Goal: Task Accomplishment & Management: Manage account settings

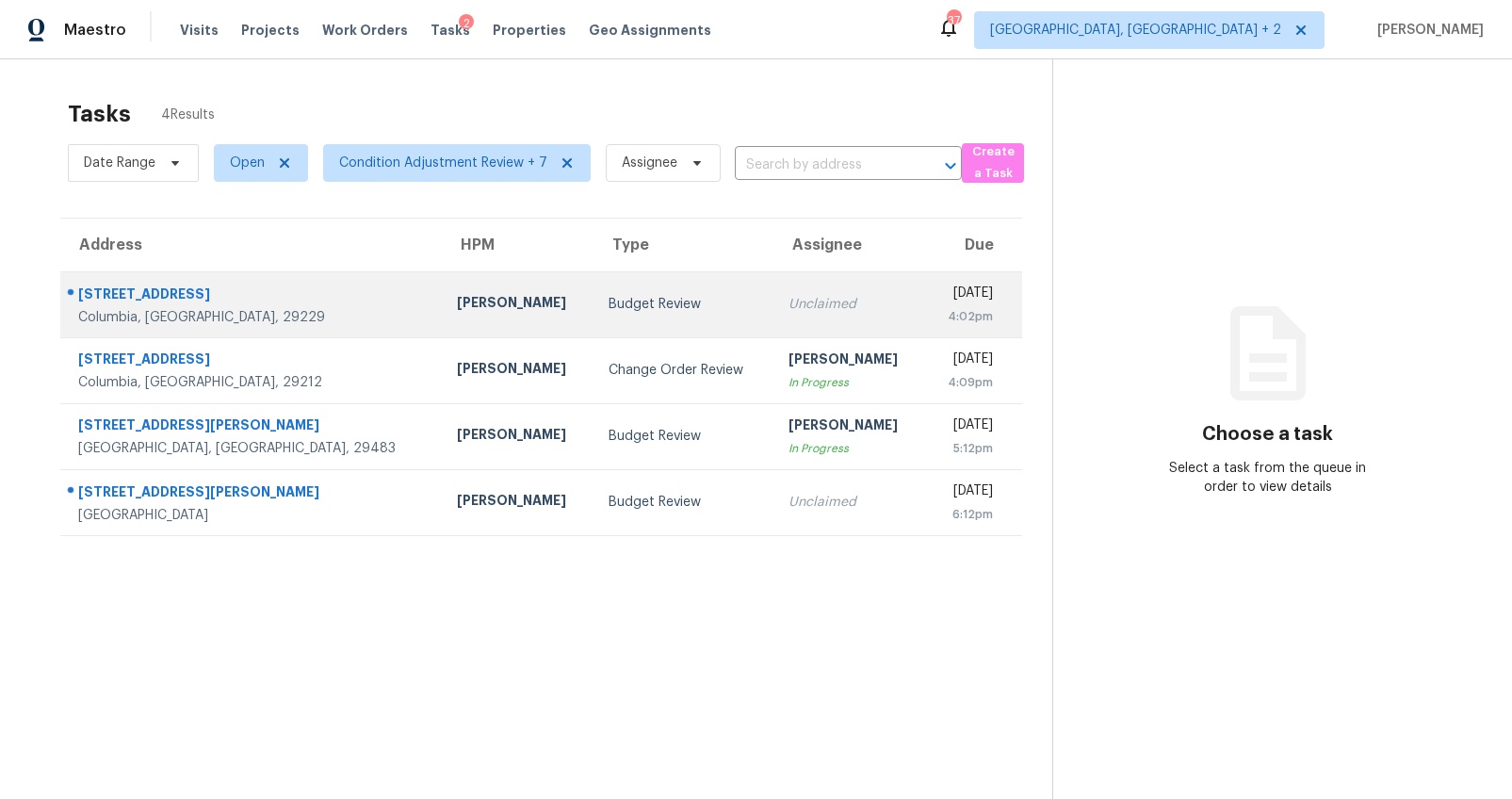
click at [204, 294] on div "318 Kingston Trace Rd" at bounding box center [253, 296] width 349 height 23
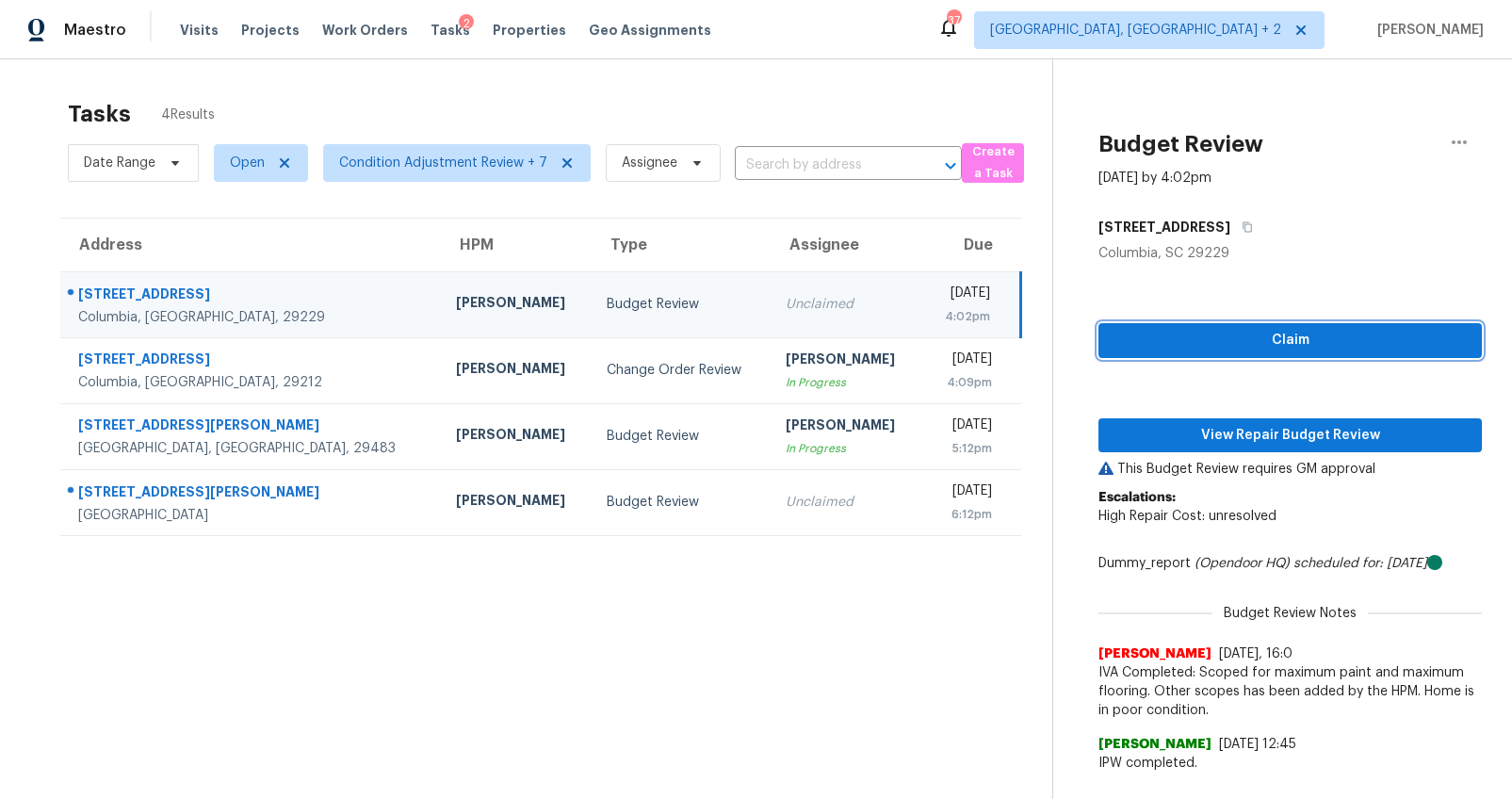
click at [1304, 342] on span "Claim" at bounding box center [1290, 340] width 353 height 23
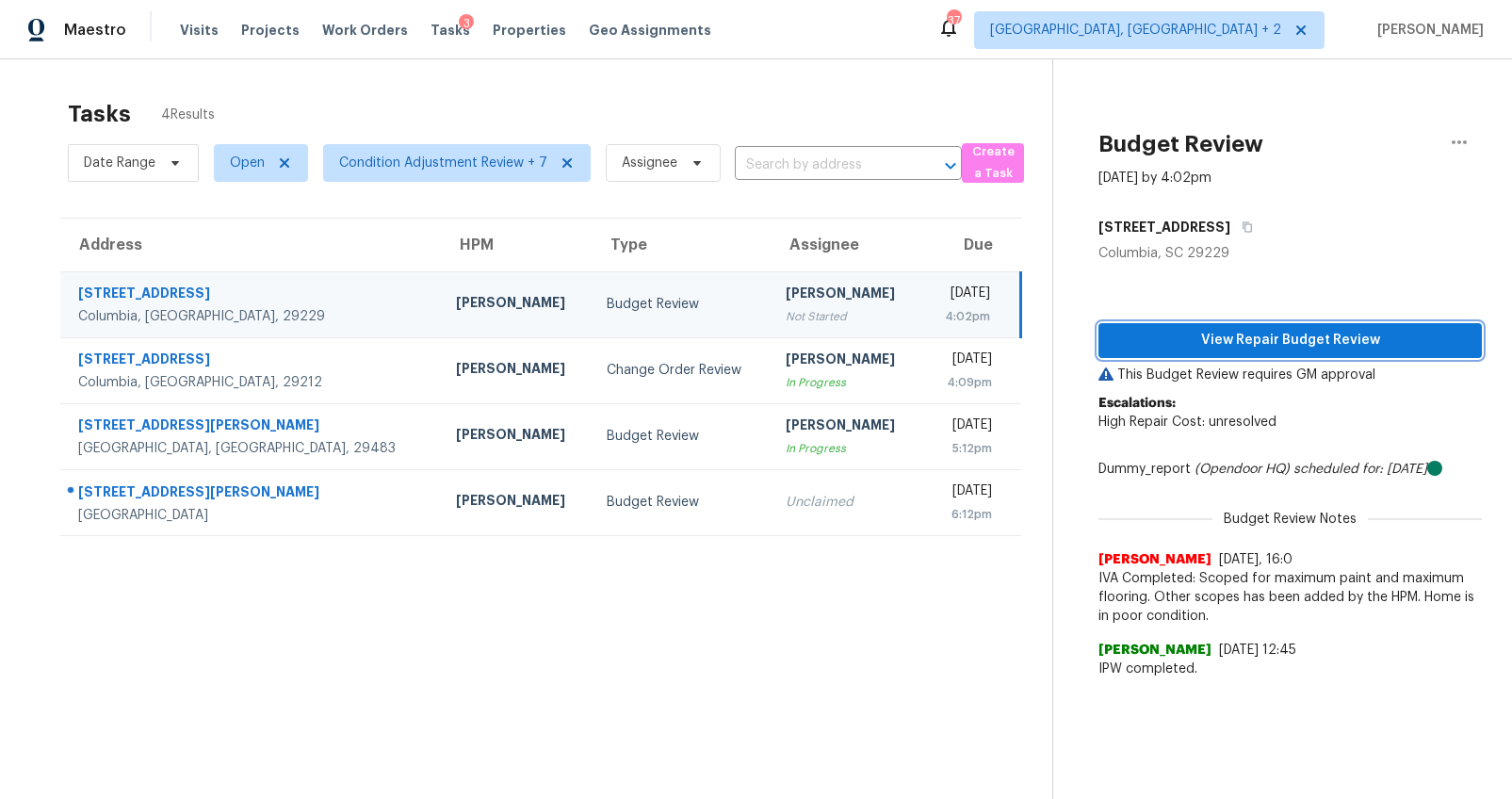
click at [1265, 329] on span "View Repair Budget Review" at bounding box center [1290, 340] width 353 height 23
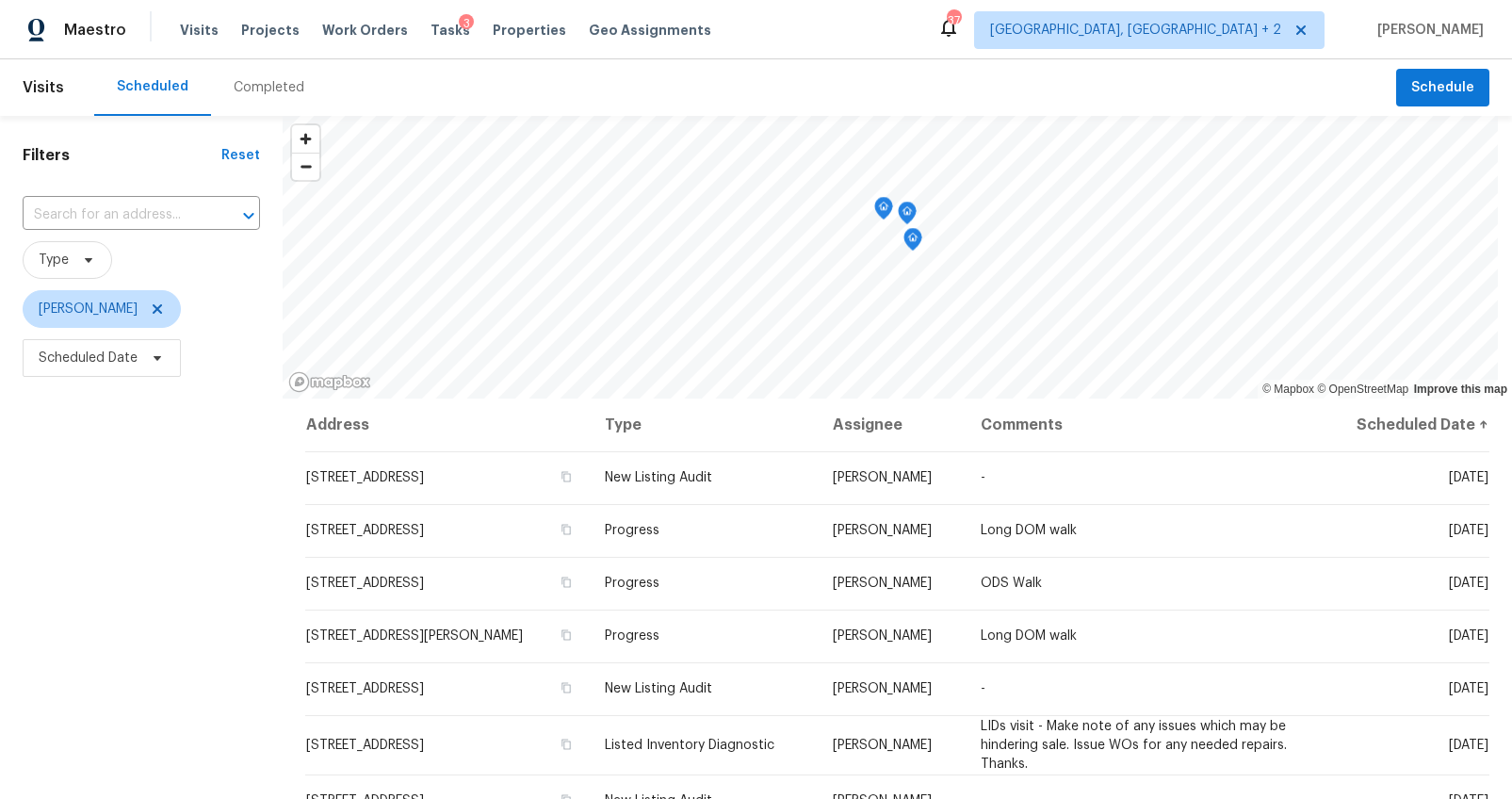
click at [273, 88] on div "Completed" at bounding box center [268, 87] width 71 height 18
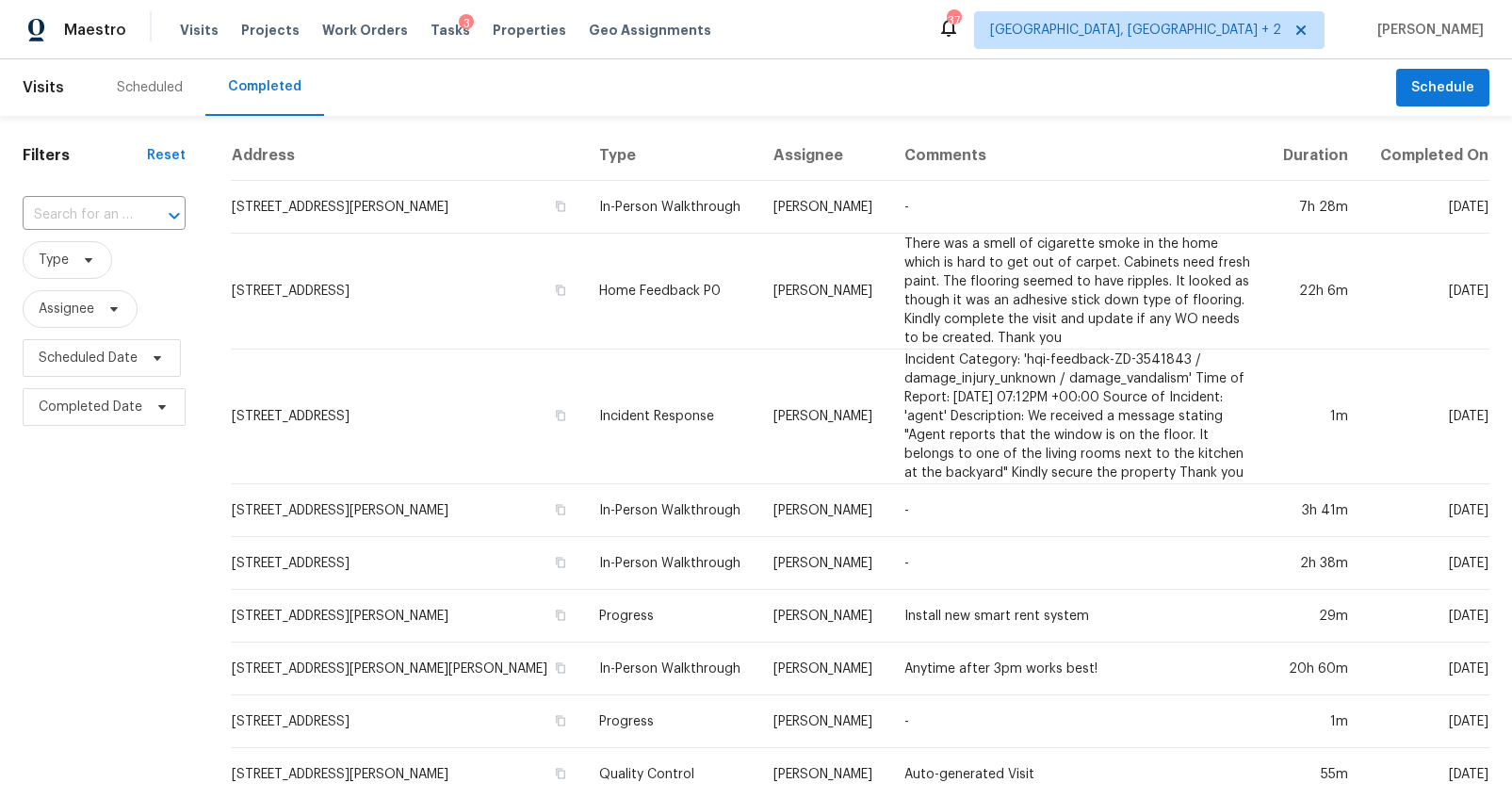
click at [125, 196] on div "​" at bounding box center [104, 215] width 163 height 41
click at [119, 207] on input "text" at bounding box center [78, 215] width 110 height 29
paste input "318 Kingston Trace Rd, Columbia, SC 29229"
type input "318 Kingston Trace Rd, Columbia, SC 29229"
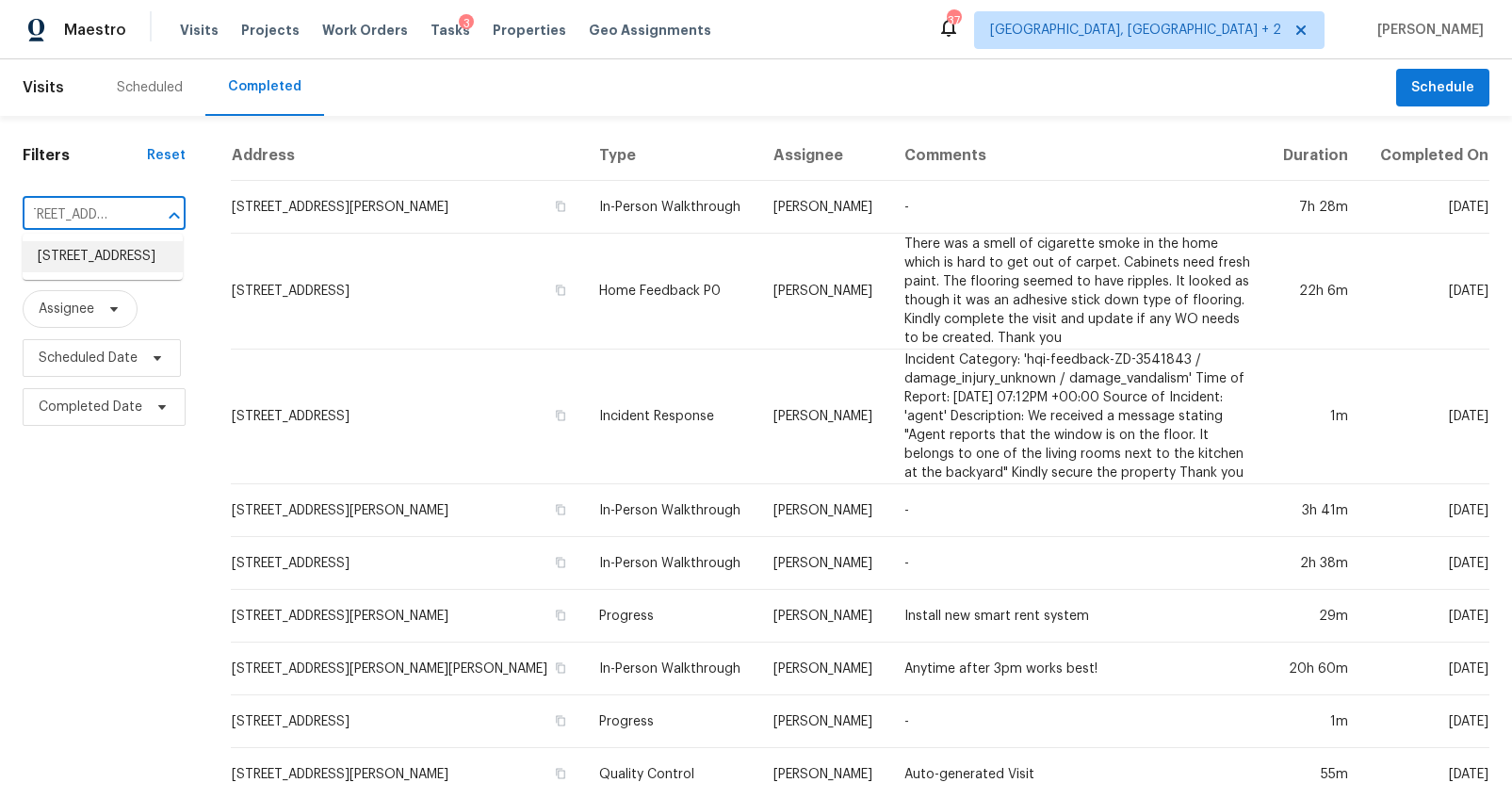
click at [102, 244] on li "318 Kingston Trace Rd, Columbia, SC 29229" at bounding box center [102, 257] width 160 height 31
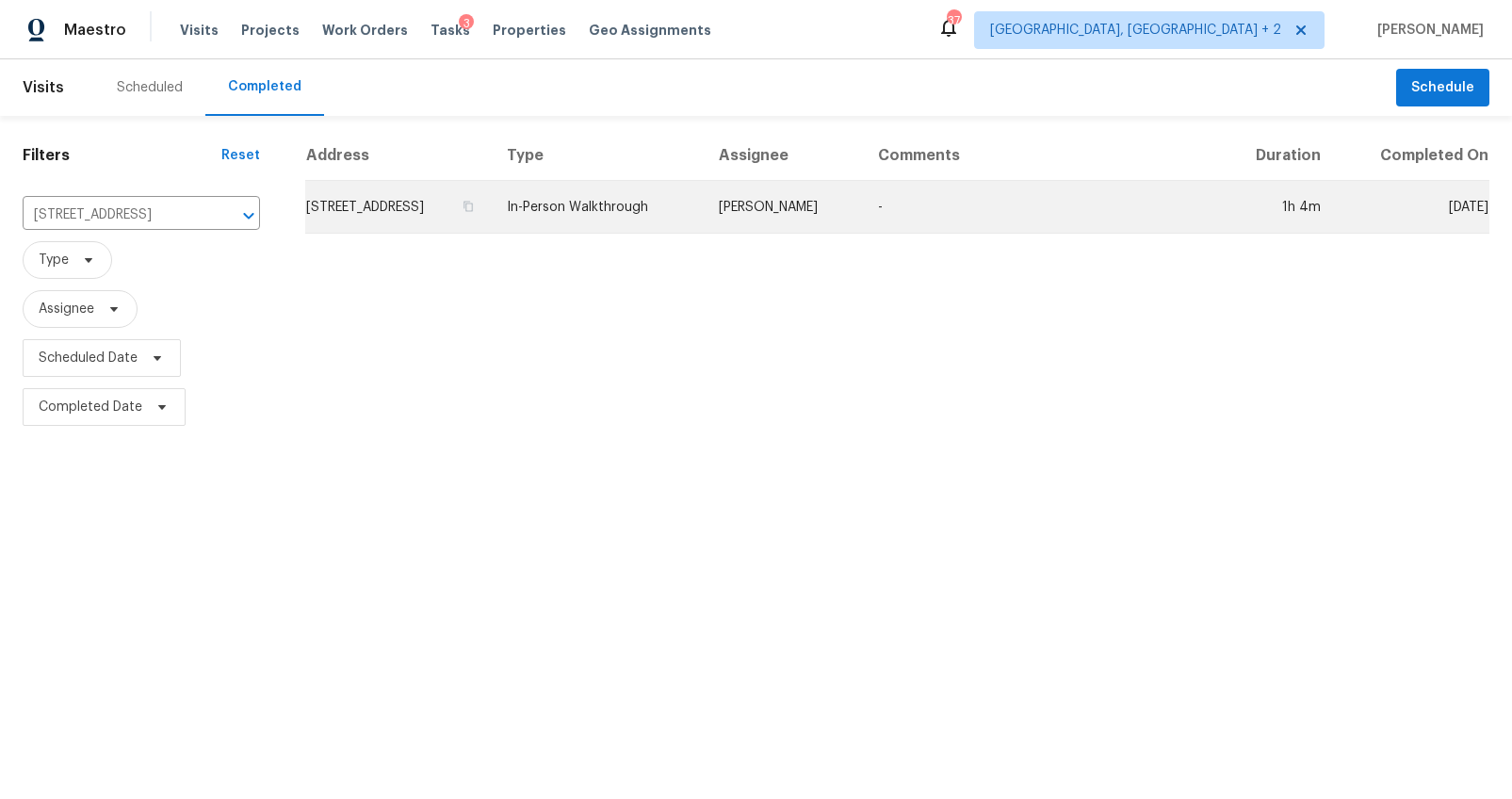
click at [457, 184] on td "318 Kingston Trace Rd, Columbia, SC 29229" at bounding box center [398, 208] width 186 height 52
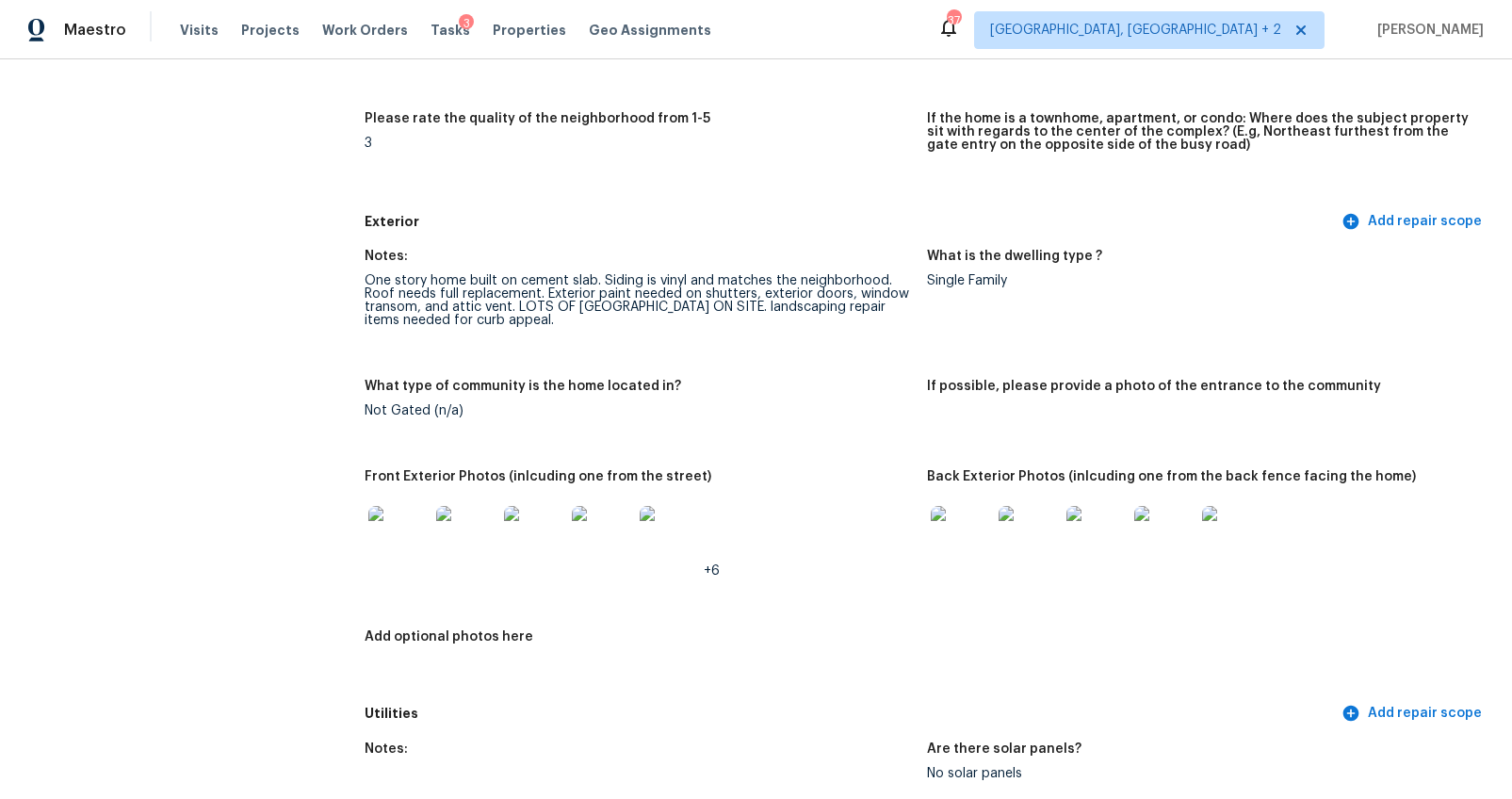
scroll to position [639, 0]
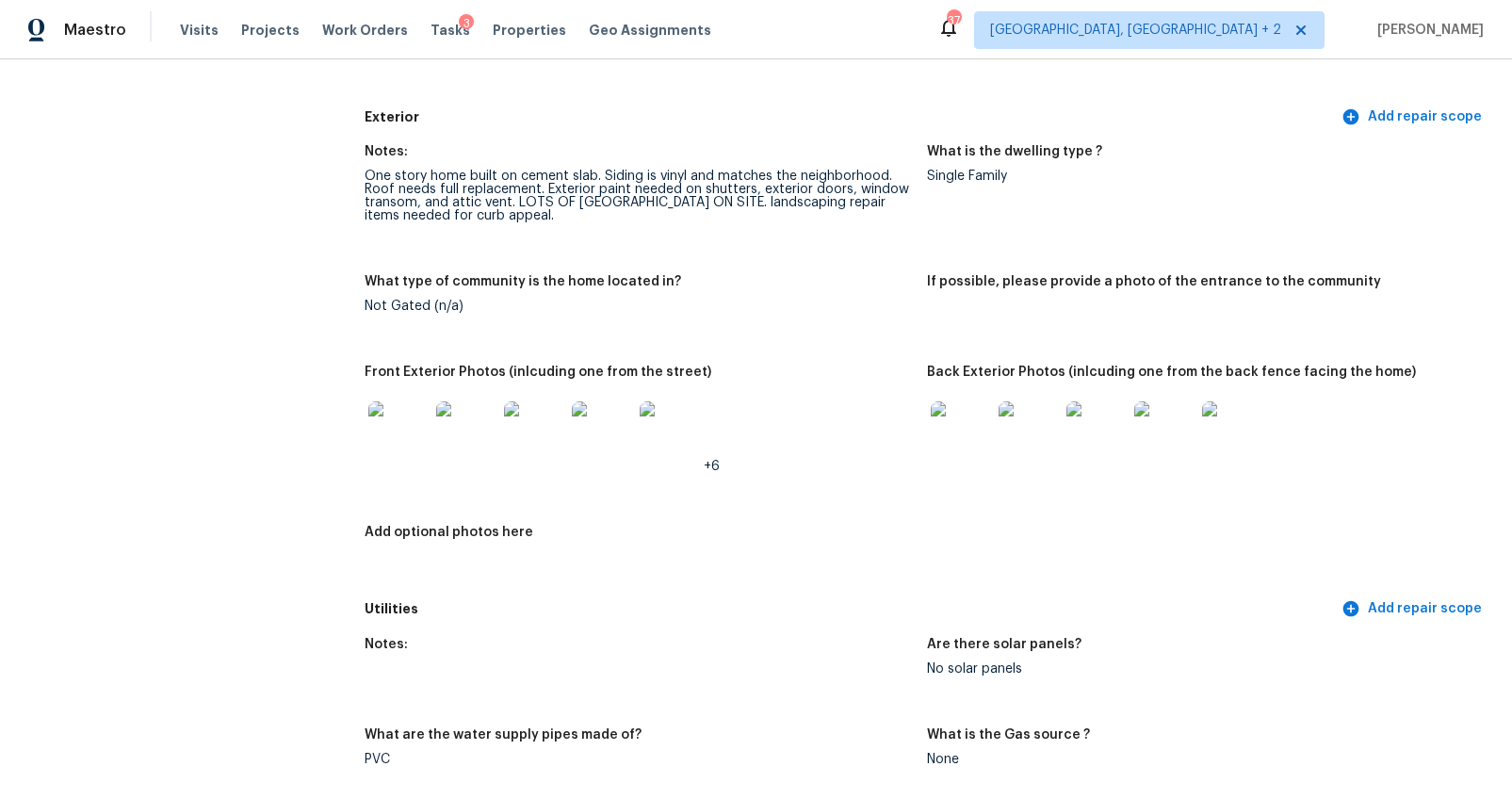
click at [389, 433] on img at bounding box center [398, 431] width 60 height 60
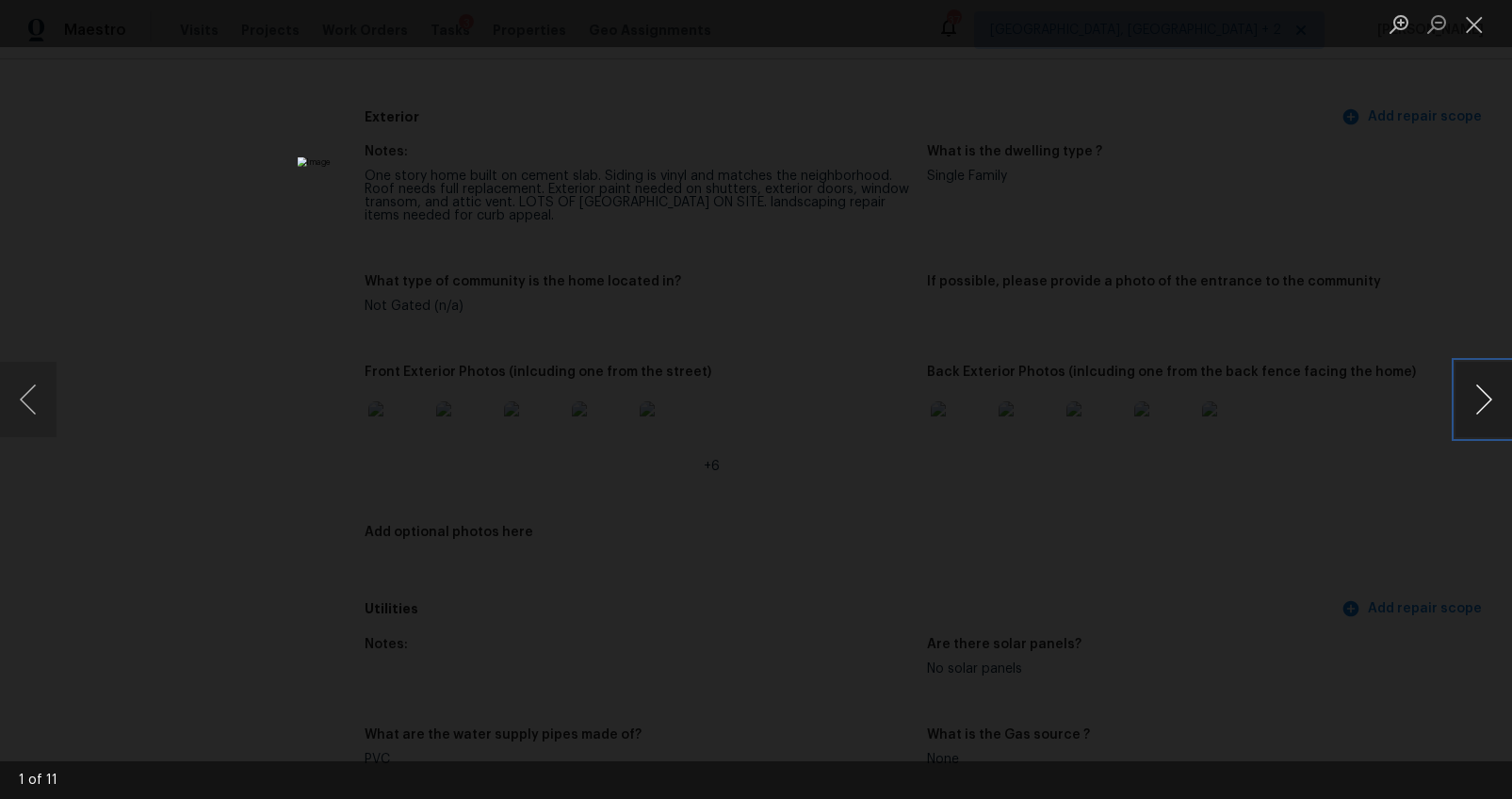
click at [1472, 397] on button "Next image" at bounding box center [1483, 400] width 56 height 76
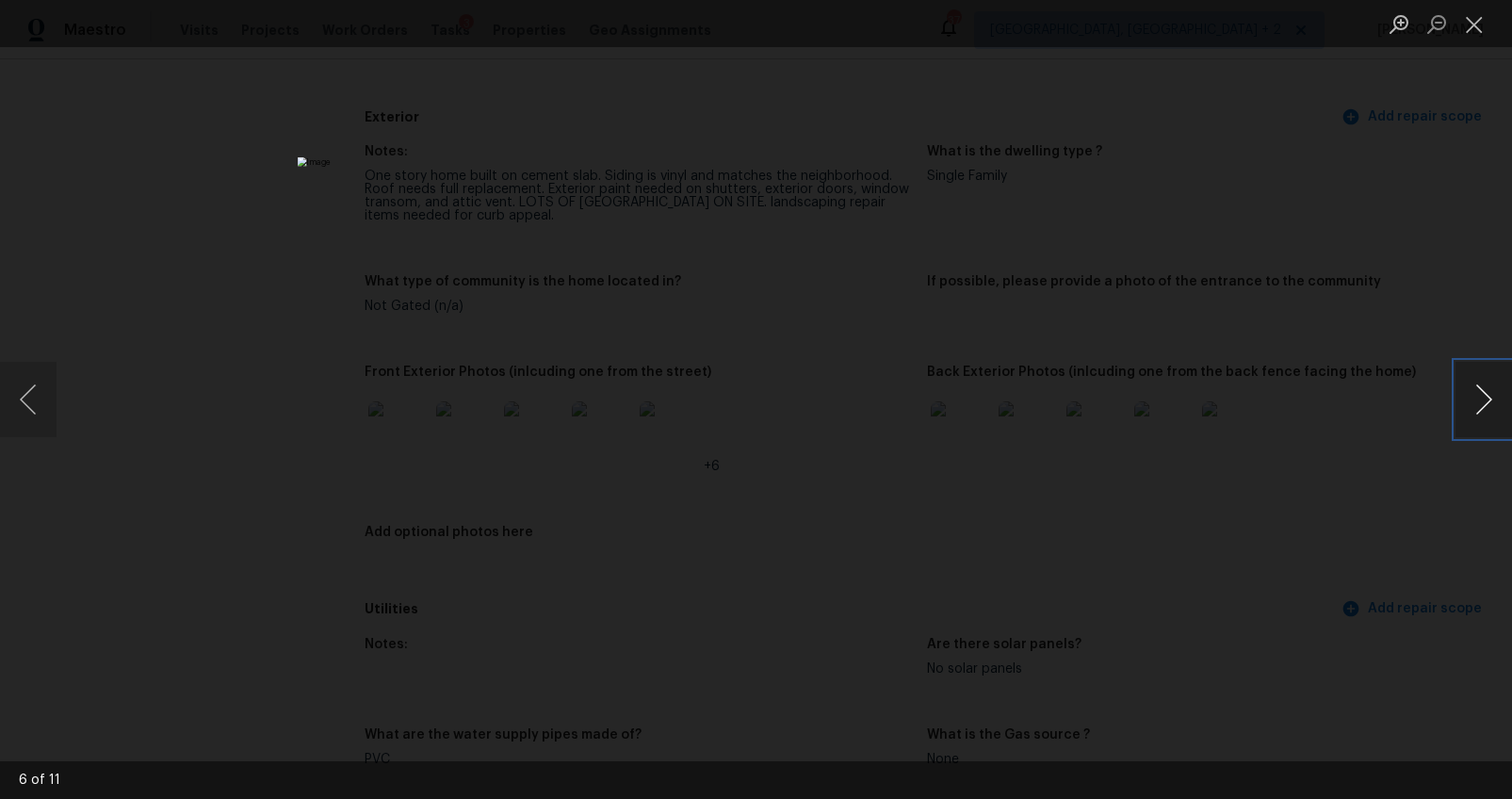
click at [1479, 391] on button "Next image" at bounding box center [1483, 400] width 56 height 76
click at [1469, 393] on button "Next image" at bounding box center [1483, 400] width 56 height 76
click at [1471, 402] on button "Next image" at bounding box center [1483, 400] width 56 height 76
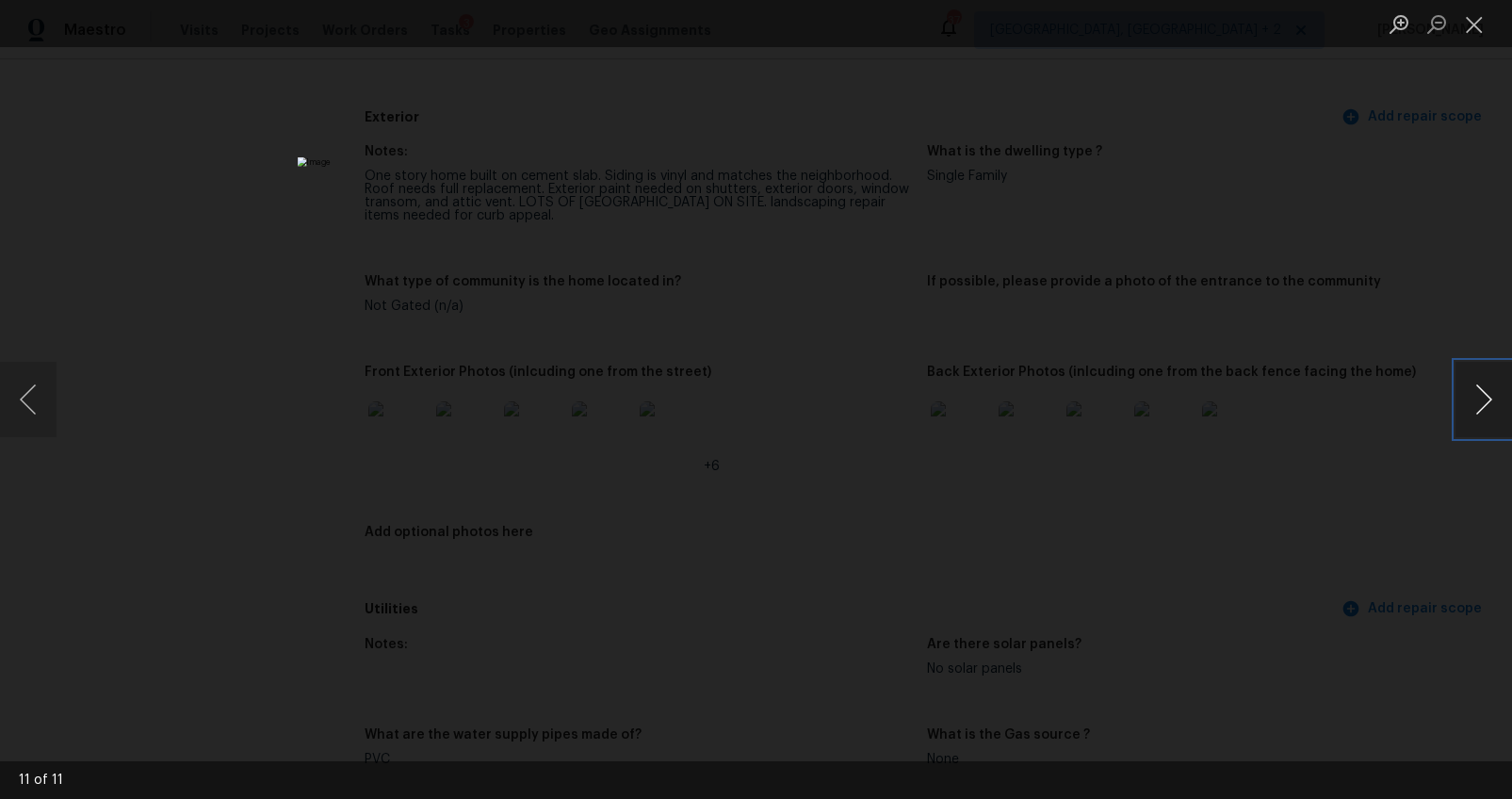
click at [1471, 402] on button "Next image" at bounding box center [1483, 400] width 56 height 76
click at [1203, 468] on div "Lightbox" at bounding box center [756, 400] width 1512 height 799
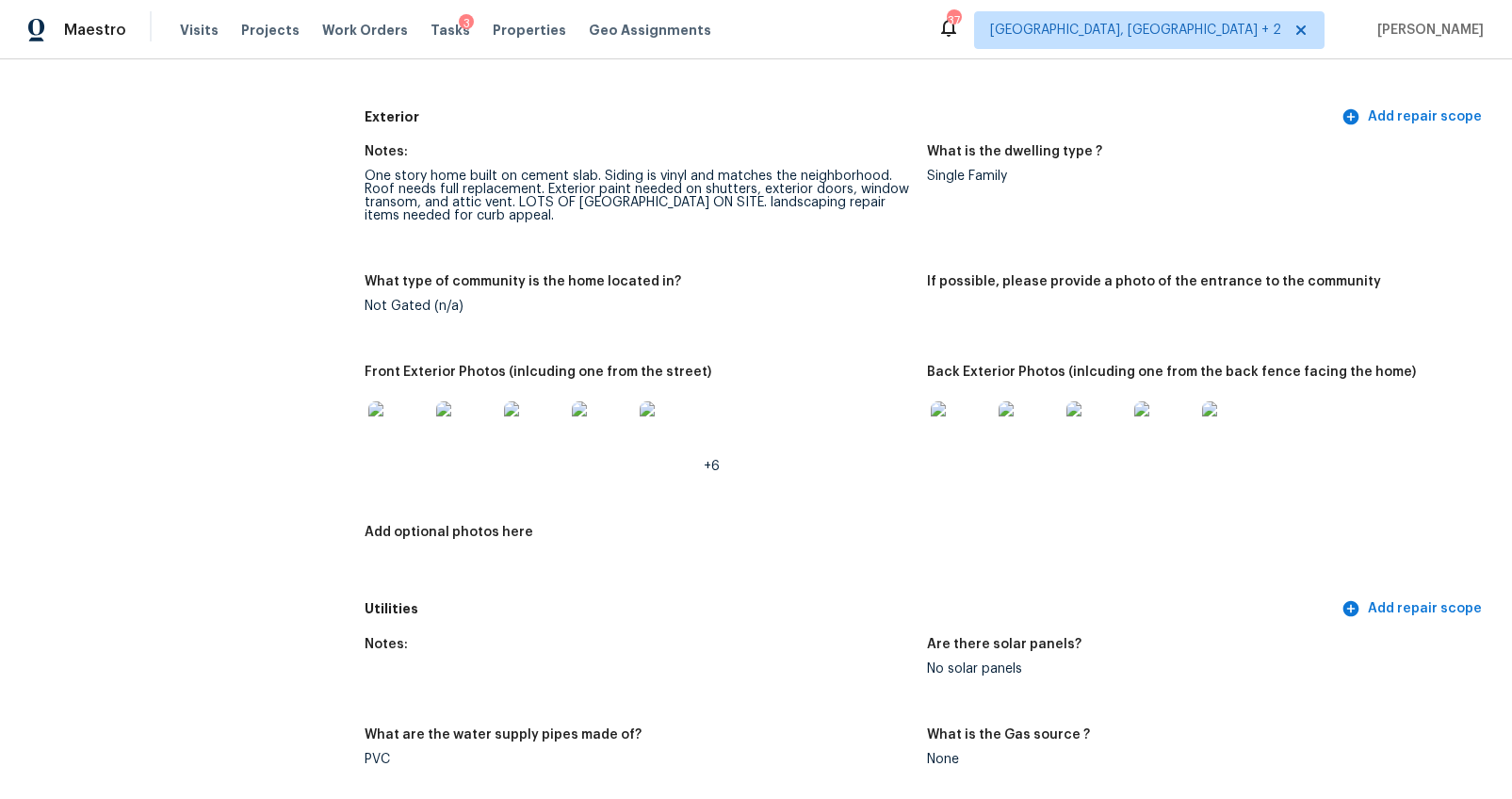
click at [953, 428] on img at bounding box center [961, 431] width 60 height 60
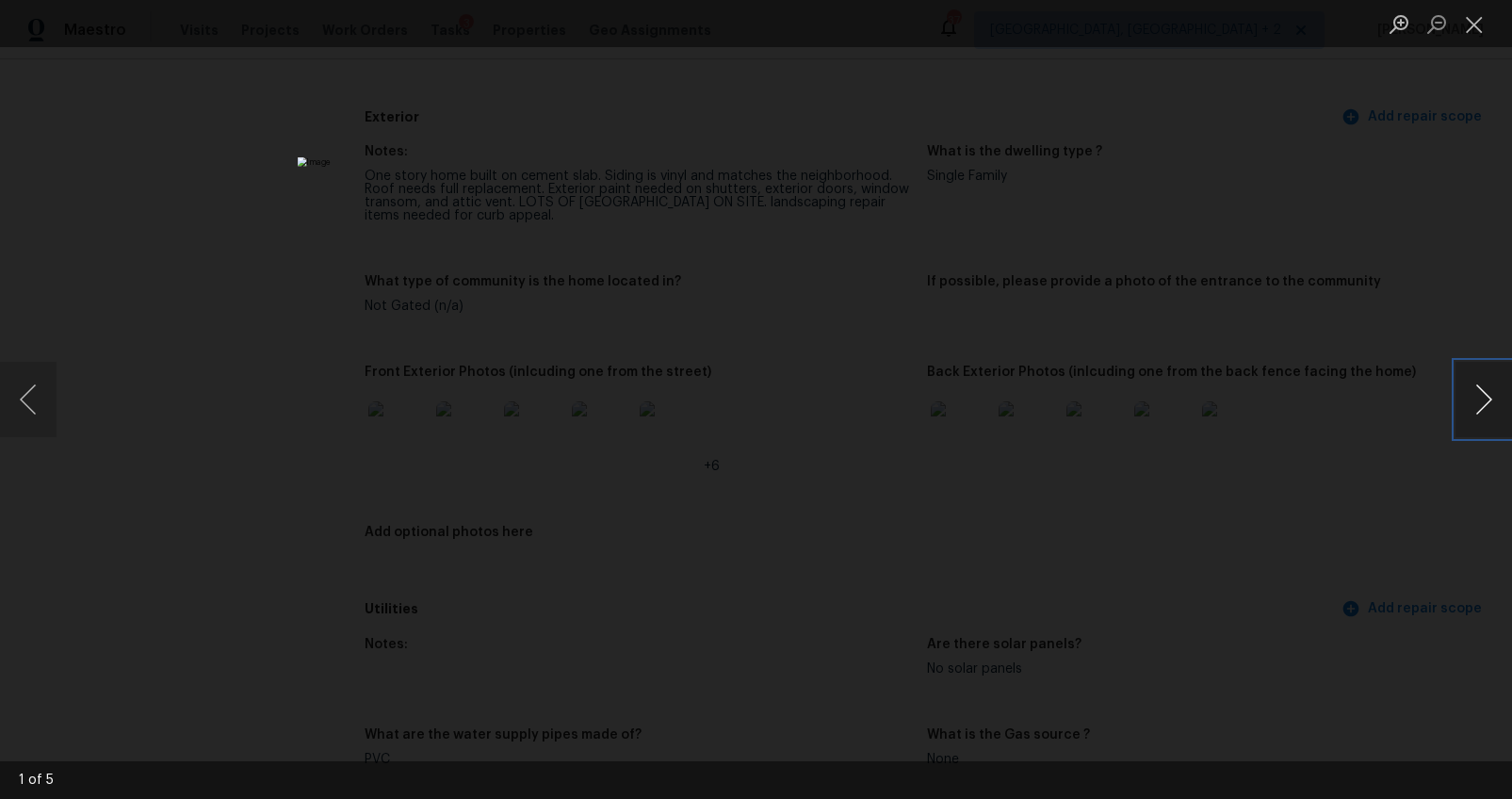
click at [1463, 393] on button "Next image" at bounding box center [1483, 400] width 56 height 76
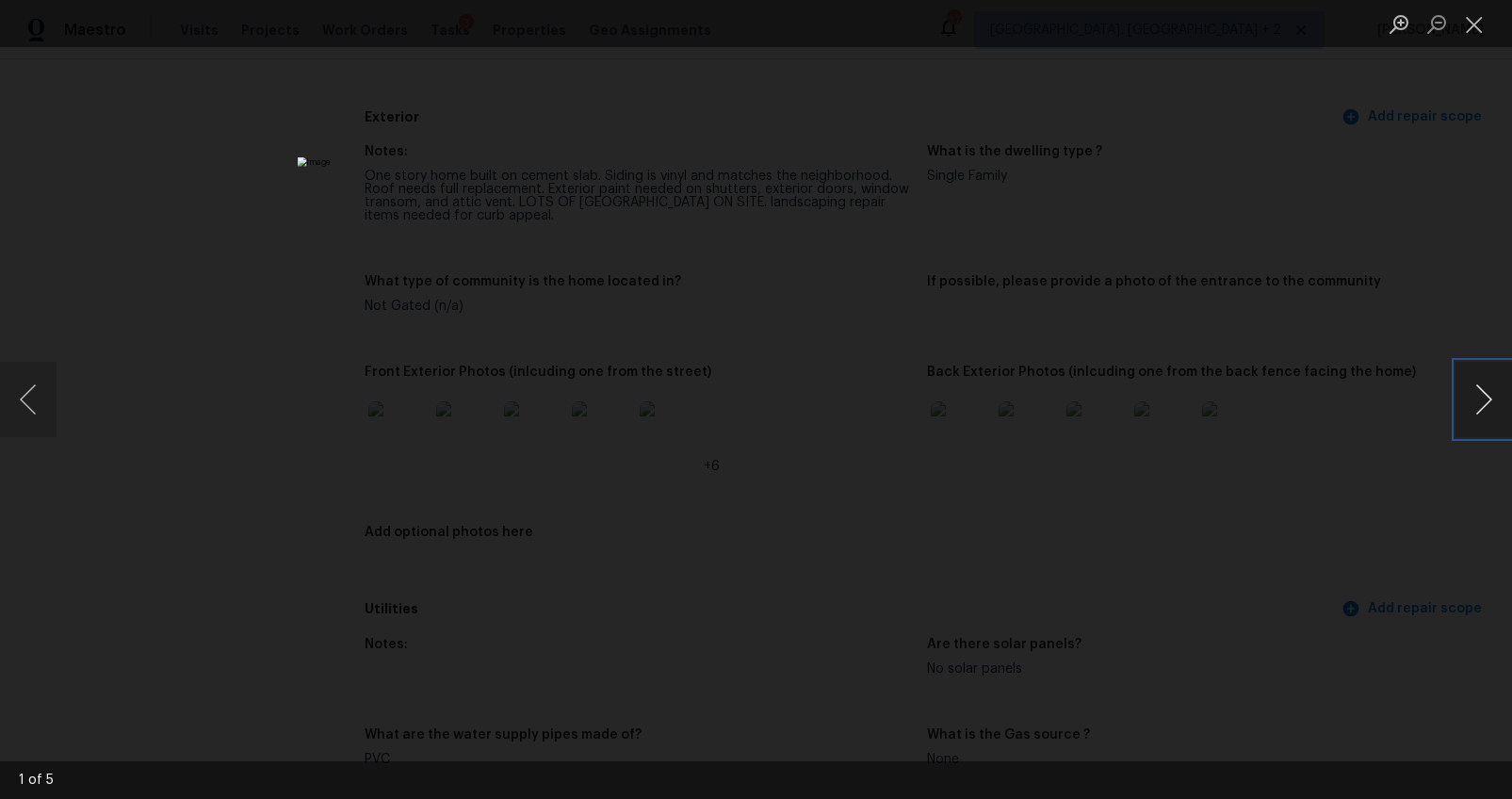
click at [1463, 393] on button "Next image" at bounding box center [1483, 400] width 56 height 76
click at [1402, 499] on div "Lightbox" at bounding box center [756, 400] width 1512 height 799
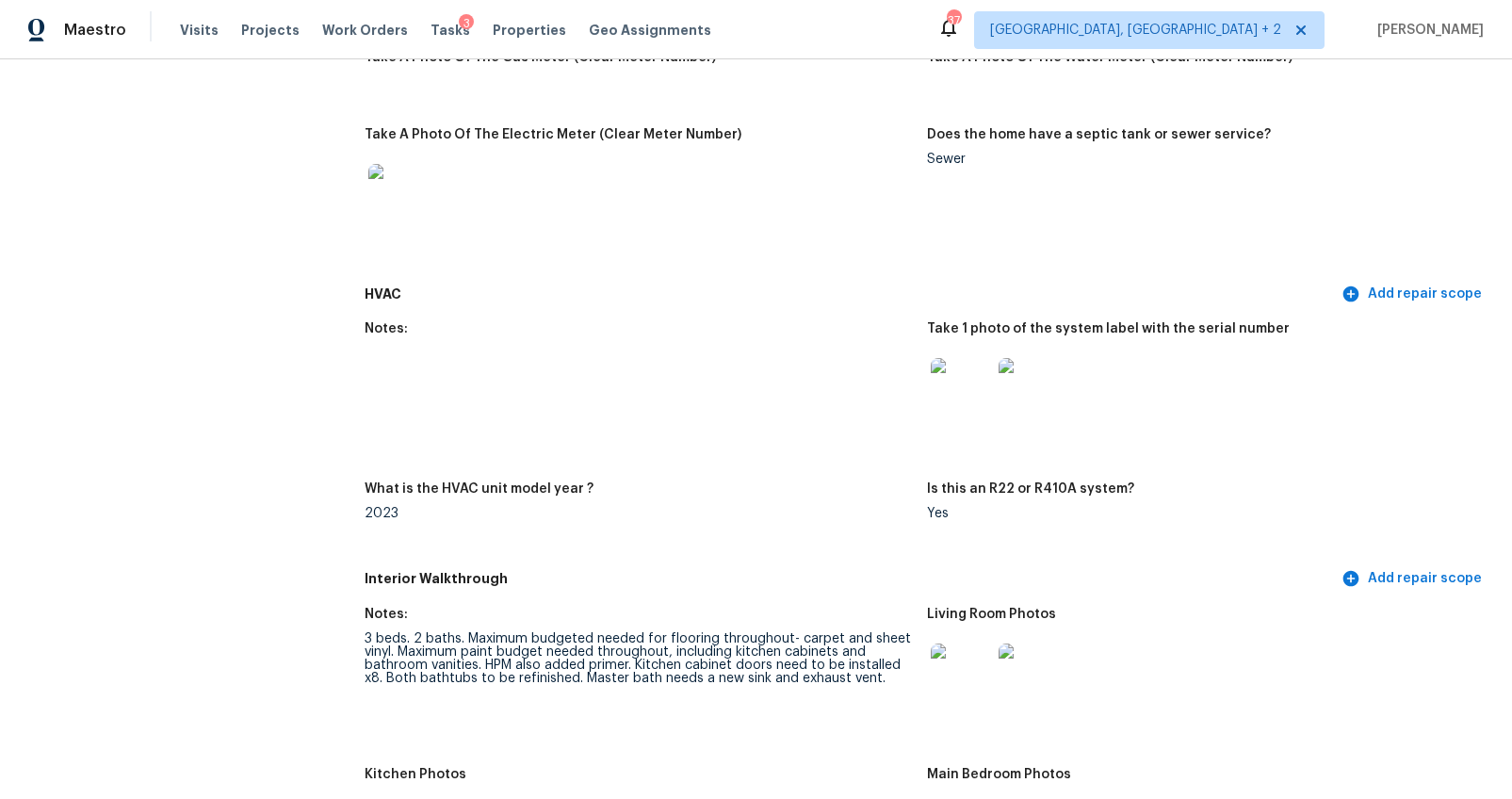
scroll to position [1477, 0]
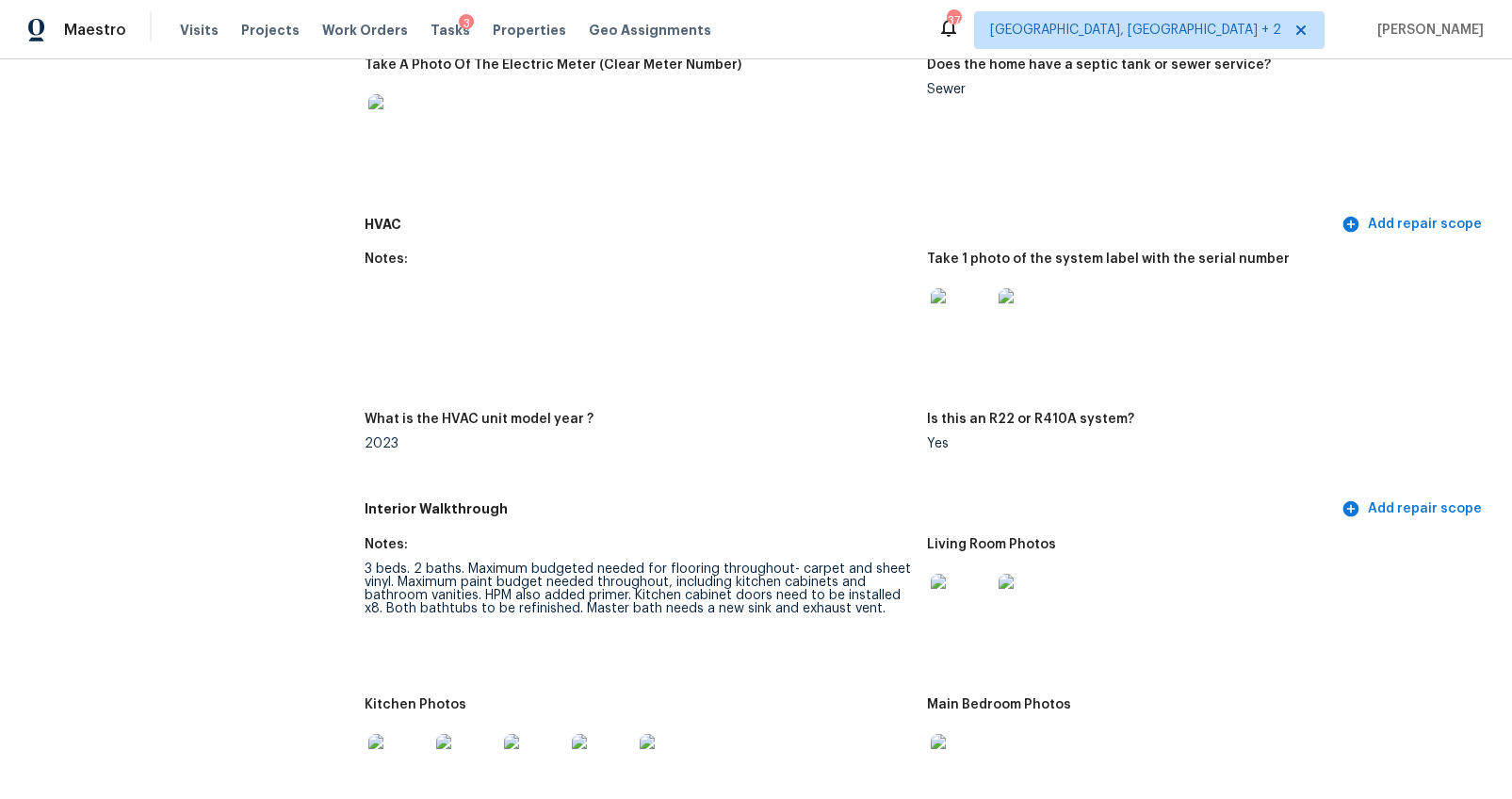
click at [956, 332] on img at bounding box center [961, 318] width 60 height 60
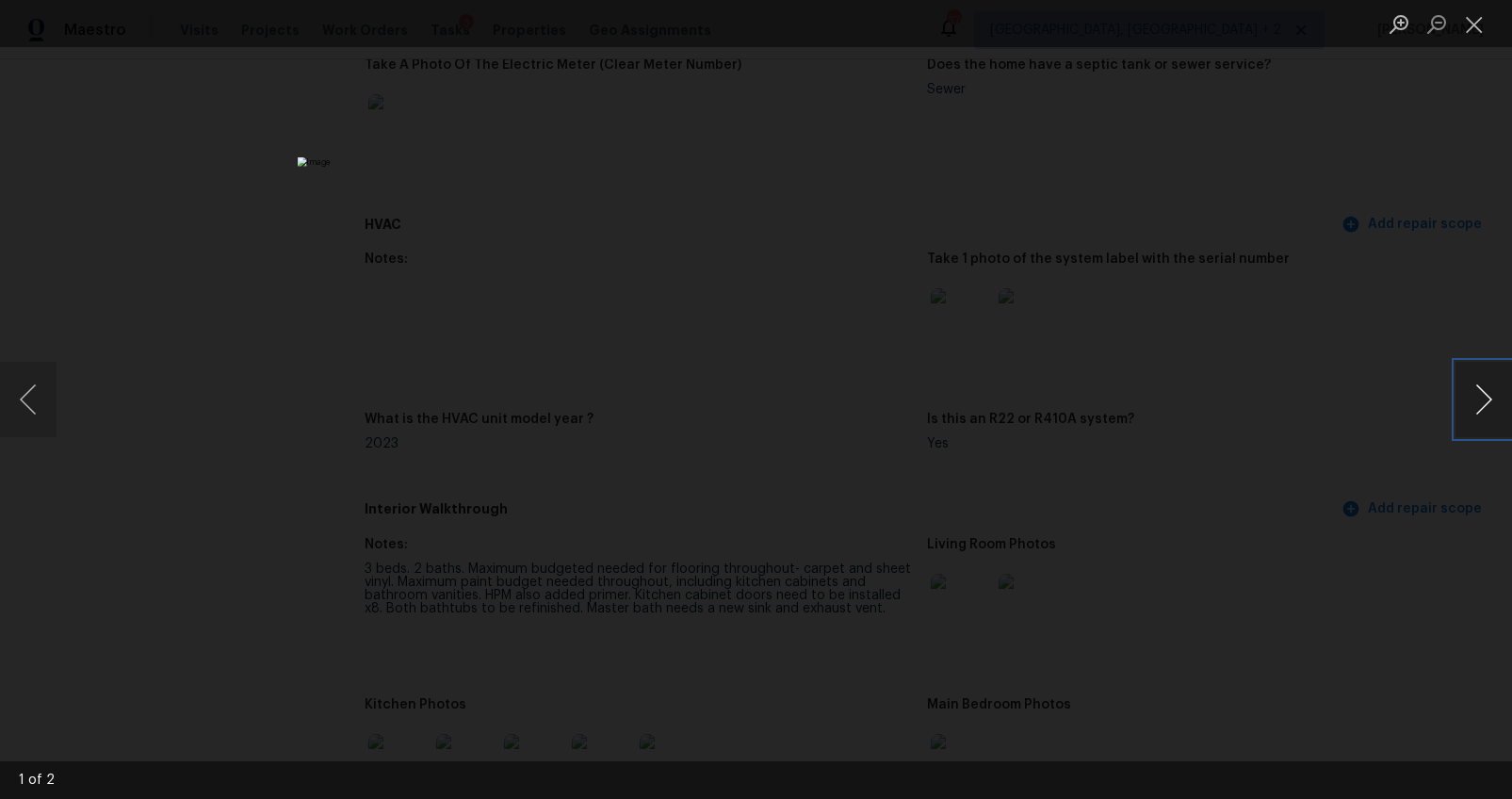
click at [1472, 406] on button "Next image" at bounding box center [1483, 400] width 56 height 76
click at [1259, 548] on div "Lightbox" at bounding box center [756, 400] width 1512 height 799
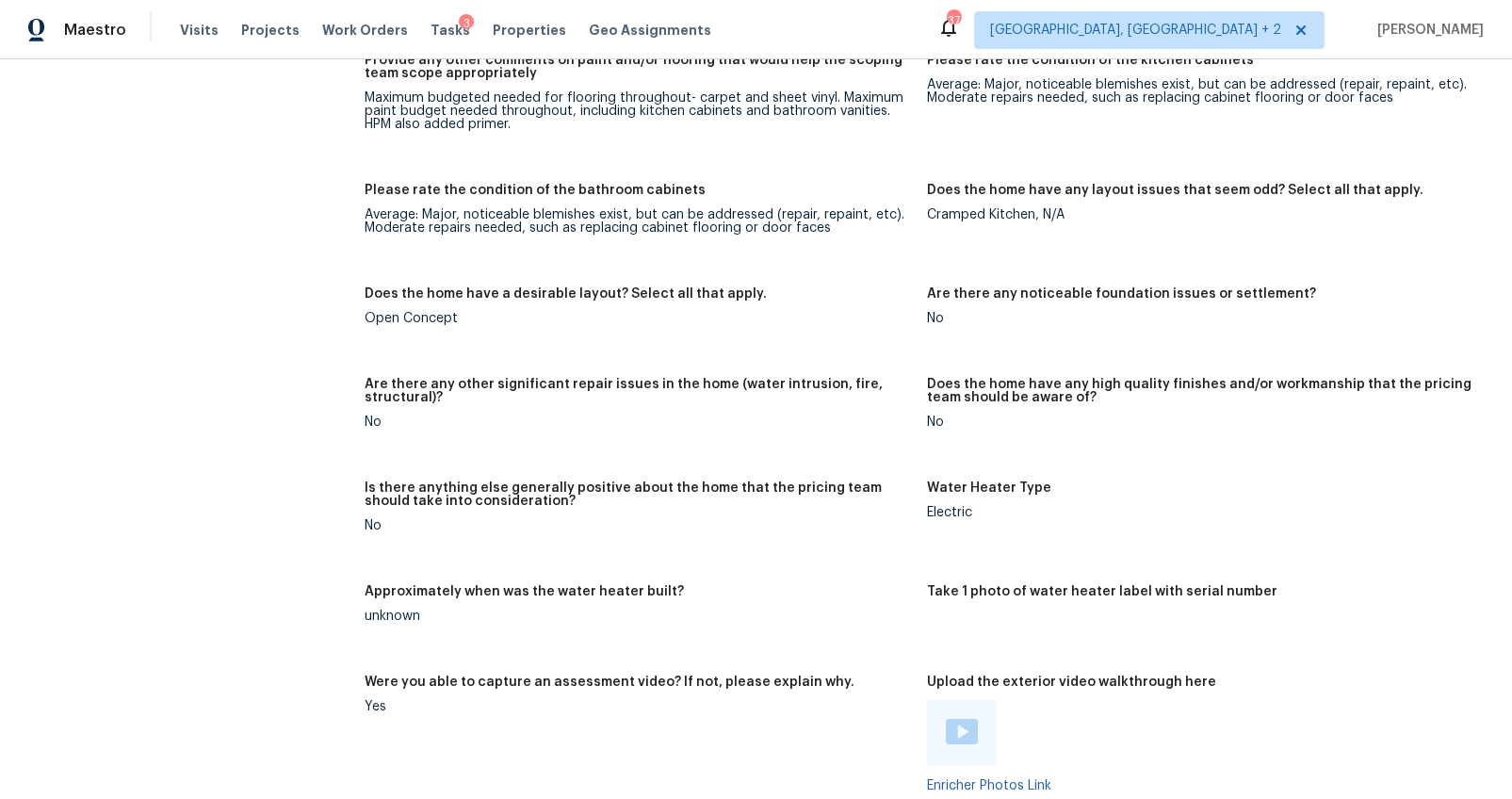
scroll to position [3283, 0]
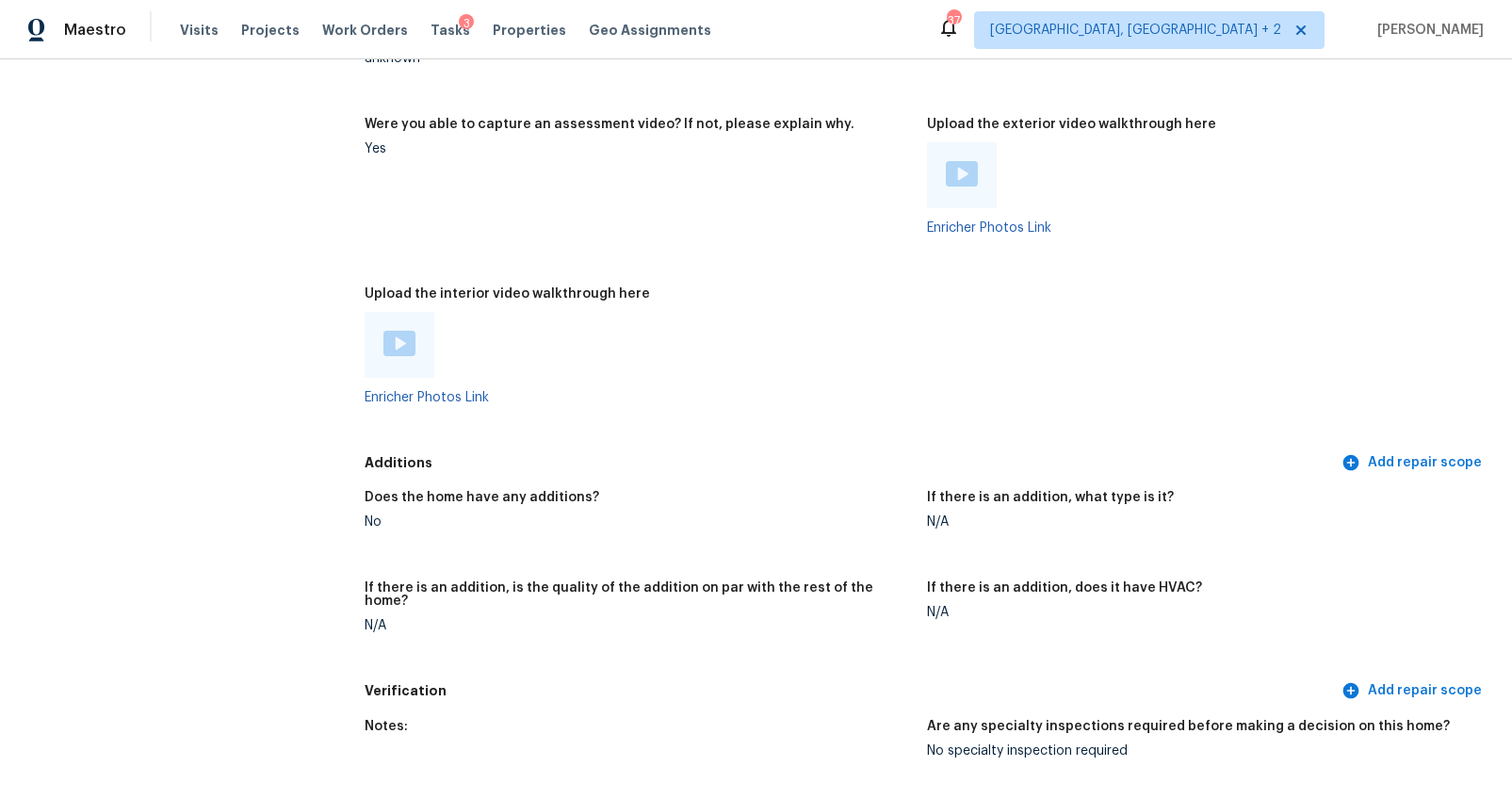
click at [954, 164] on img at bounding box center [961, 174] width 32 height 25
click at [386, 336] on img at bounding box center [398, 343] width 32 height 25
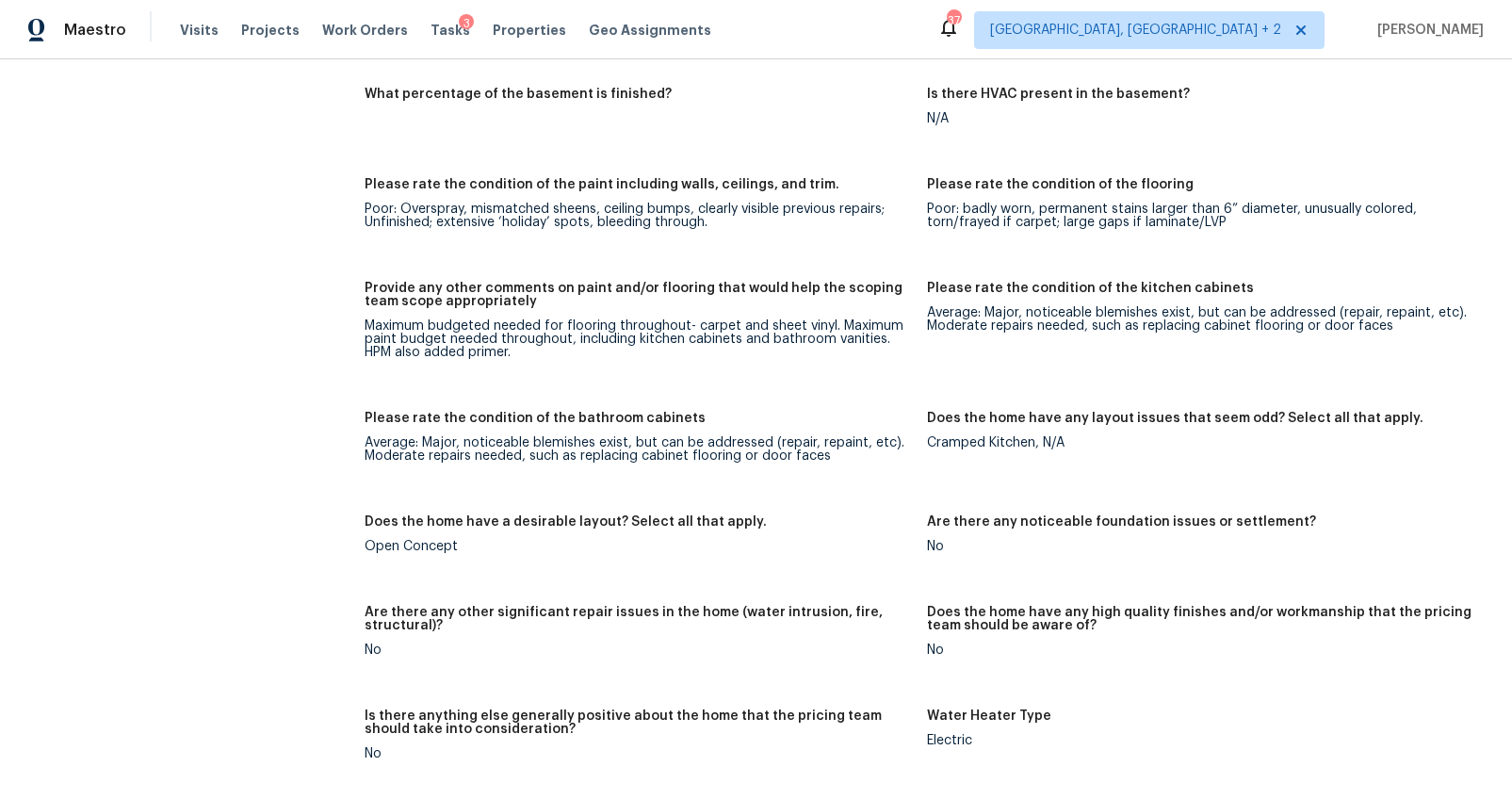
scroll to position [0, 0]
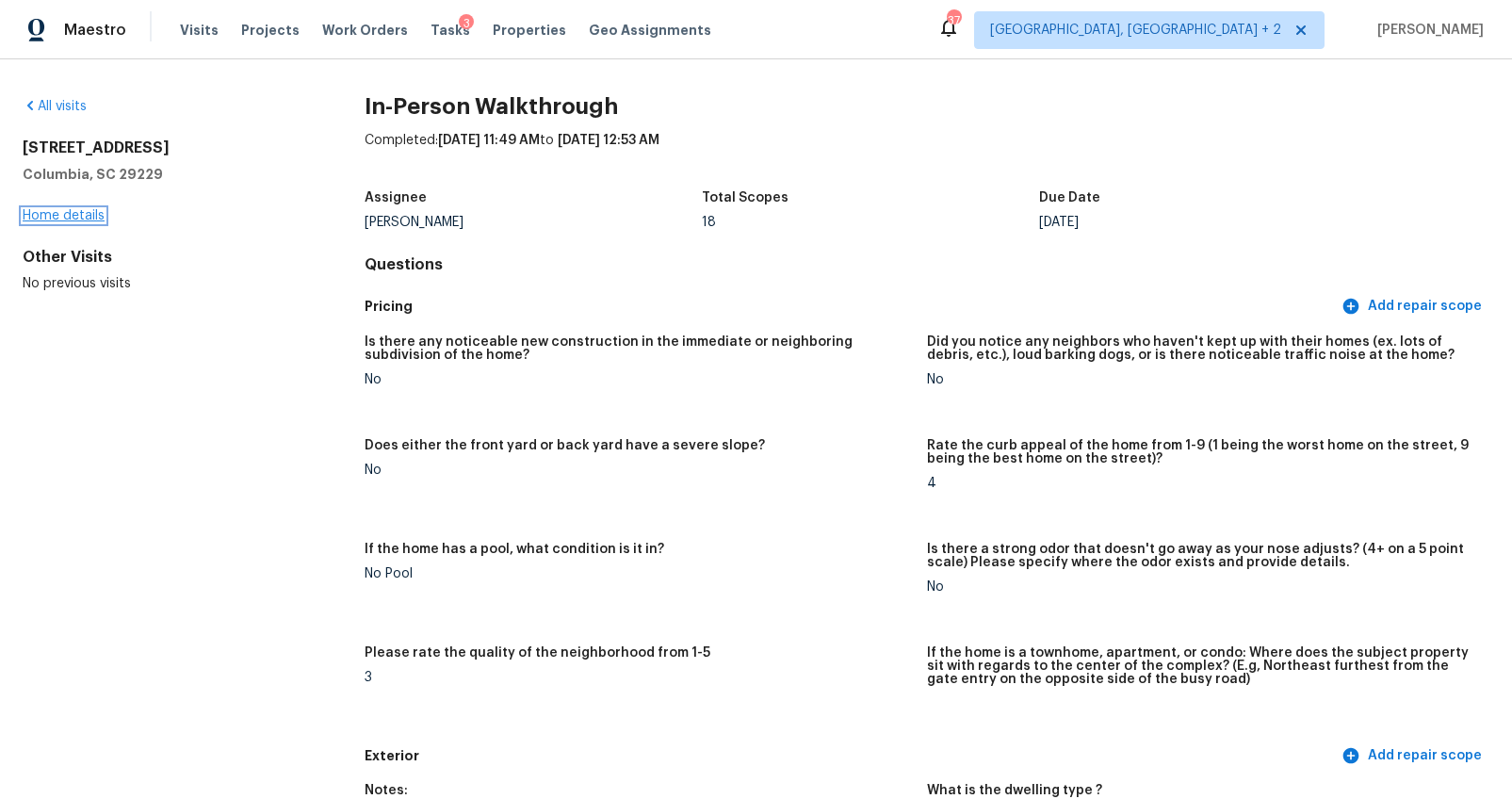
click at [45, 213] on link "Home details" at bounding box center [63, 216] width 82 height 14
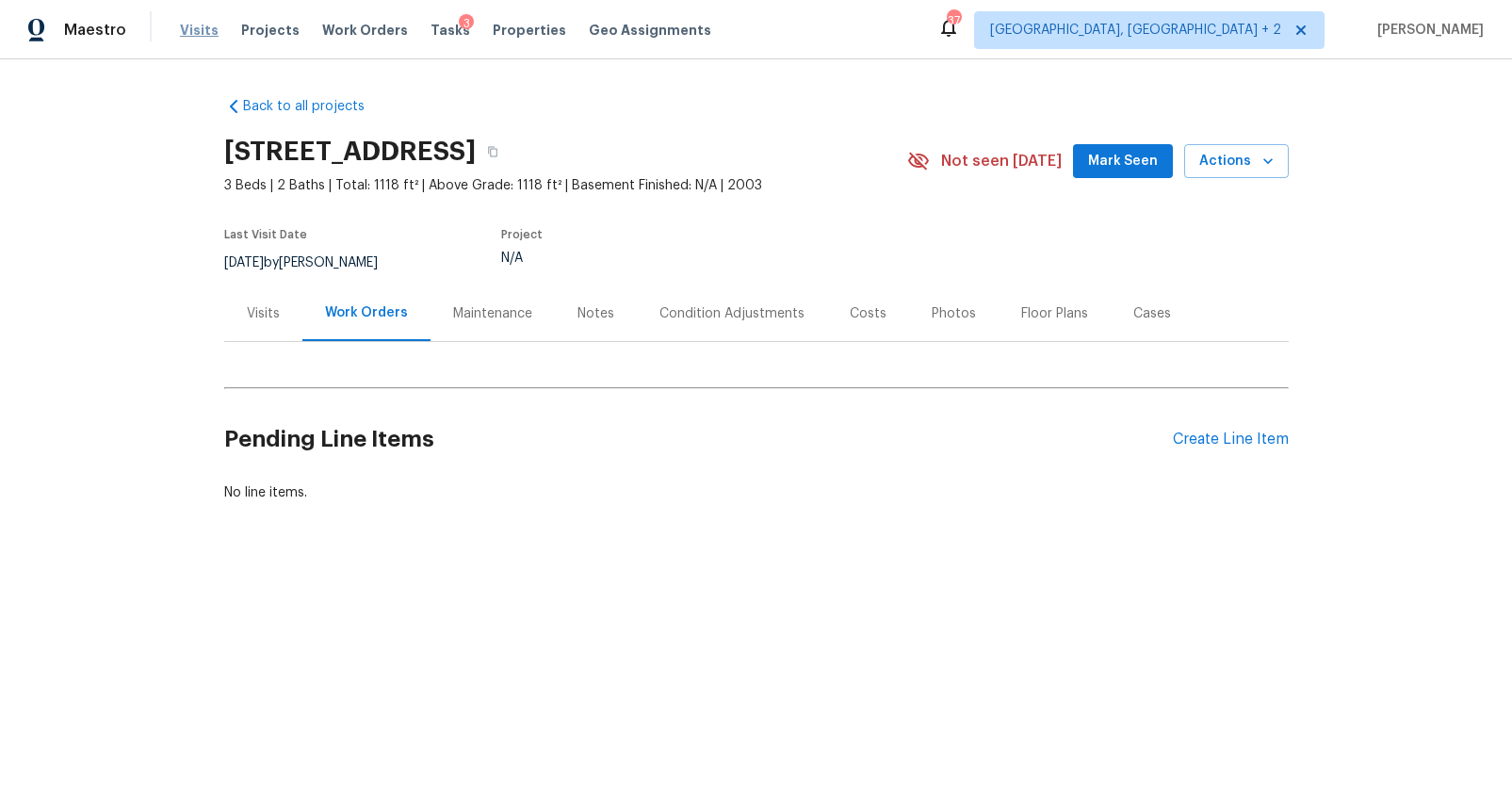
click at [195, 29] on span "Visits" at bounding box center [200, 29] width 39 height 18
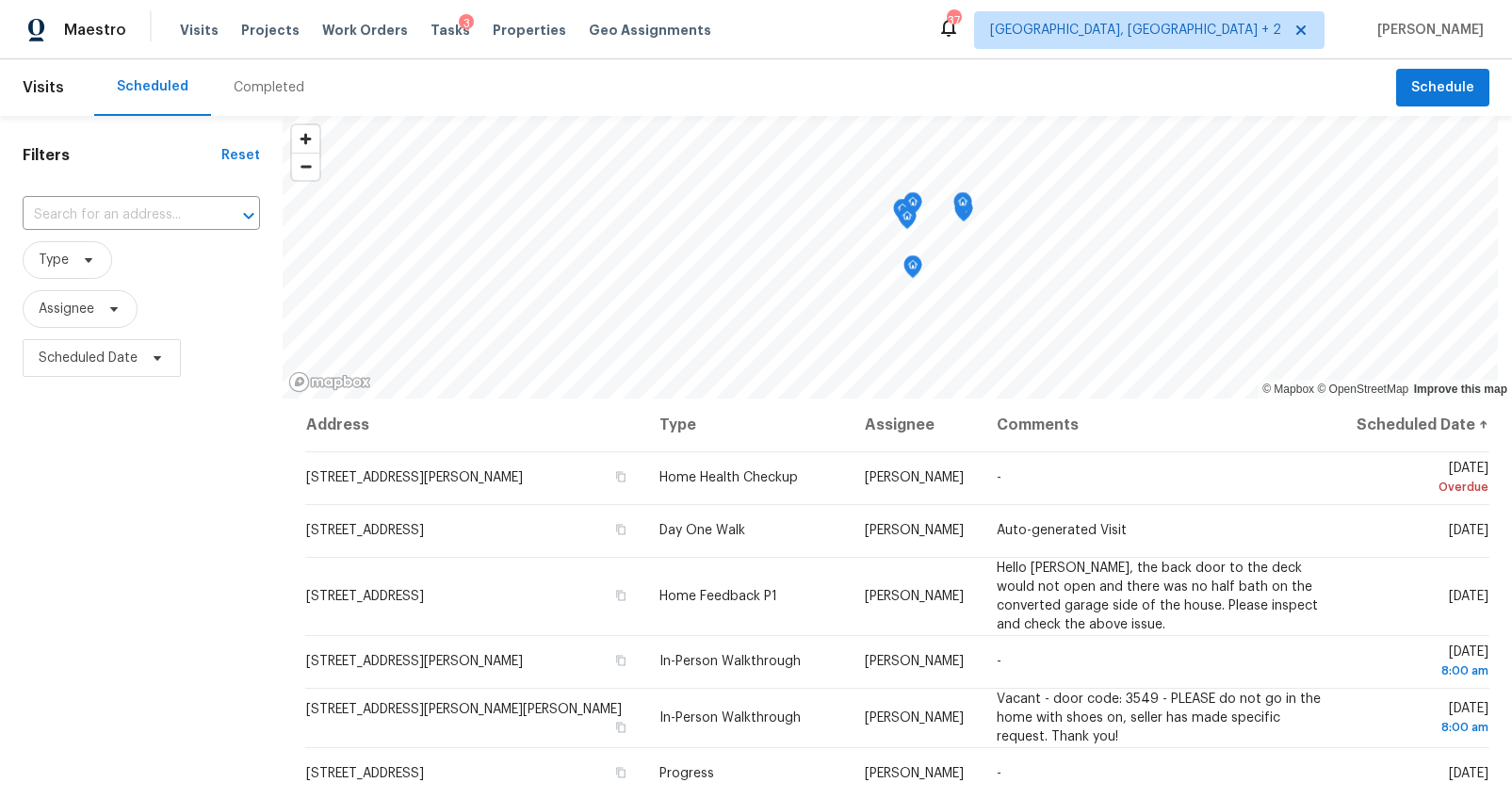
click at [265, 75] on div "Completed" at bounding box center [269, 87] width 116 height 56
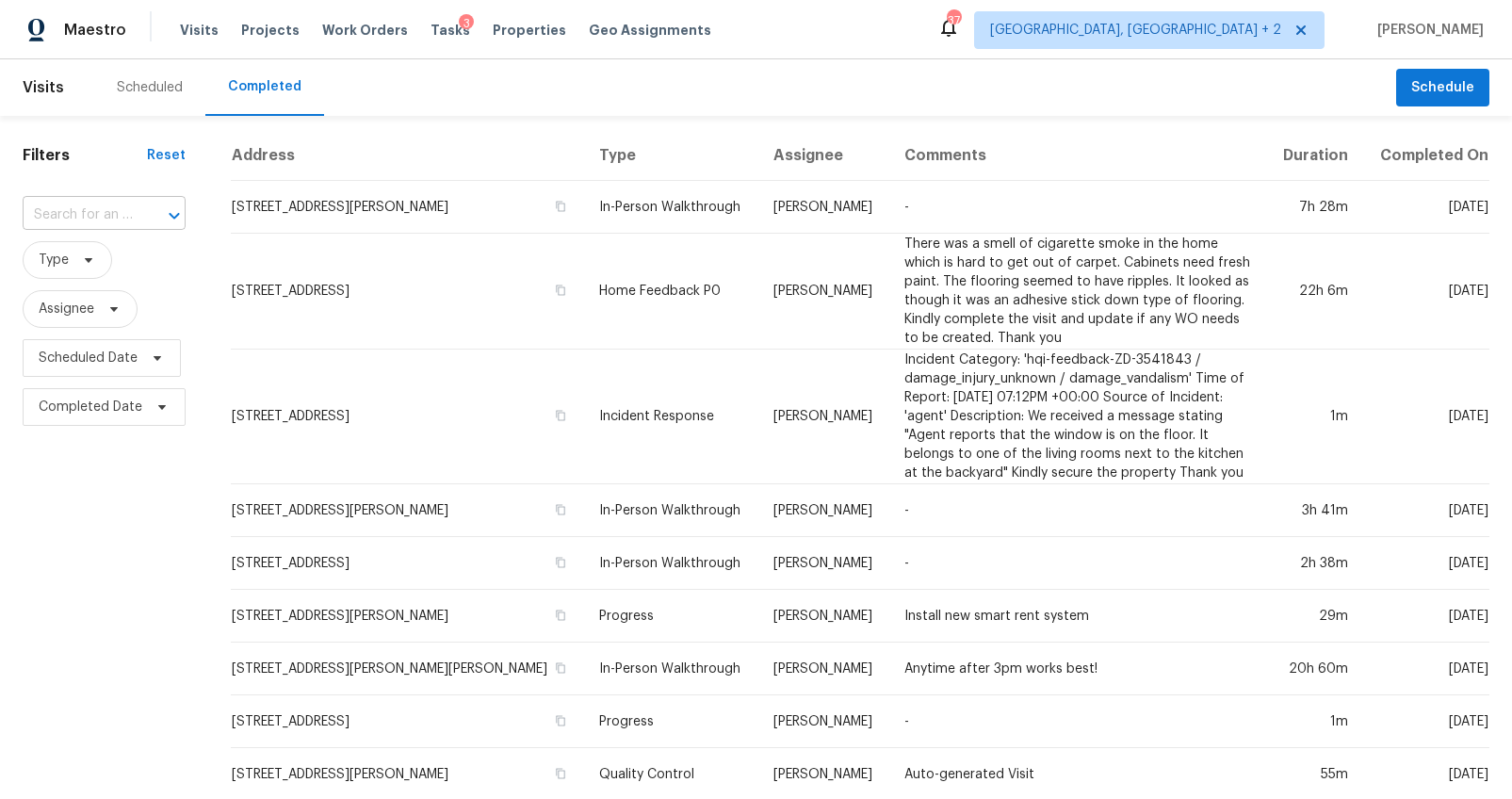
click at [117, 213] on input "text" at bounding box center [78, 215] width 110 height 29
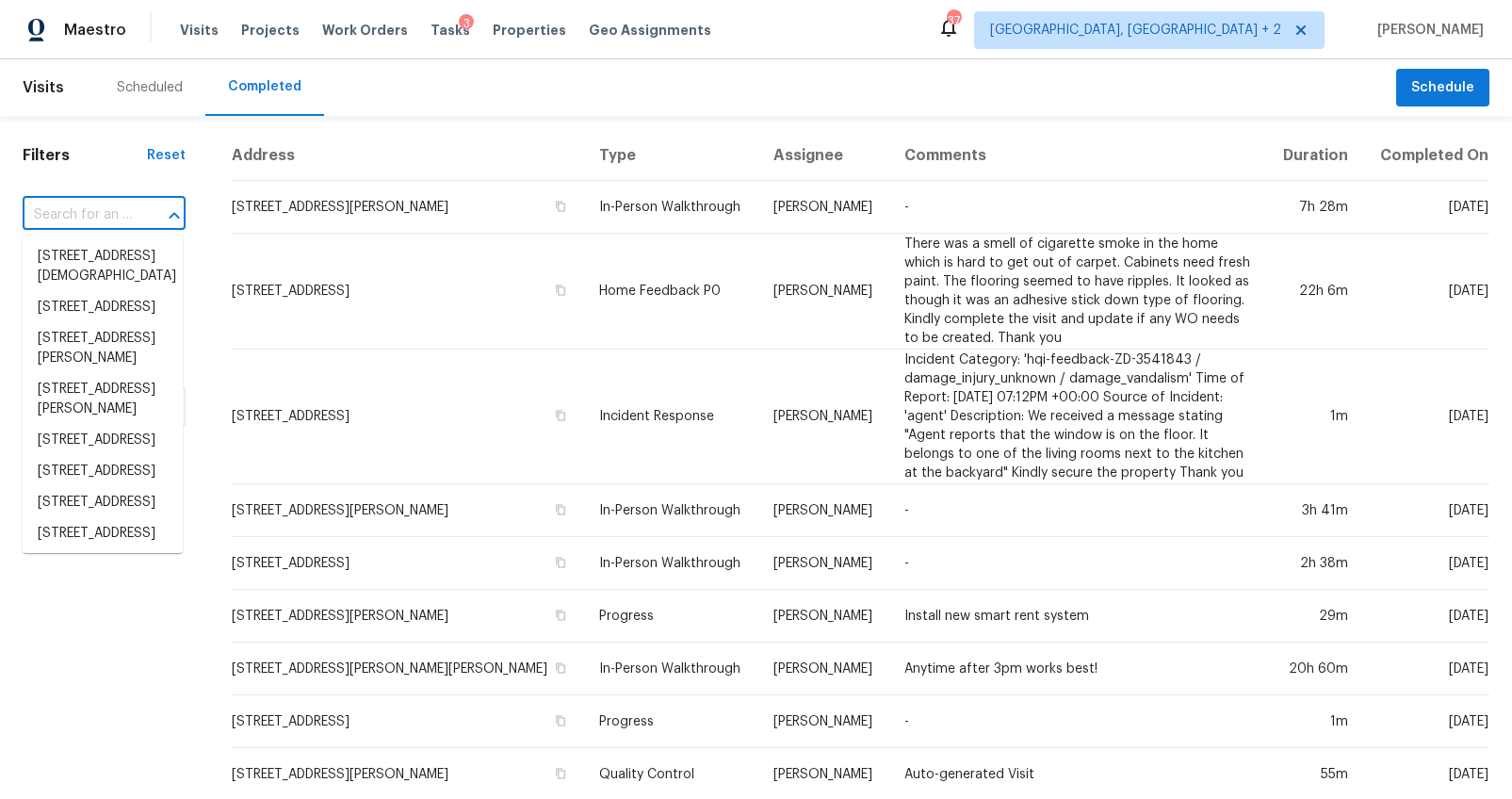
paste input "126 Mizzell Rd, Summerville, SC 29483"
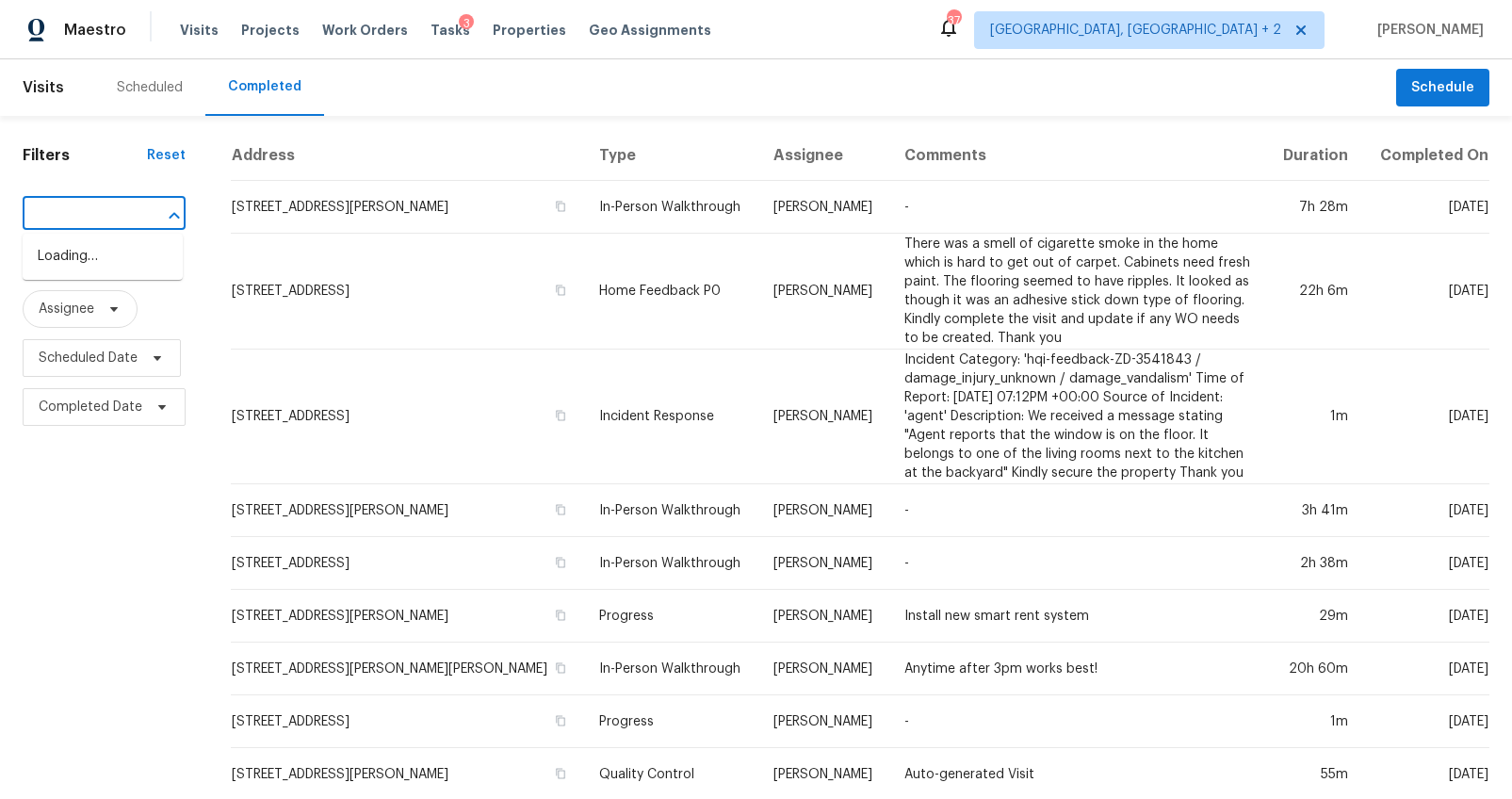
type input "126 Mizzell Rd, Summerville, SC 29483"
click at [116, 263] on li "126 Mizzell Rd, Summerville, SC 29483" at bounding box center [102, 267] width 160 height 50
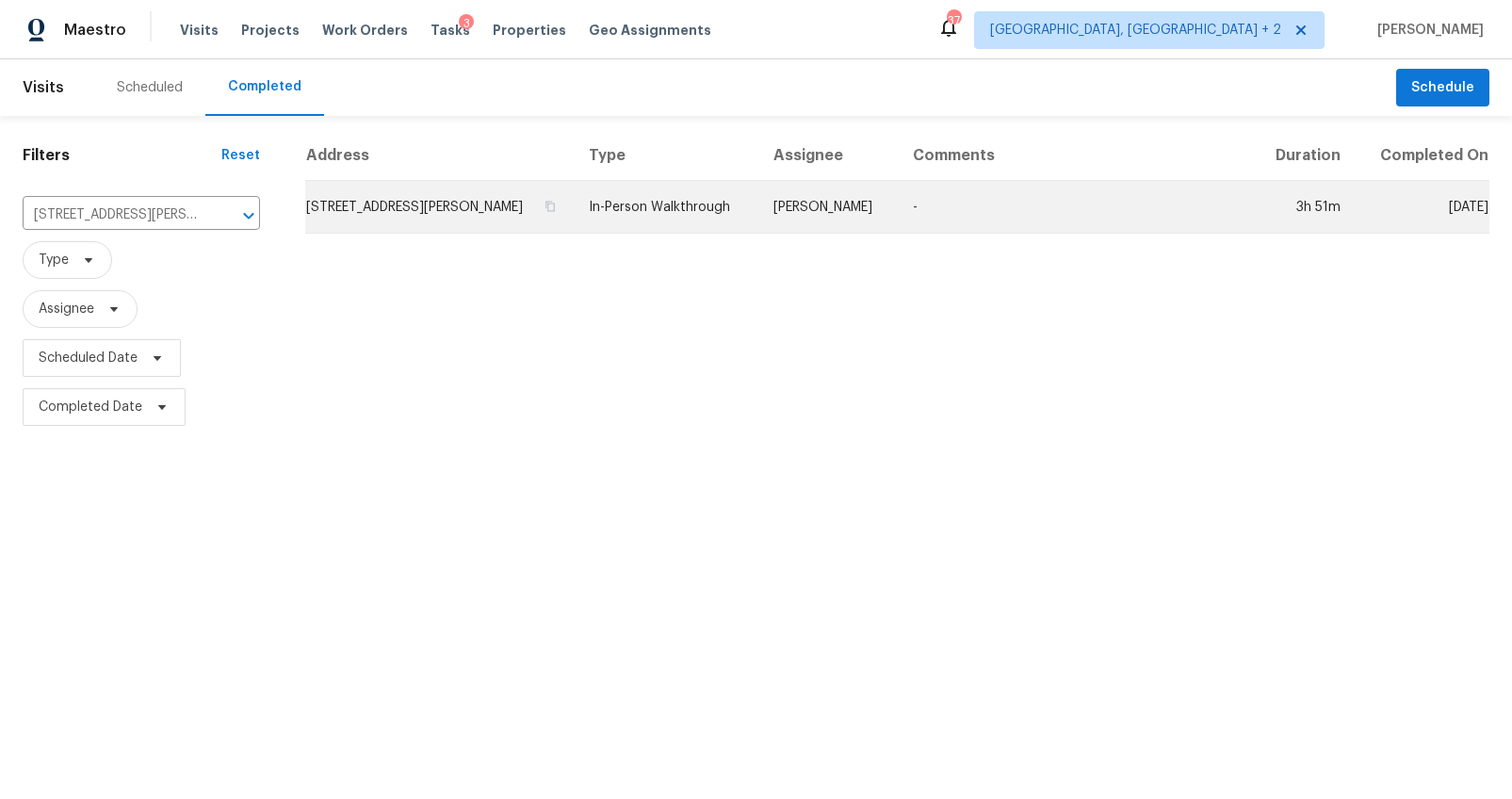
click at [428, 194] on td "126 Mizzell Rd, Summerville, SC 29483" at bounding box center [439, 208] width 268 height 52
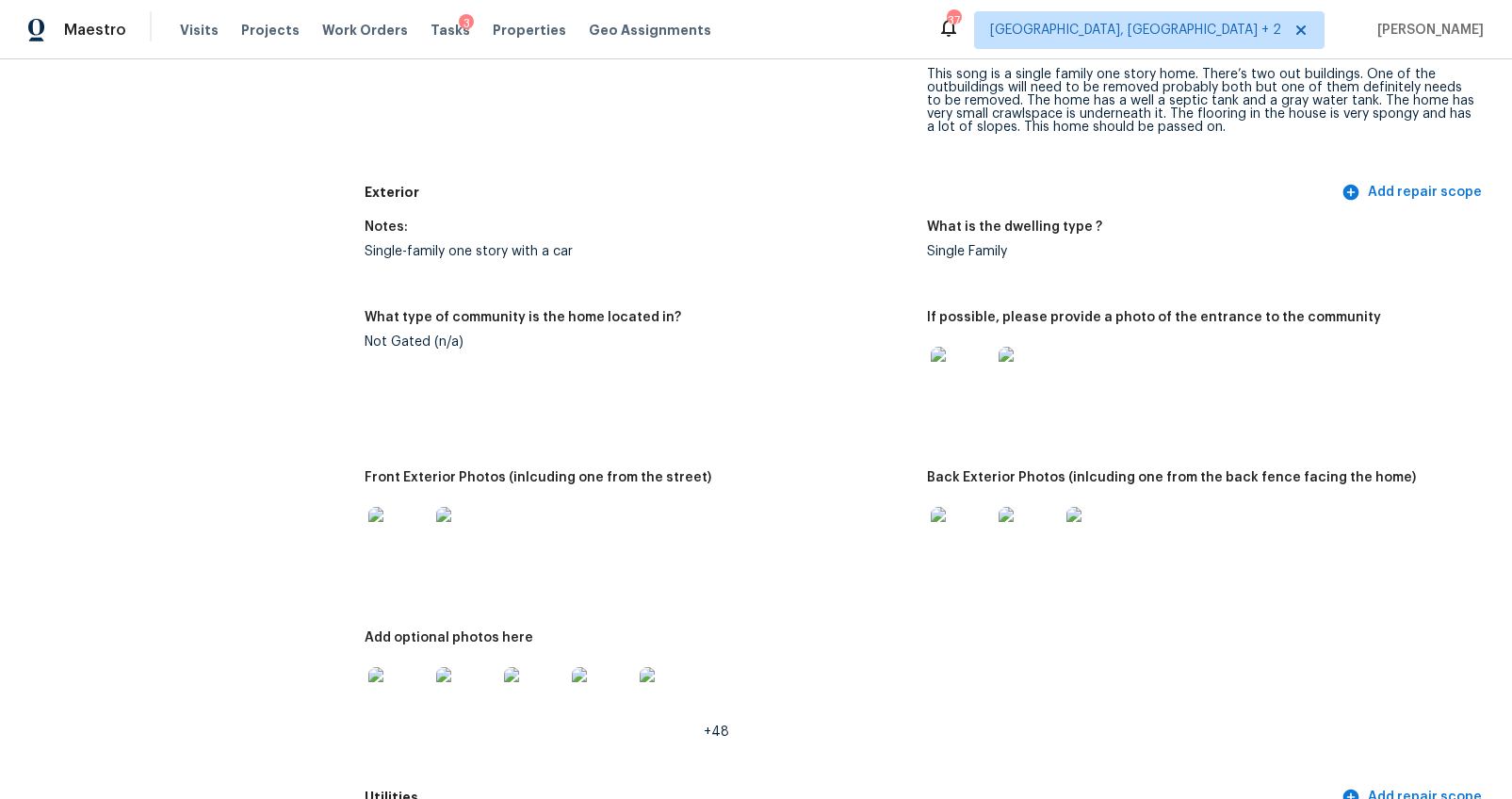
scroll to position [762, 0]
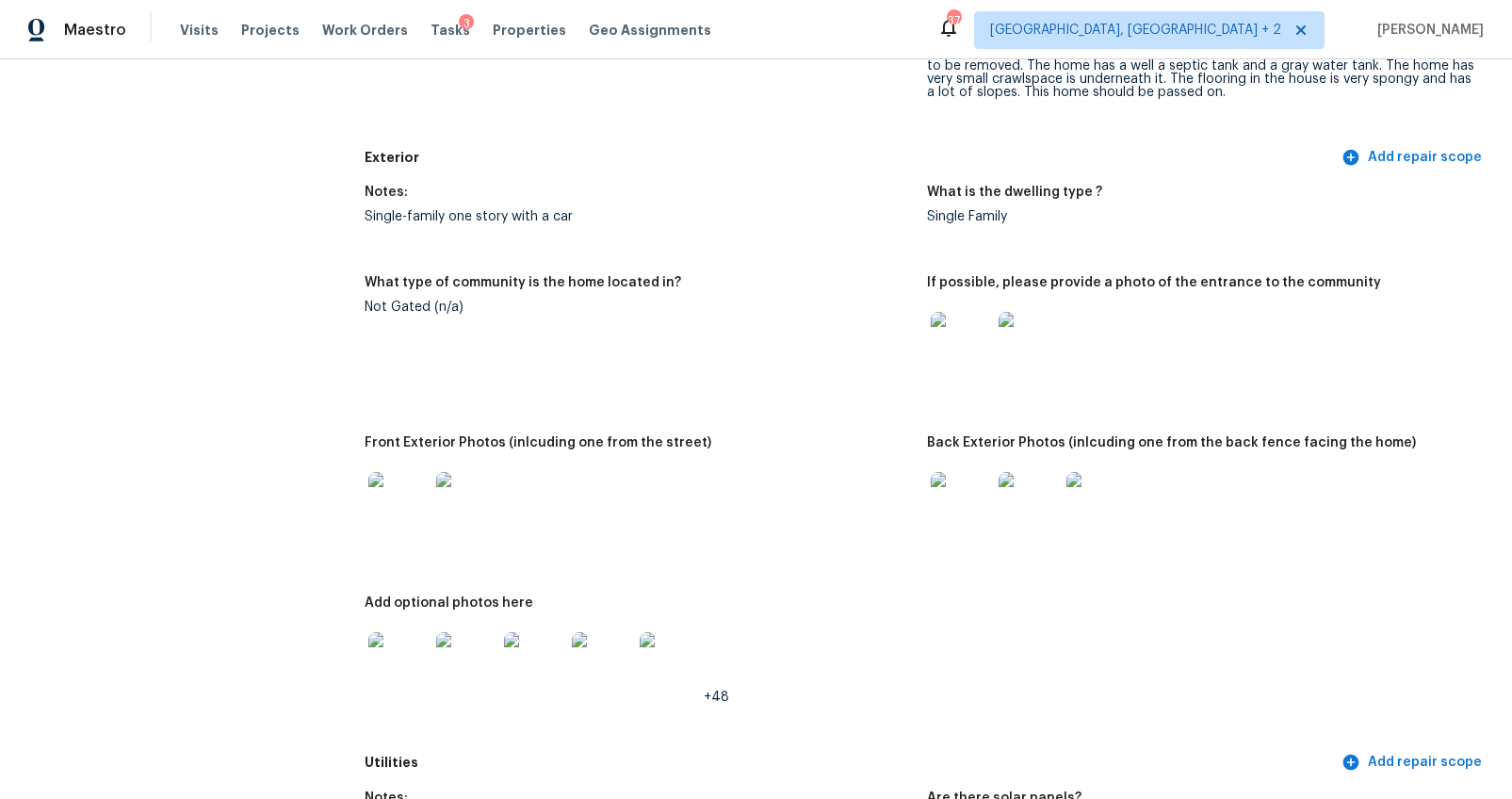
click at [971, 355] on img at bounding box center [961, 342] width 60 height 60
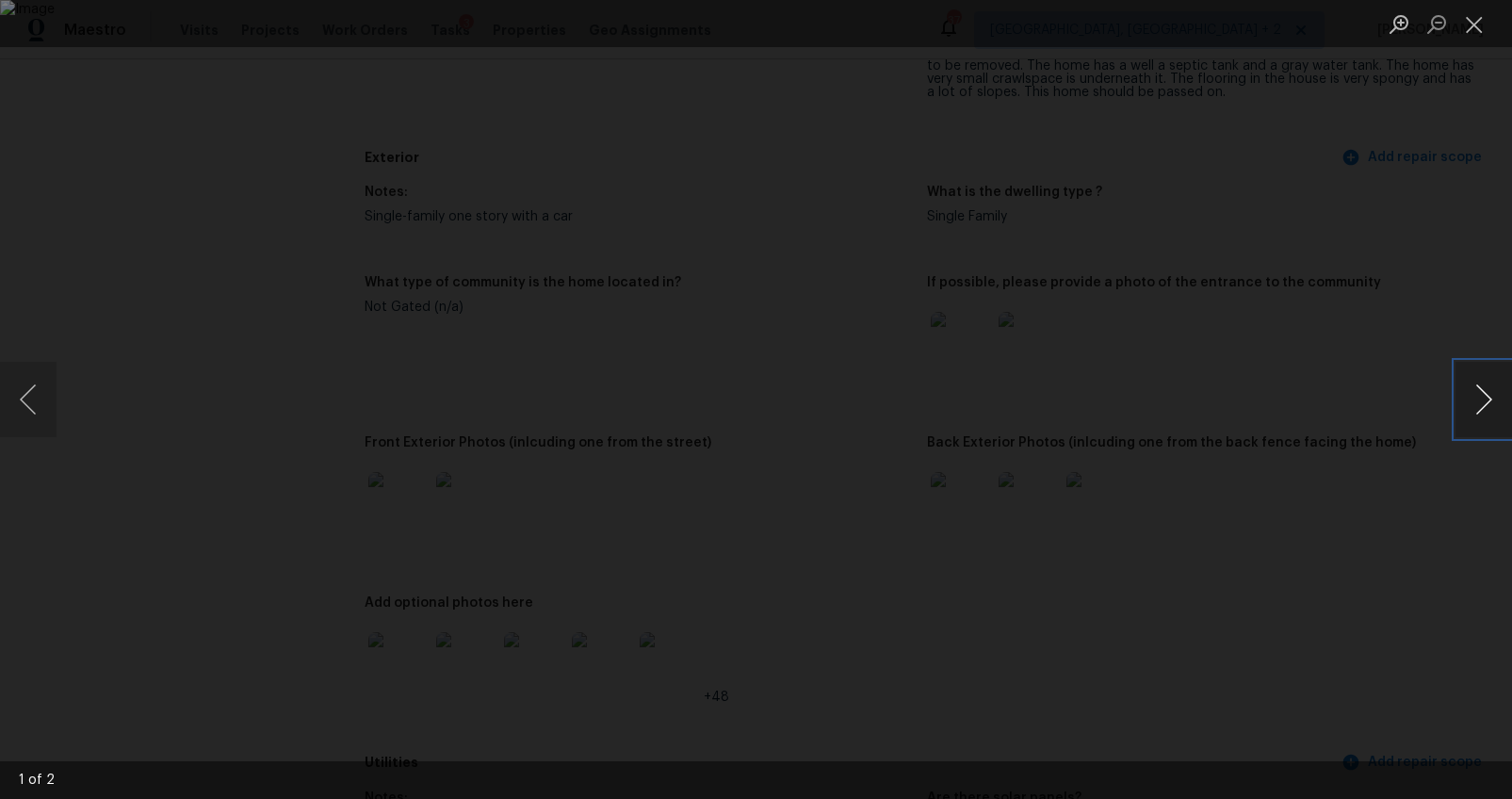
click at [1483, 393] on button "Next image" at bounding box center [1483, 400] width 56 height 76
click at [1369, 612] on div "Lightbox" at bounding box center [756, 400] width 1512 height 799
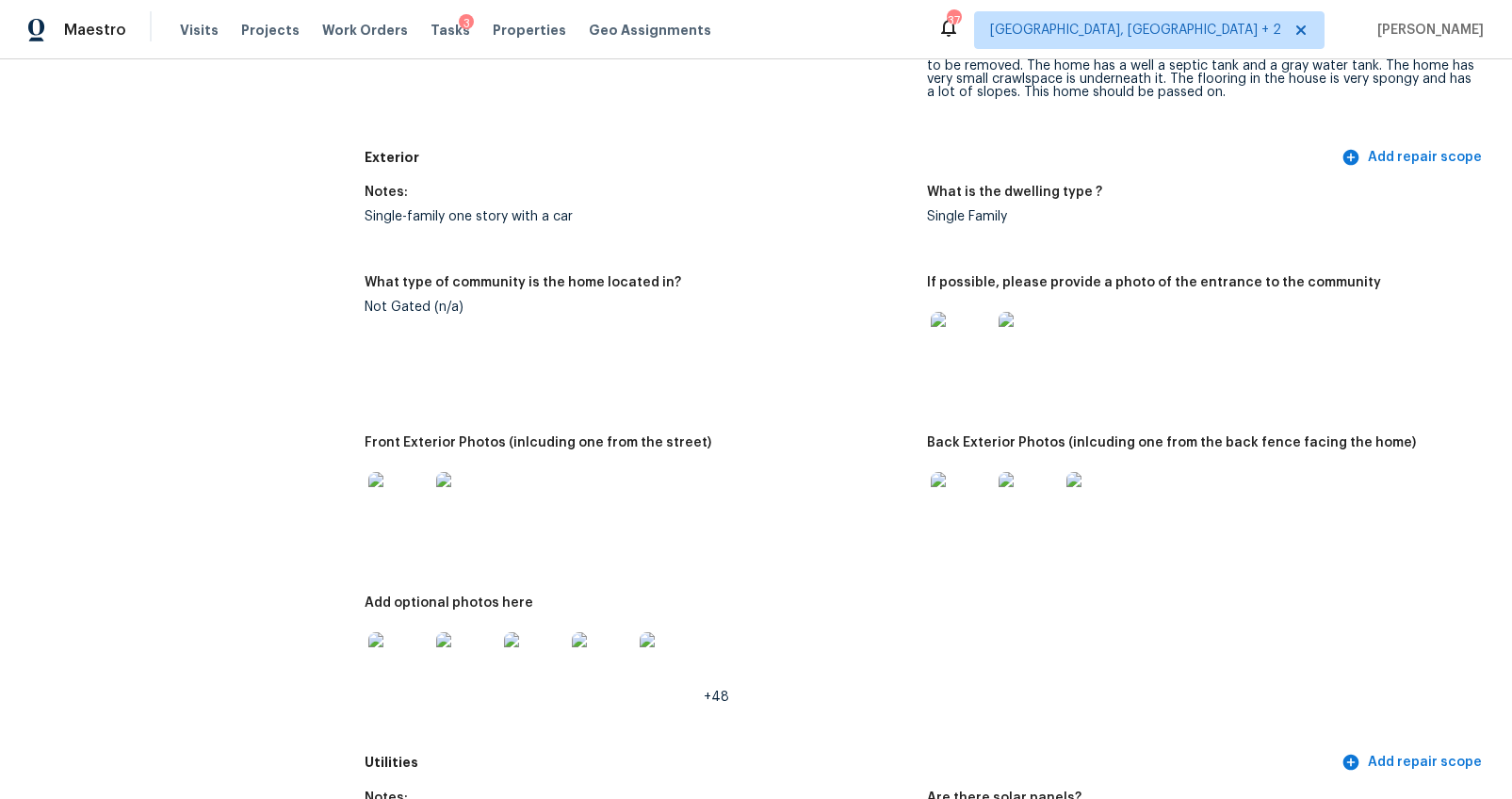
click at [377, 508] on img at bounding box center [398, 502] width 60 height 60
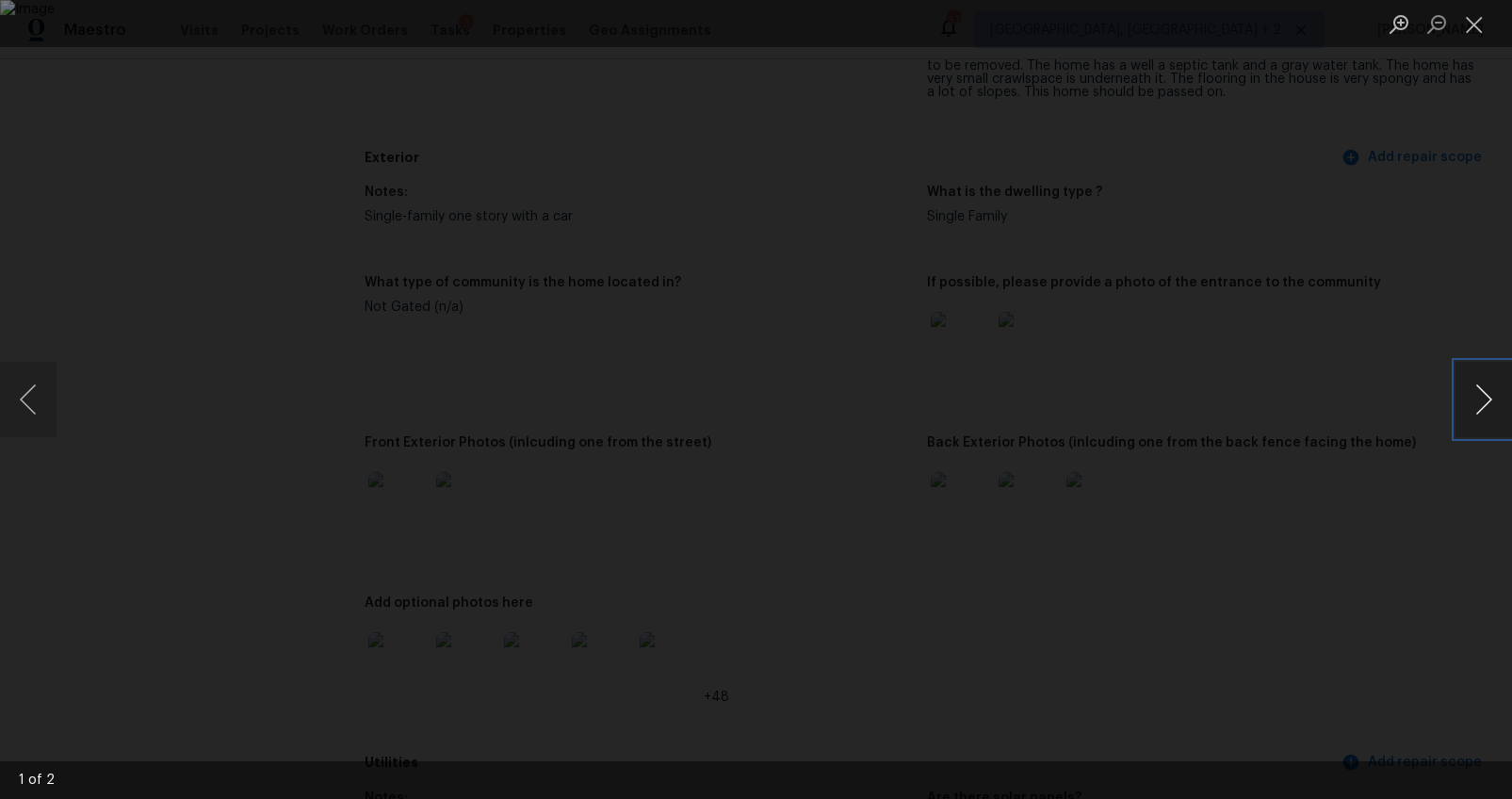
click at [1465, 402] on button "Next image" at bounding box center [1483, 400] width 56 height 76
click at [1461, 402] on button "Next image" at bounding box center [1483, 400] width 56 height 76
click at [1435, 468] on div "Lightbox" at bounding box center [756, 400] width 1512 height 799
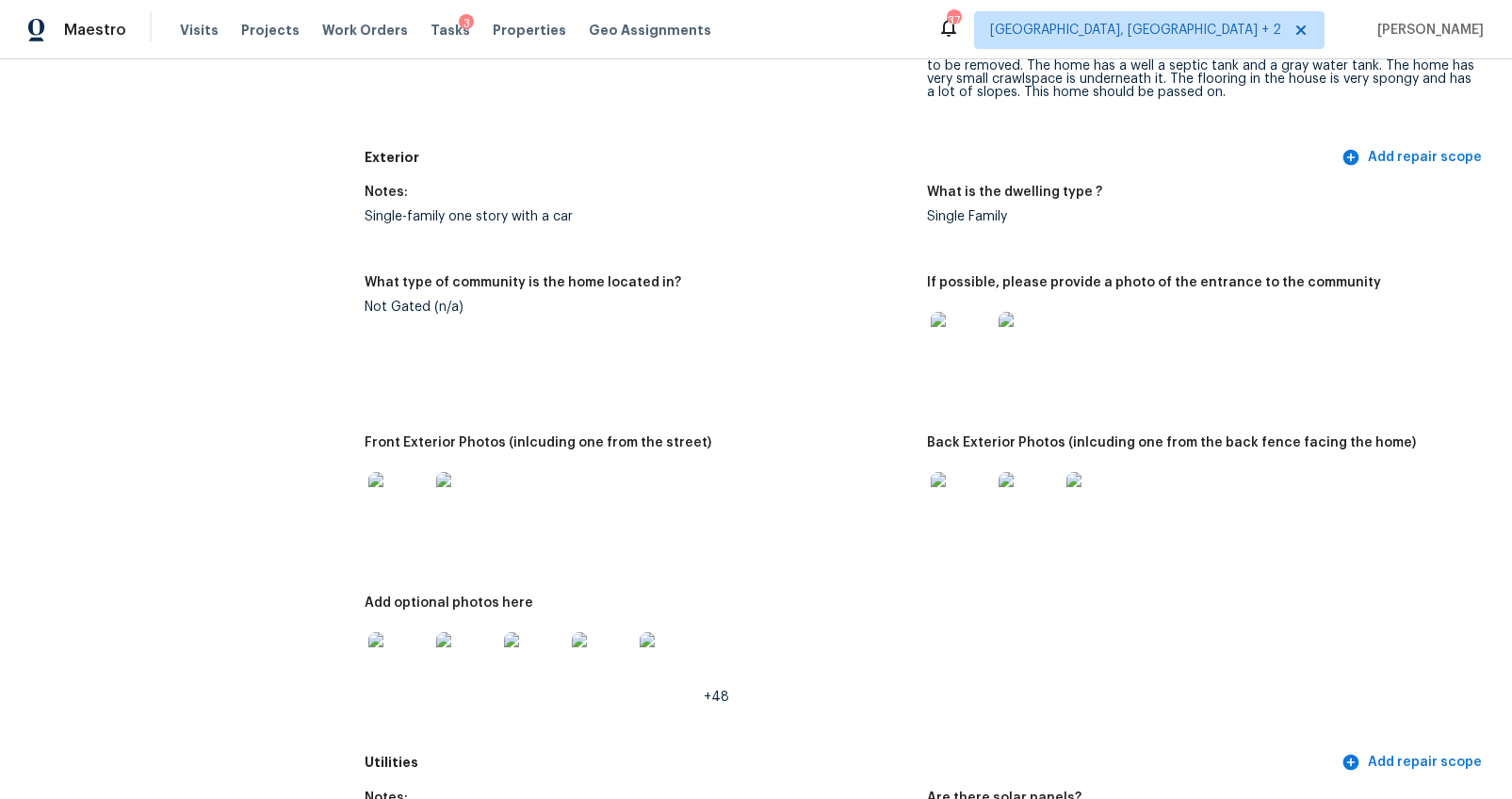
click at [945, 515] on img at bounding box center [961, 502] width 60 height 60
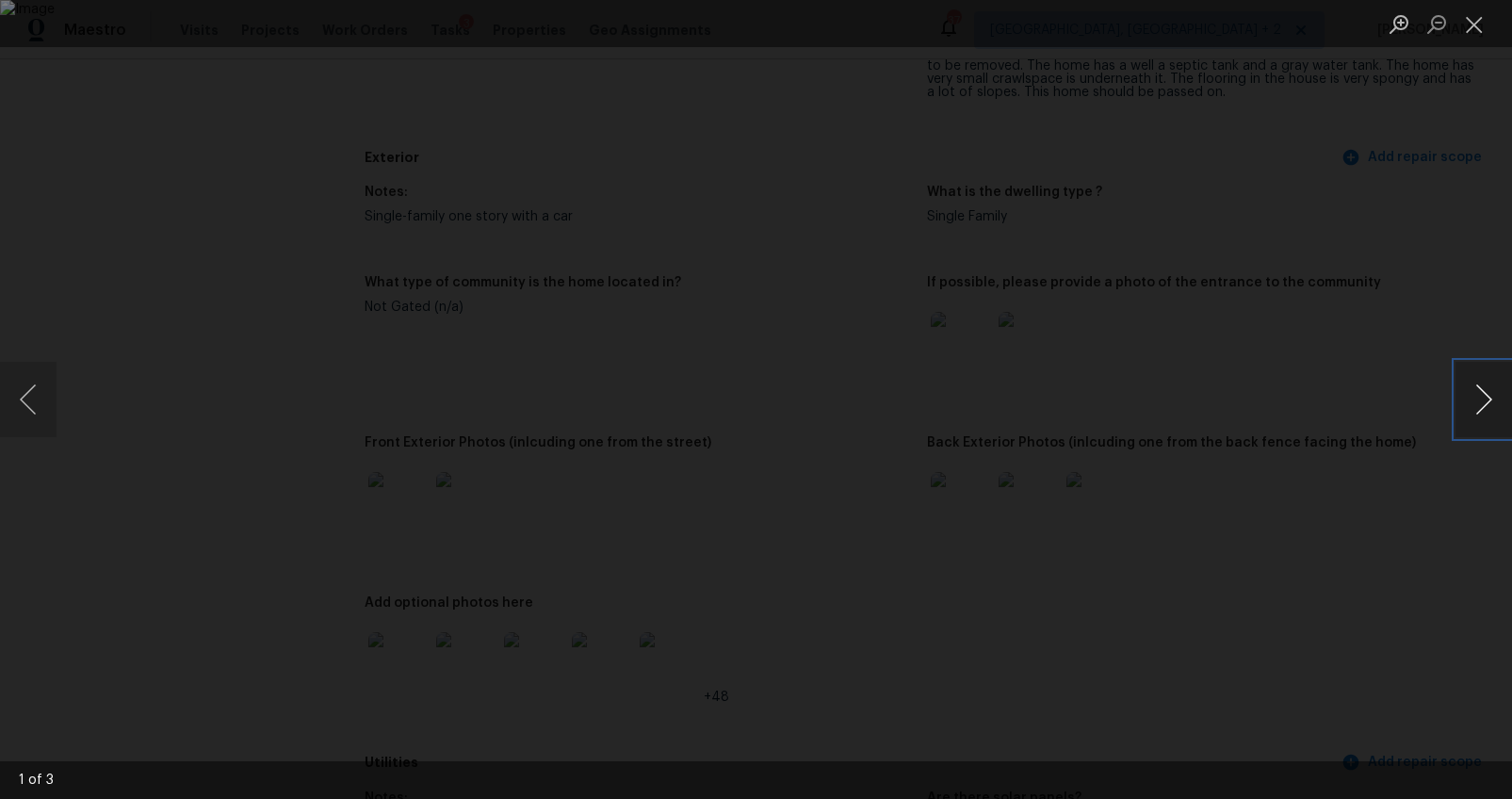
click at [1491, 395] on button "Next image" at bounding box center [1483, 400] width 56 height 76
click at [1423, 519] on div "Lightbox" at bounding box center [756, 400] width 1512 height 799
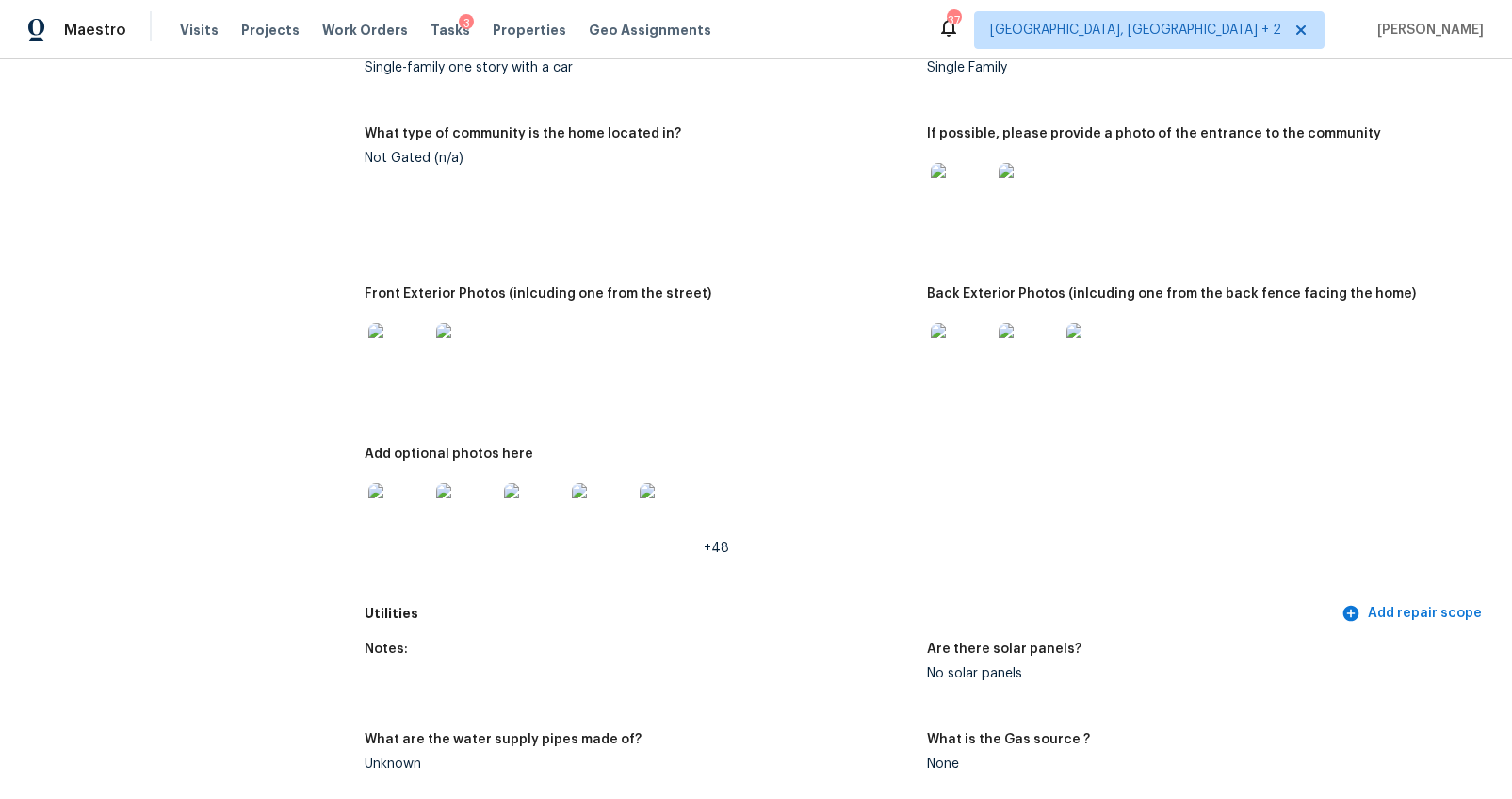
scroll to position [980, 0]
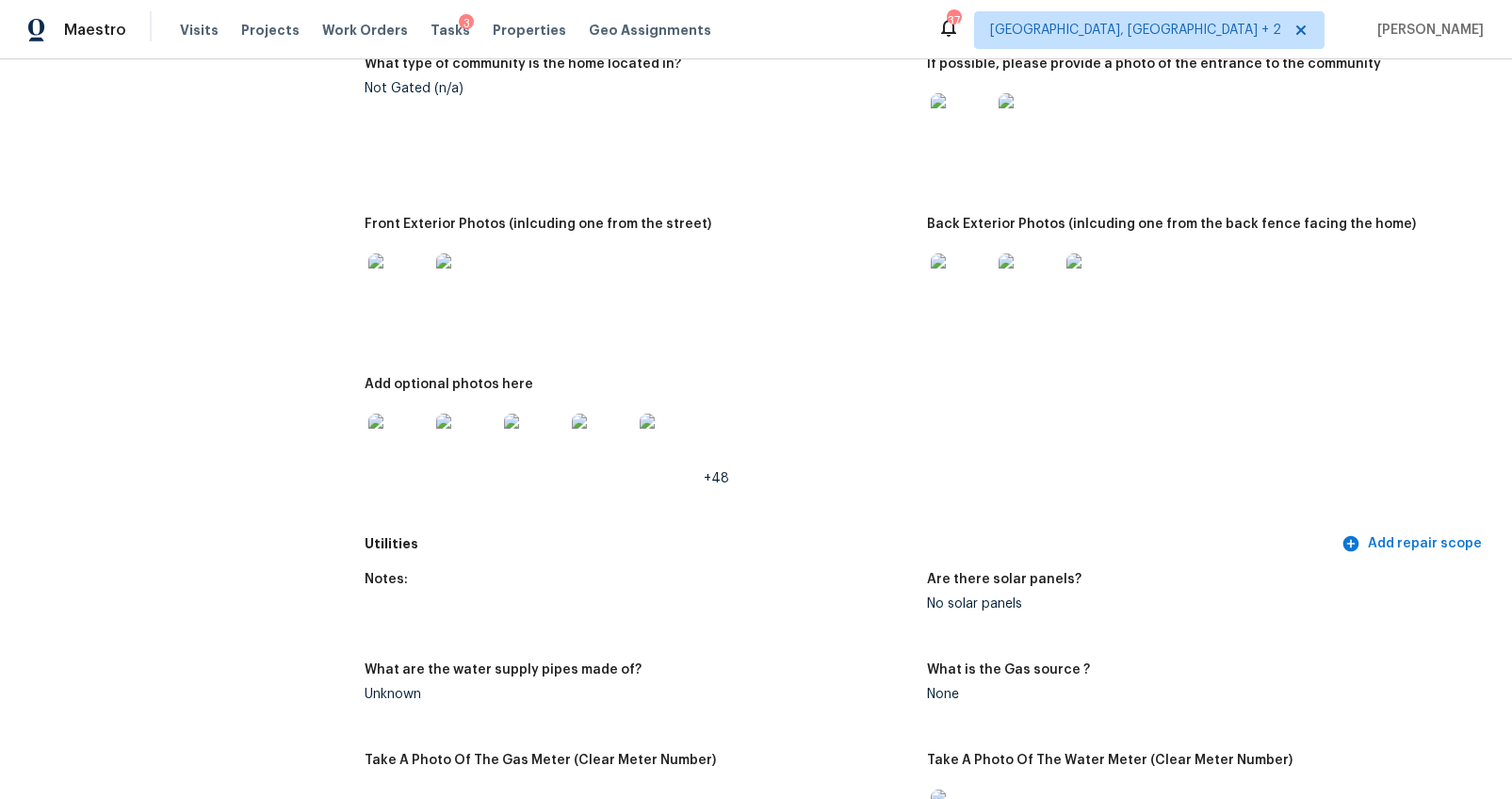
click at [384, 470] on img at bounding box center [398, 444] width 60 height 60
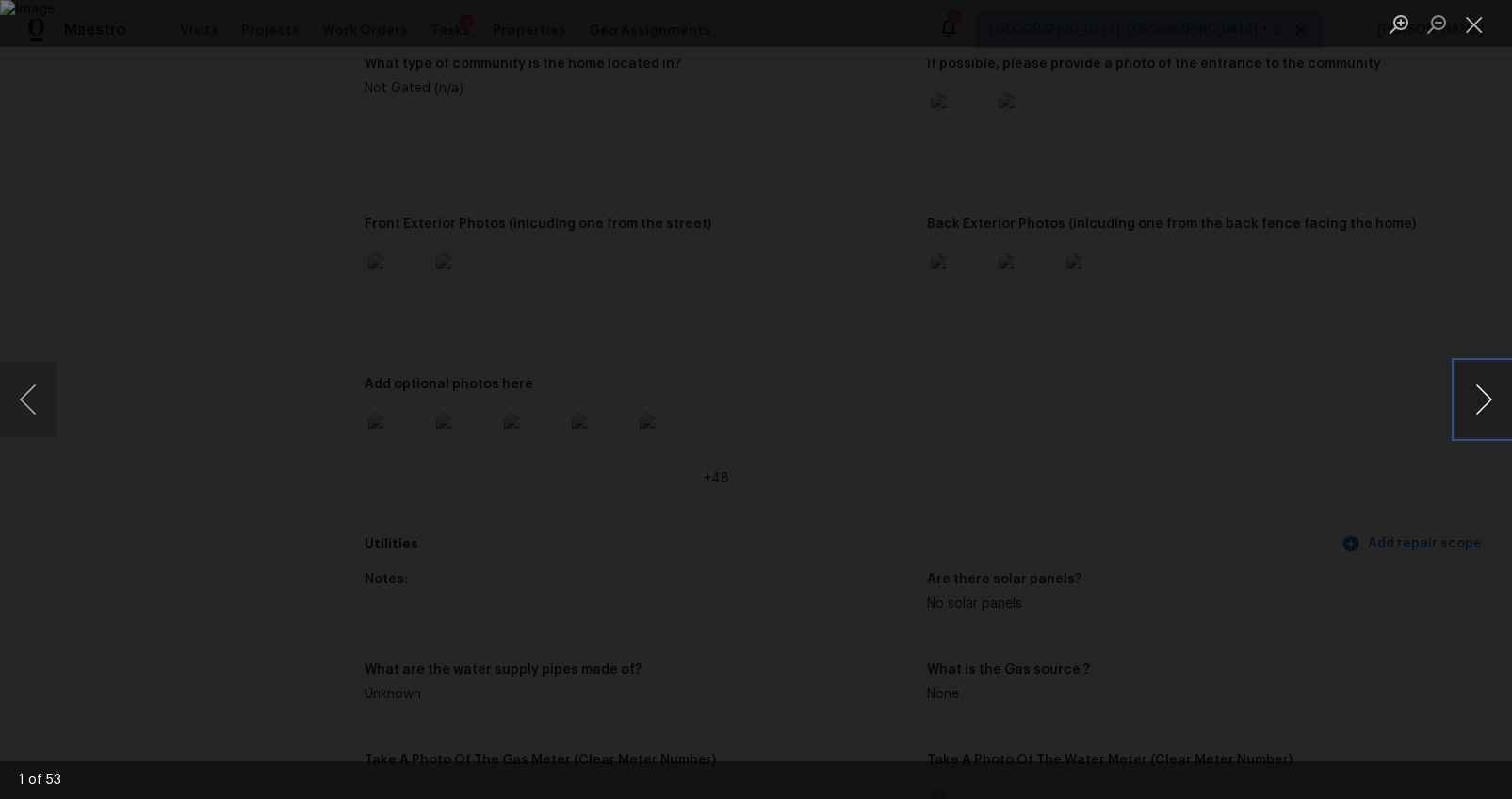
click at [1503, 407] on button "Next image" at bounding box center [1483, 400] width 56 height 76
click at [1494, 408] on button "Next image" at bounding box center [1483, 400] width 56 height 76
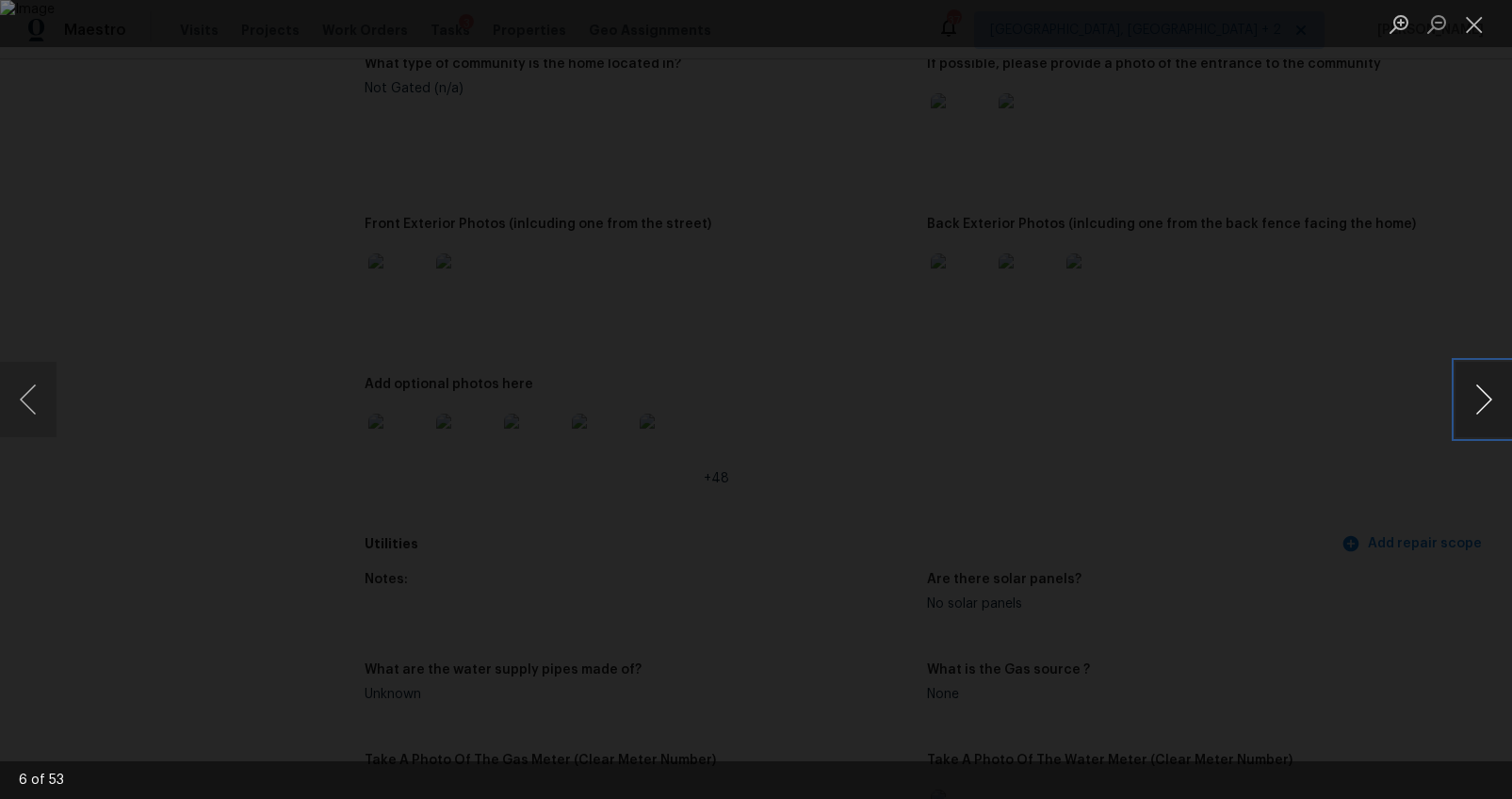
click at [1494, 408] on button "Next image" at bounding box center [1483, 400] width 56 height 76
click at [1494, 391] on button "Next image" at bounding box center [1483, 400] width 56 height 76
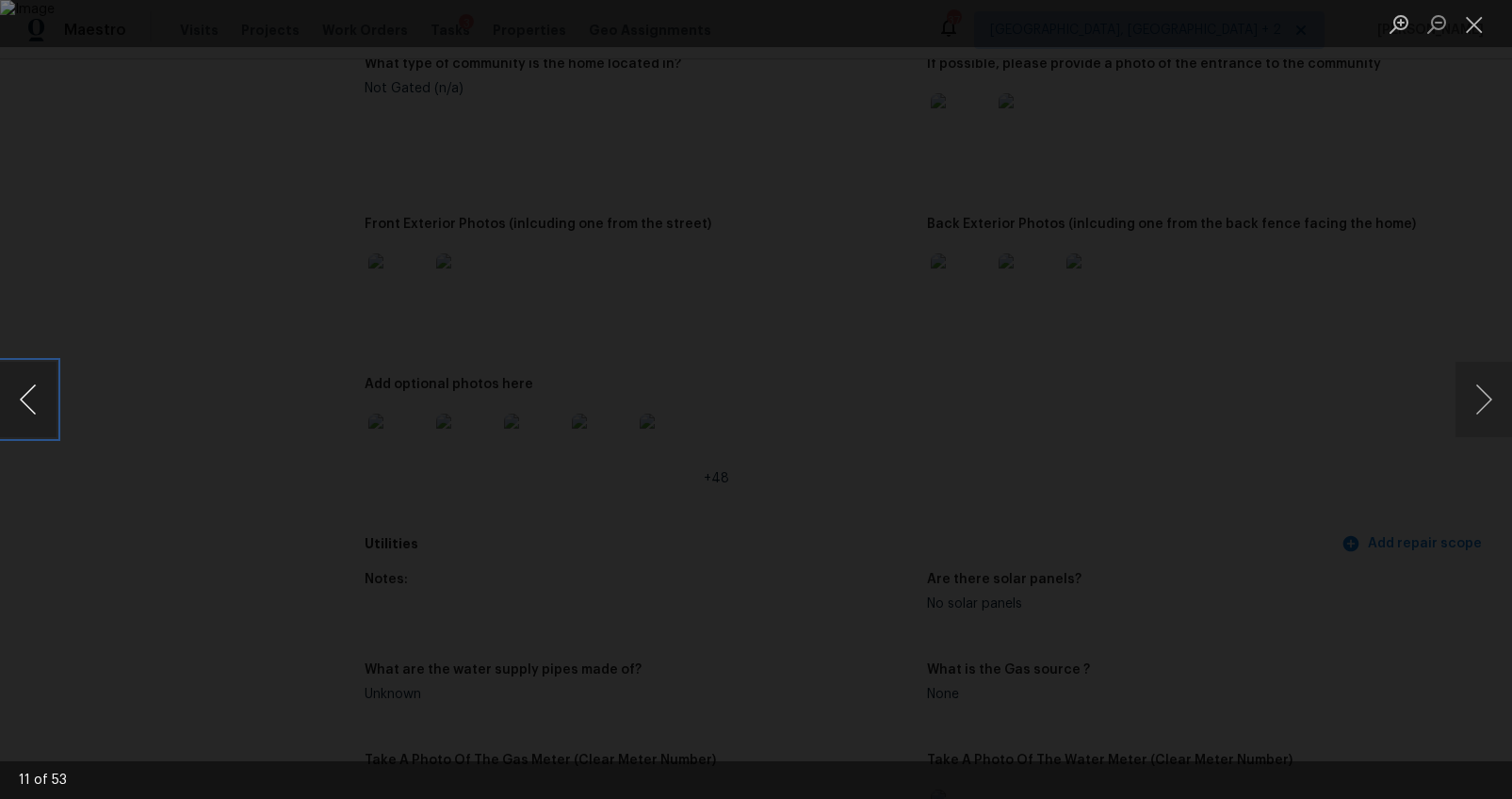
click at [30, 397] on button "Previous image" at bounding box center [28, 400] width 56 height 76
click at [1472, 412] on button "Next image" at bounding box center [1483, 400] width 56 height 76
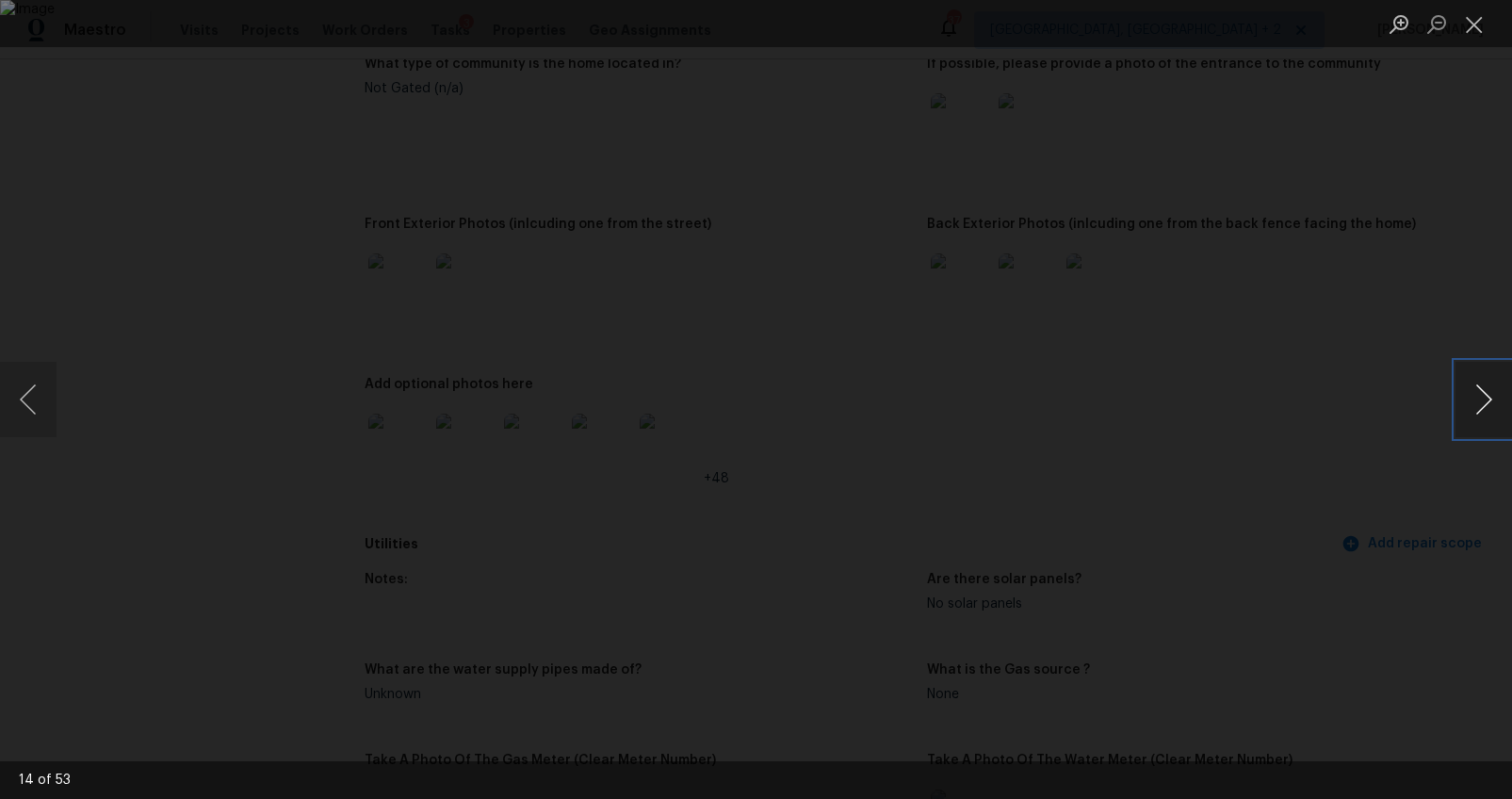
click at [1472, 412] on button "Next image" at bounding box center [1483, 400] width 56 height 76
click at [48, 393] on button "Previous image" at bounding box center [28, 400] width 56 height 76
click at [1467, 393] on button "Next image" at bounding box center [1483, 400] width 56 height 76
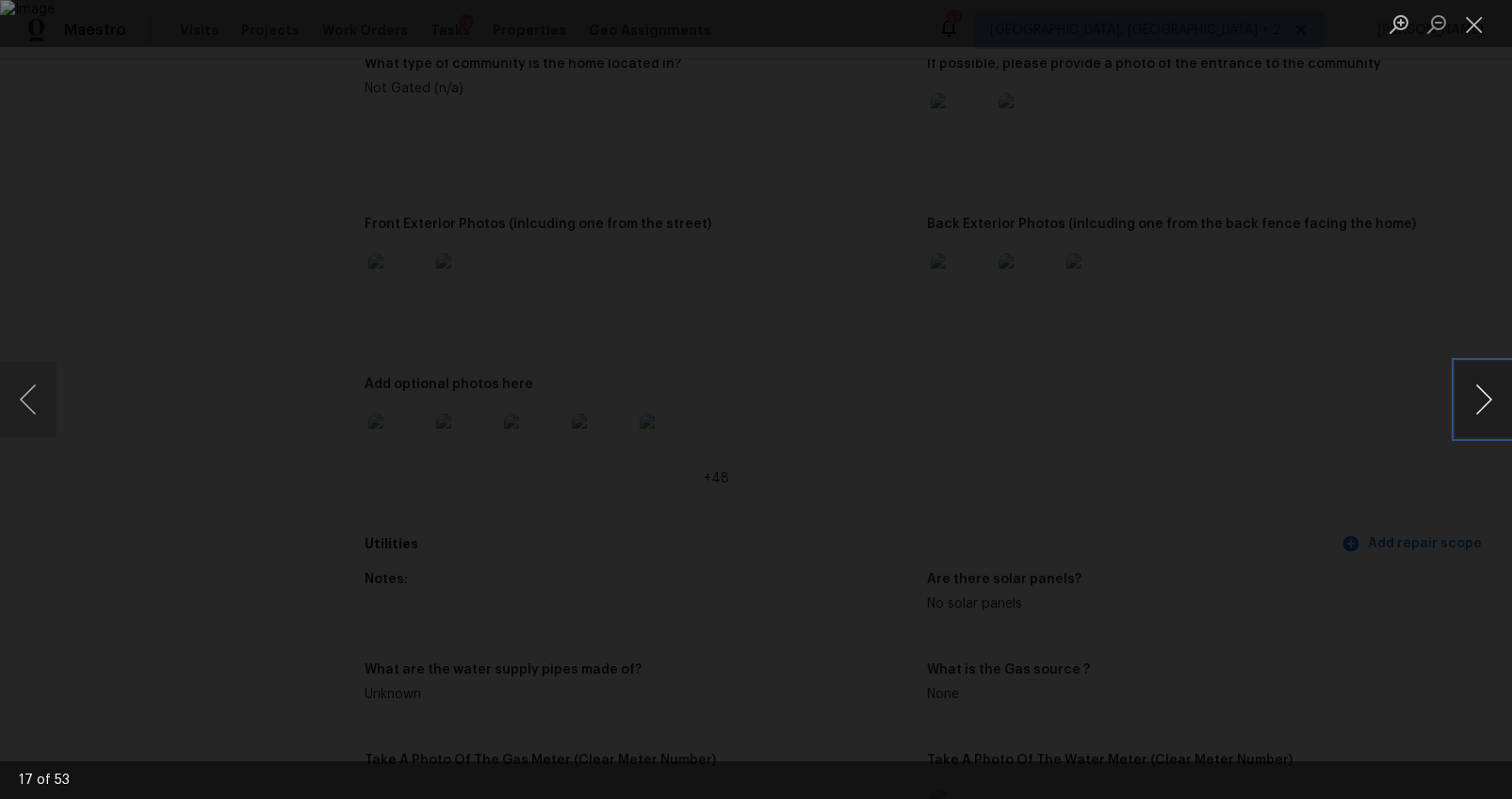
click at [1467, 393] on button "Next image" at bounding box center [1483, 400] width 56 height 76
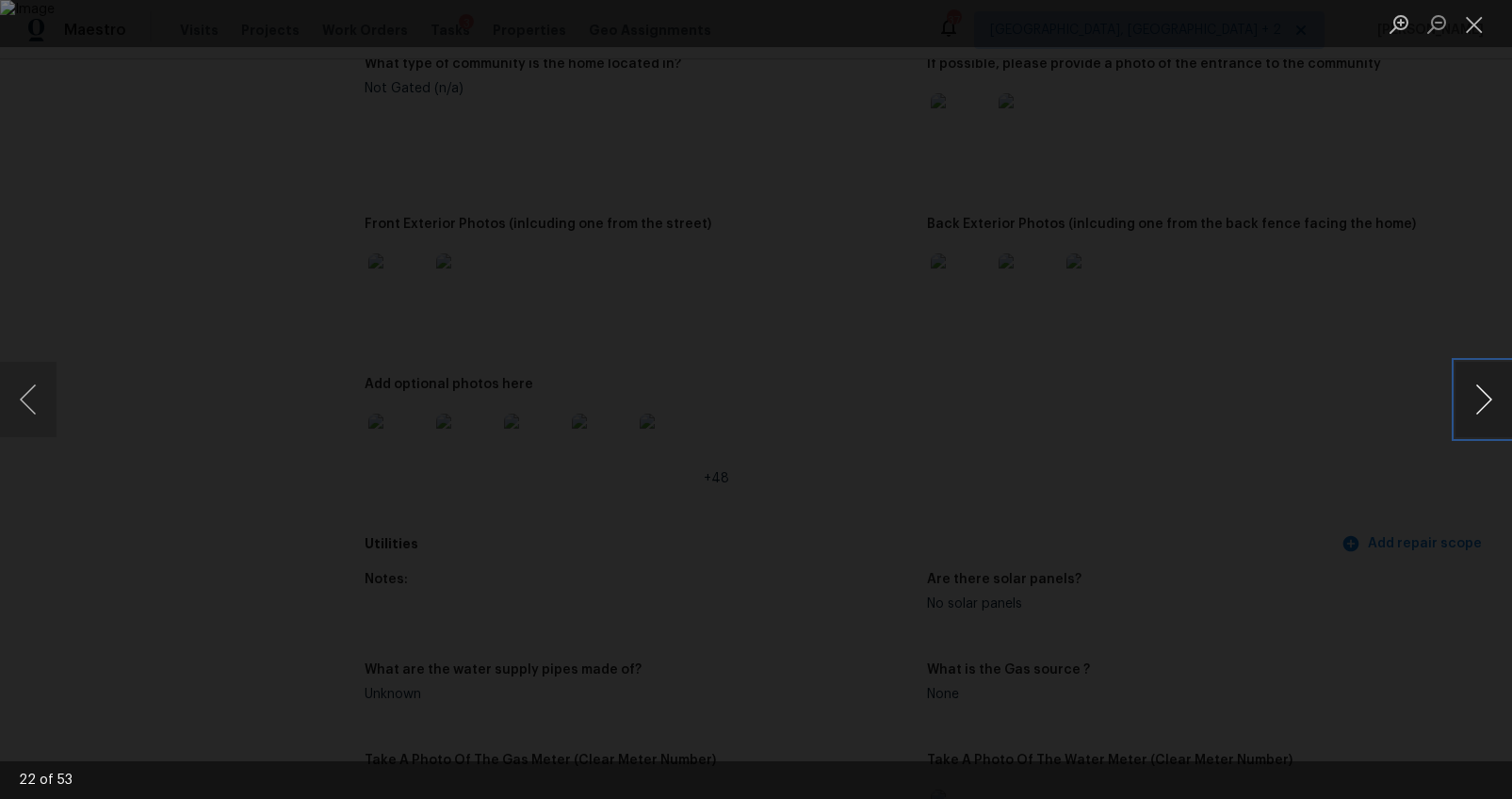
click at [1467, 393] on button "Next image" at bounding box center [1483, 400] width 56 height 76
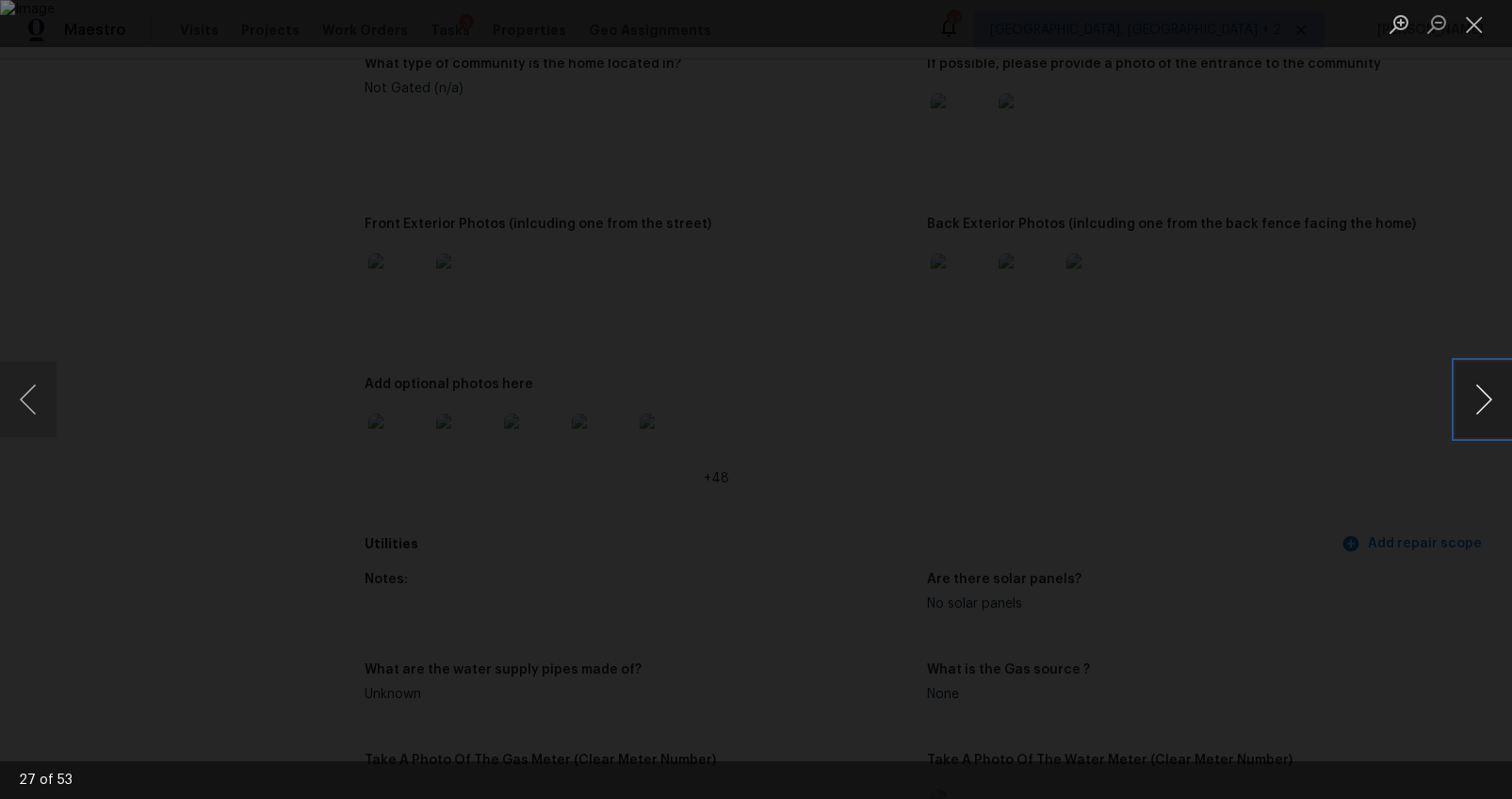
click at [1467, 393] on button "Next image" at bounding box center [1483, 400] width 56 height 76
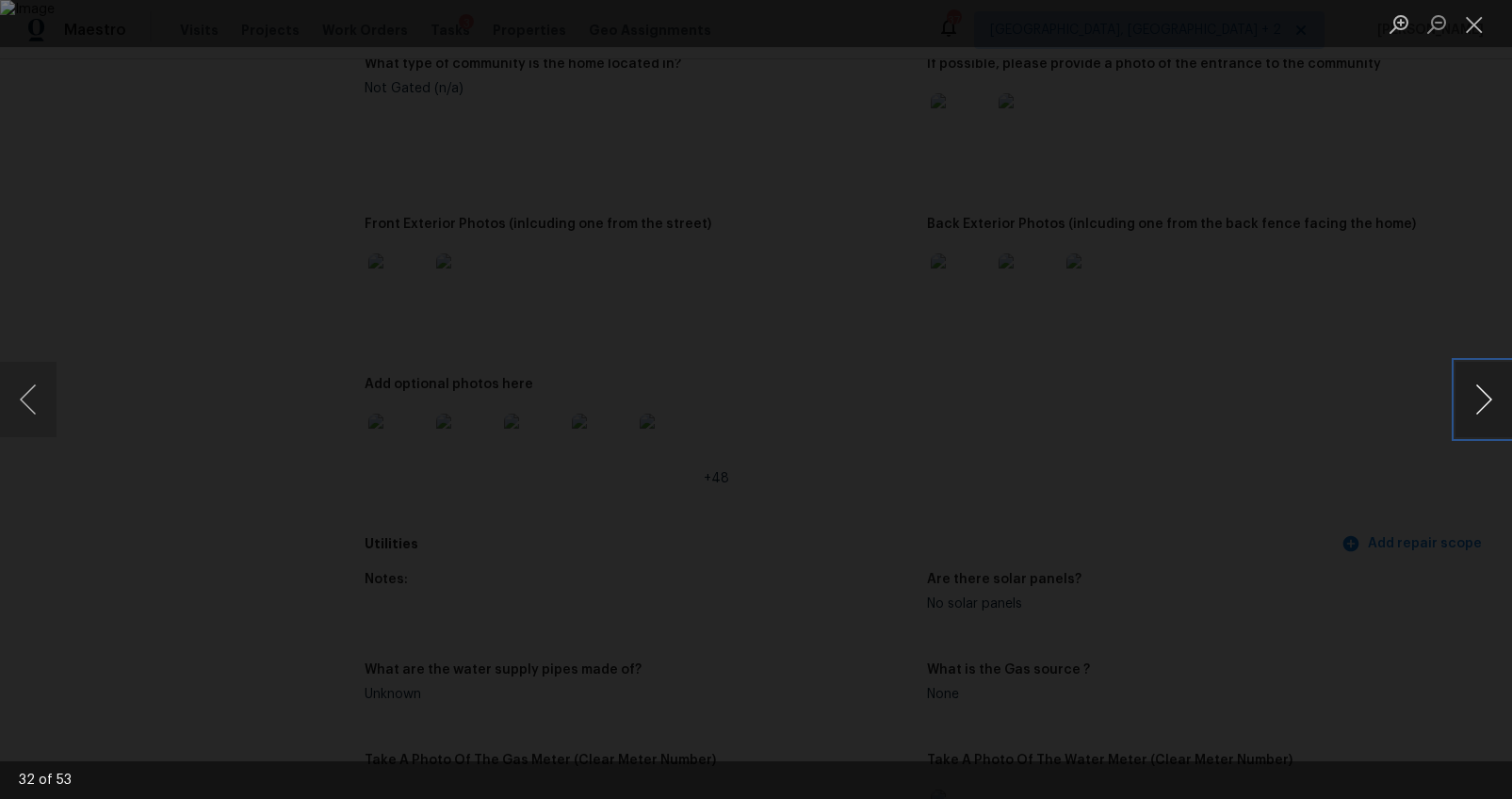
click at [1467, 393] on button "Next image" at bounding box center [1483, 400] width 56 height 76
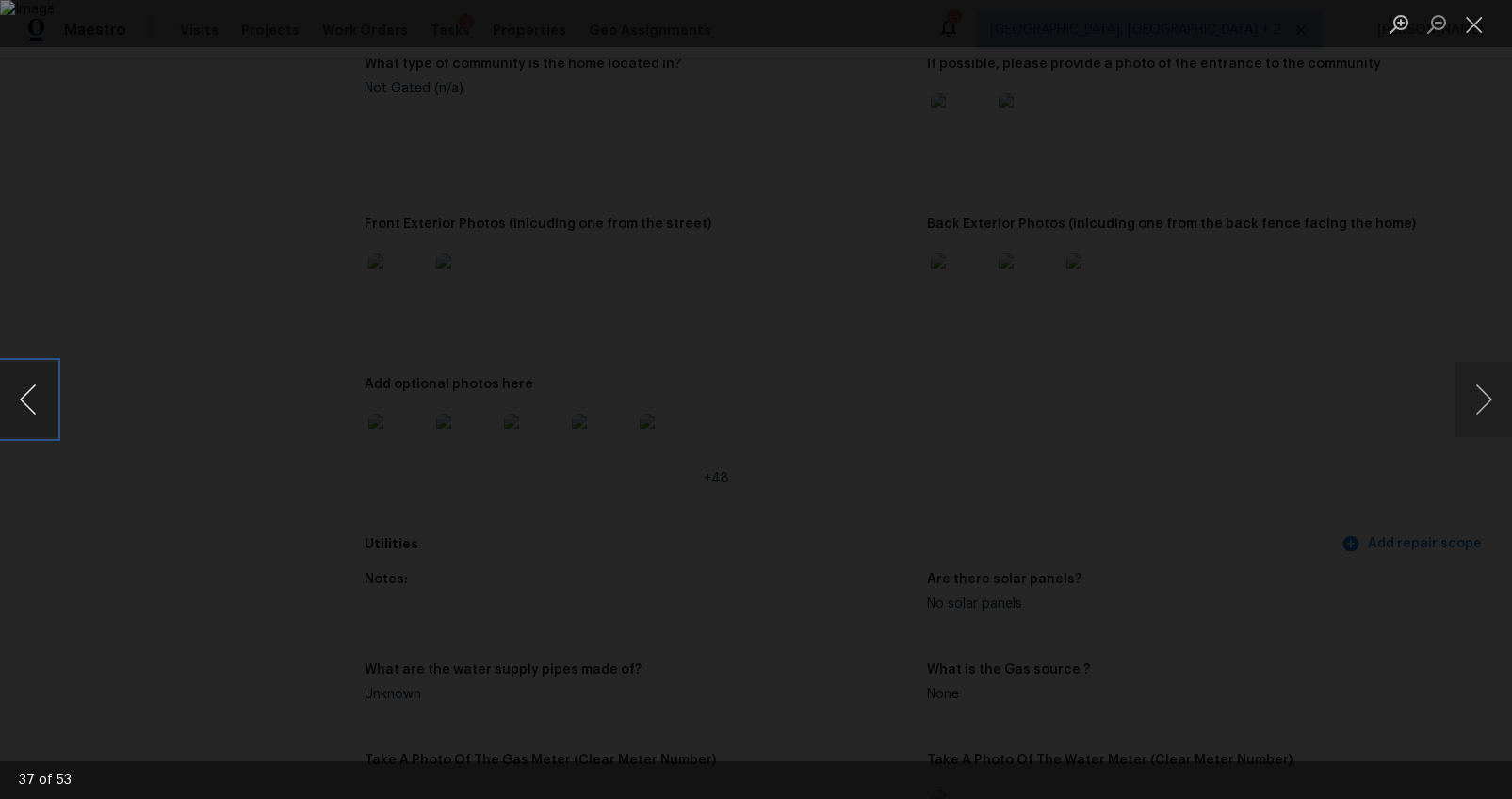
click at [31, 378] on button "Previous image" at bounding box center [28, 400] width 56 height 76
click at [1456, 422] on button "Next image" at bounding box center [1483, 400] width 56 height 76
click at [1455, 397] on button "Next image" at bounding box center [1483, 400] width 56 height 76
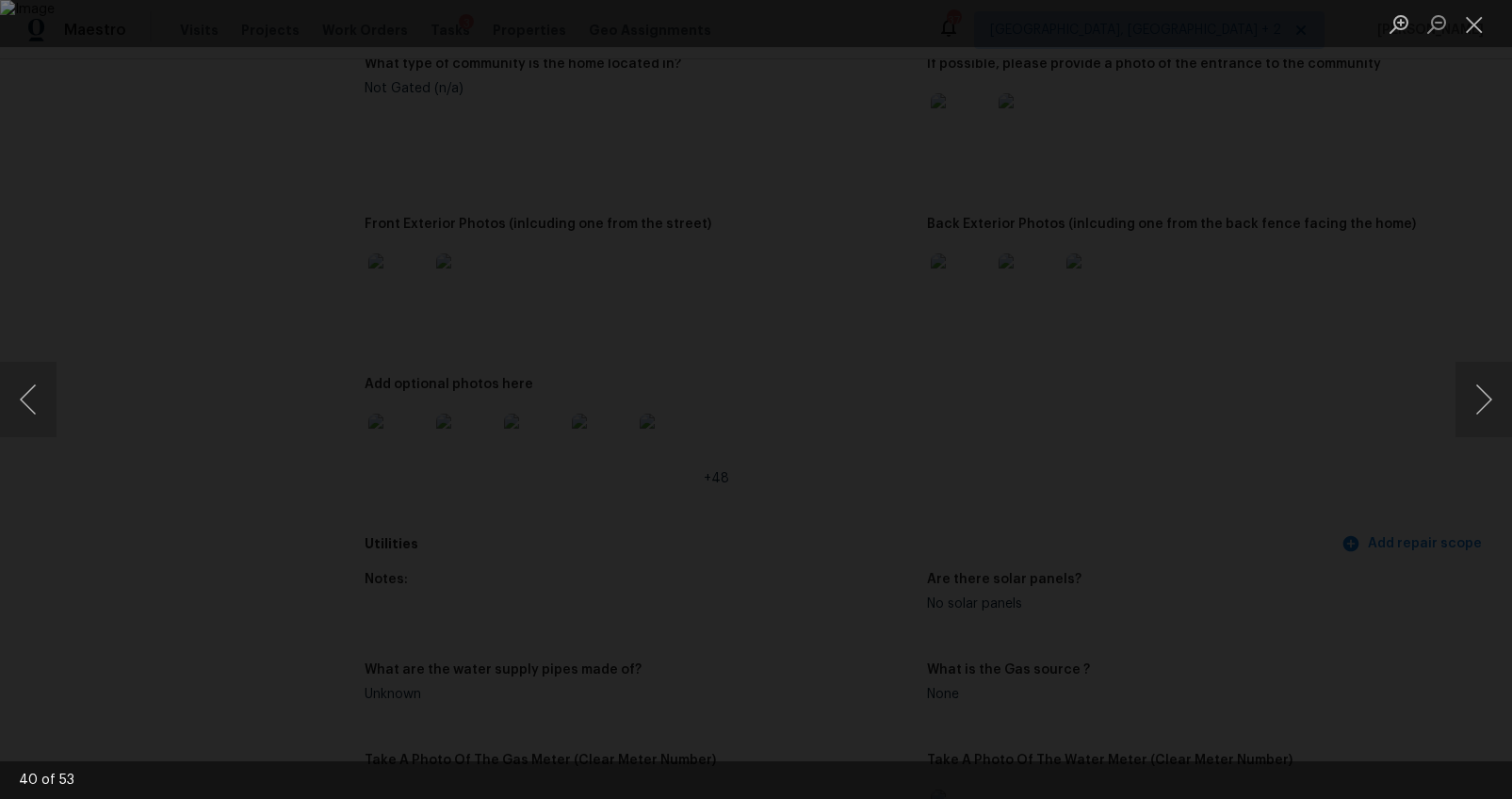
click at [1353, 487] on div "Lightbox" at bounding box center [756, 400] width 1512 height 799
click at [1470, 22] on button "Close lightbox" at bounding box center [1473, 24] width 38 height 33
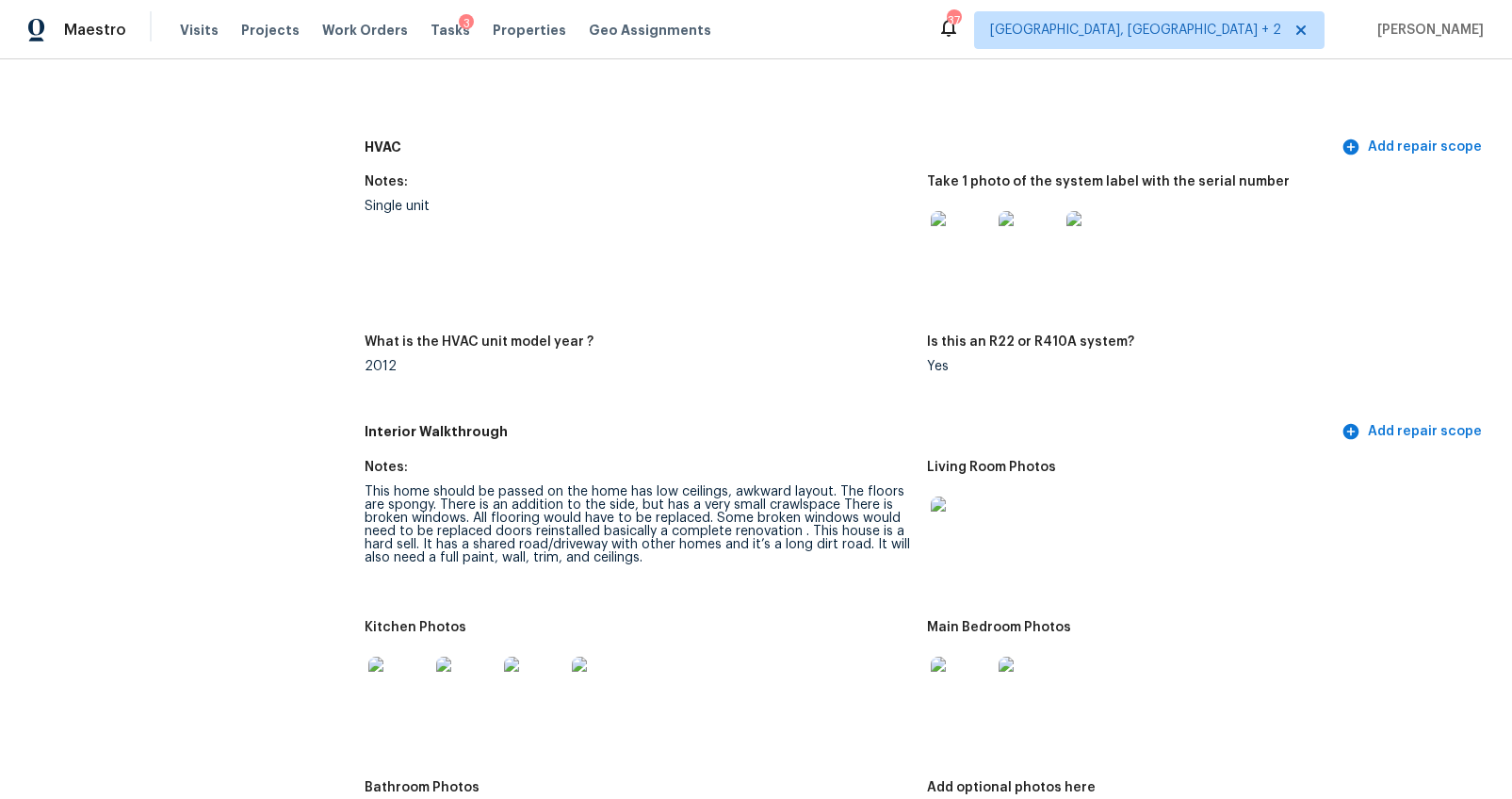
scroll to position [2111, 0]
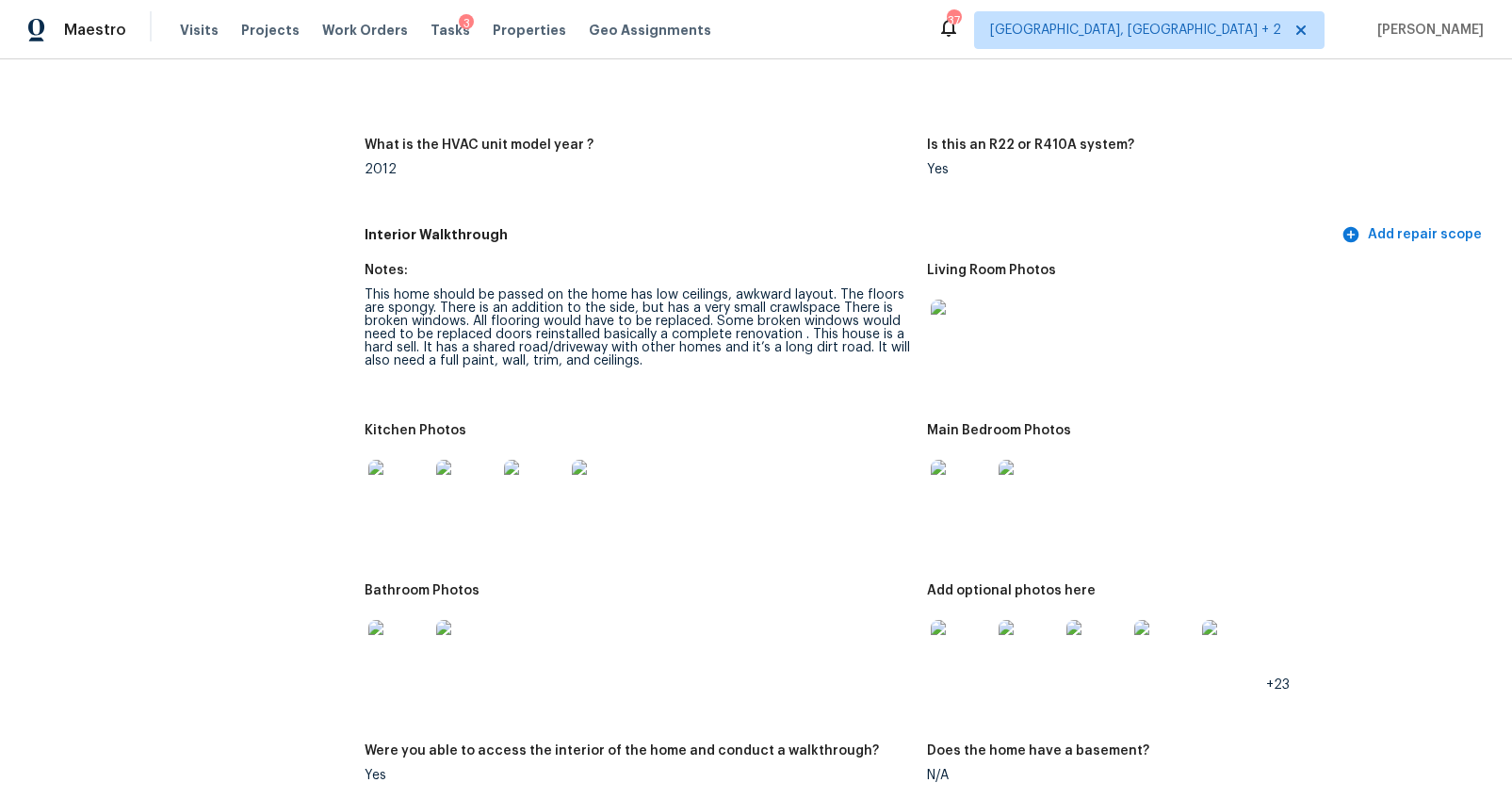
click at [376, 492] on img at bounding box center [398, 490] width 60 height 60
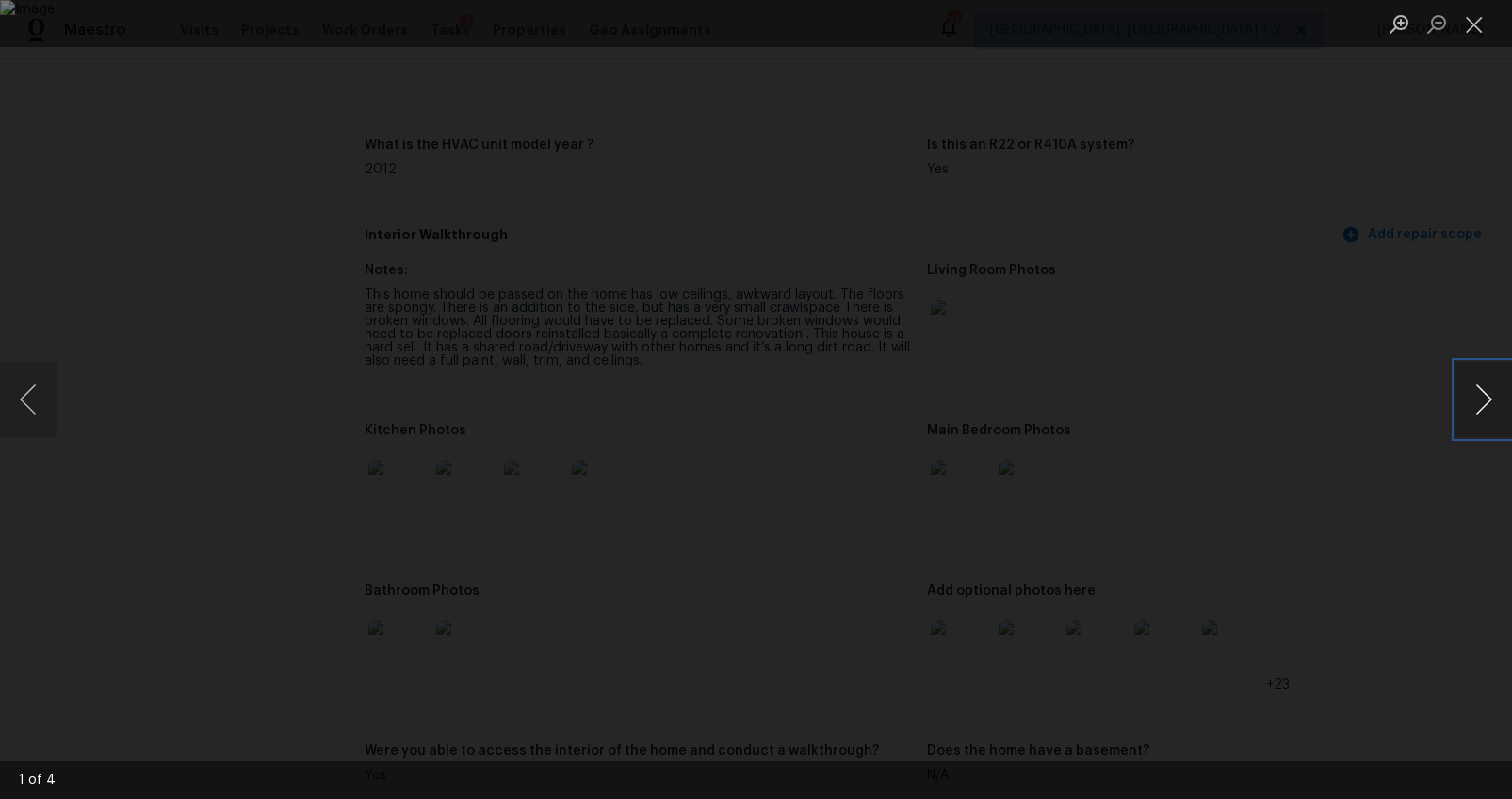
click at [1467, 399] on button "Next image" at bounding box center [1483, 400] width 56 height 76
click at [1391, 498] on div "Lightbox" at bounding box center [756, 400] width 1512 height 799
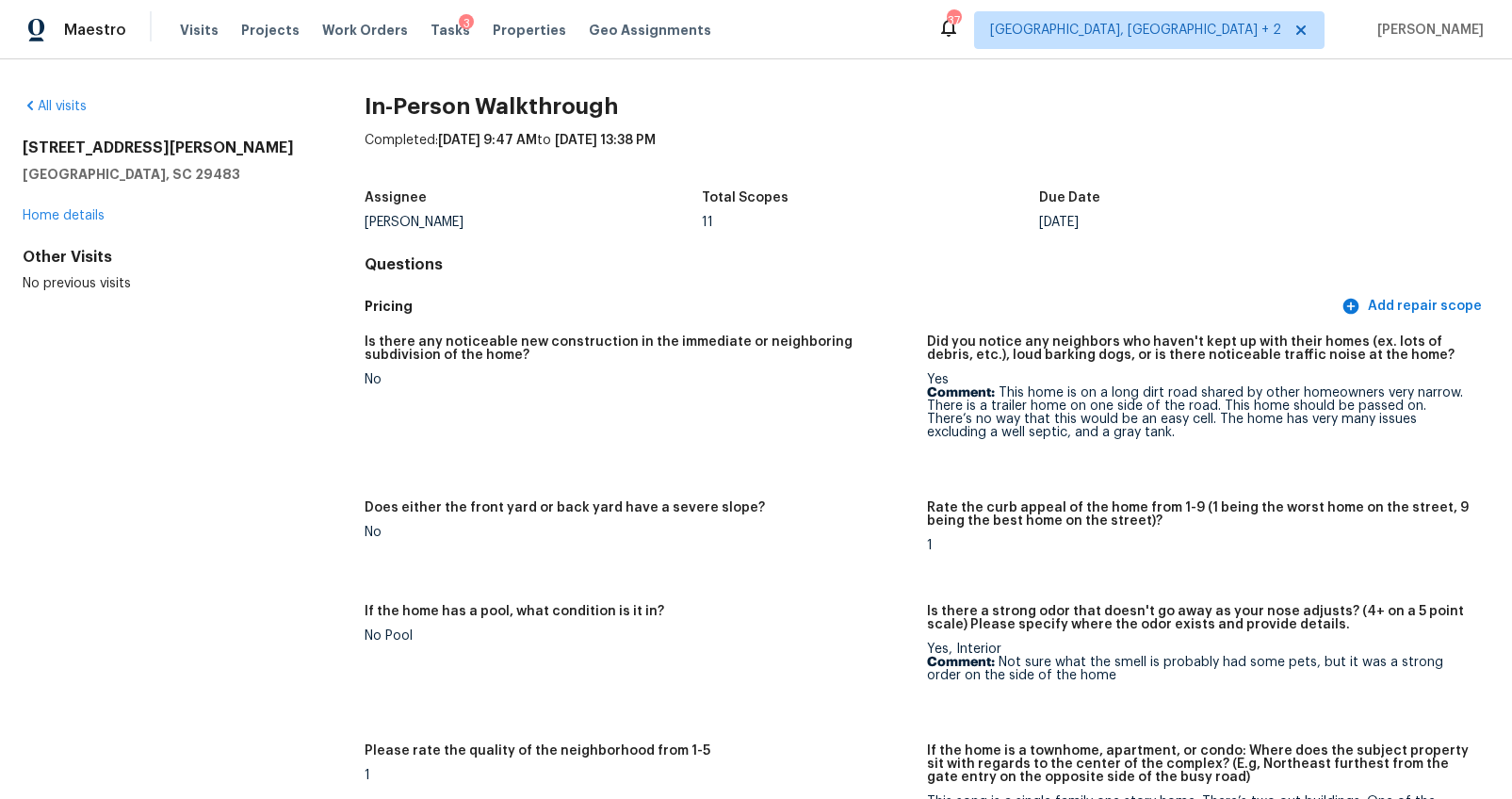
scroll to position [4, 0]
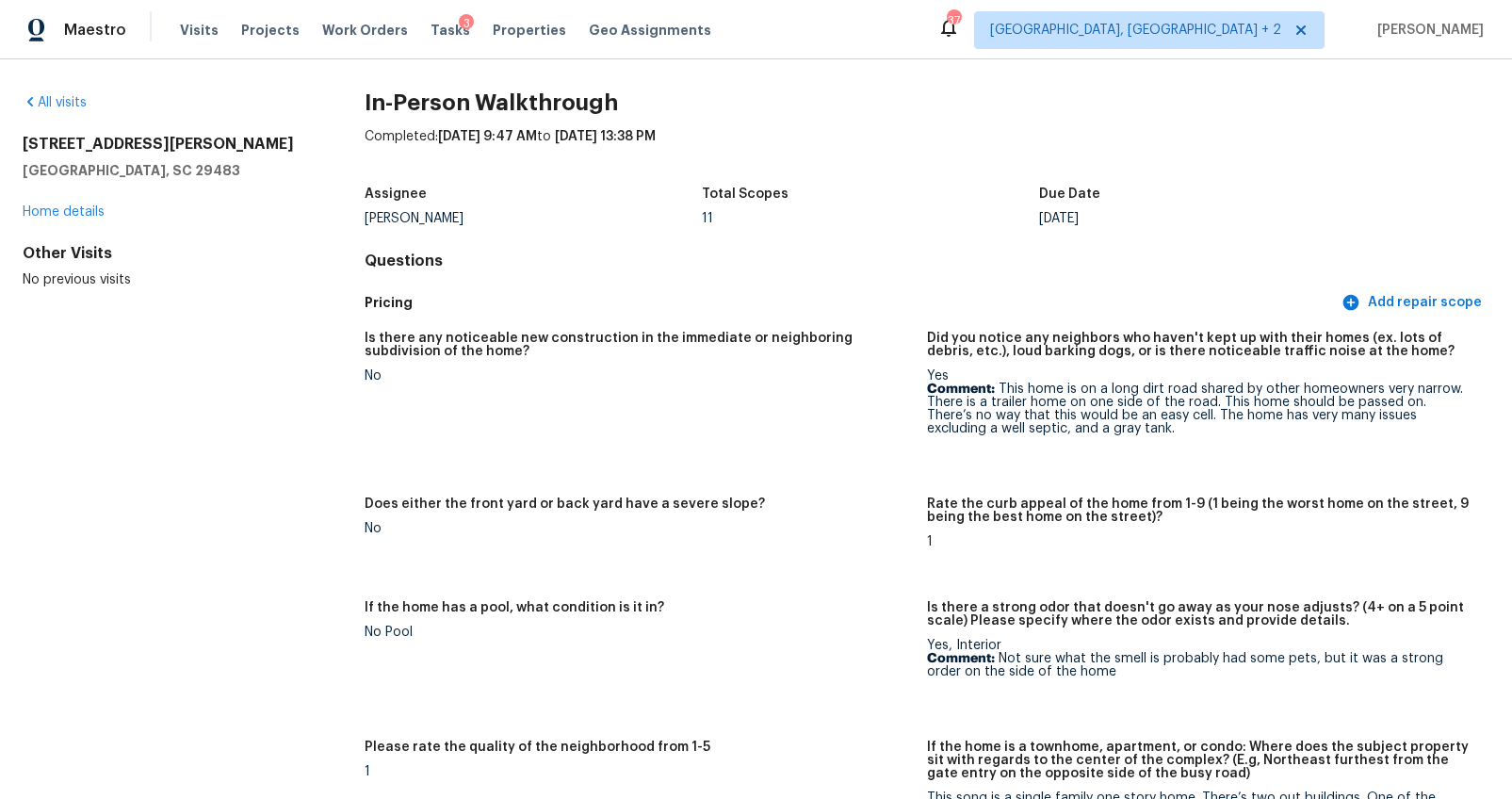
click at [71, 204] on div "126 Mizzell Rd Summerville, SC 29483 Home details" at bounding box center [163, 177] width 282 height 86
click at [73, 104] on link "All visits" at bounding box center [54, 103] width 64 height 14
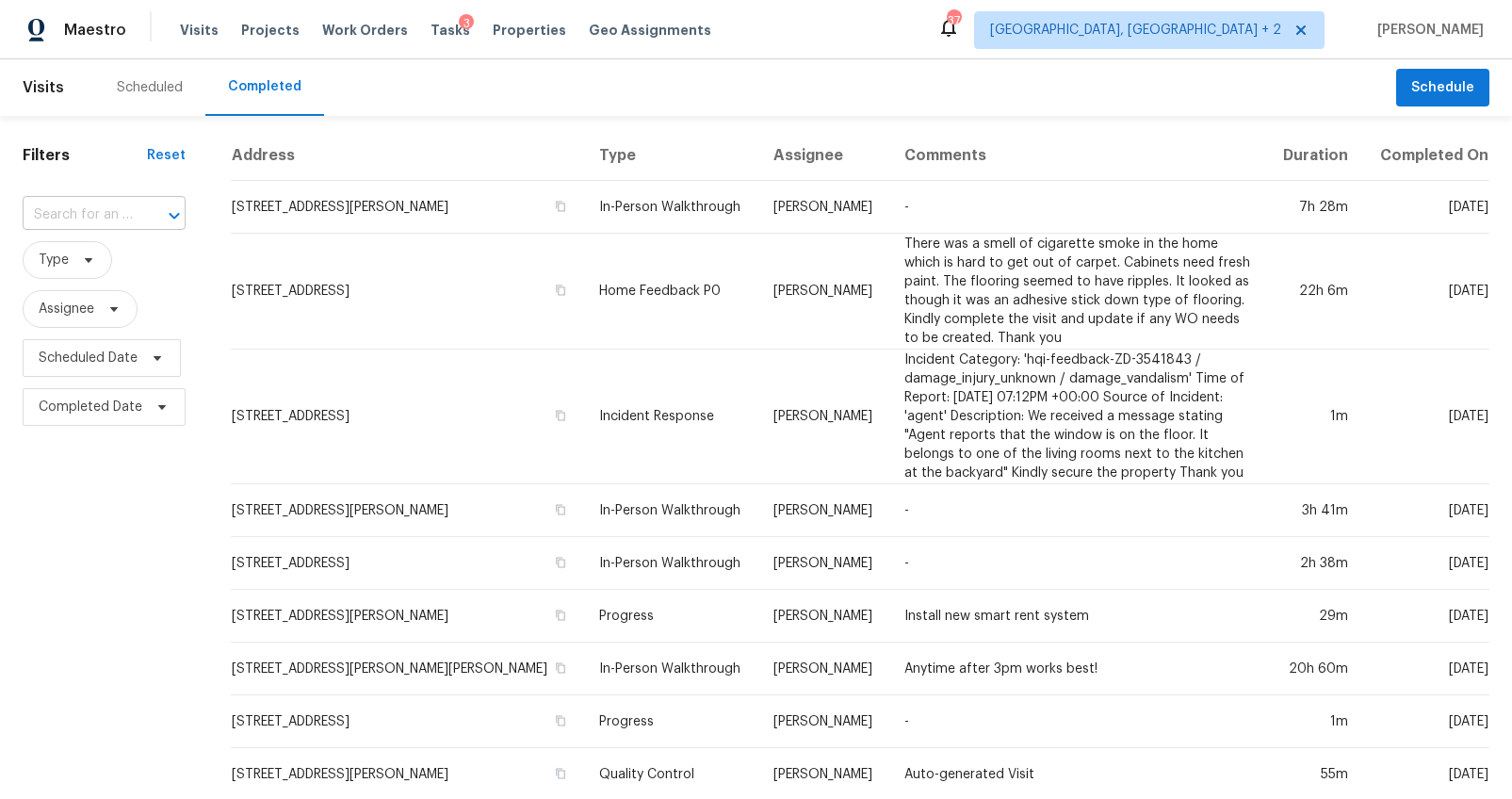
click at [51, 216] on input "text" at bounding box center [78, 215] width 110 height 29
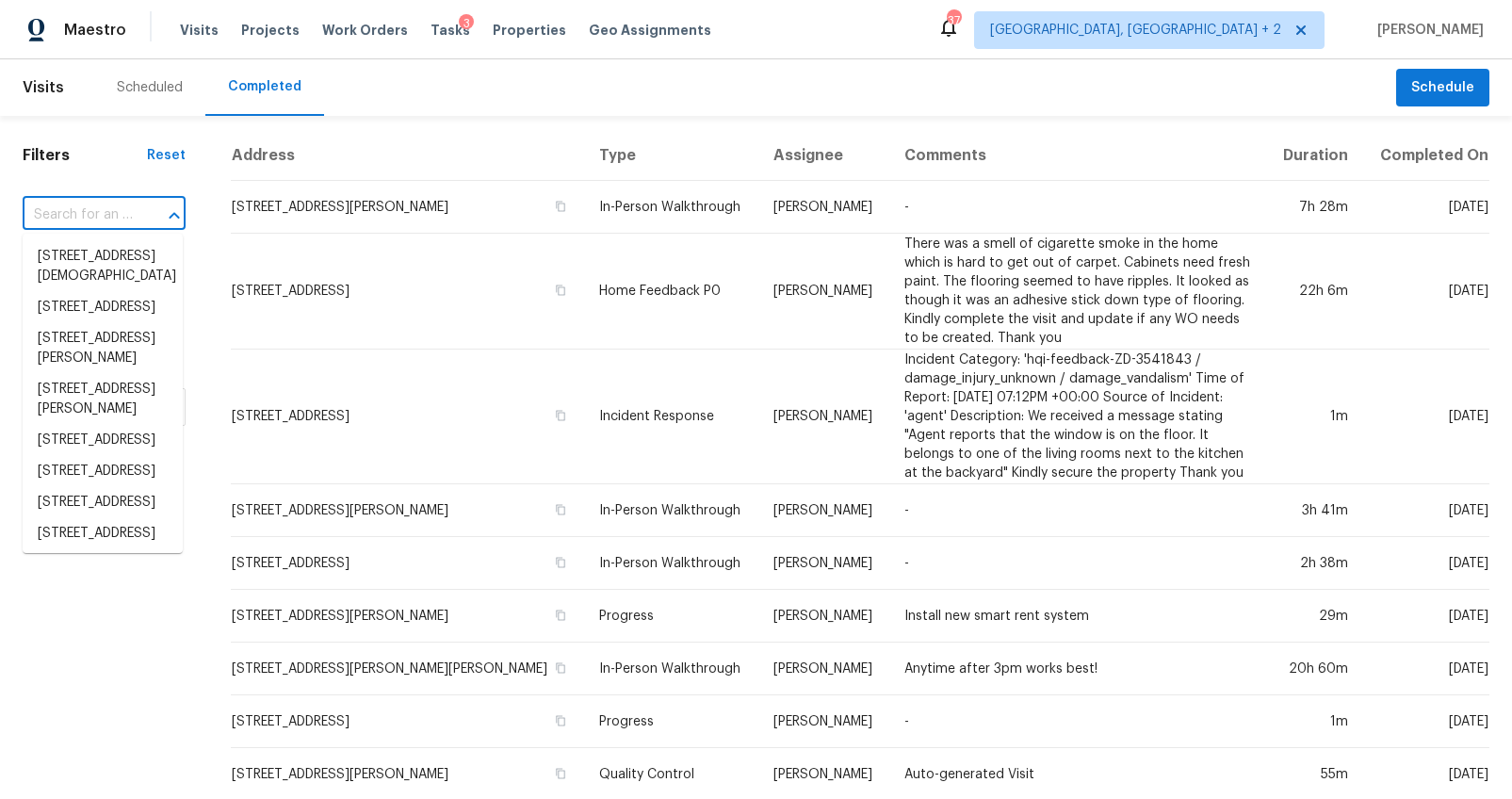
paste input "6279 Lucille Dr # 22D, North Charleston, SC 29406"
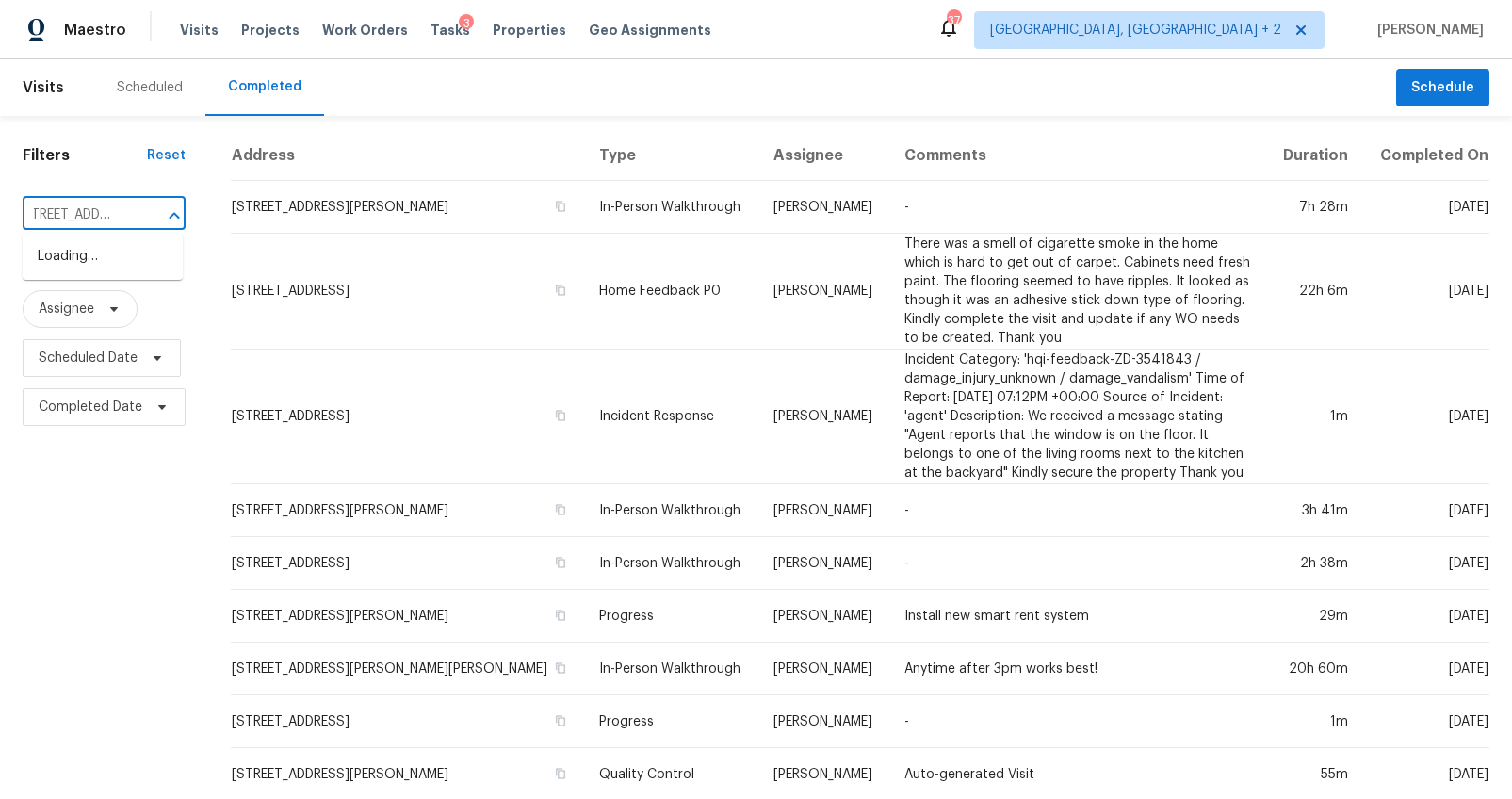
scroll to position [0, 6]
type input "6279 Lucille Dr"
click at [133, 251] on li "6279 Lucille Dr # 22D, North Charleston, SC 29406" at bounding box center [102, 267] width 160 height 50
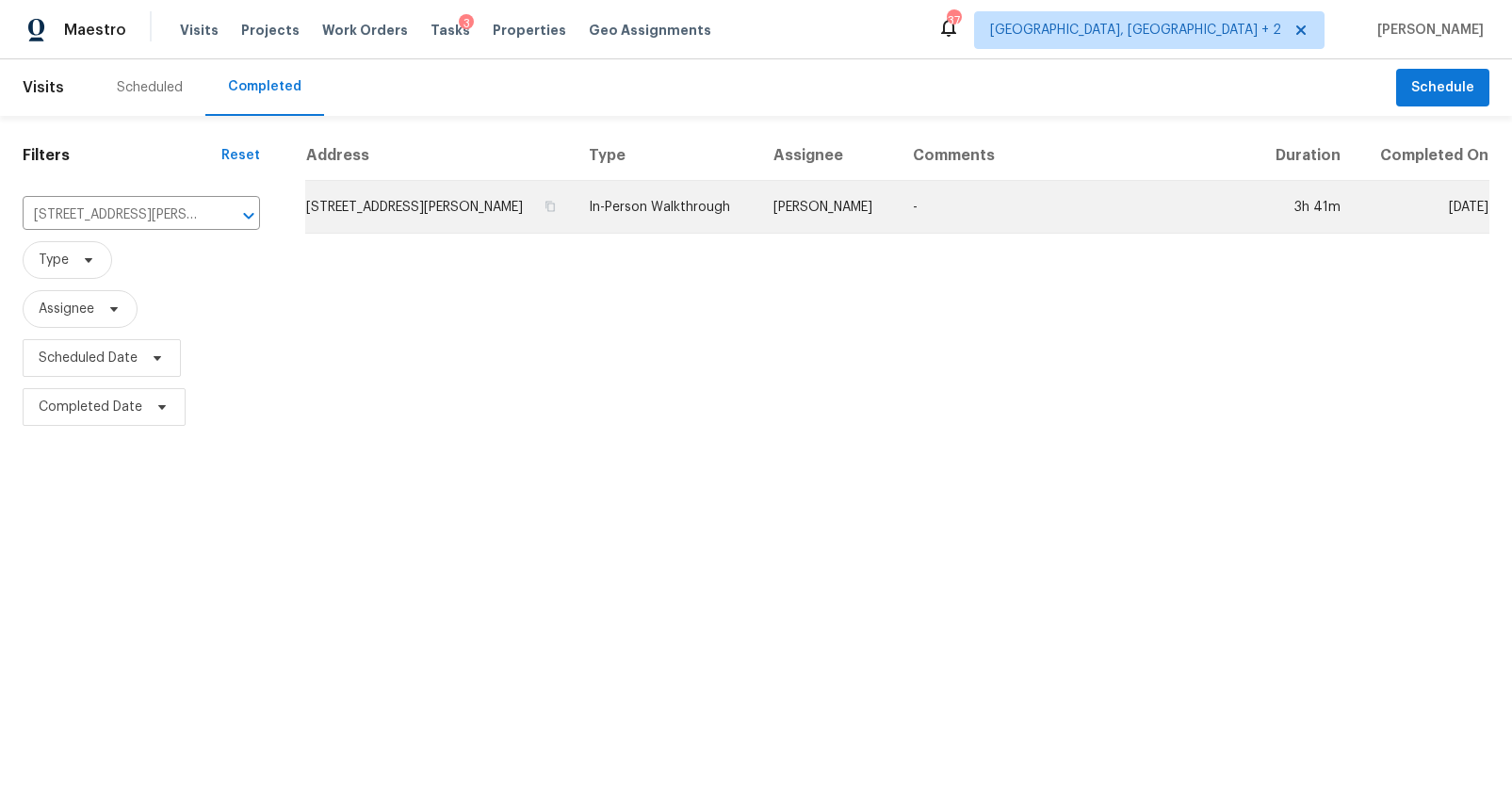
click at [394, 220] on td "6279 Lucille Dr # 22D, North Charleston, SC 29406" at bounding box center [439, 208] width 268 height 52
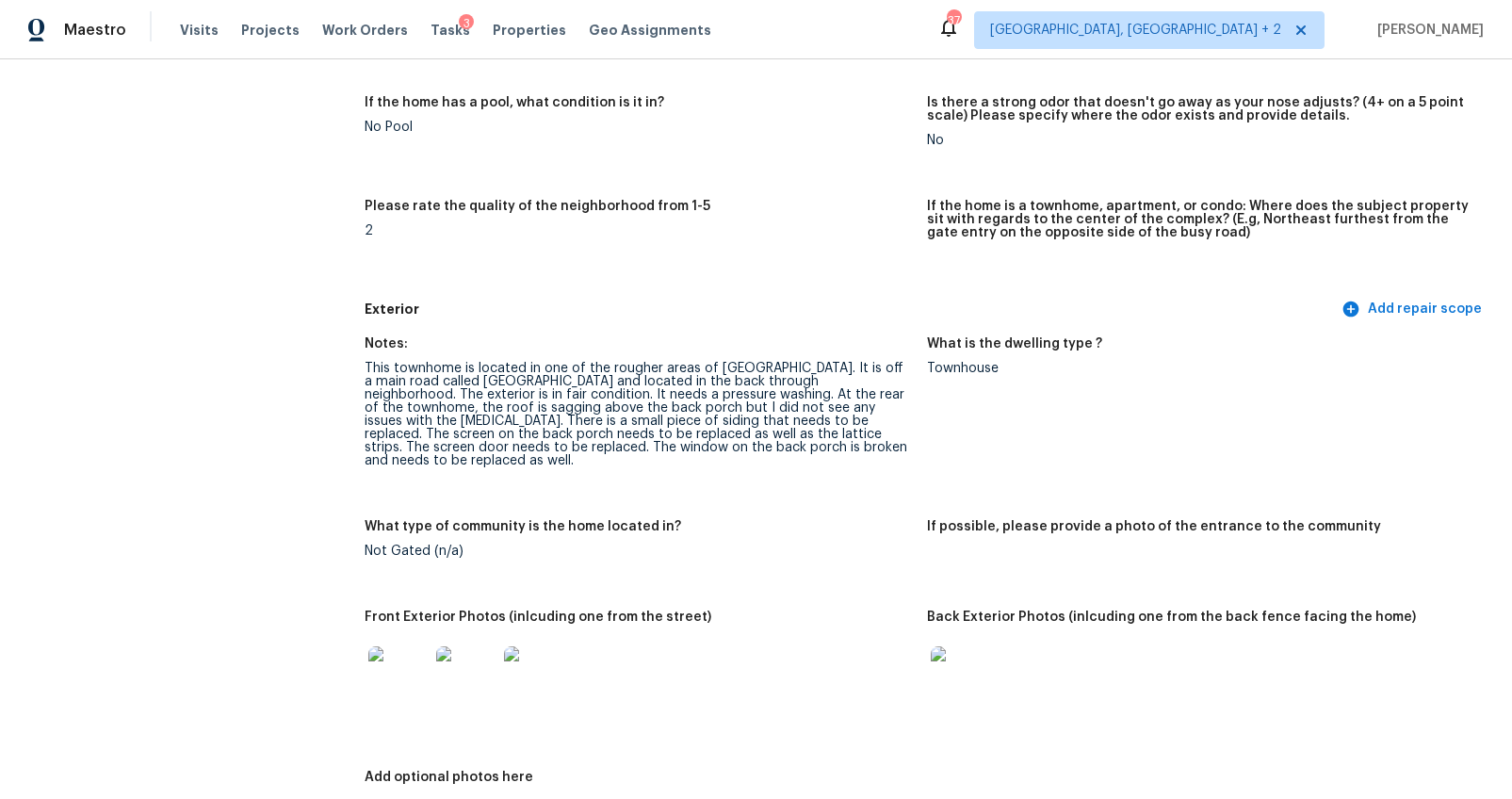
scroll to position [510, 0]
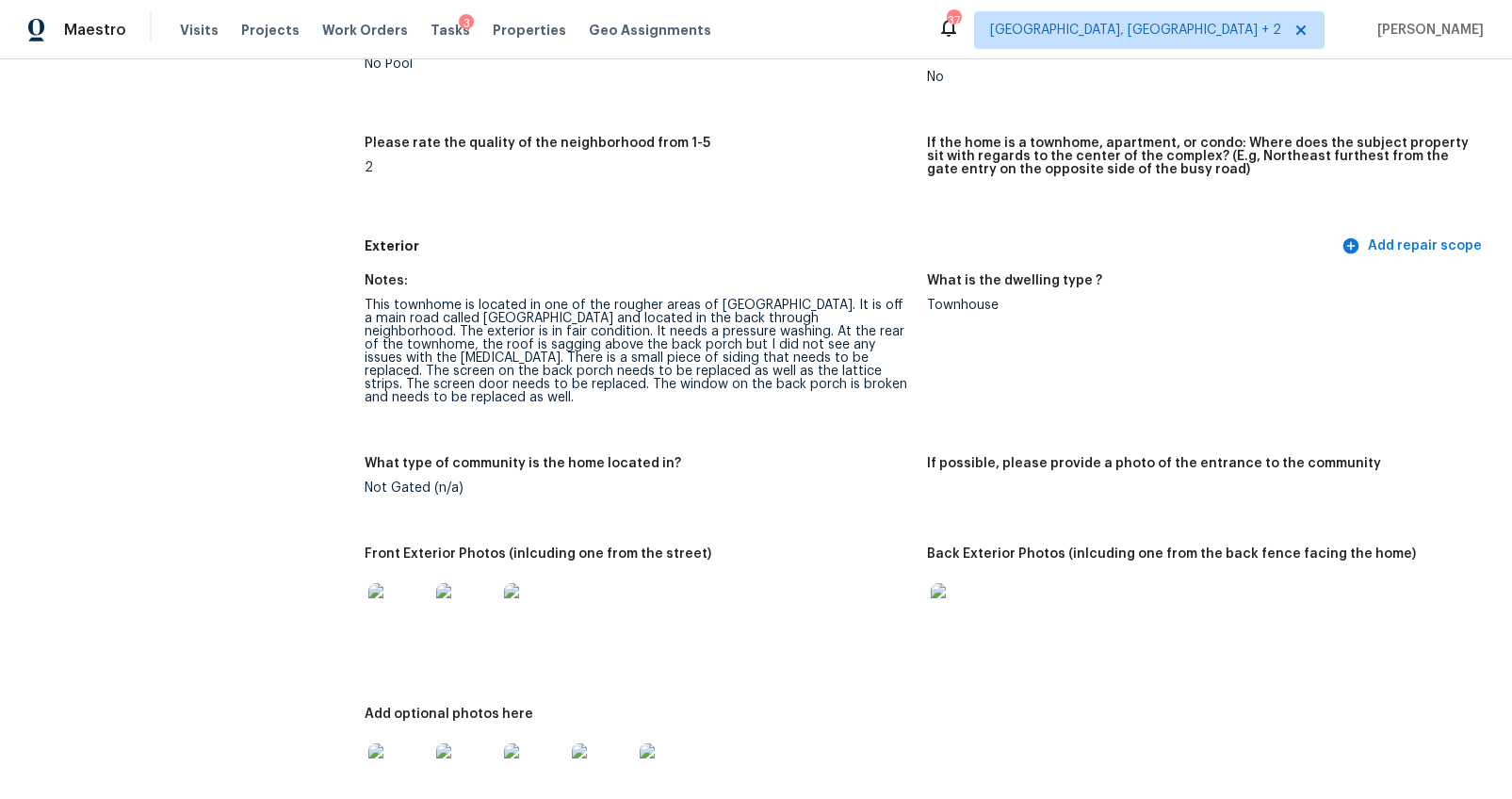
click at [407, 586] on img at bounding box center [398, 613] width 60 height 60
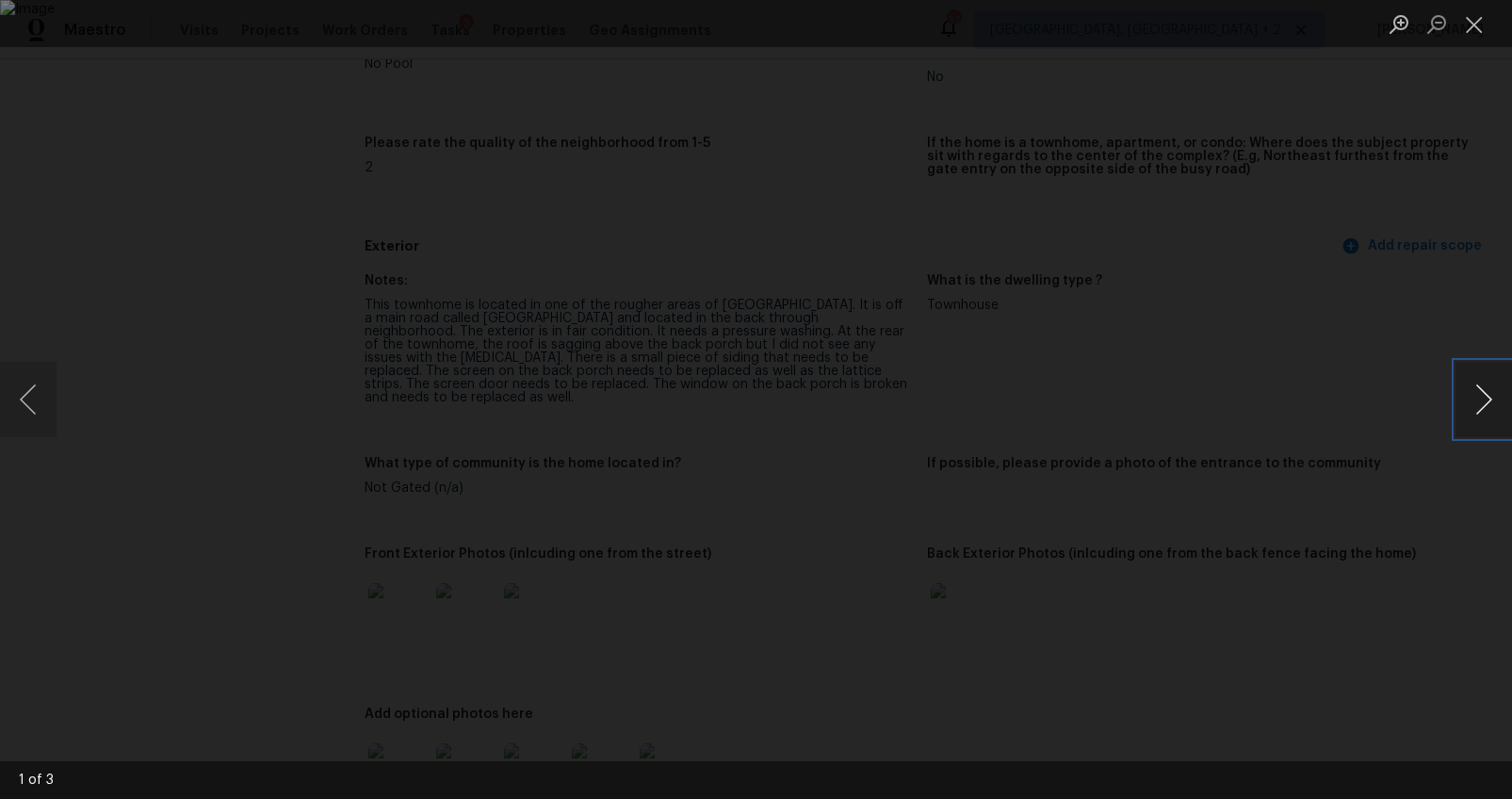
click at [1469, 409] on button "Next image" at bounding box center [1483, 400] width 56 height 76
click at [1434, 443] on div "Lightbox" at bounding box center [756, 400] width 1512 height 799
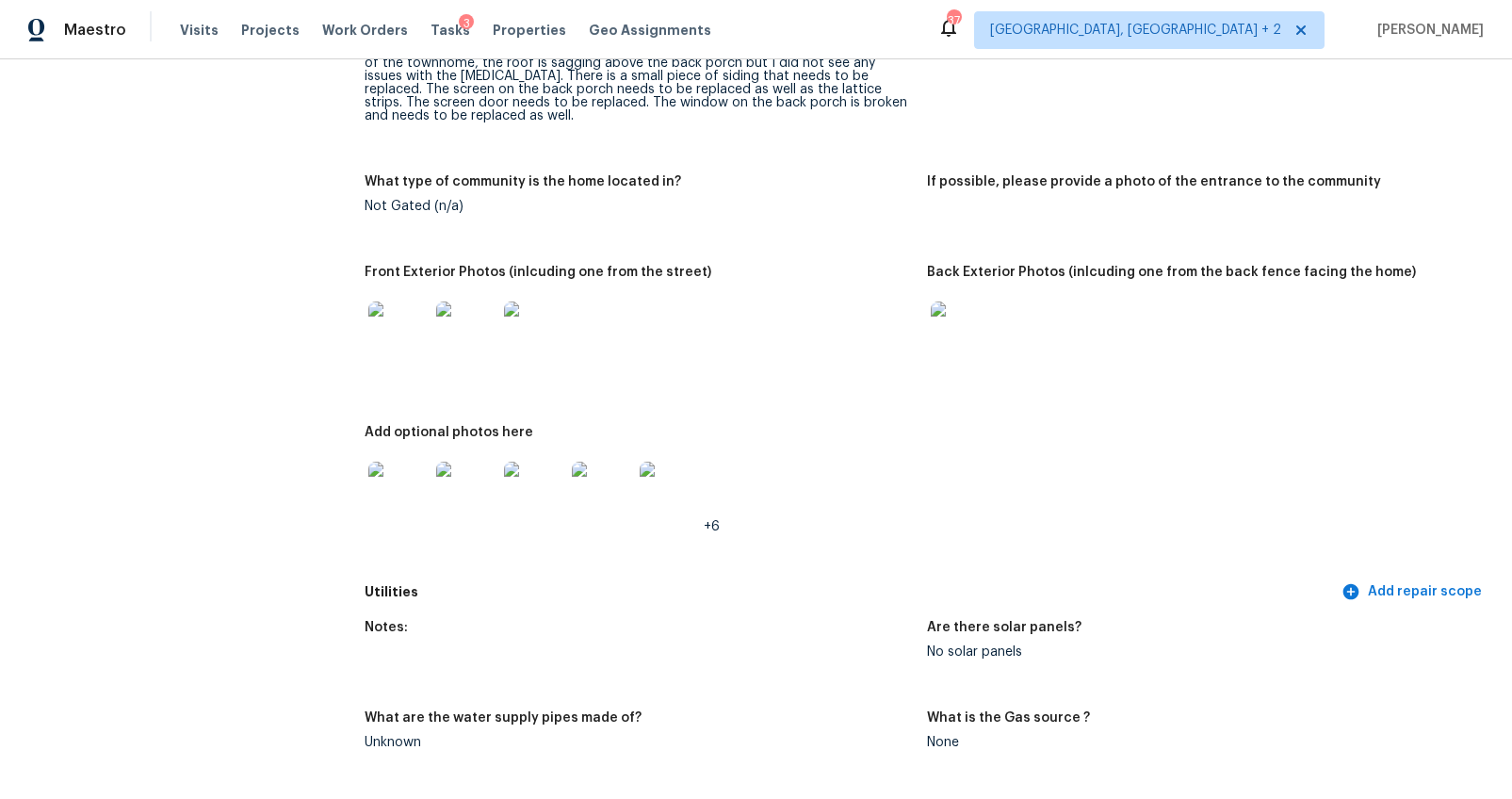
scroll to position [931, 0]
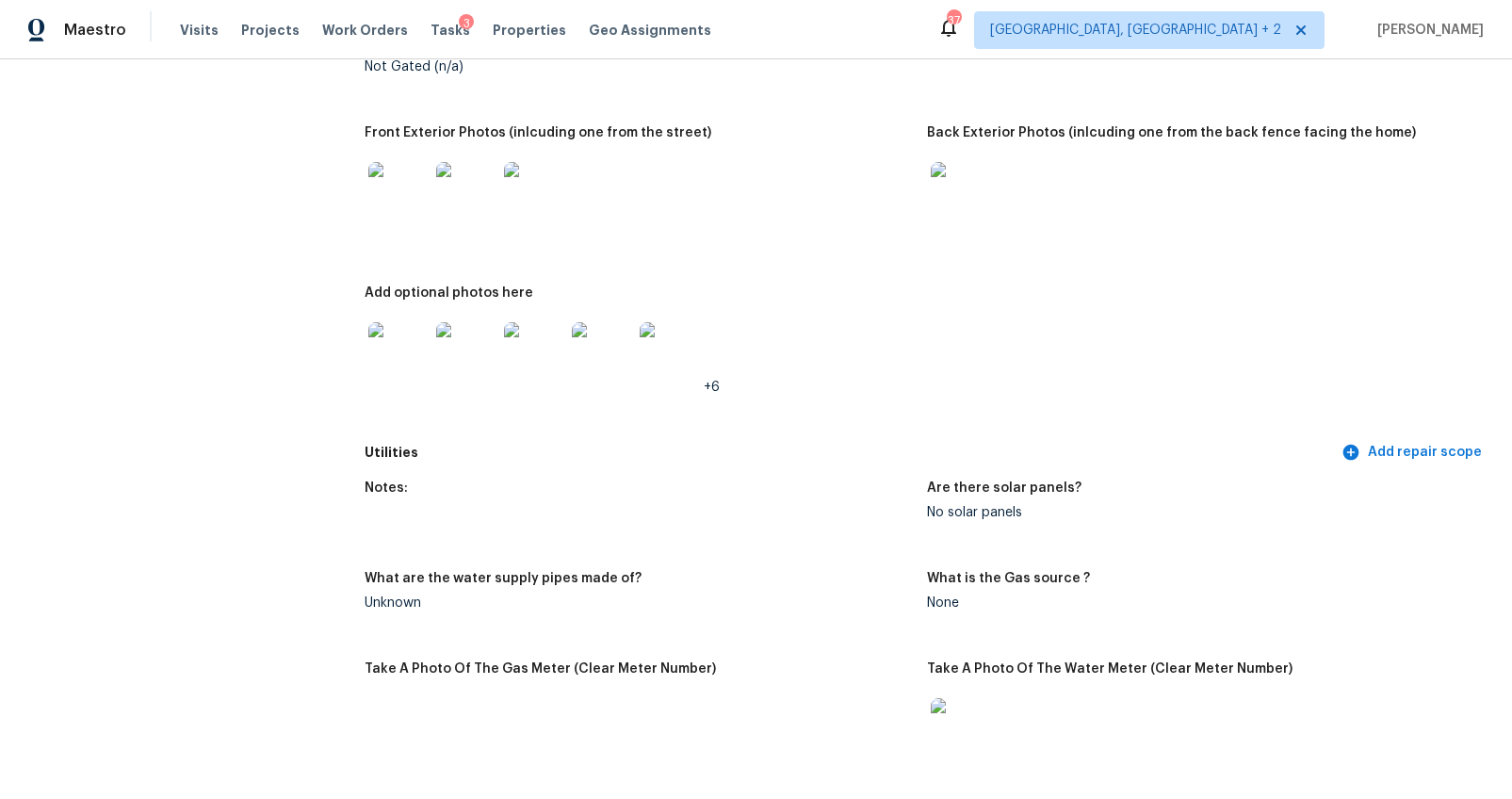
click at [394, 327] on img at bounding box center [398, 352] width 60 height 60
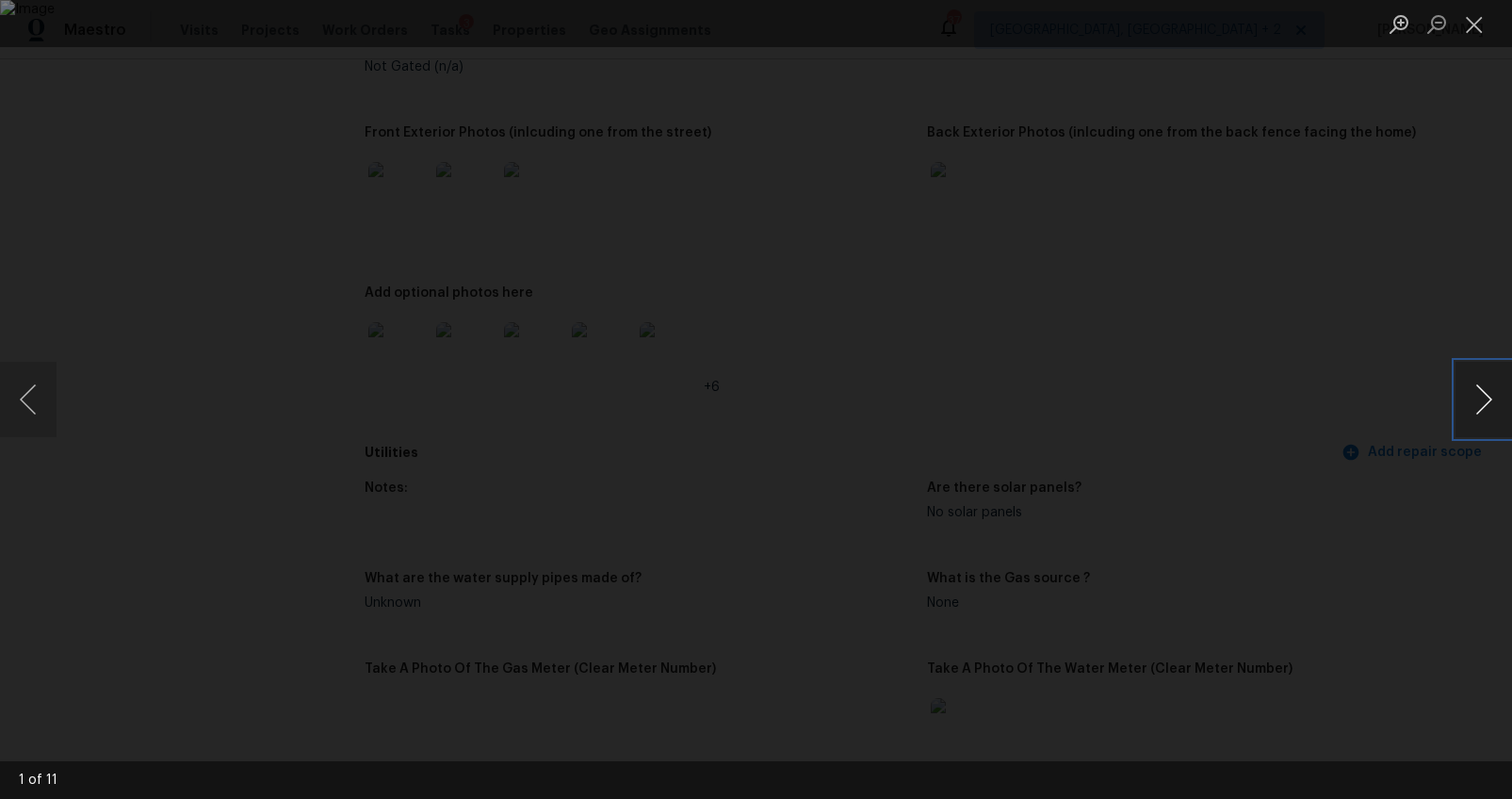
click at [1488, 410] on button "Next image" at bounding box center [1483, 400] width 56 height 76
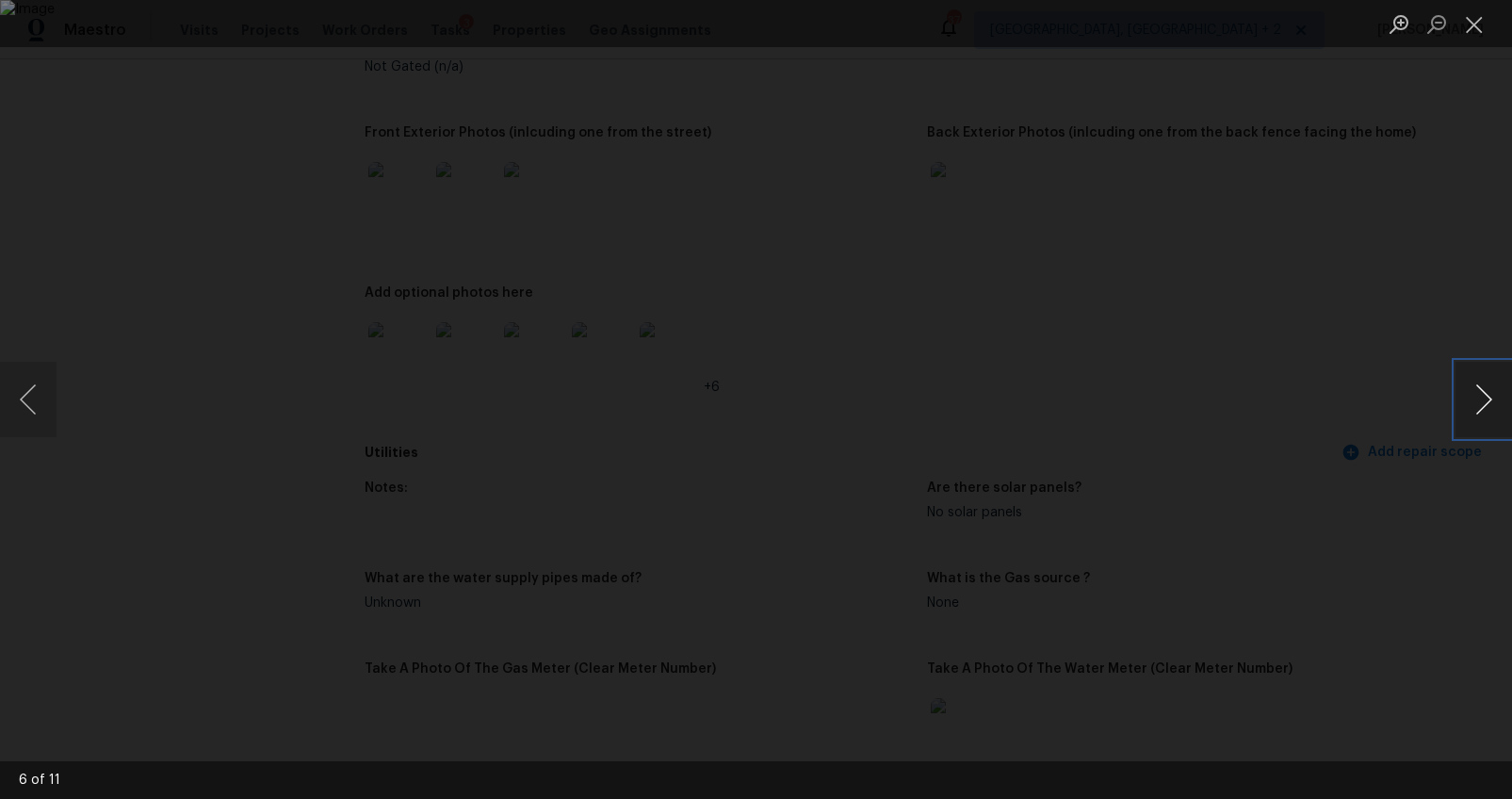
click at [1483, 400] on button "Next image" at bounding box center [1483, 400] width 56 height 76
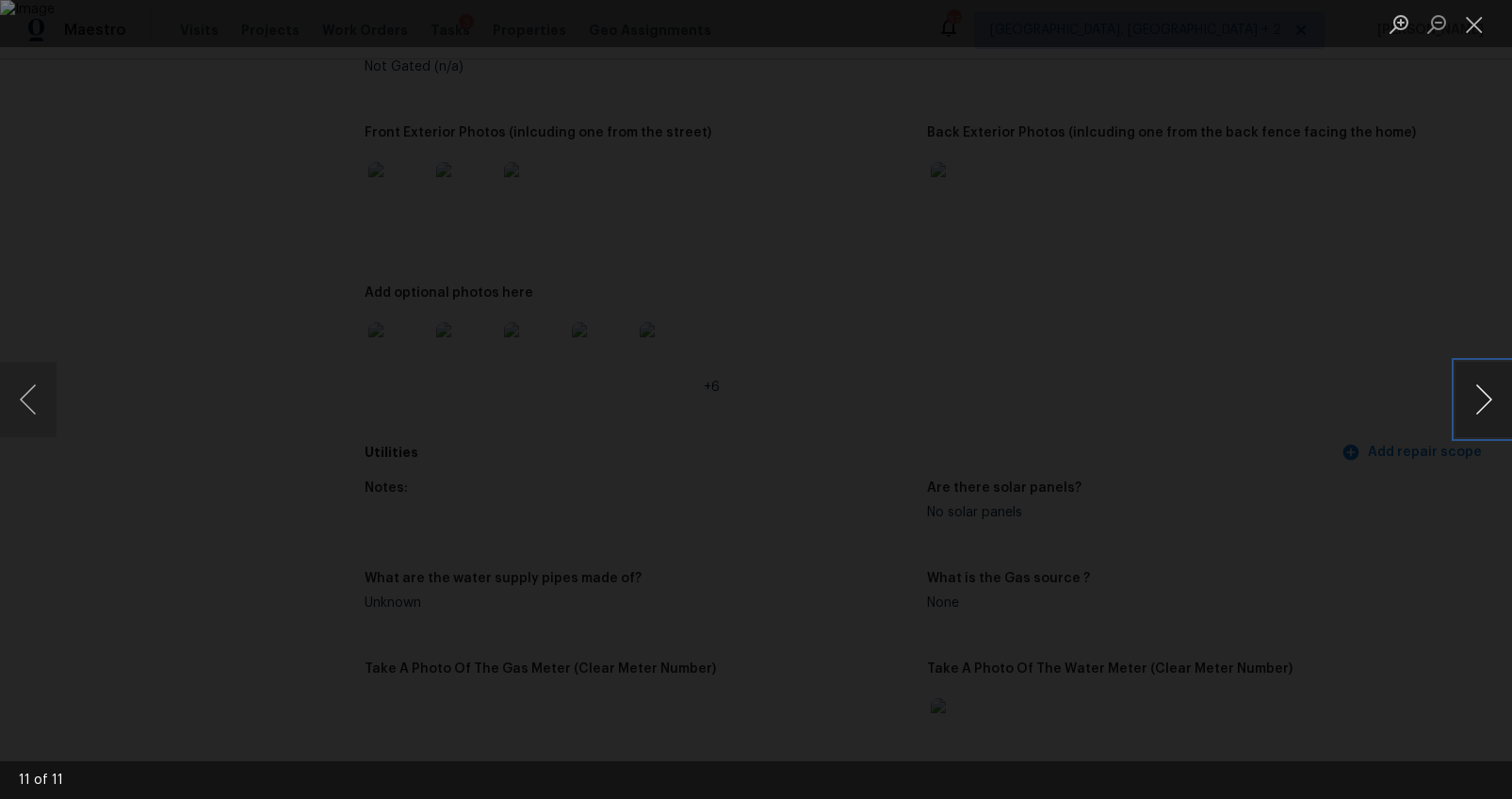
click at [1483, 400] on button "Next image" at bounding box center [1483, 400] width 56 height 76
click at [1442, 491] on div "Lightbox" at bounding box center [756, 400] width 1512 height 799
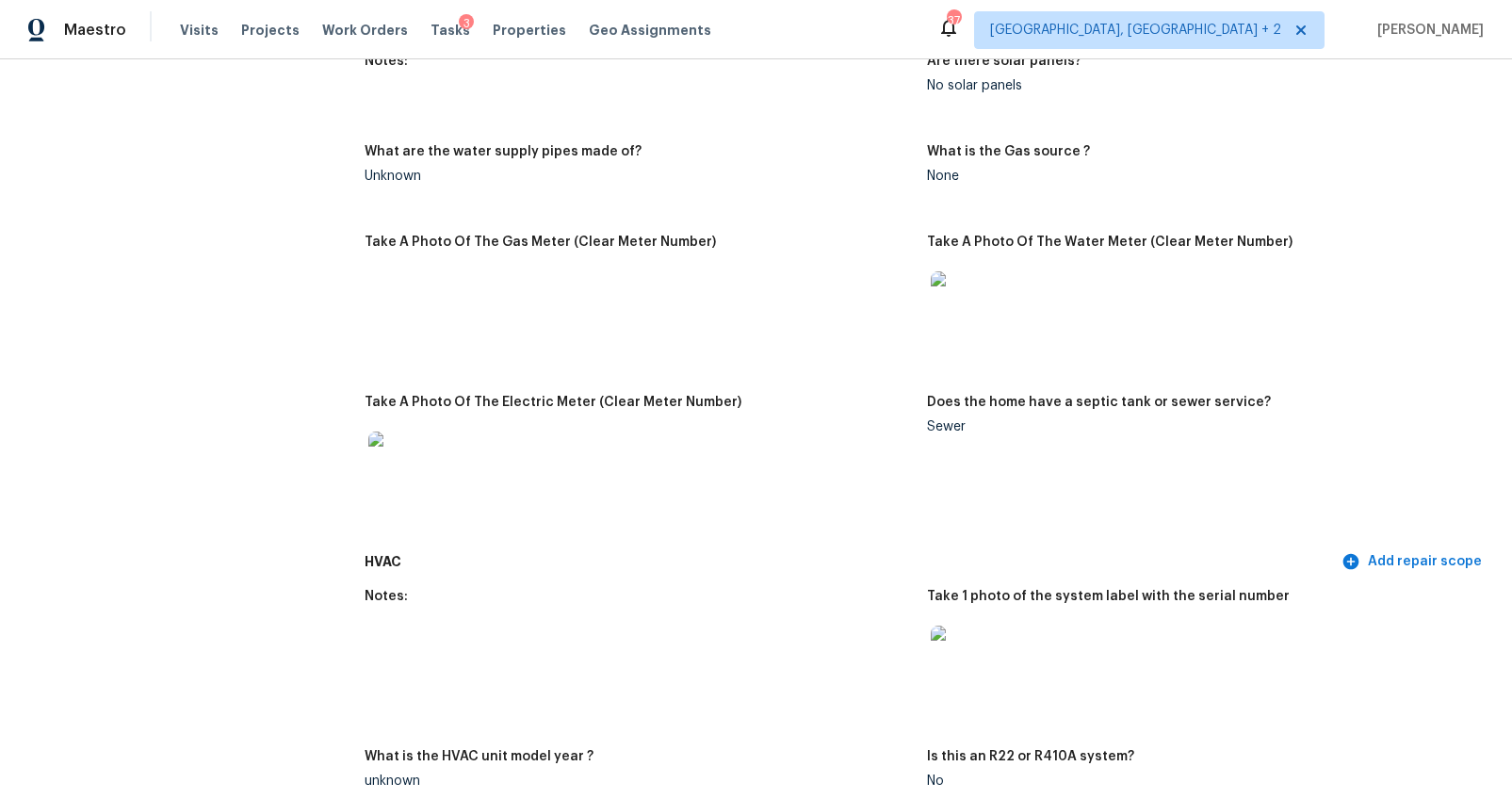
scroll to position [1331, 0]
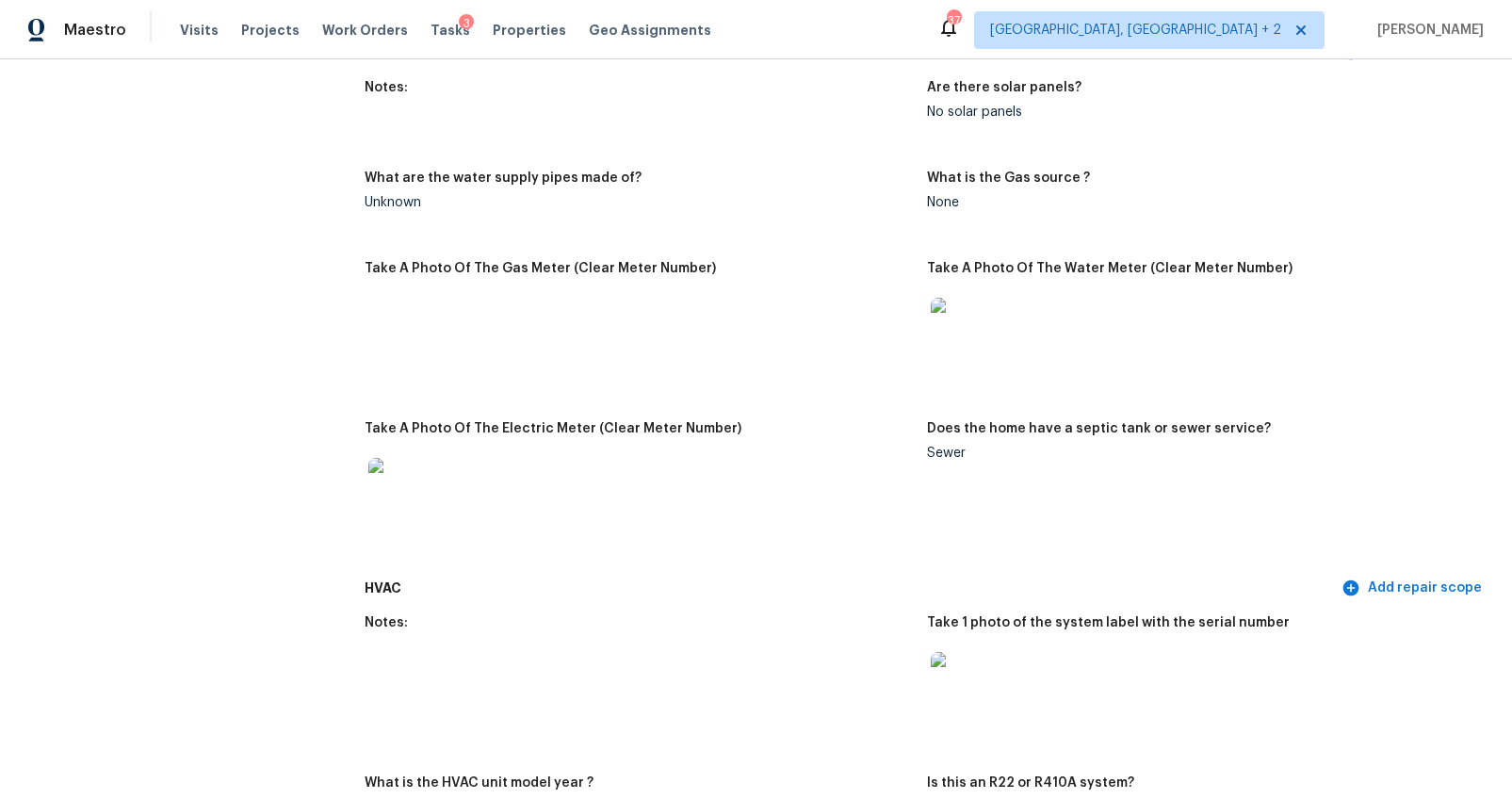
click at [951, 314] on img at bounding box center [961, 328] width 60 height 60
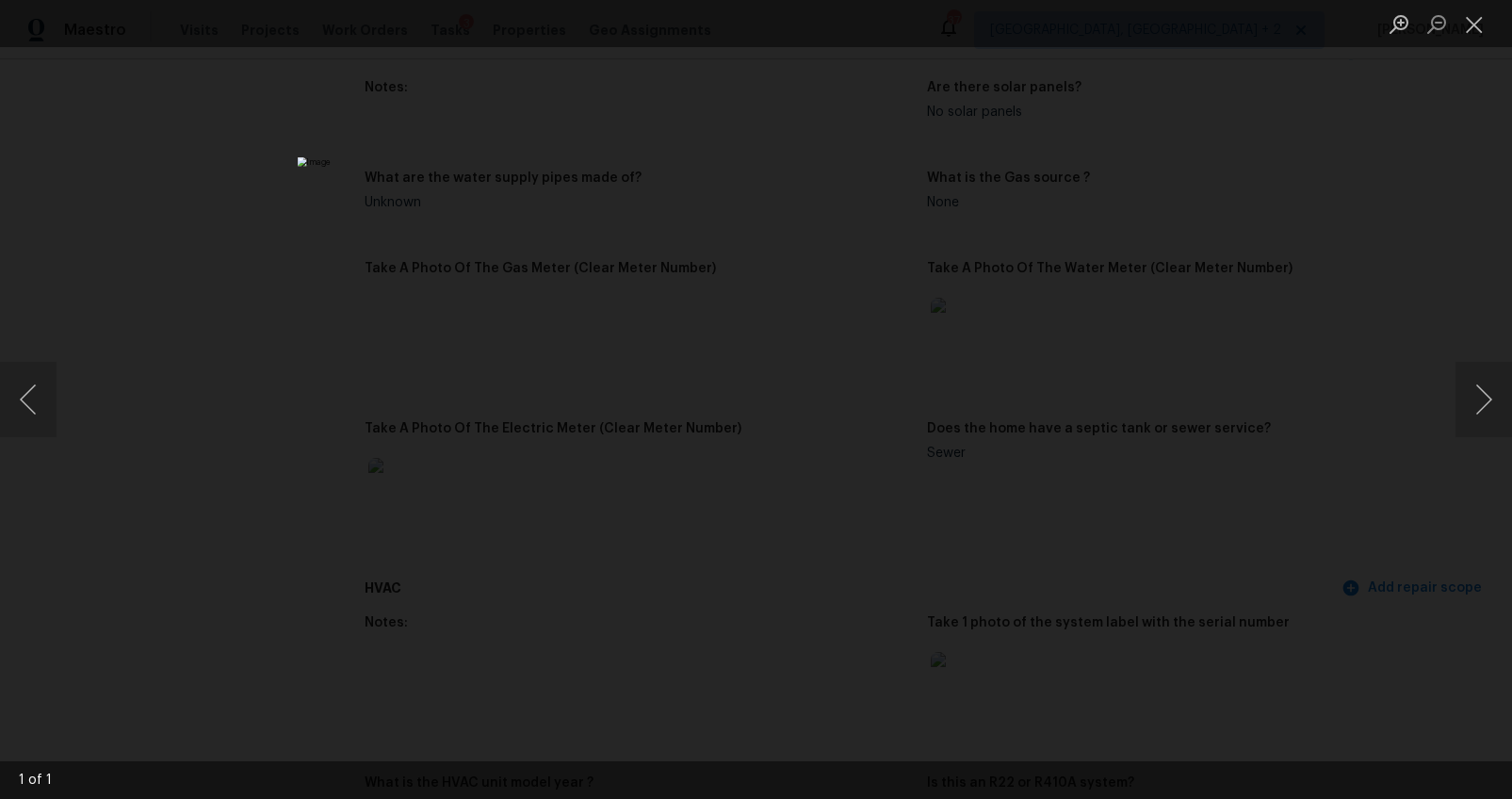
click at [1428, 471] on div "Lightbox" at bounding box center [756, 400] width 1512 height 799
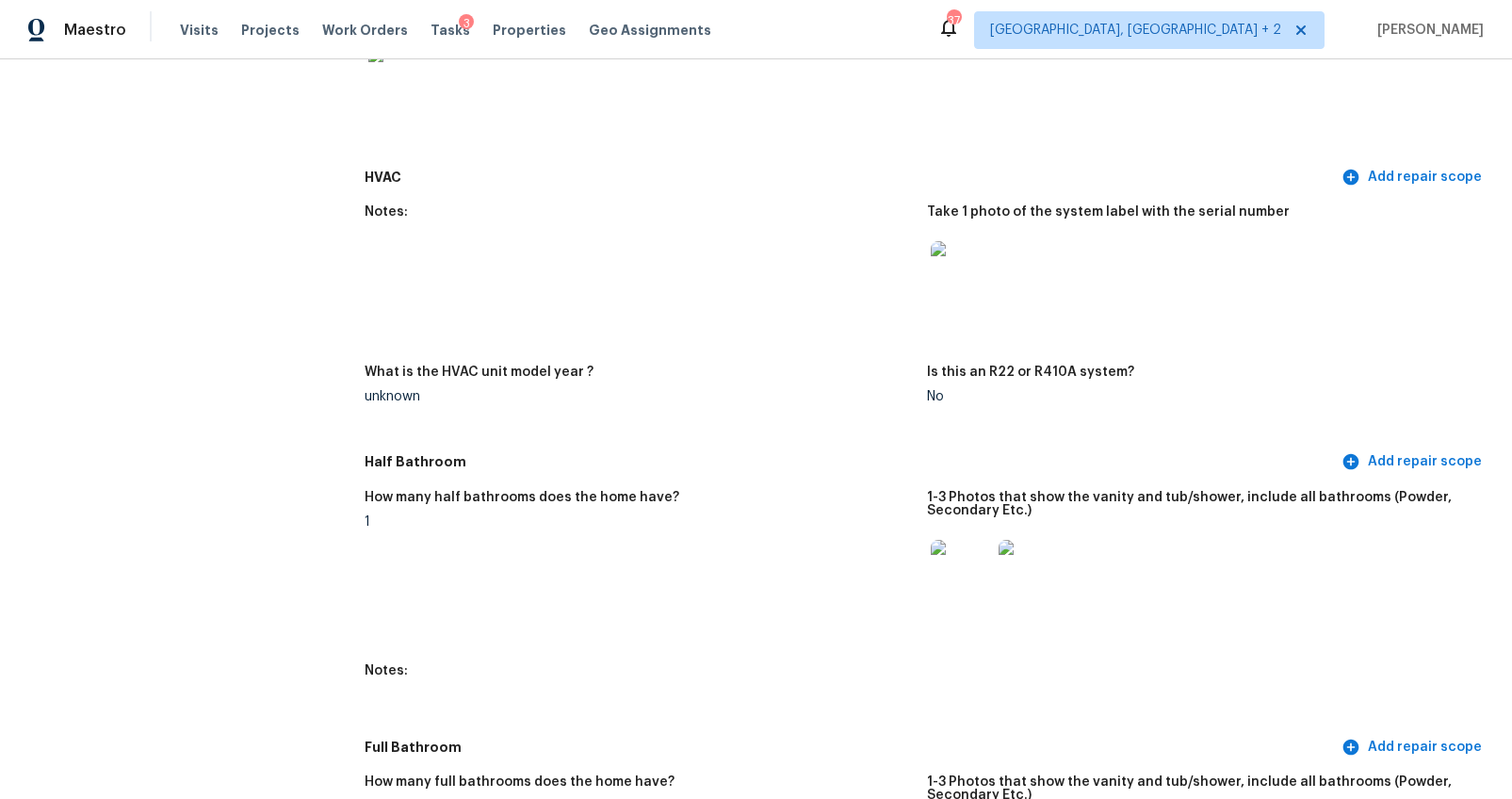
scroll to position [1751, 0]
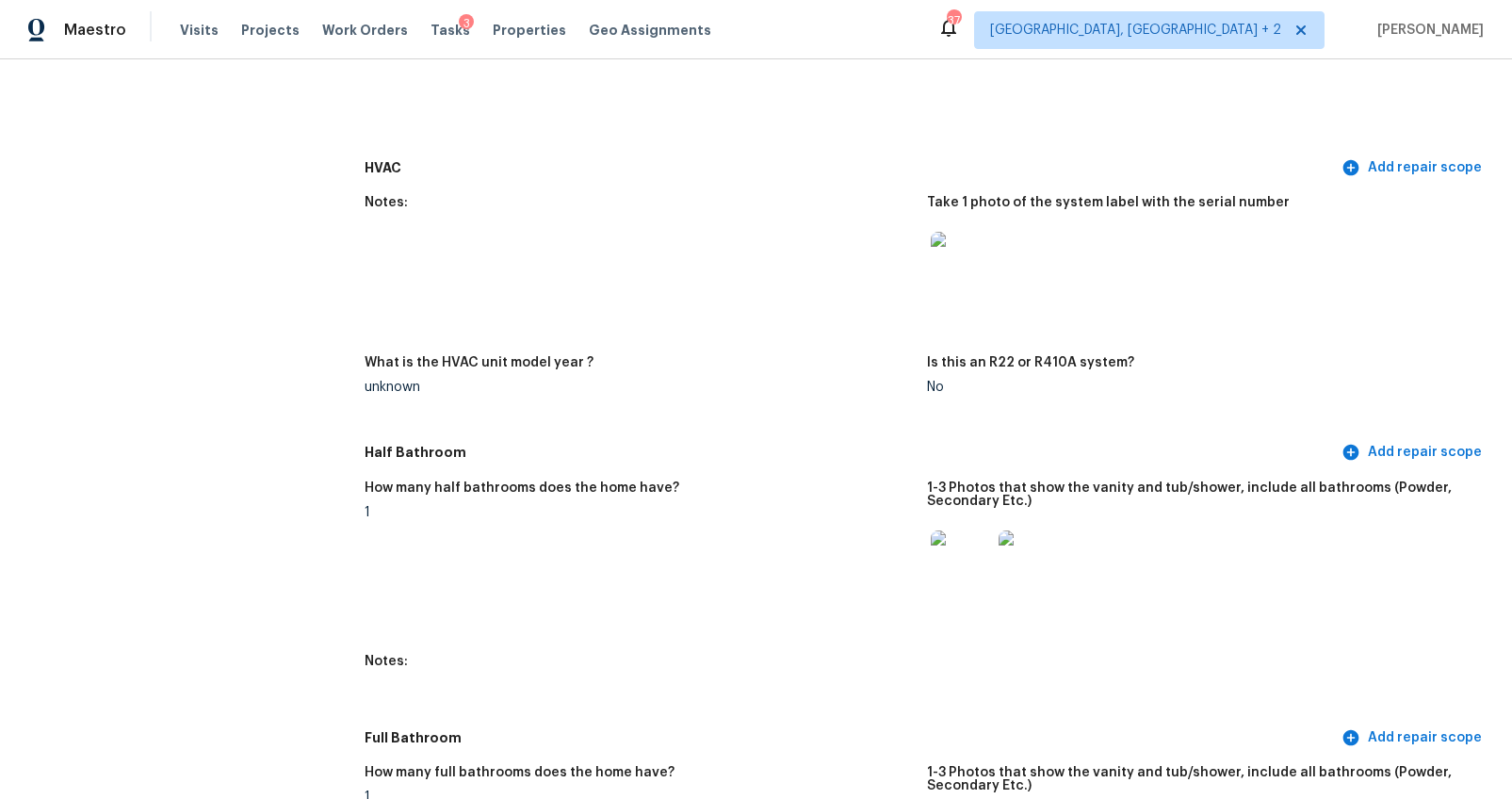
click at [963, 273] on img at bounding box center [961, 262] width 60 height 60
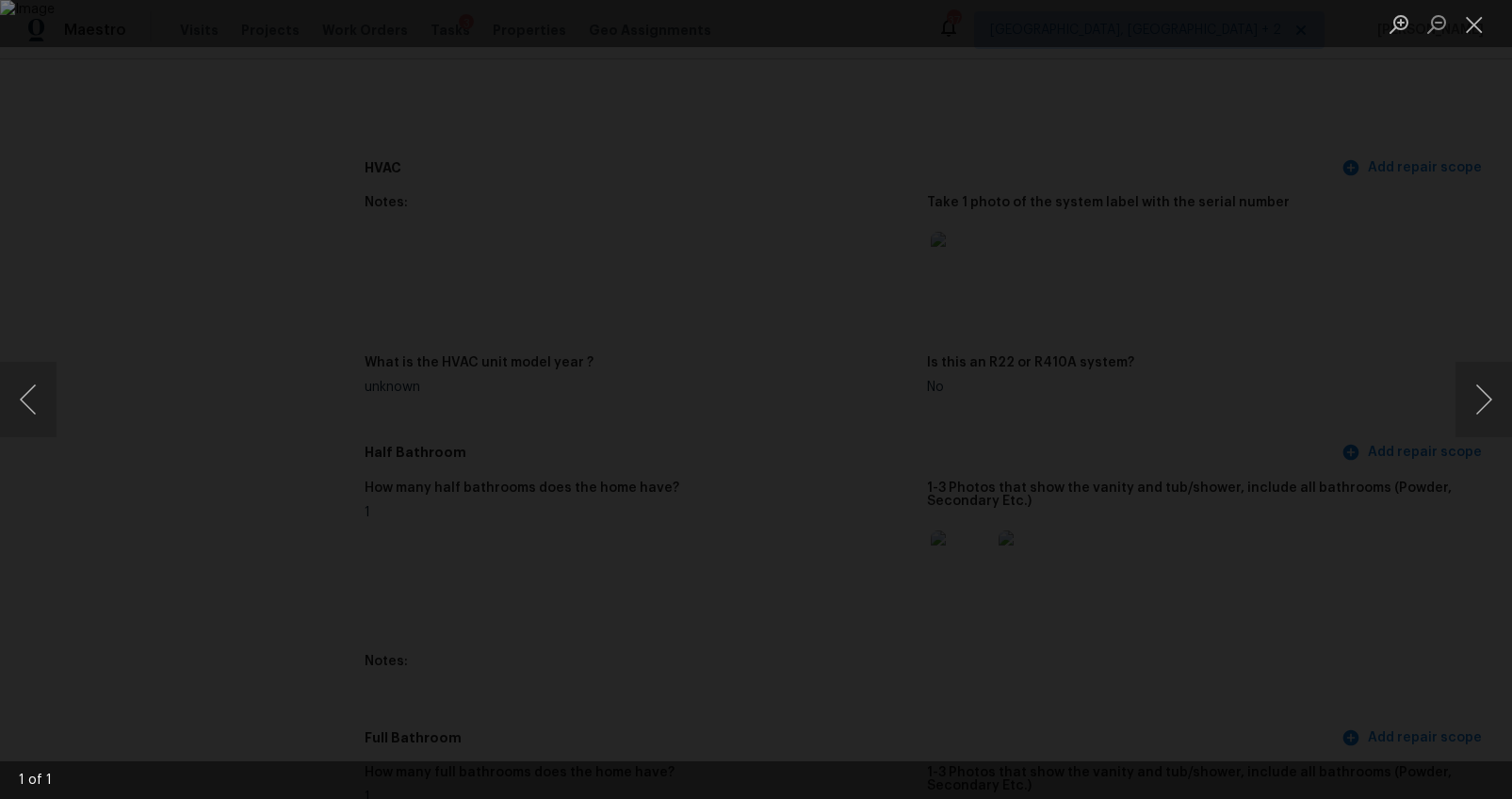
click at [1309, 538] on div "Lightbox" at bounding box center [756, 400] width 1512 height 799
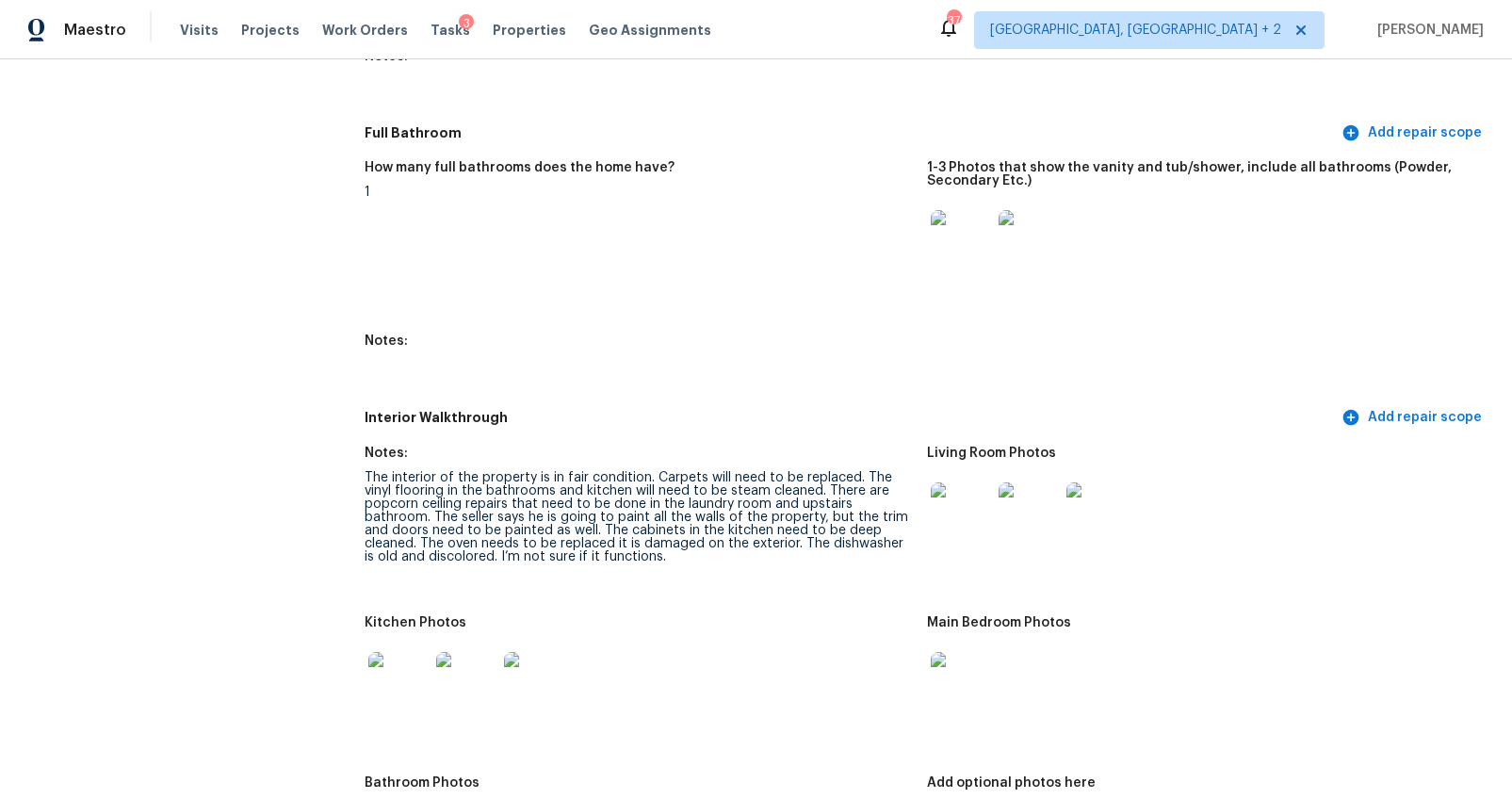
scroll to position [2461, 0]
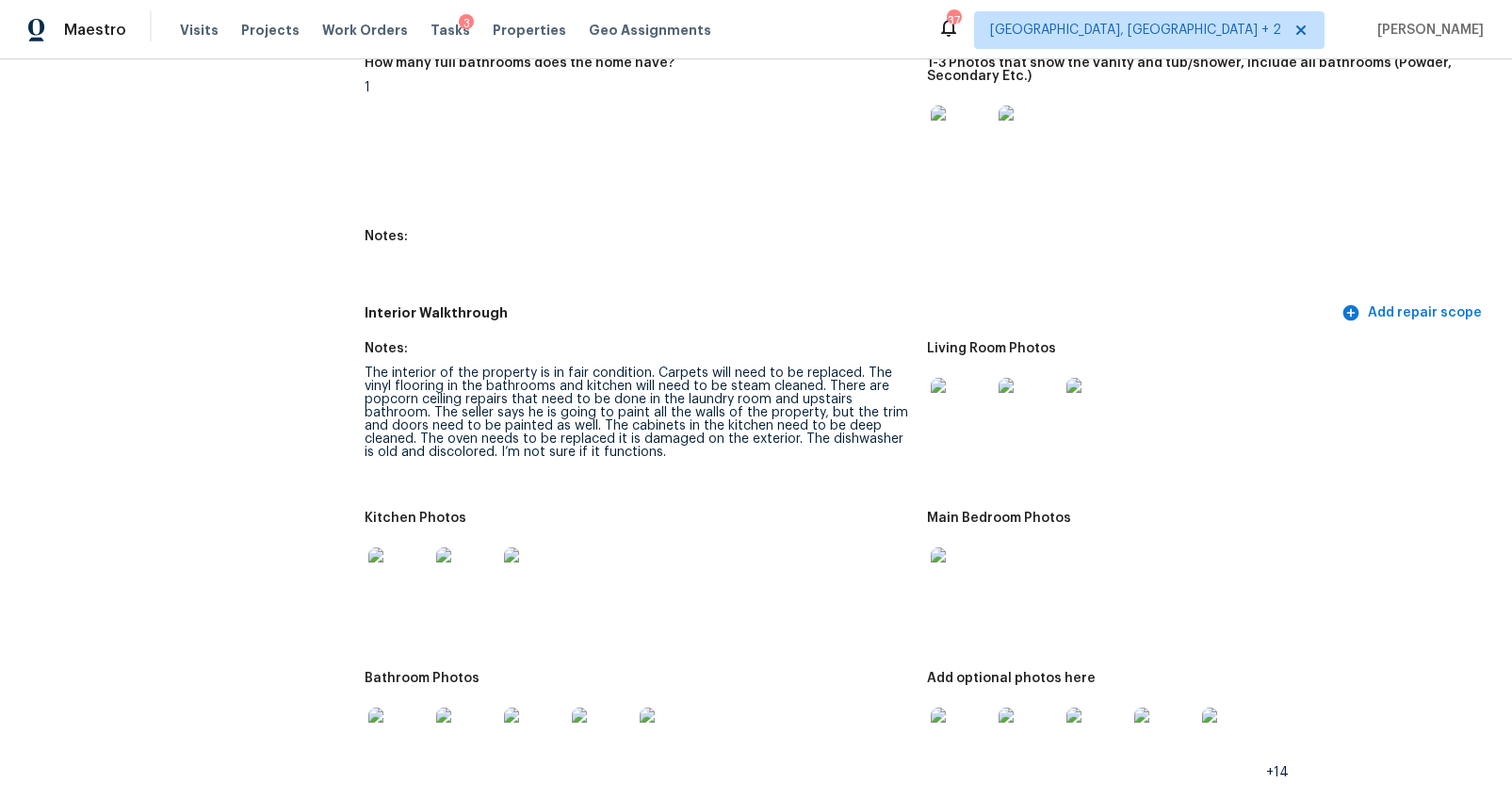
click at [942, 400] on img at bounding box center [961, 408] width 60 height 60
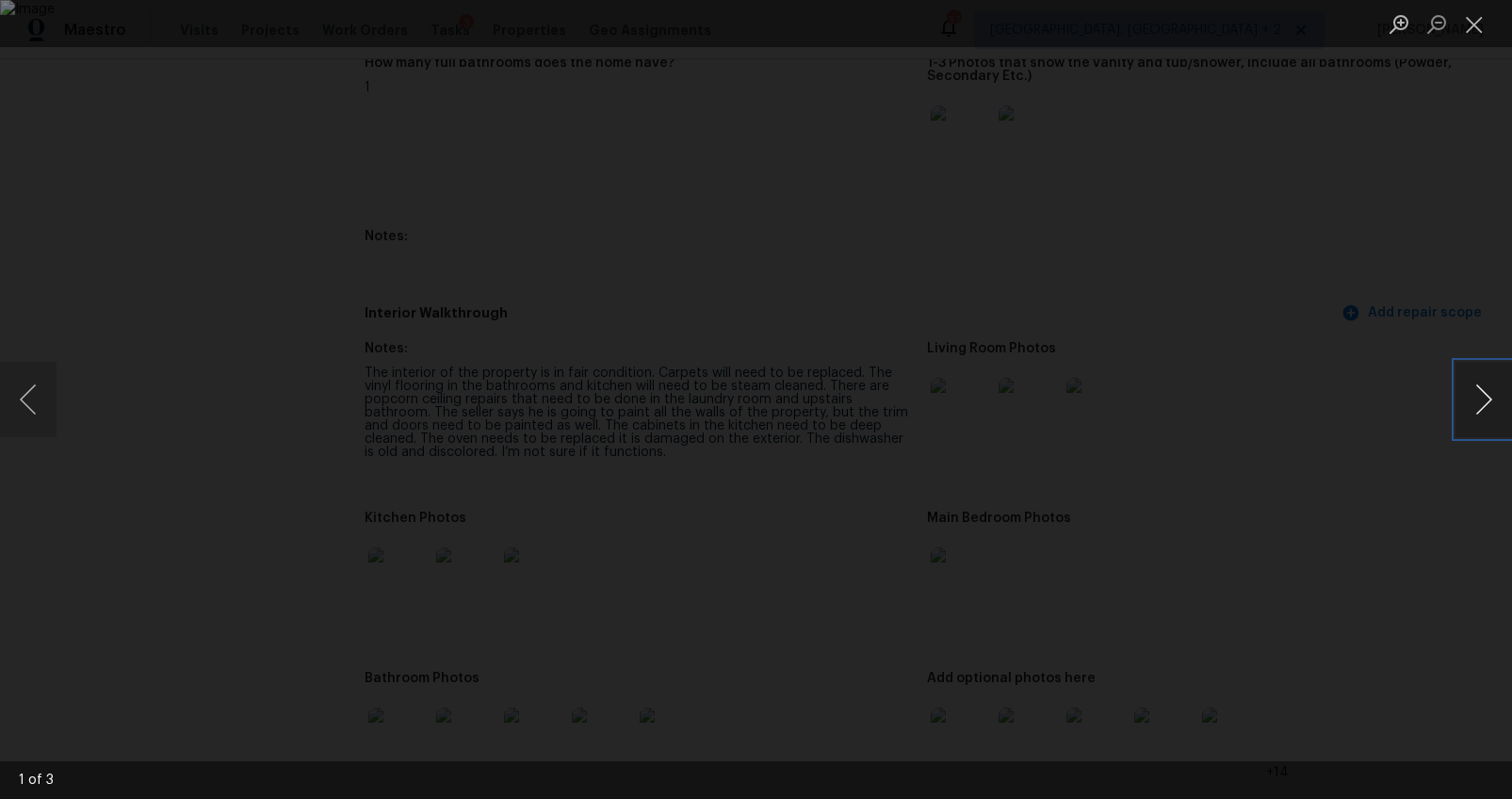
click at [1485, 402] on button "Next image" at bounding box center [1483, 400] width 56 height 76
click at [1433, 511] on div "Lightbox" at bounding box center [756, 400] width 1512 height 799
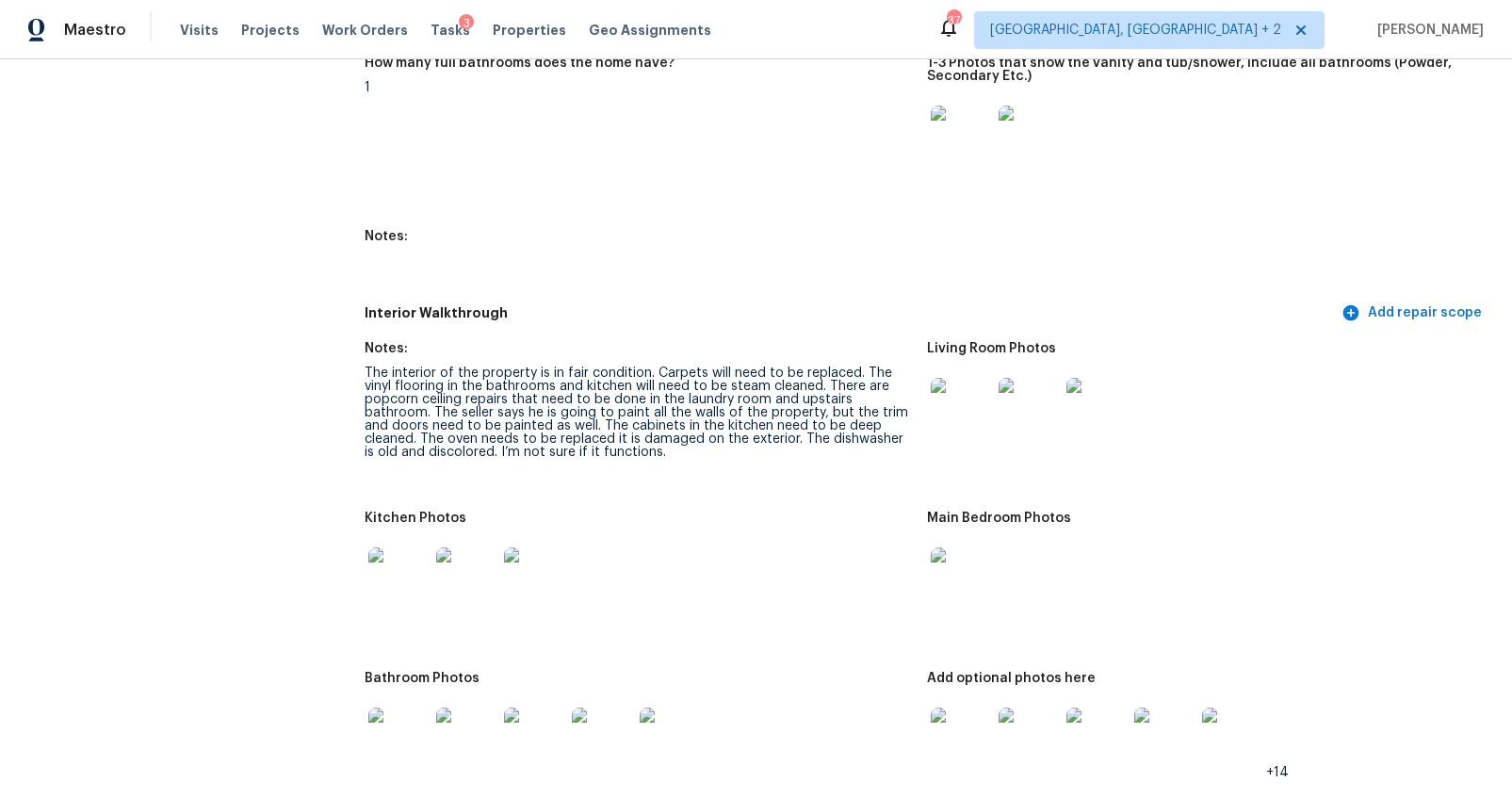
click at [956, 141] on img at bounding box center [961, 136] width 60 height 60
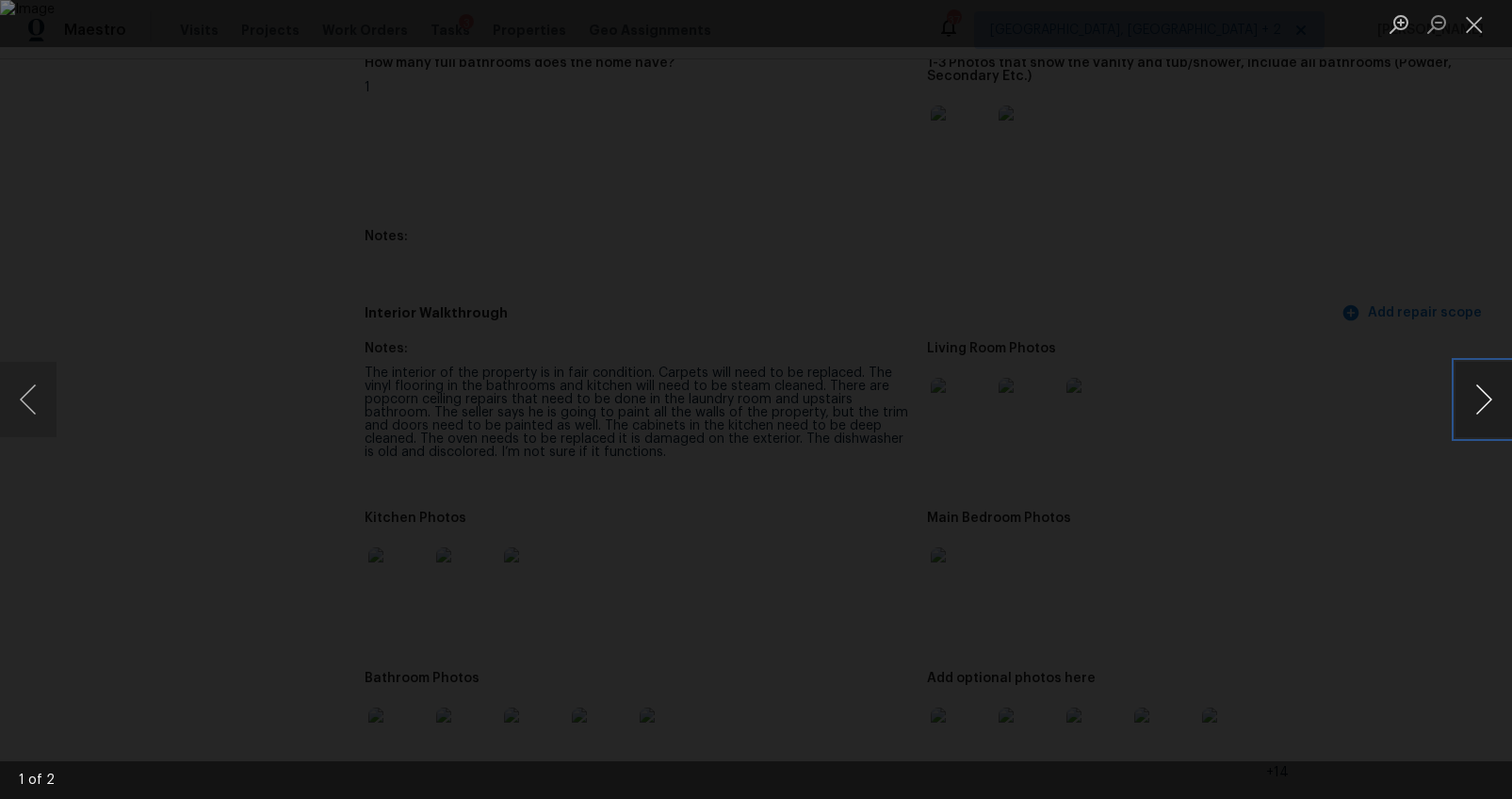
click at [1464, 393] on button "Next image" at bounding box center [1483, 400] width 56 height 76
click at [1340, 559] on div "Lightbox" at bounding box center [756, 400] width 1512 height 799
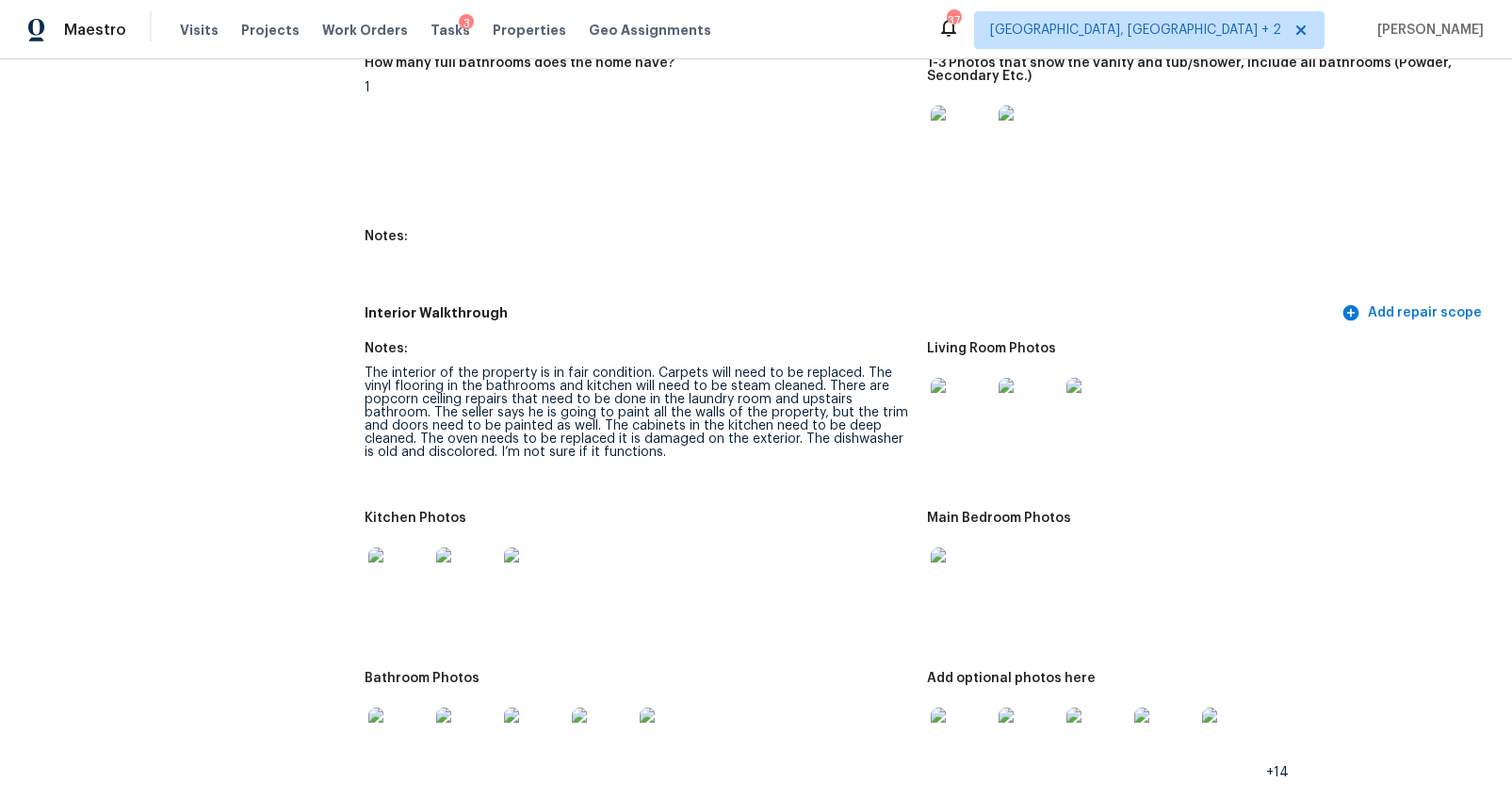
click at [393, 549] on img at bounding box center [398, 578] width 60 height 60
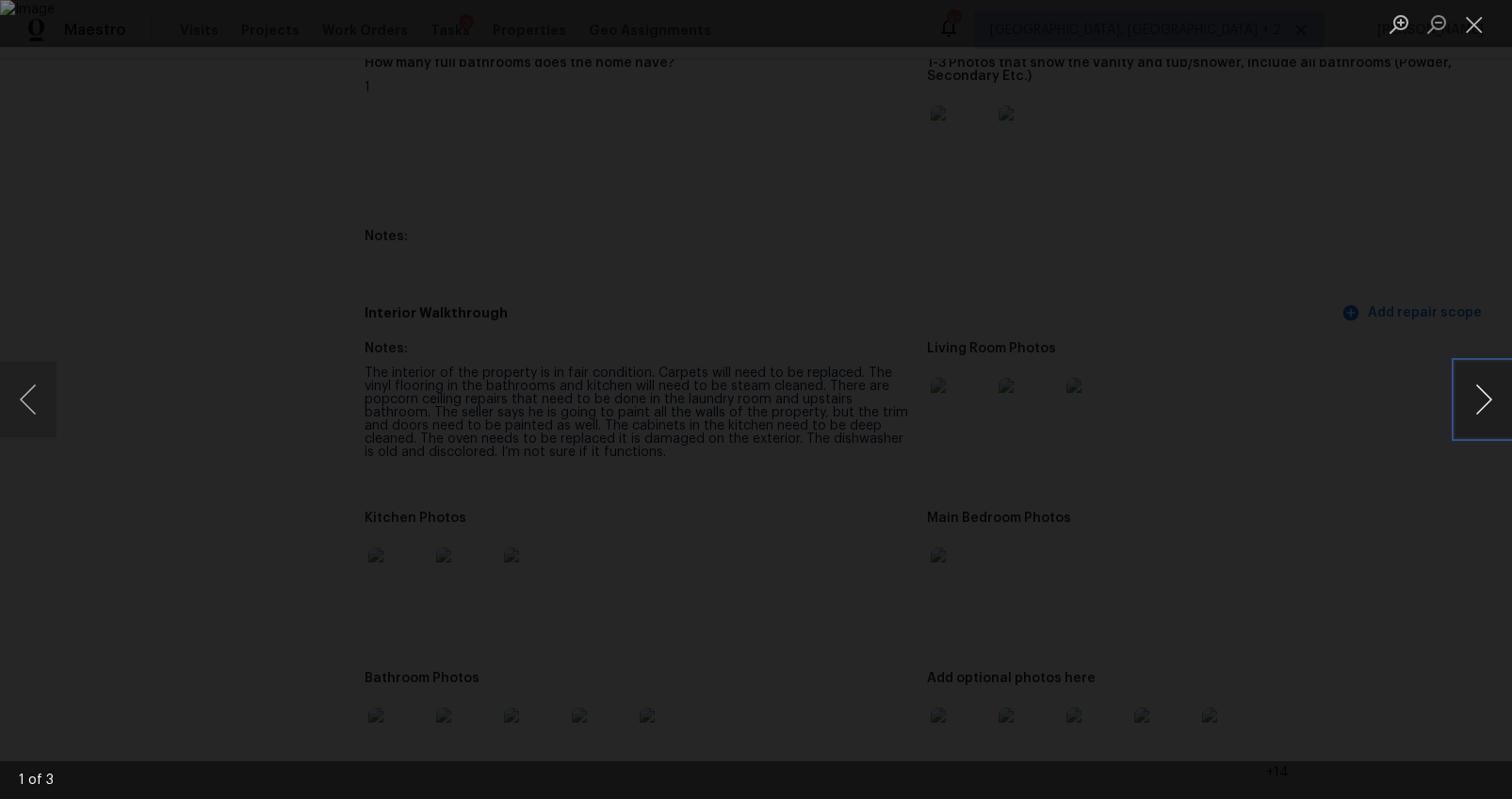
click at [1481, 396] on button "Next image" at bounding box center [1483, 400] width 56 height 76
click at [1487, 408] on button "Next image" at bounding box center [1483, 400] width 56 height 76
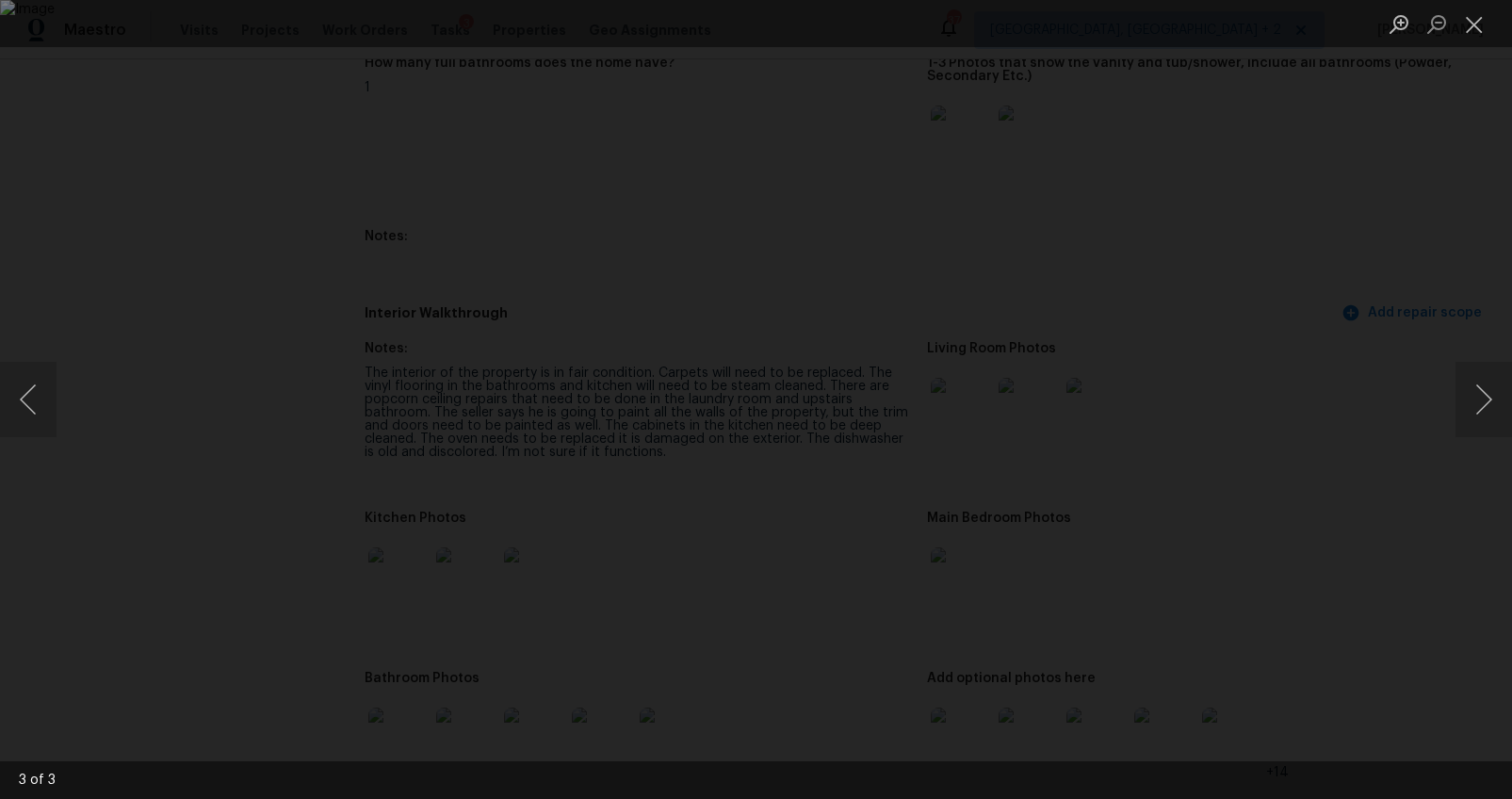
click at [1442, 484] on div "Lightbox" at bounding box center [756, 400] width 1512 height 799
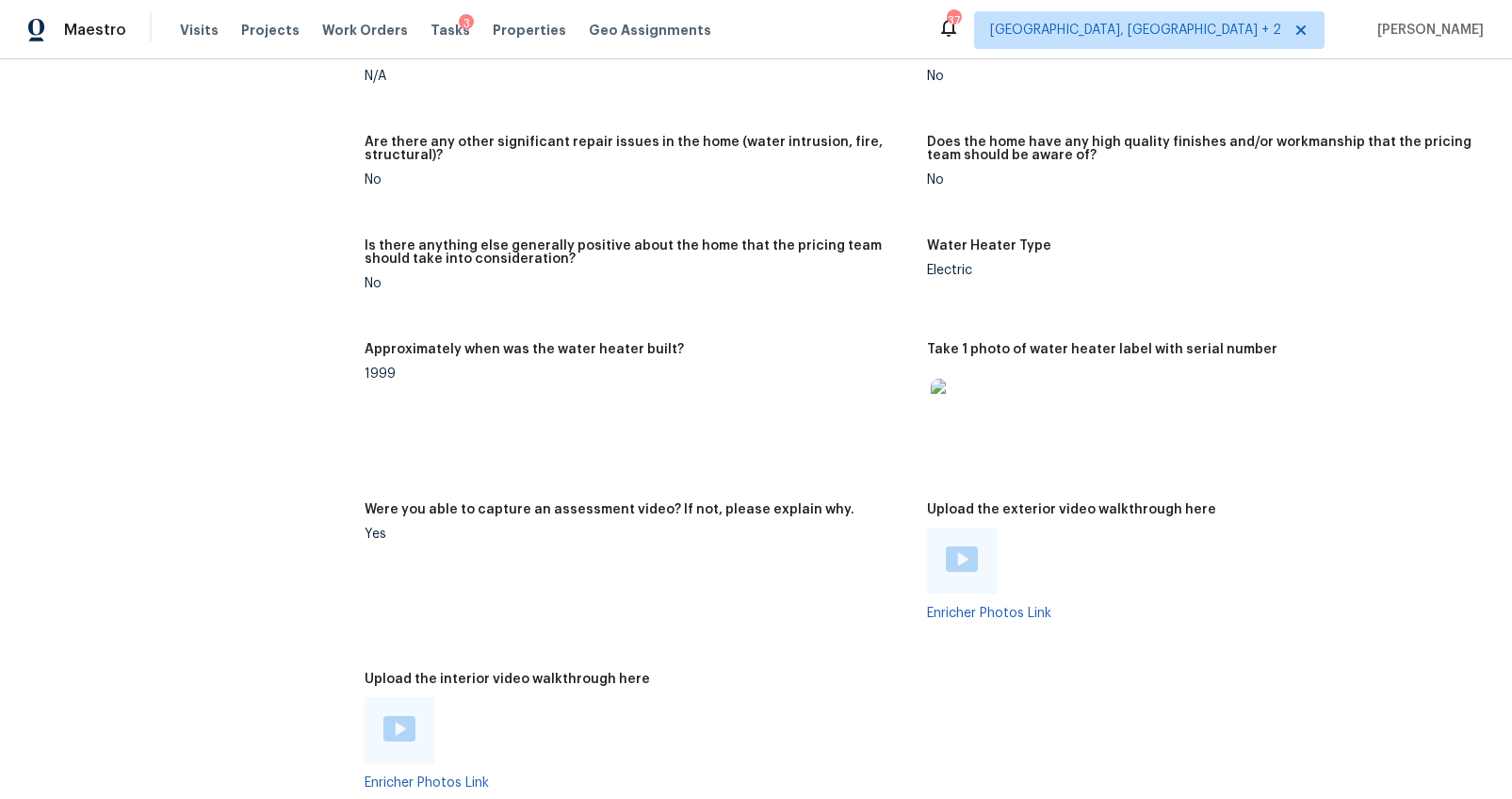
scroll to position [3780, 0]
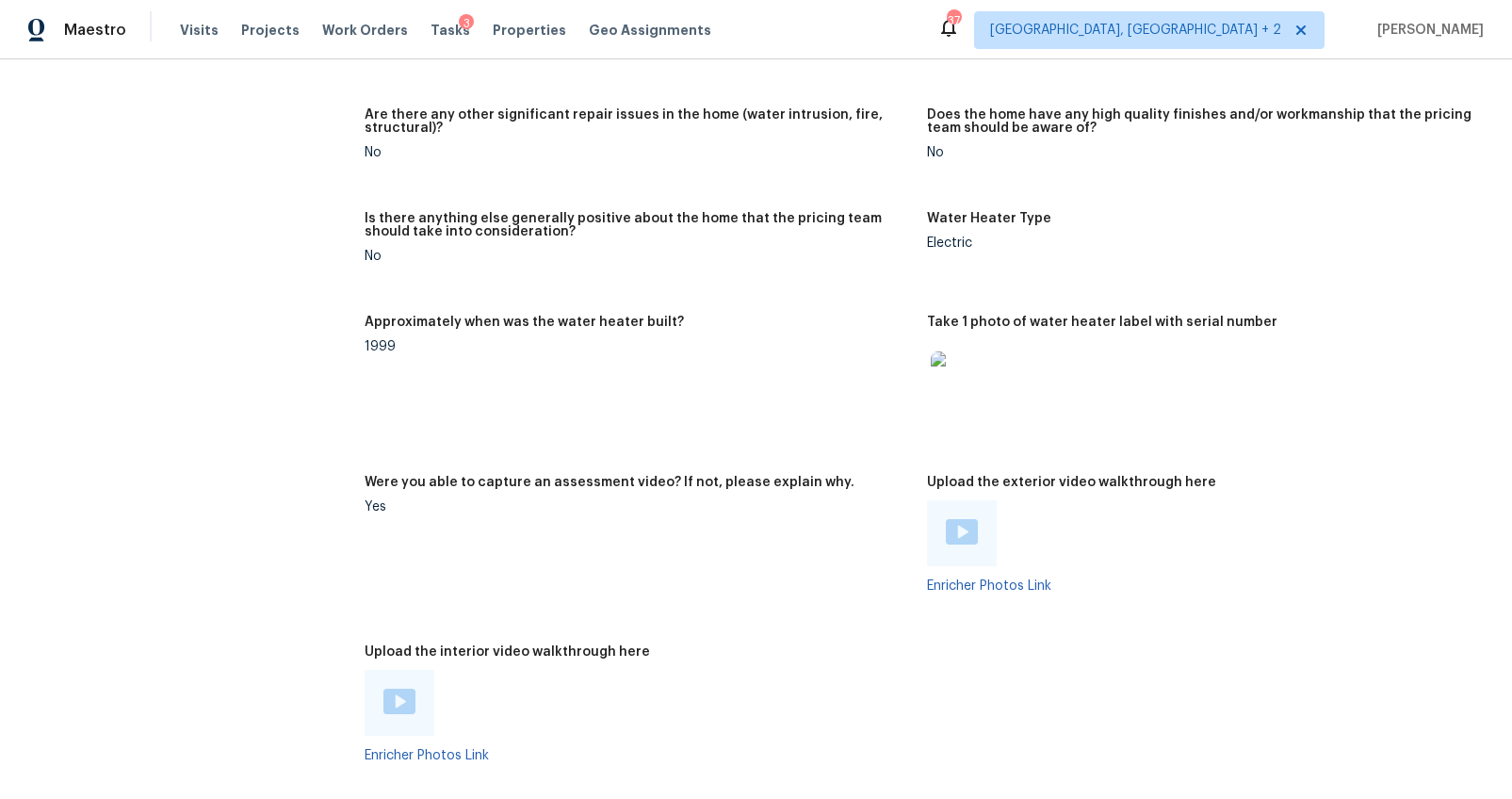
click at [934, 513] on div at bounding box center [961, 533] width 70 height 66
click at [946, 519] on img at bounding box center [961, 531] width 32 height 25
click at [403, 688] on img at bounding box center [398, 701] width 32 height 25
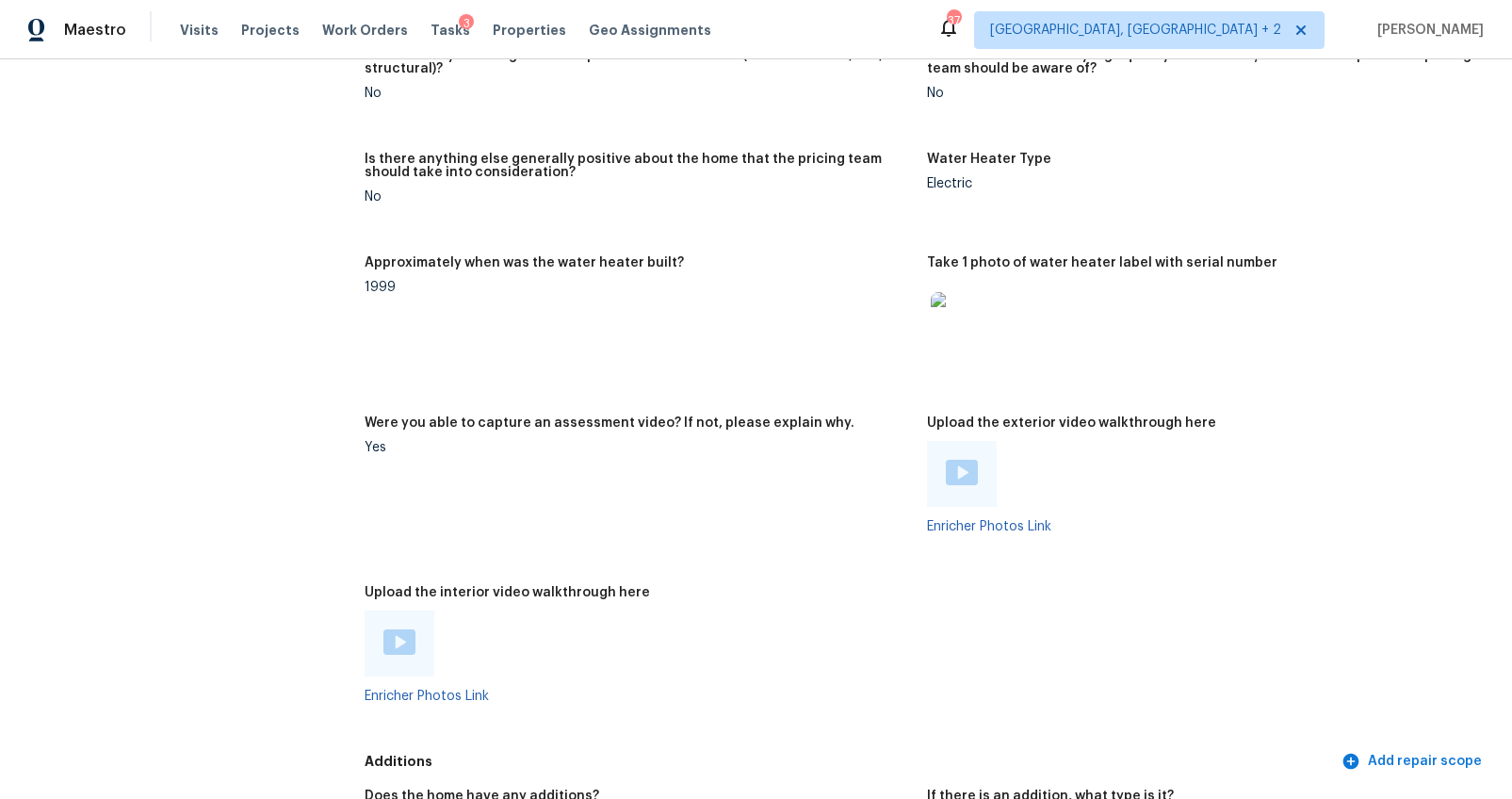
scroll to position [4098, 0]
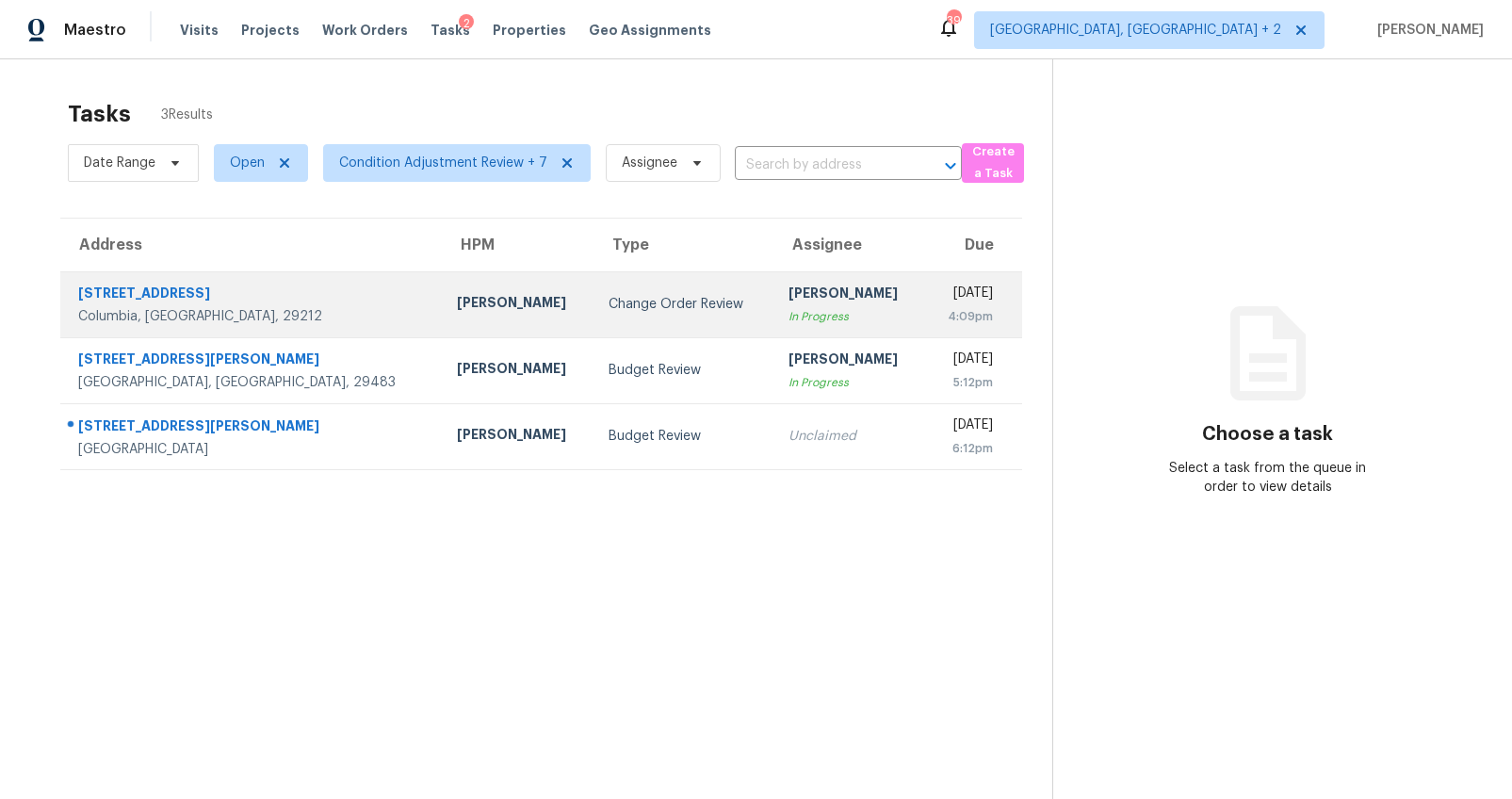
click at [287, 299] on div "129 Cedar Field Ln" at bounding box center [253, 295] width 349 height 23
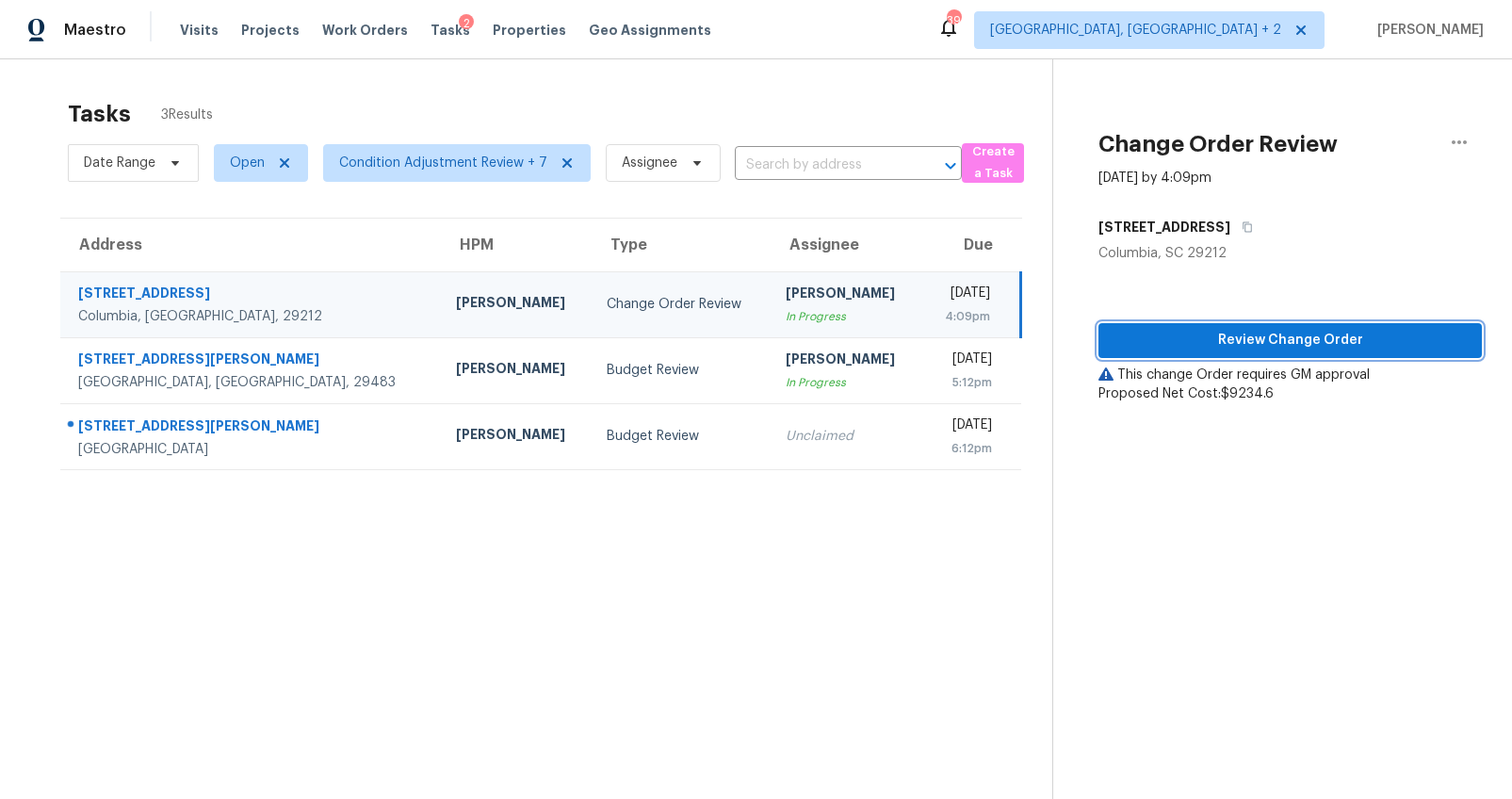
click at [1177, 342] on span "Review Change Order" at bounding box center [1290, 340] width 353 height 23
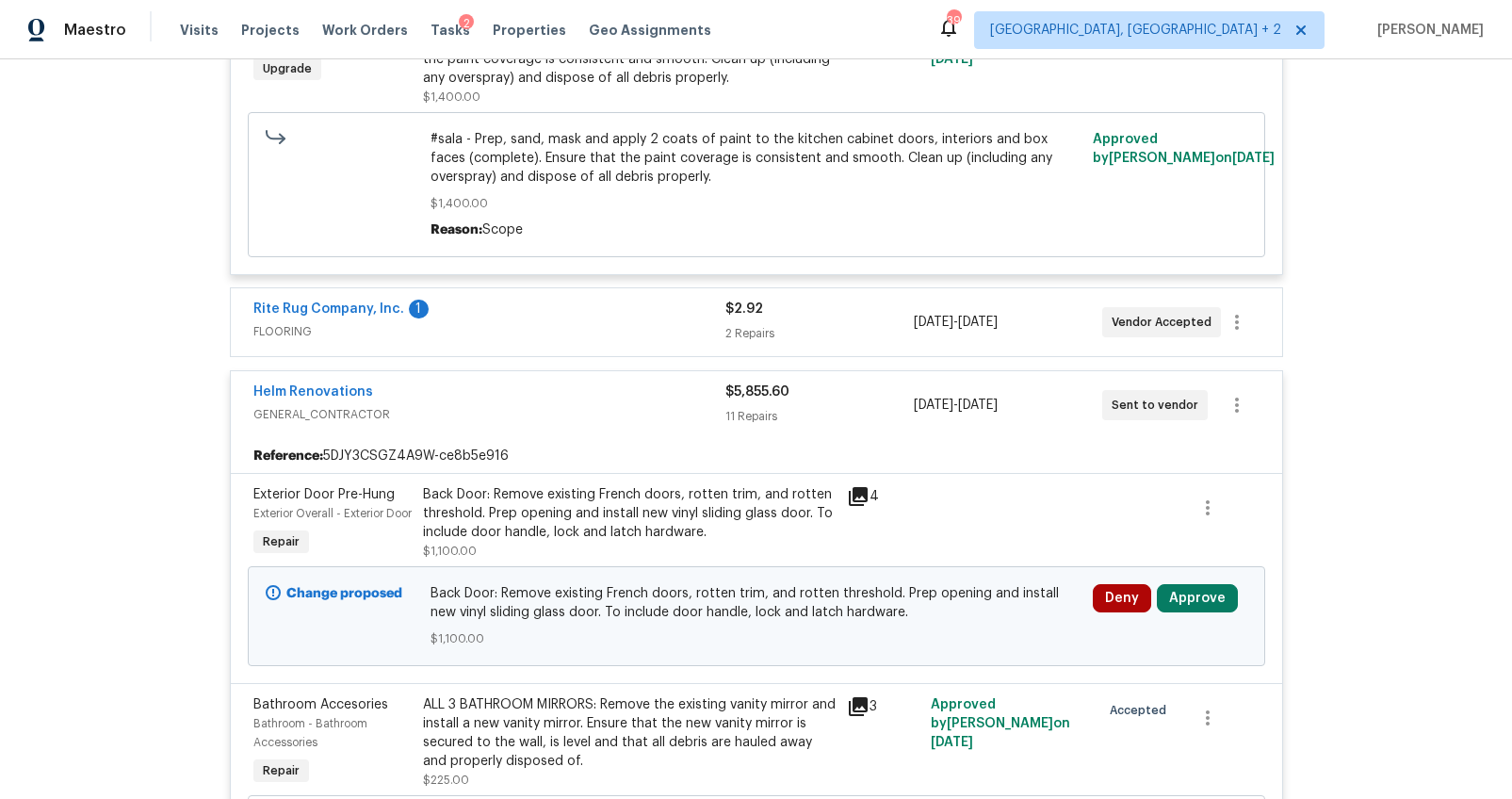
scroll to position [1671, 0]
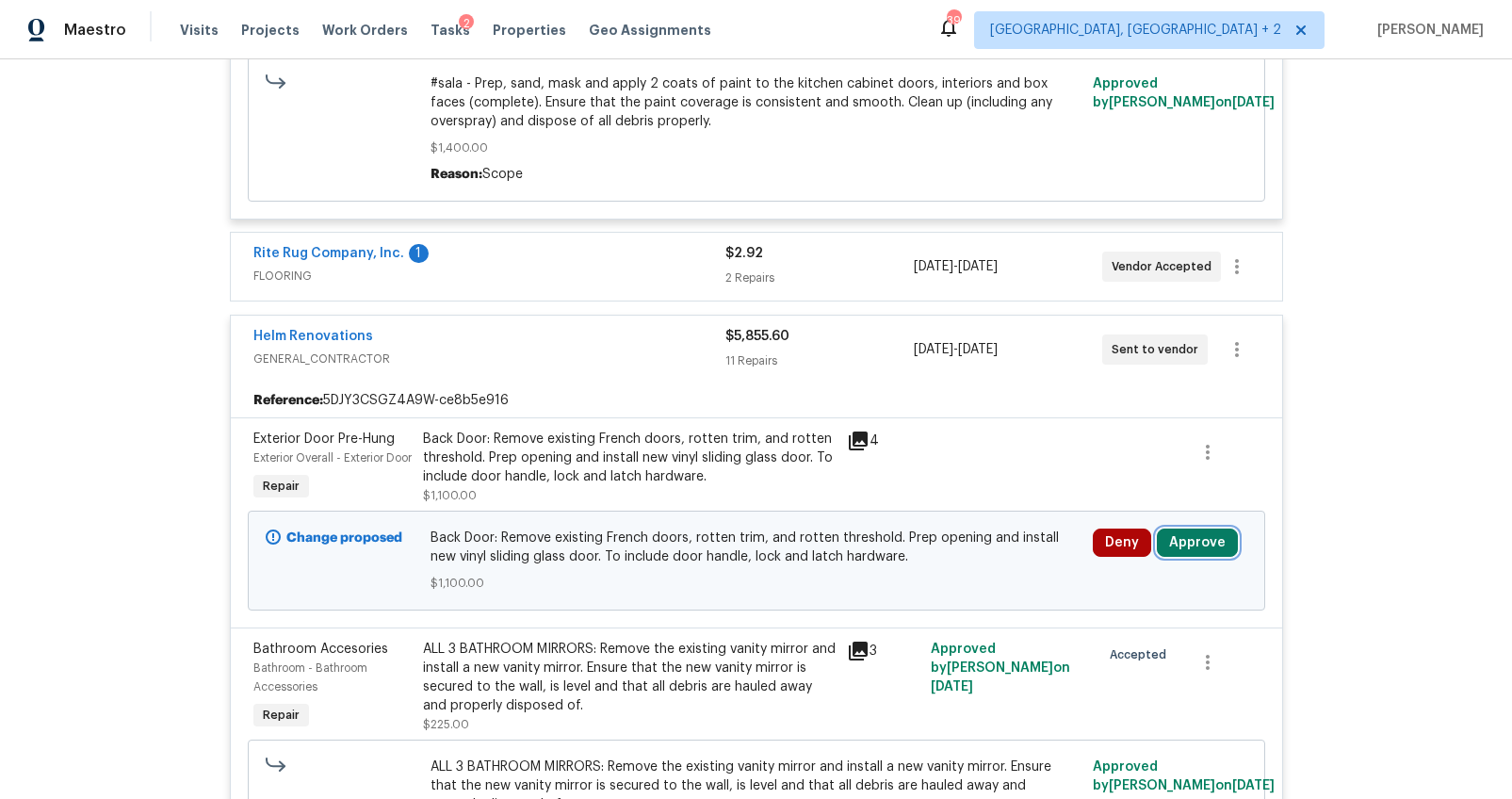
click at [1183, 548] on button "Approve" at bounding box center [1197, 542] width 81 height 28
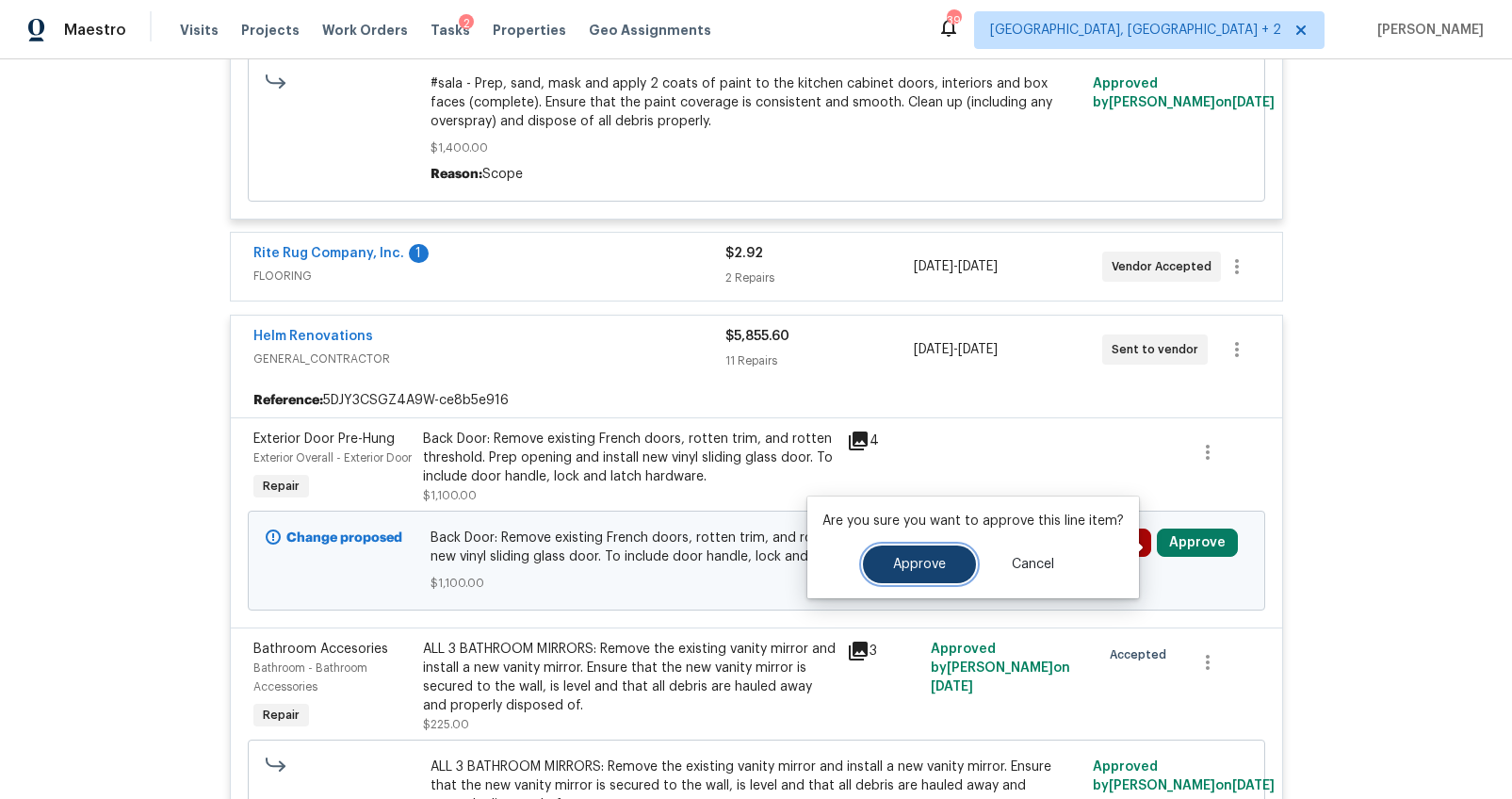
click at [915, 556] on button "Approve" at bounding box center [919, 564] width 113 height 38
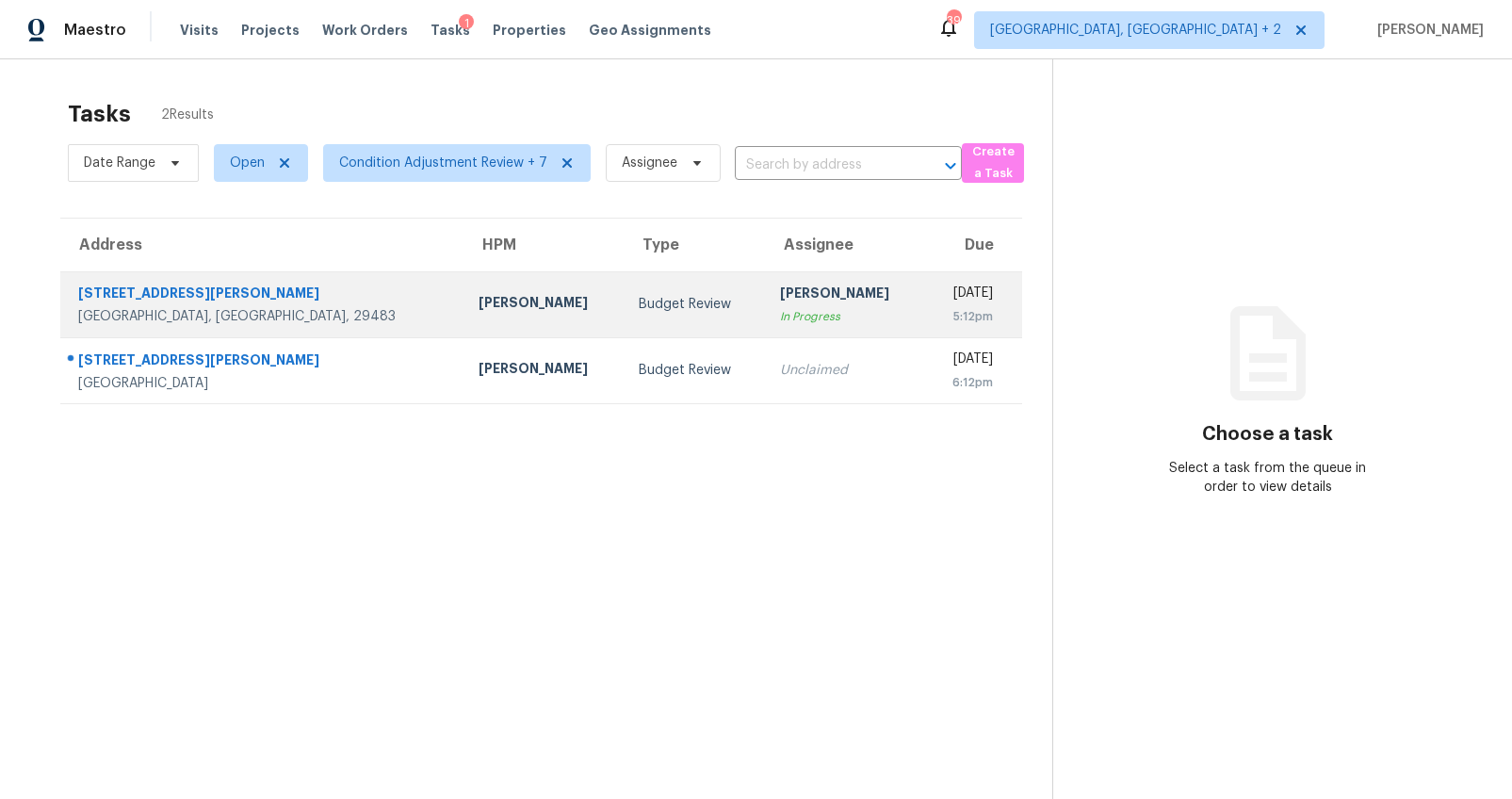
click at [463, 297] on td "[PERSON_NAME]" at bounding box center [543, 304] width 160 height 66
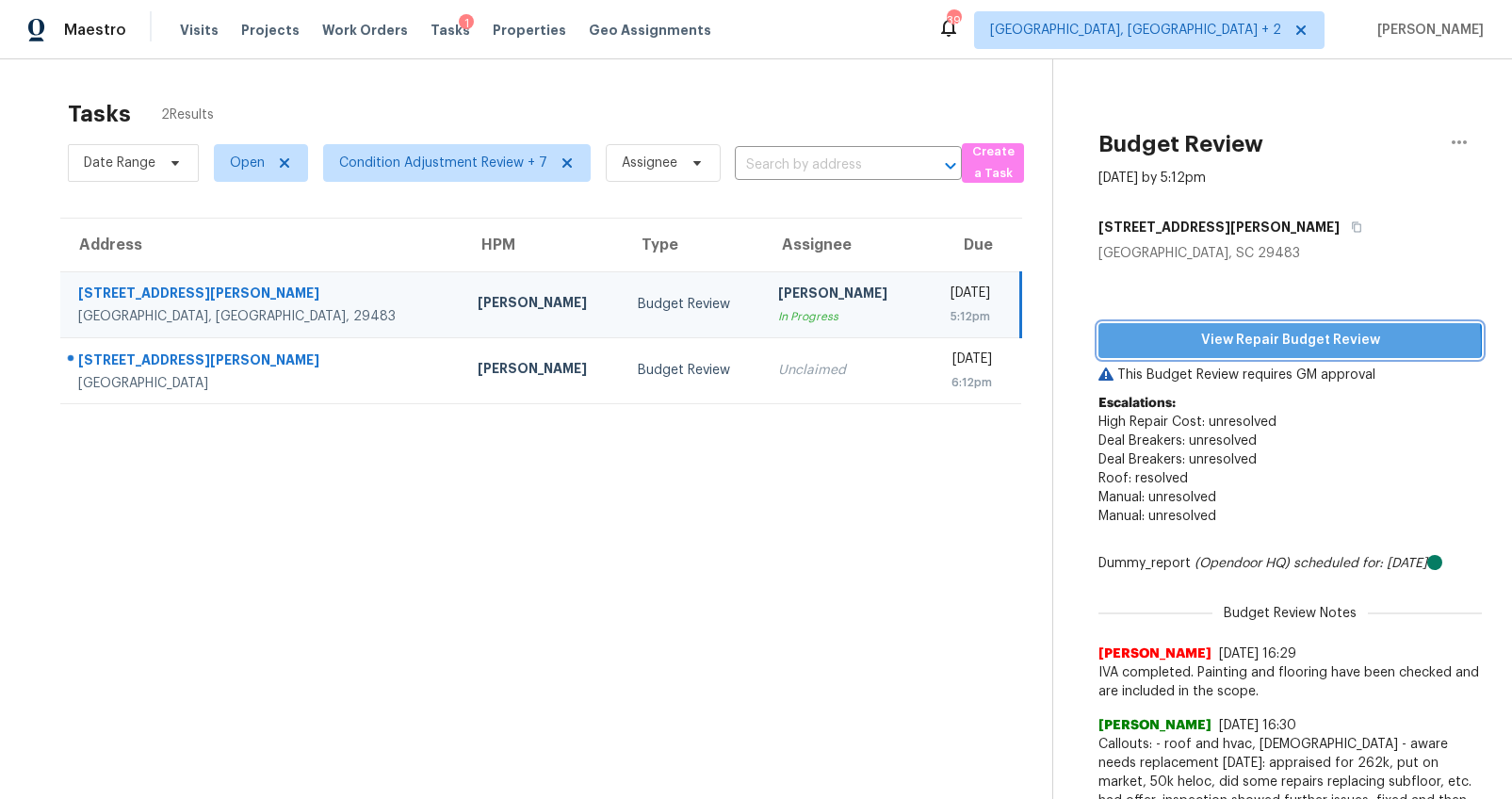
click at [1243, 344] on span "View Repair Budget Review" at bounding box center [1290, 340] width 353 height 23
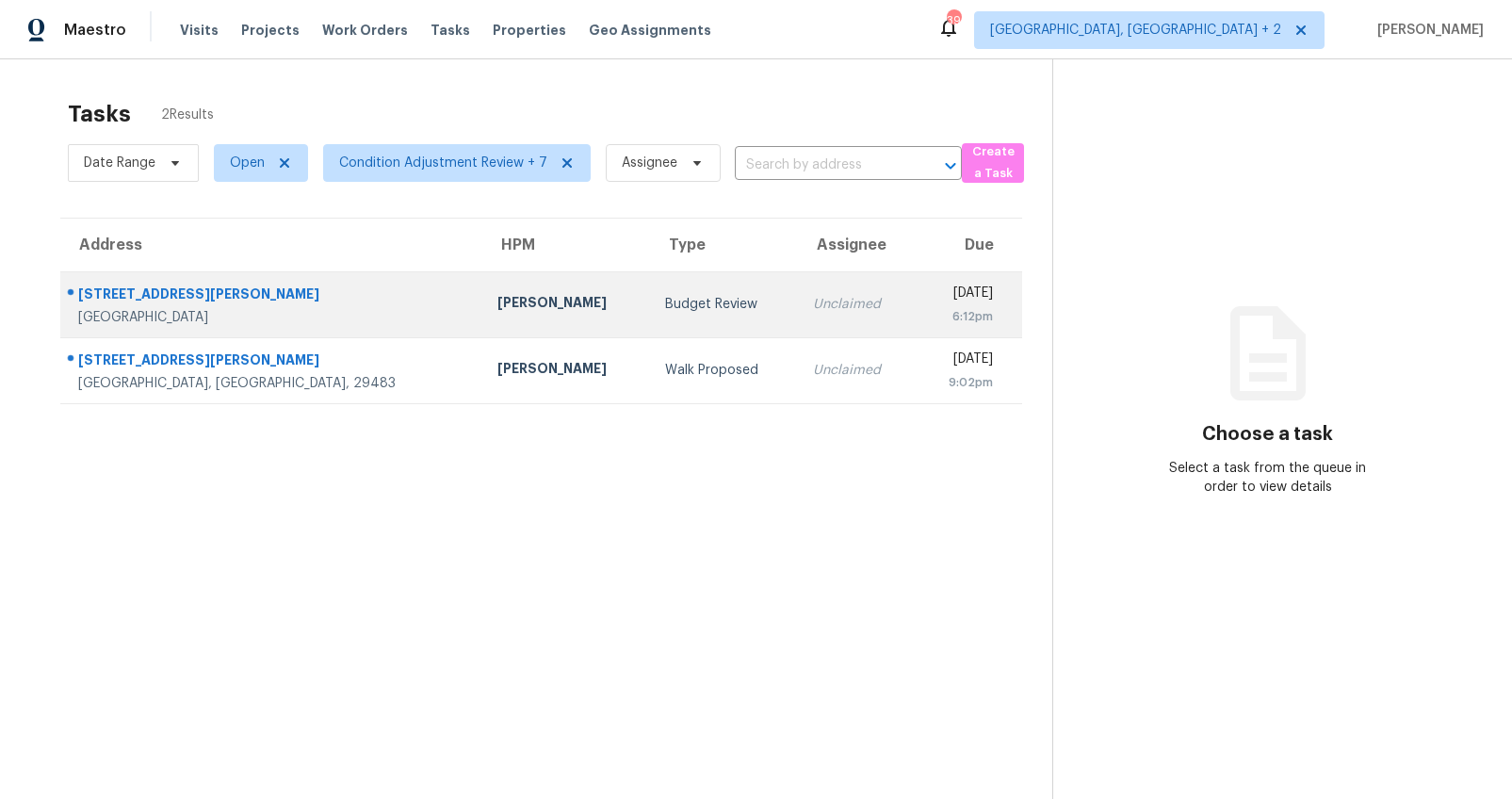
click at [649, 308] on td "Budget Review" at bounding box center [724, 304] width 149 height 66
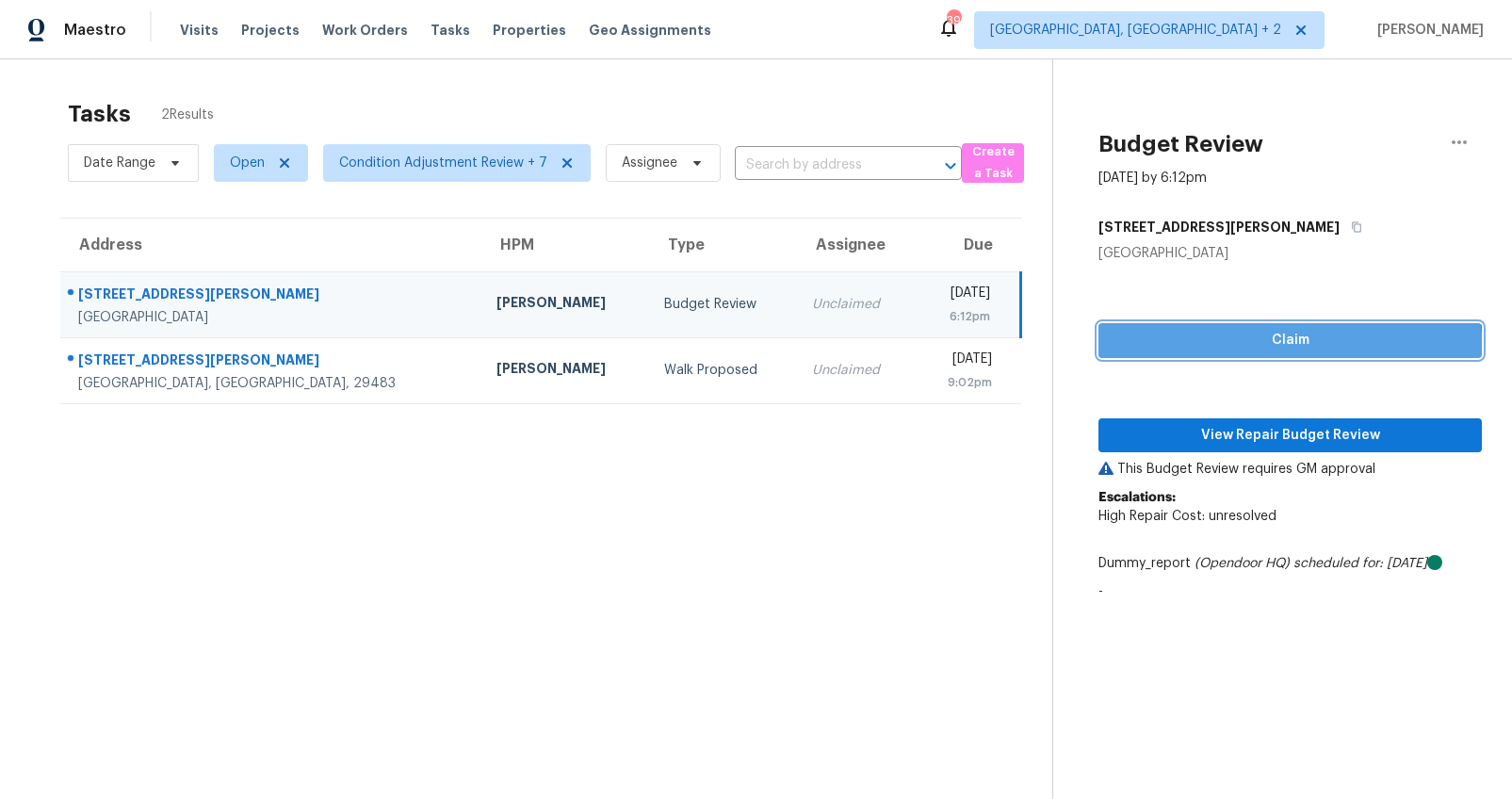
click at [1248, 354] on button "Claim" at bounding box center [1289, 340] width 383 height 35
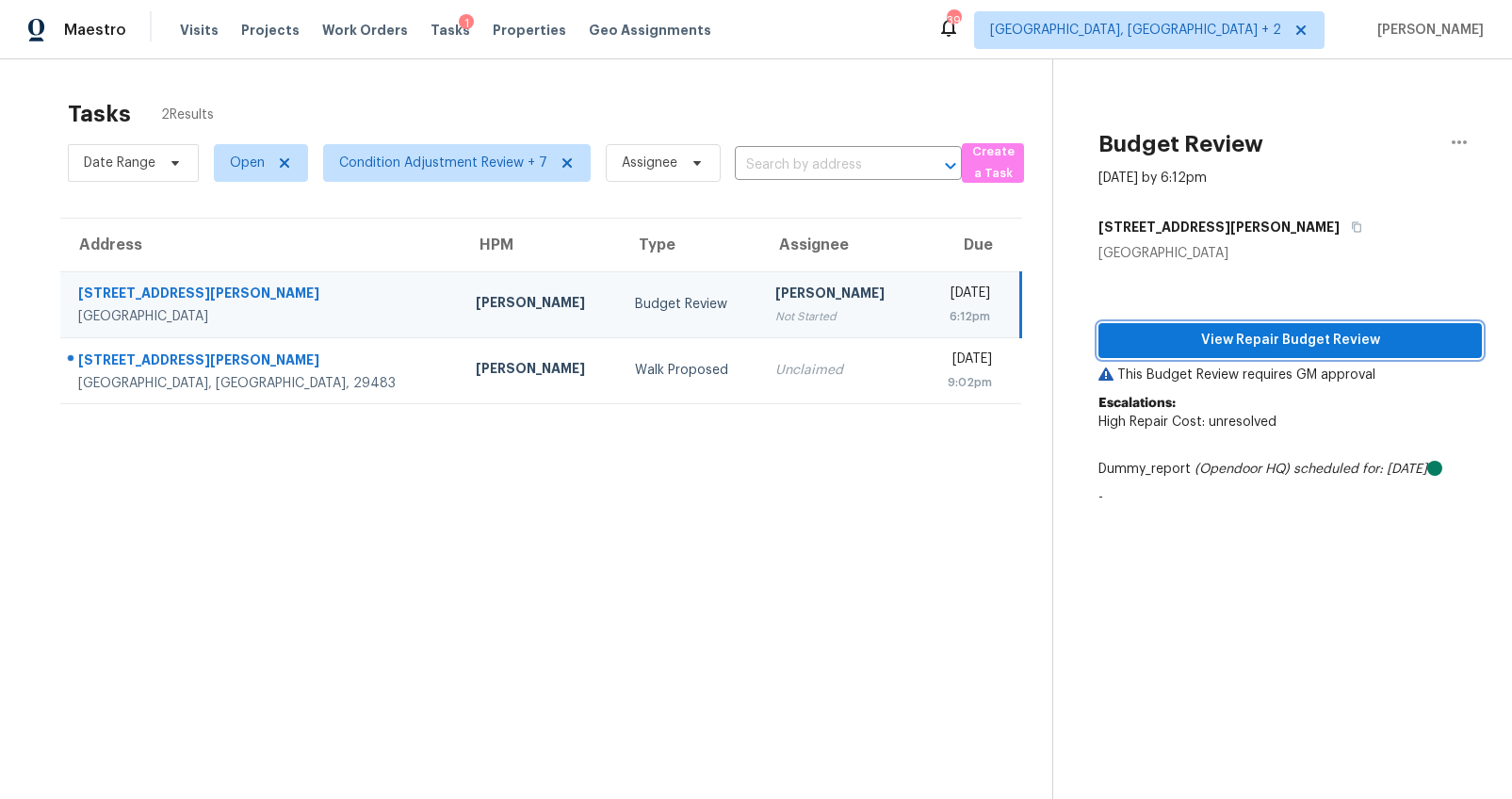
click at [1253, 352] on button "View Repair Budget Review" at bounding box center [1289, 340] width 383 height 35
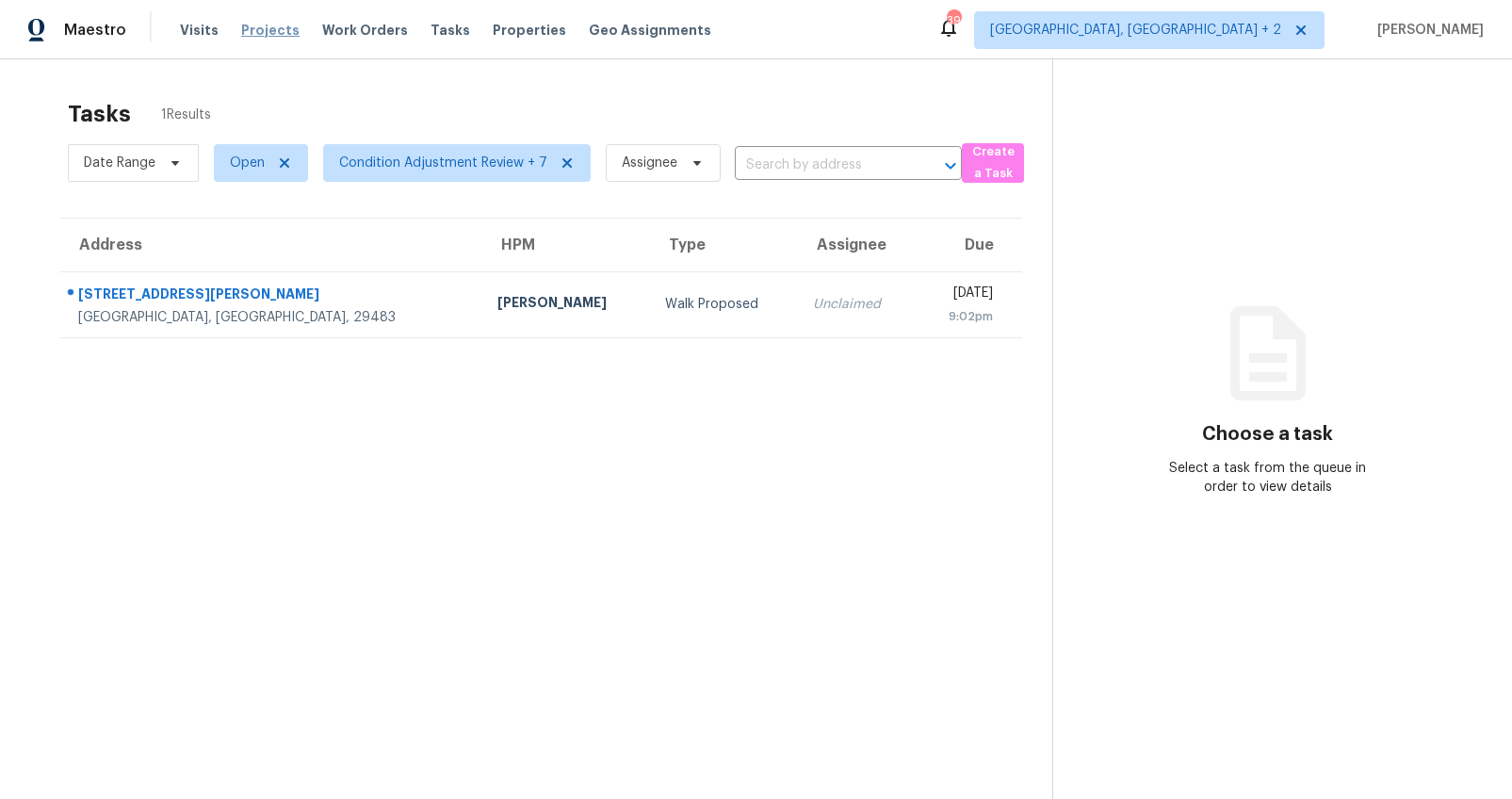
click at [262, 28] on span "Projects" at bounding box center [270, 29] width 58 height 18
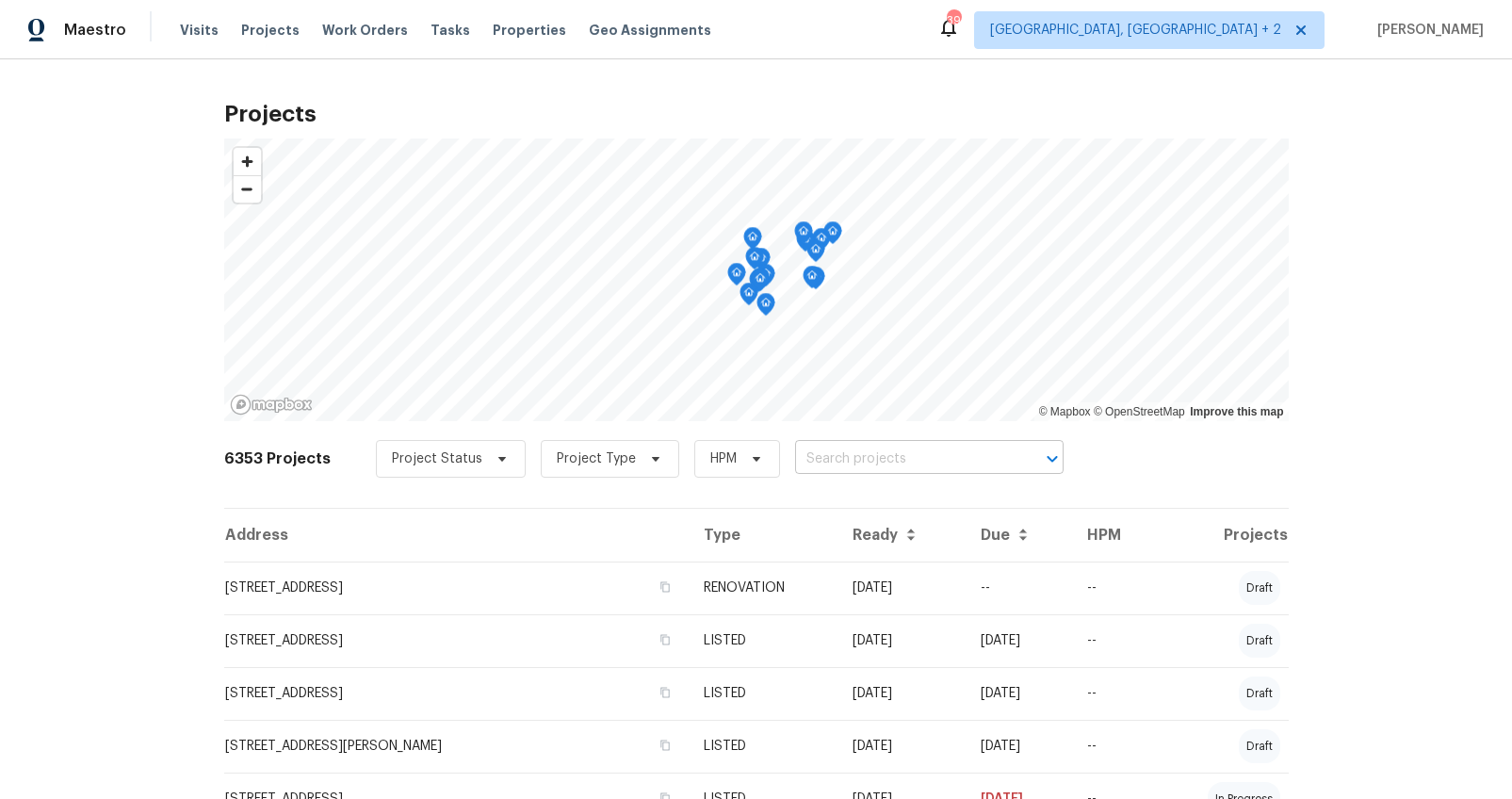
click at [935, 455] on input "text" at bounding box center [902, 460] width 216 height 29
type input "457"
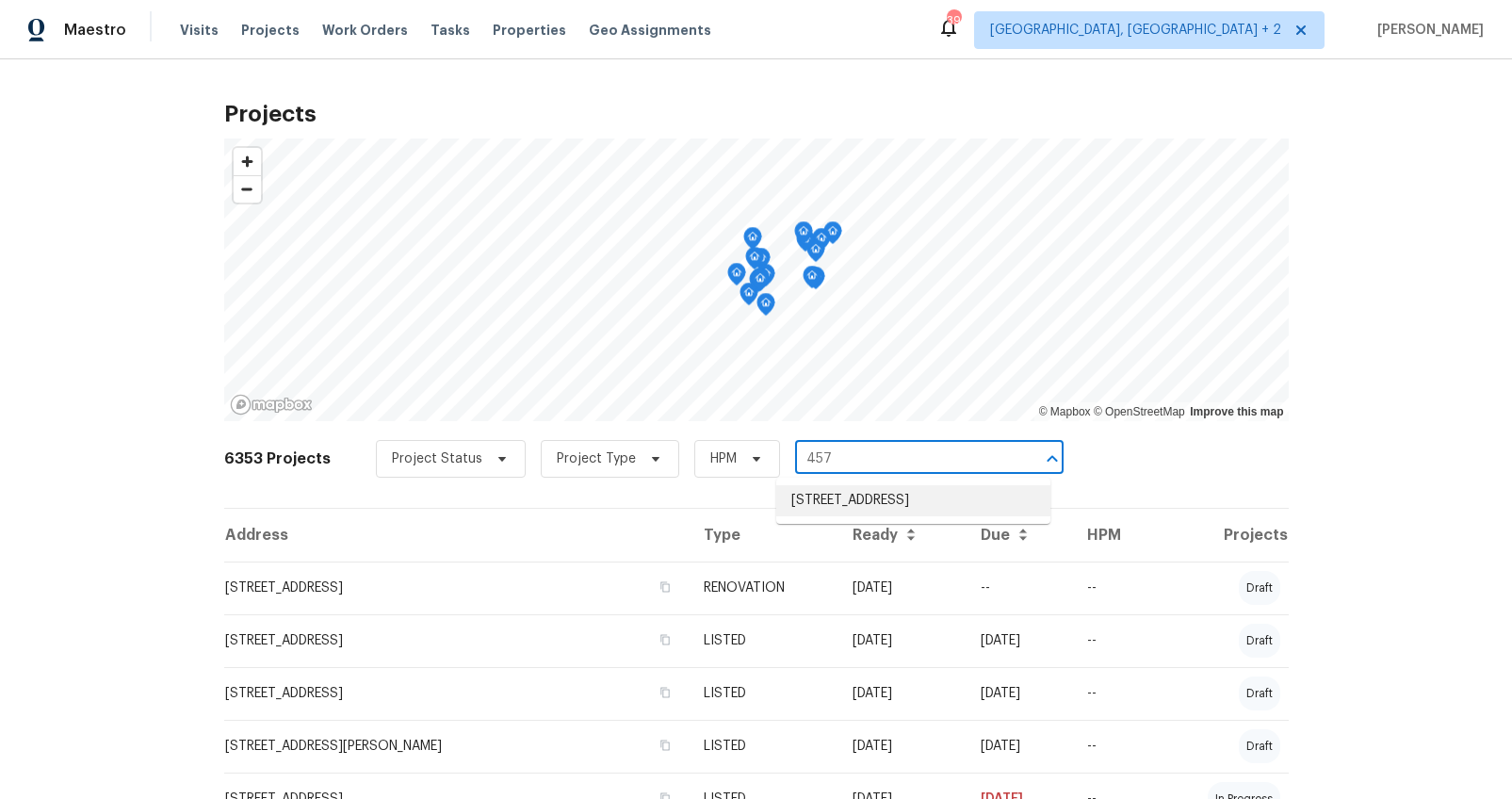
click at [920, 489] on li "[STREET_ADDRESS]" at bounding box center [913, 500] width 274 height 31
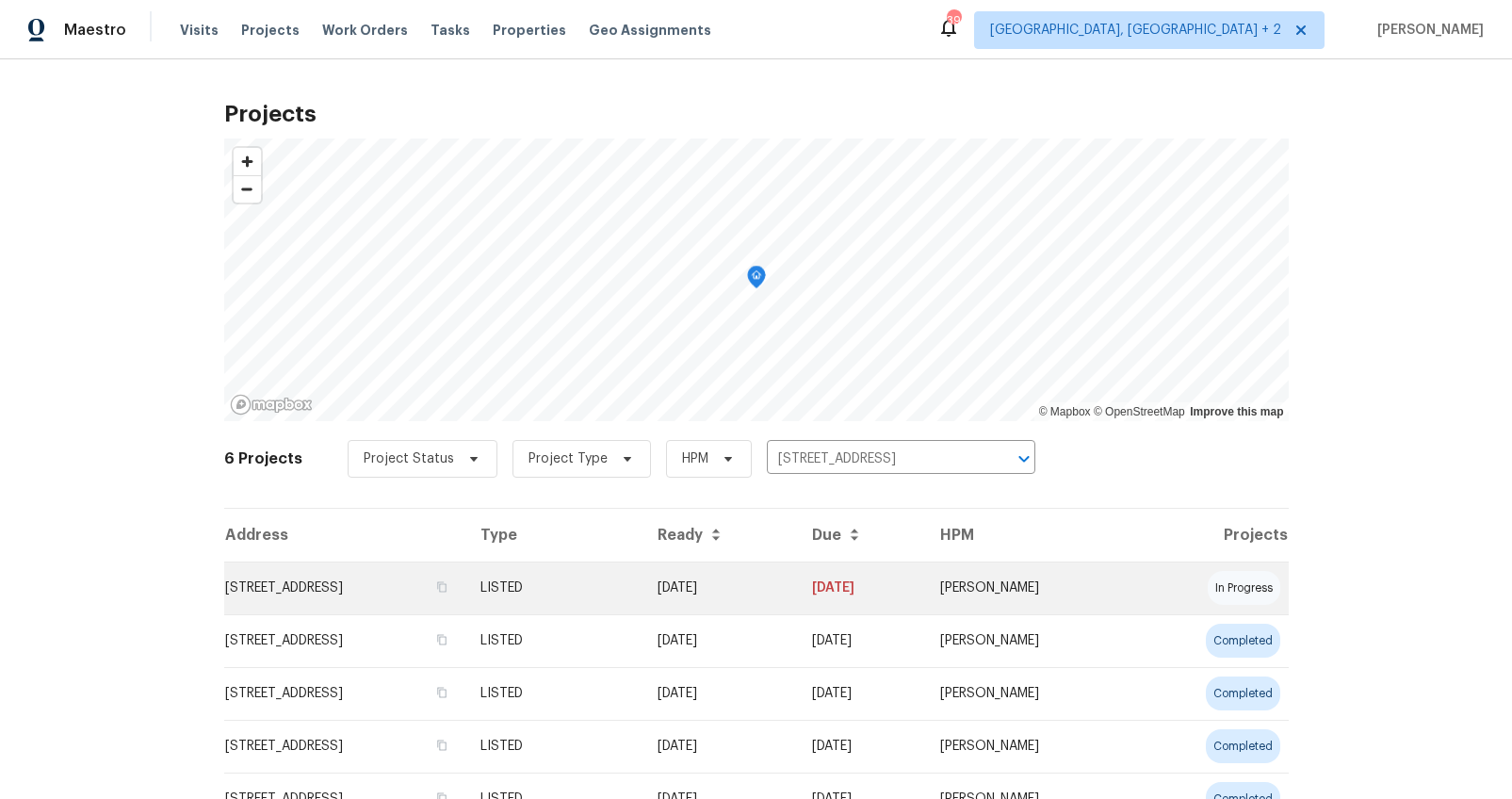
click at [382, 572] on td "[STREET_ADDRESS]" at bounding box center [344, 588] width 241 height 52
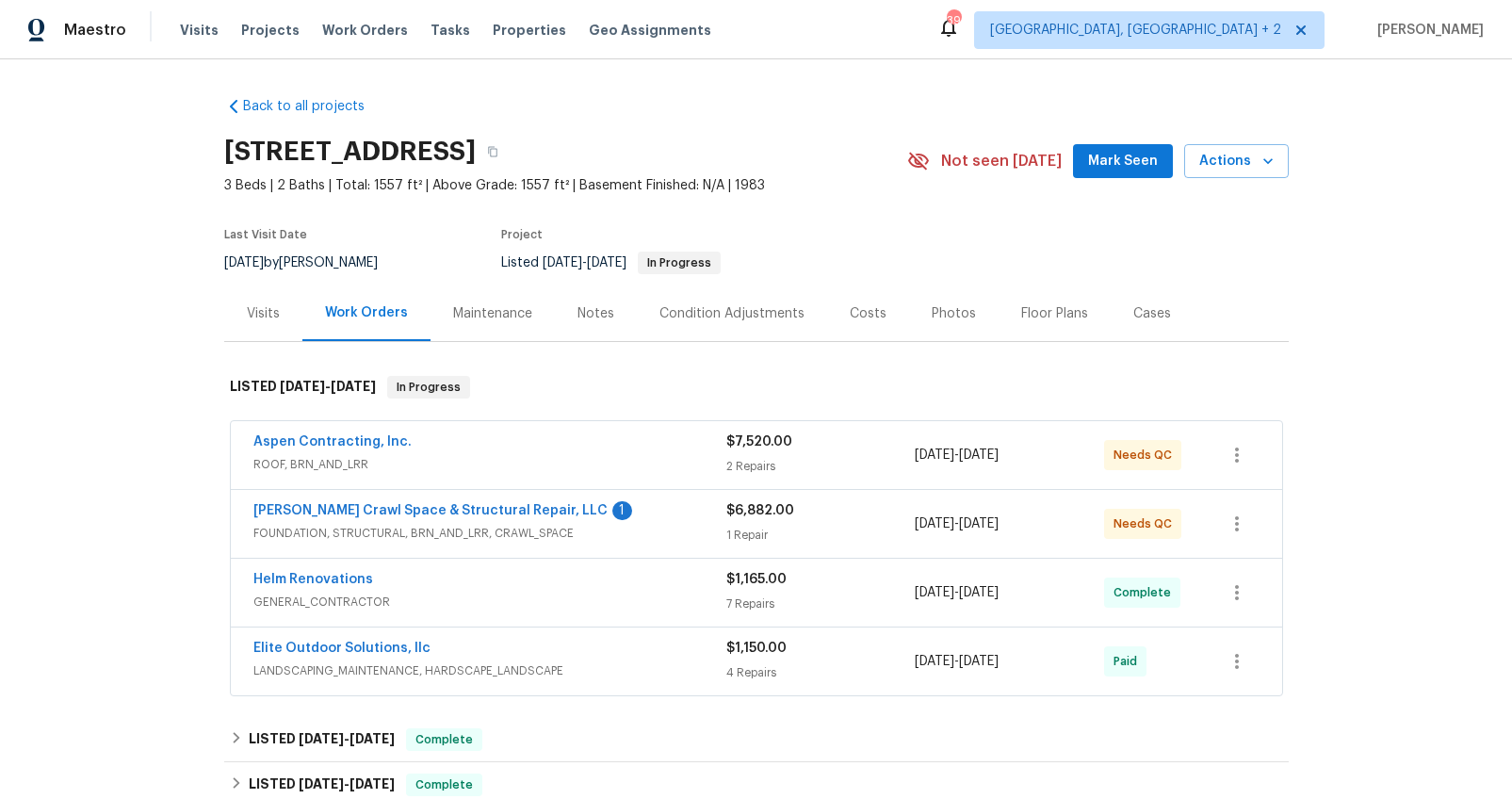
click at [608, 452] on div "Aspen Contracting, Inc." at bounding box center [489, 443] width 473 height 22
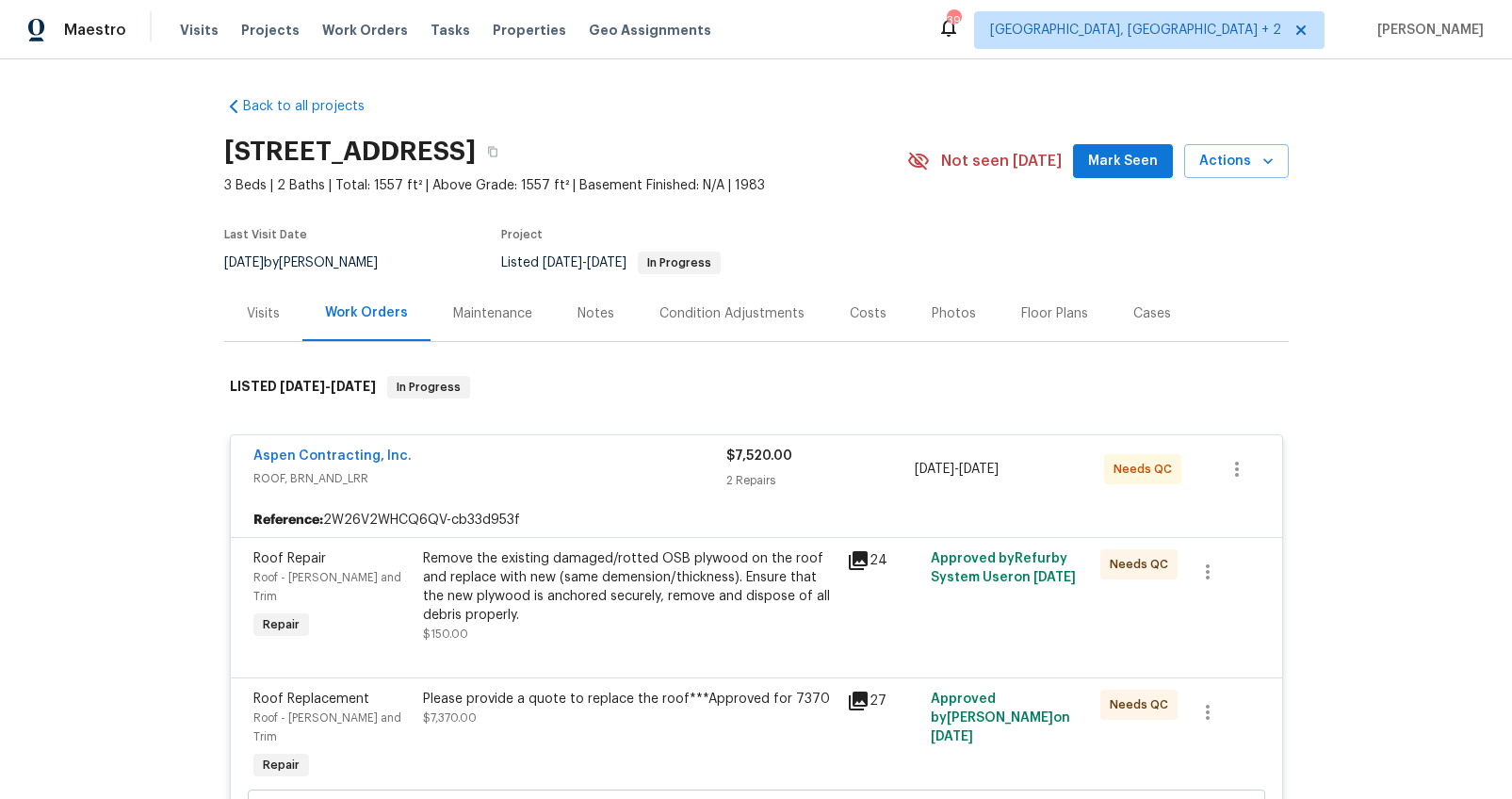
click at [638, 587] on div "Remove the existing damaged/rotted OSB plywood on the roof and replace with new…" at bounding box center [629, 587] width 413 height 76
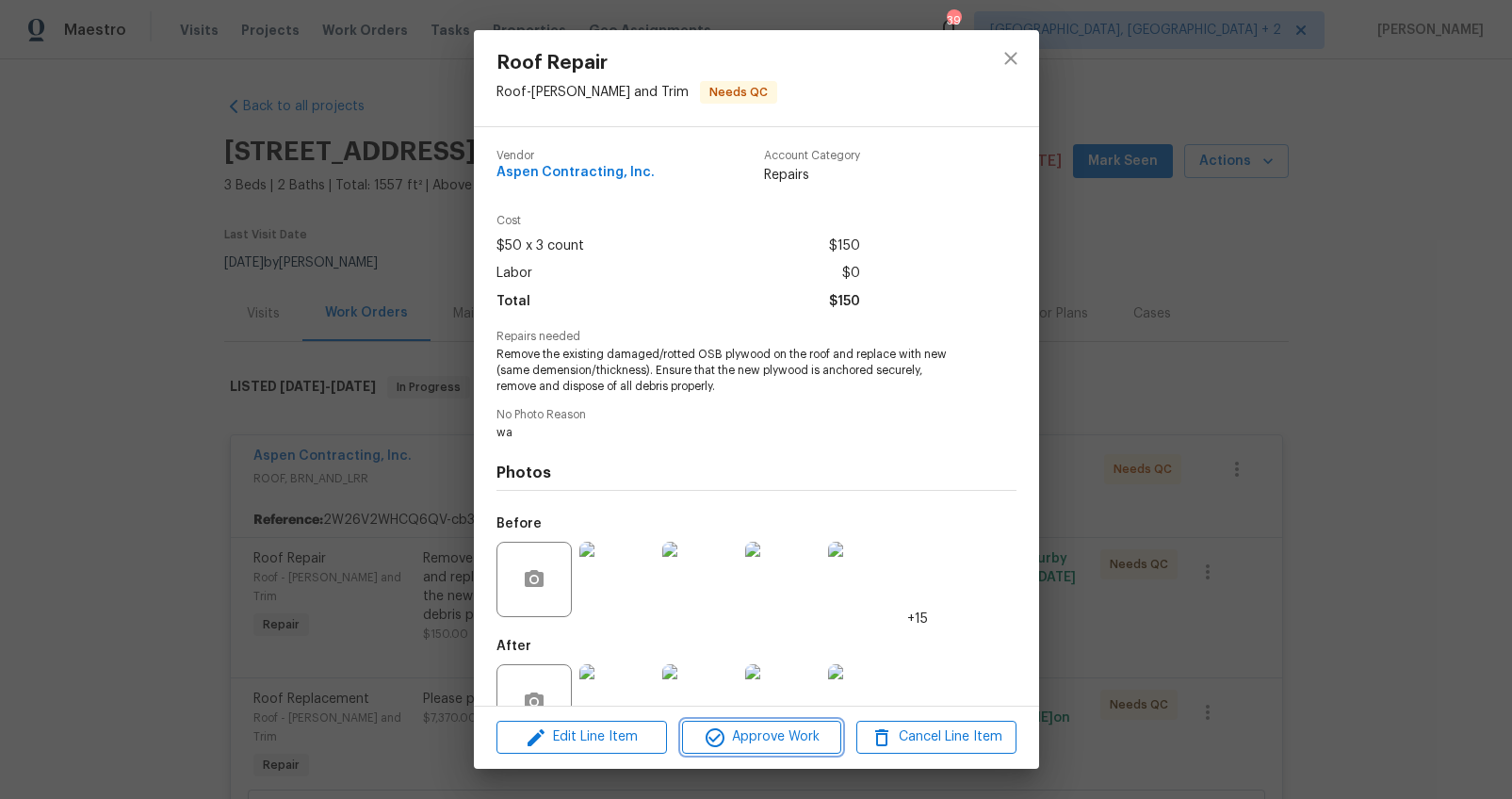
click at [754, 742] on span "Approve Work" at bounding box center [761, 737] width 148 height 23
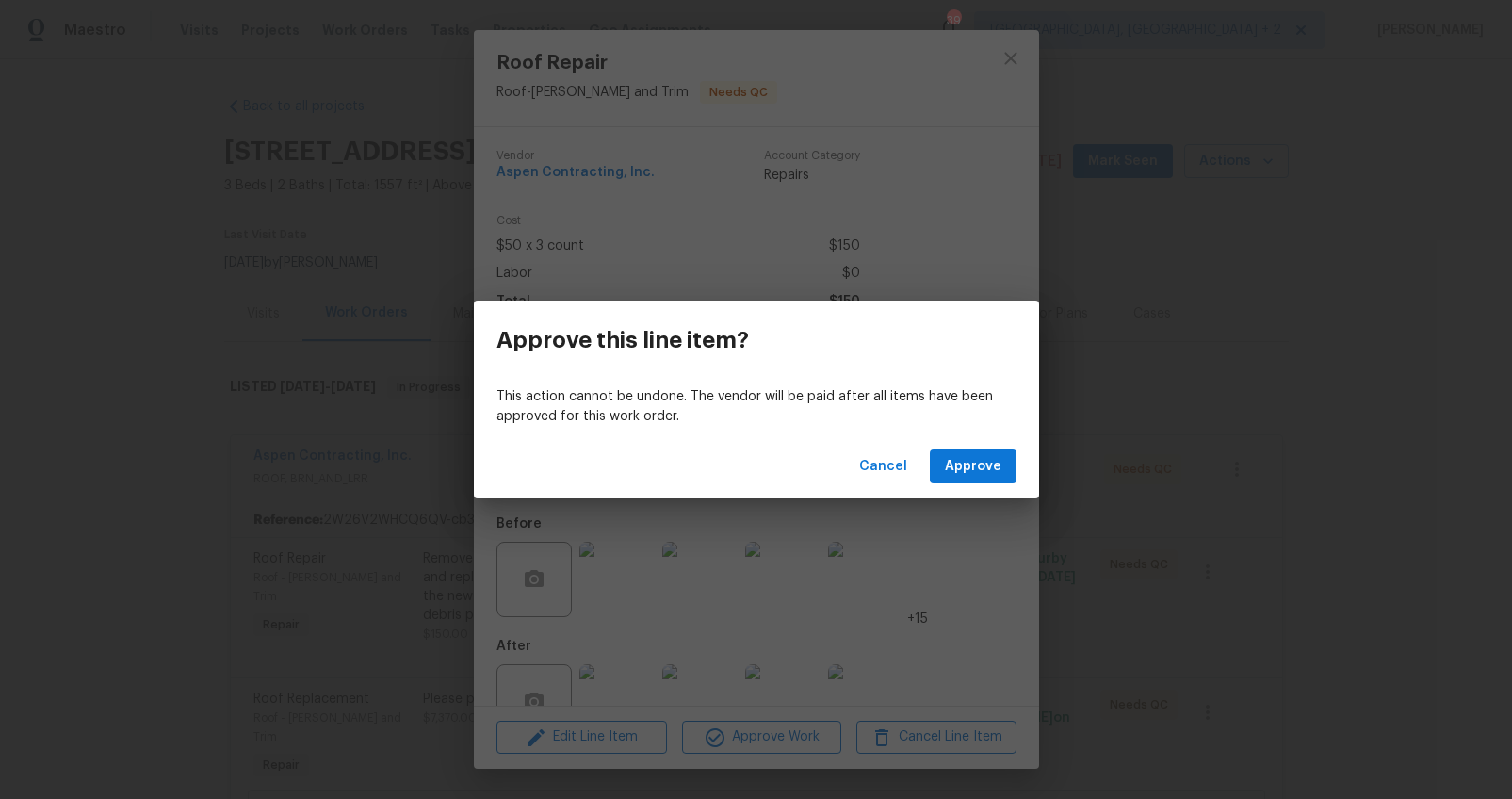
click at [999, 484] on div "Cancel Approve" at bounding box center [756, 466] width 565 height 65
click at [992, 465] on span "Approve" at bounding box center [973, 466] width 56 height 23
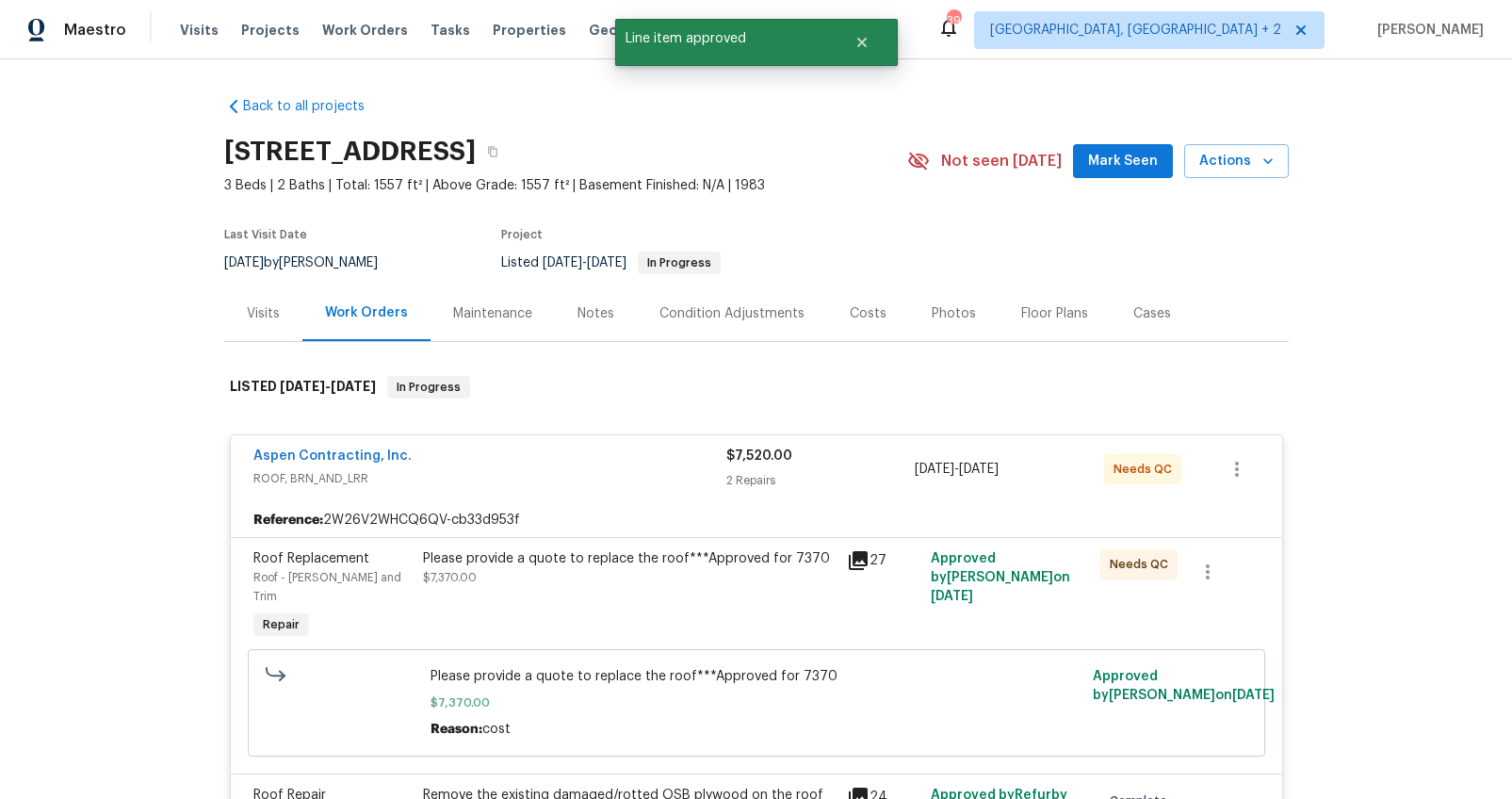
click at [566, 548] on div "Please provide a quote to replace the roof***Approved for 7370 $7,370.00" at bounding box center [628, 596] width 424 height 106
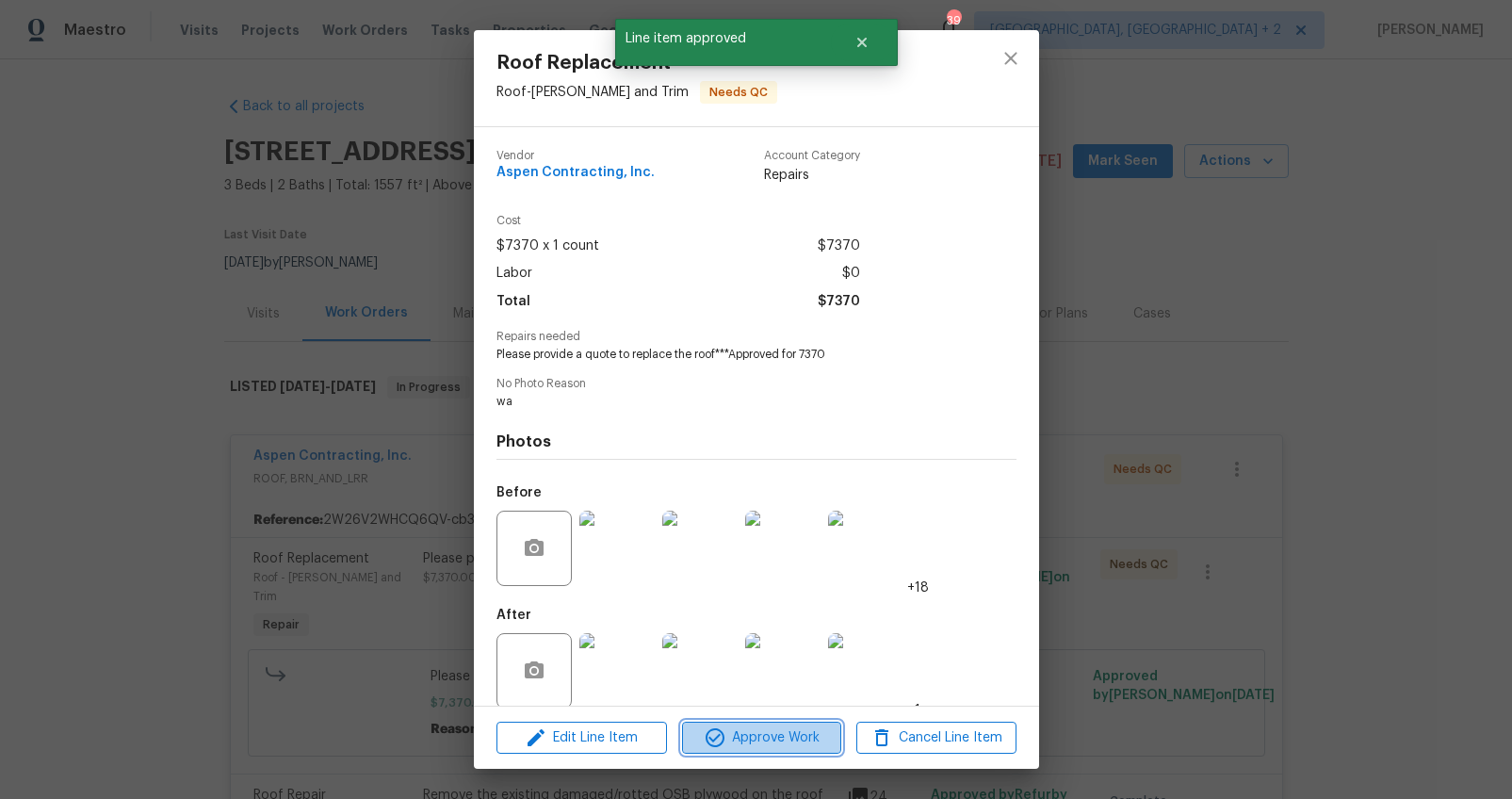
click at [738, 726] on span "Approve Work" at bounding box center [761, 738] width 148 height 23
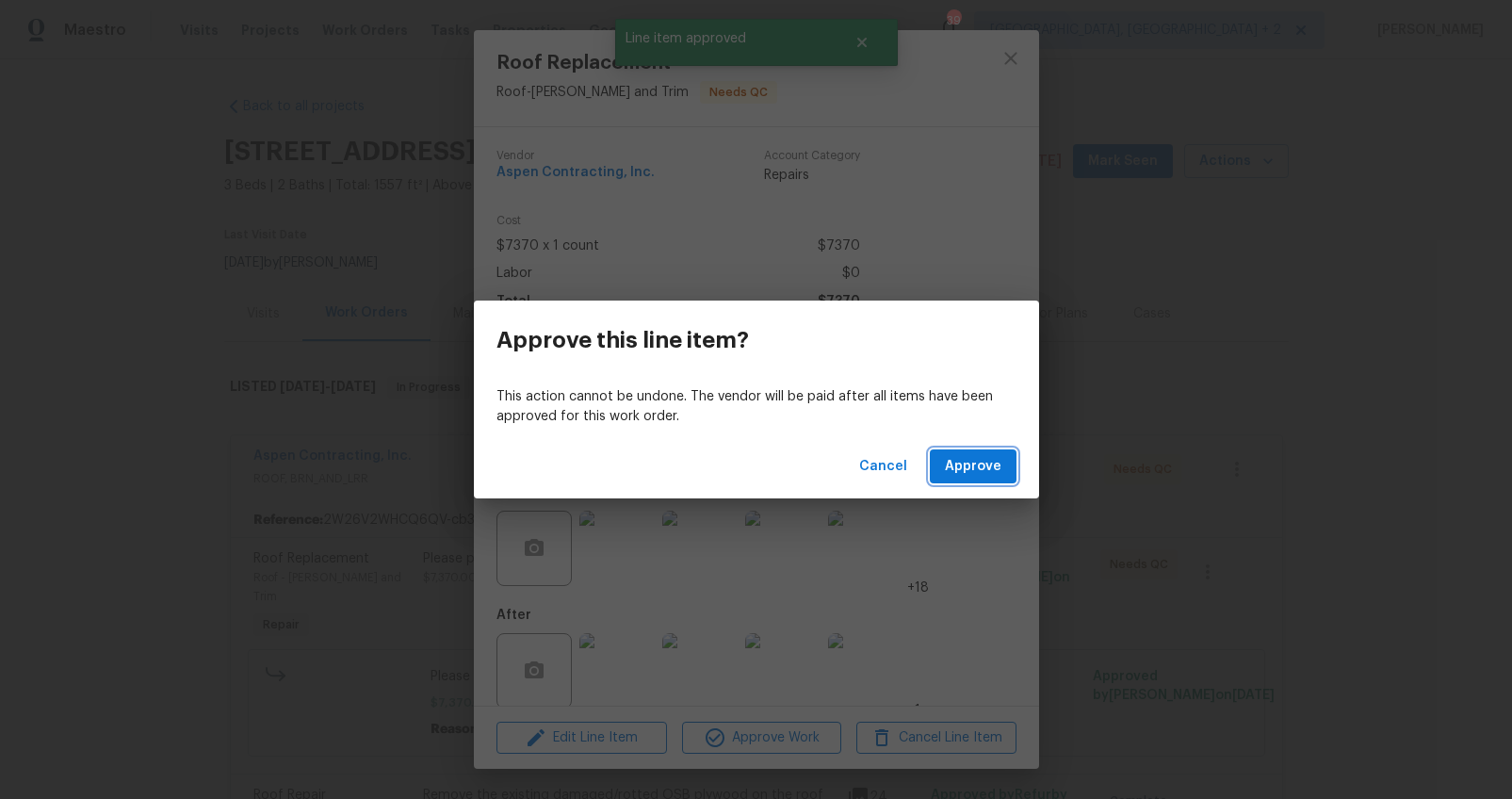
click at [960, 472] on span "Approve" at bounding box center [973, 466] width 56 height 23
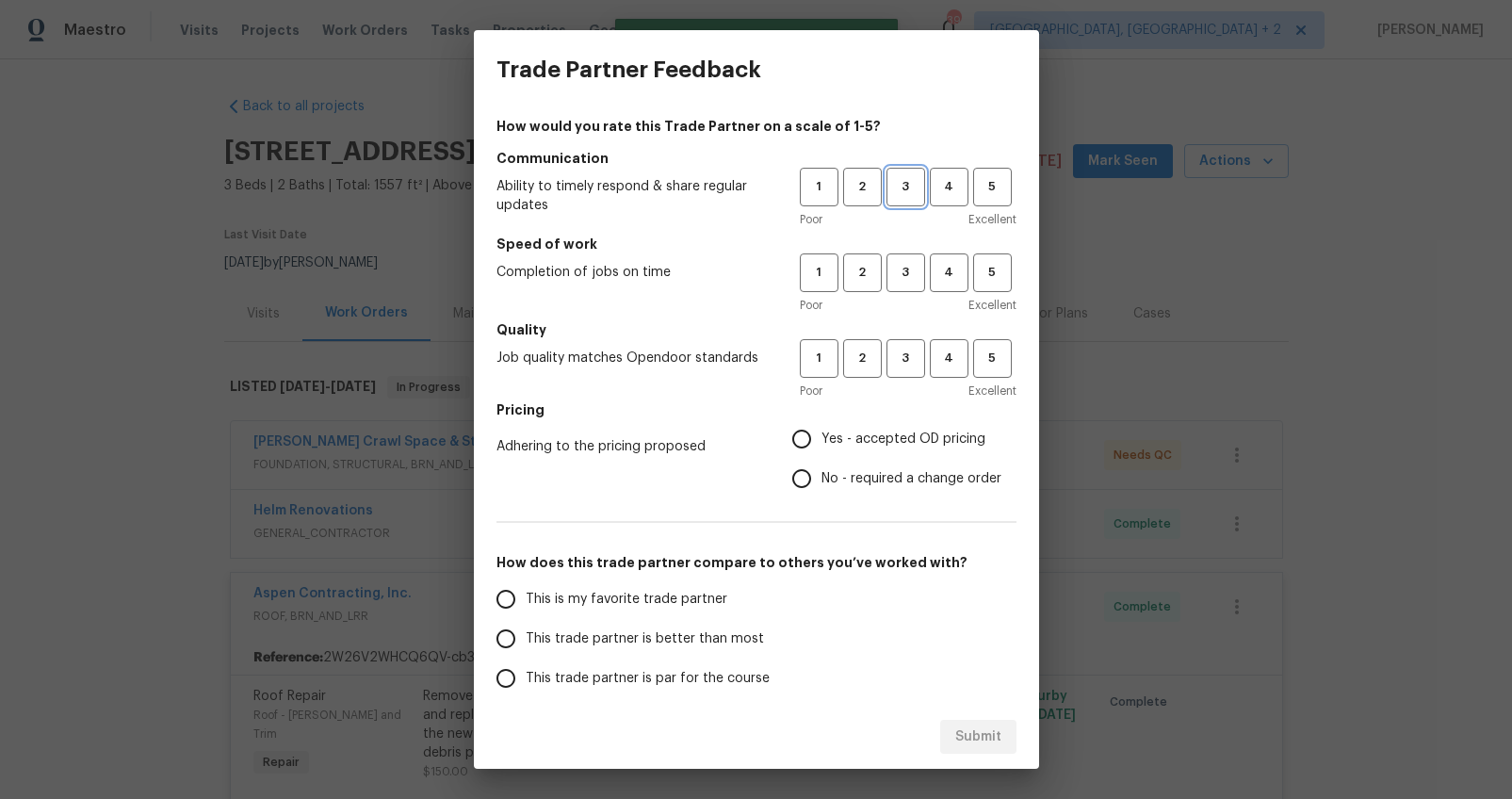
click at [892, 187] on span "3" at bounding box center [905, 187] width 35 height 21
click at [888, 269] on span "3" at bounding box center [905, 272] width 35 height 21
click at [886, 345] on button "3" at bounding box center [905, 359] width 39 height 39
click at [865, 485] on span "No - required a change order" at bounding box center [911, 479] width 180 height 19
click at [821, 485] on input "No - required a change order" at bounding box center [801, 478] width 40 height 40
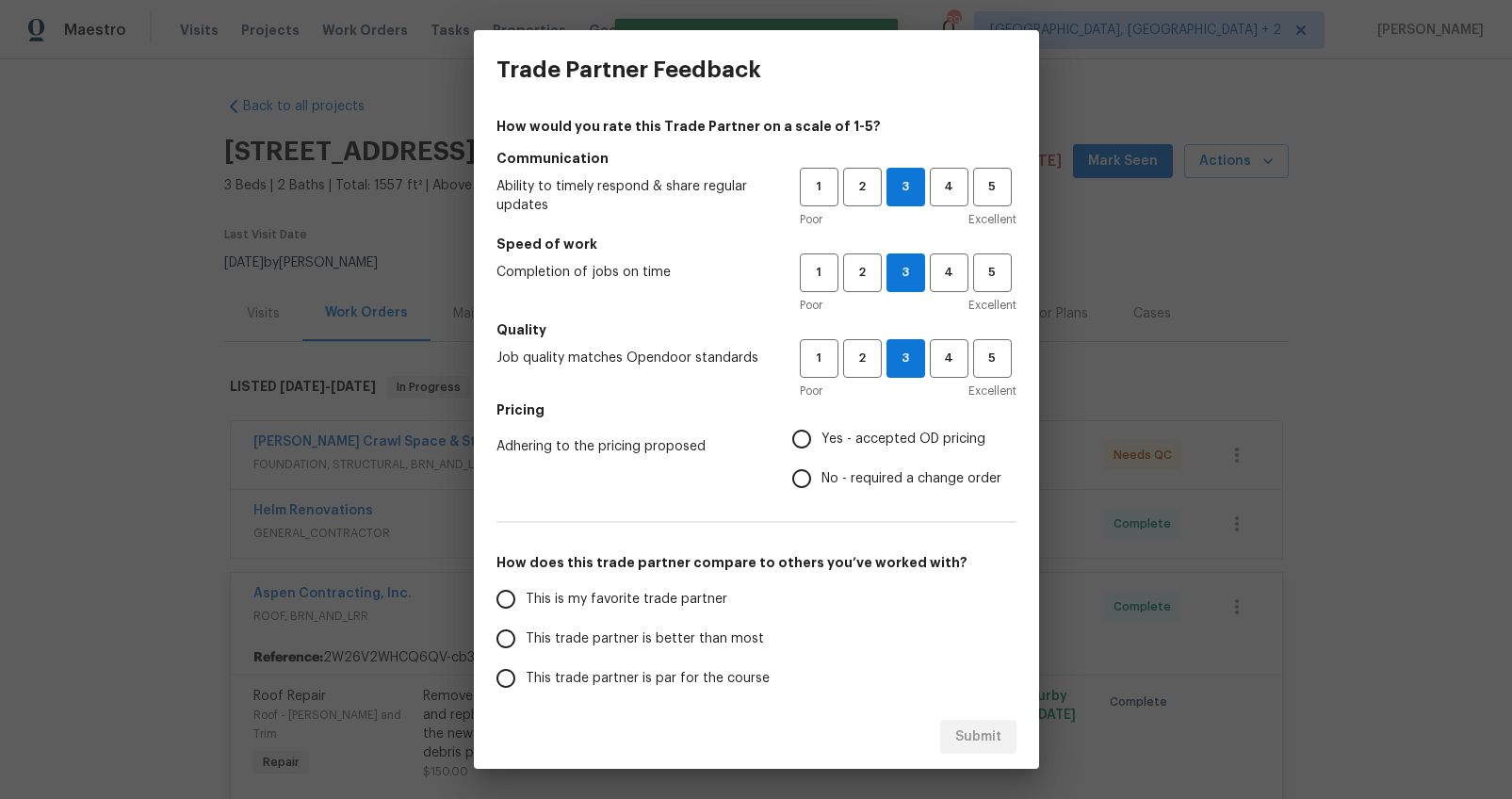
radio input "true"
click at [606, 670] on span "This trade partner is par for the course" at bounding box center [647, 679] width 244 height 19
click at [525, 670] on input "This trade partner is par for the course" at bounding box center [505, 678] width 40 height 40
click at [975, 728] on span "Submit" at bounding box center [978, 737] width 47 height 23
radio input "true"
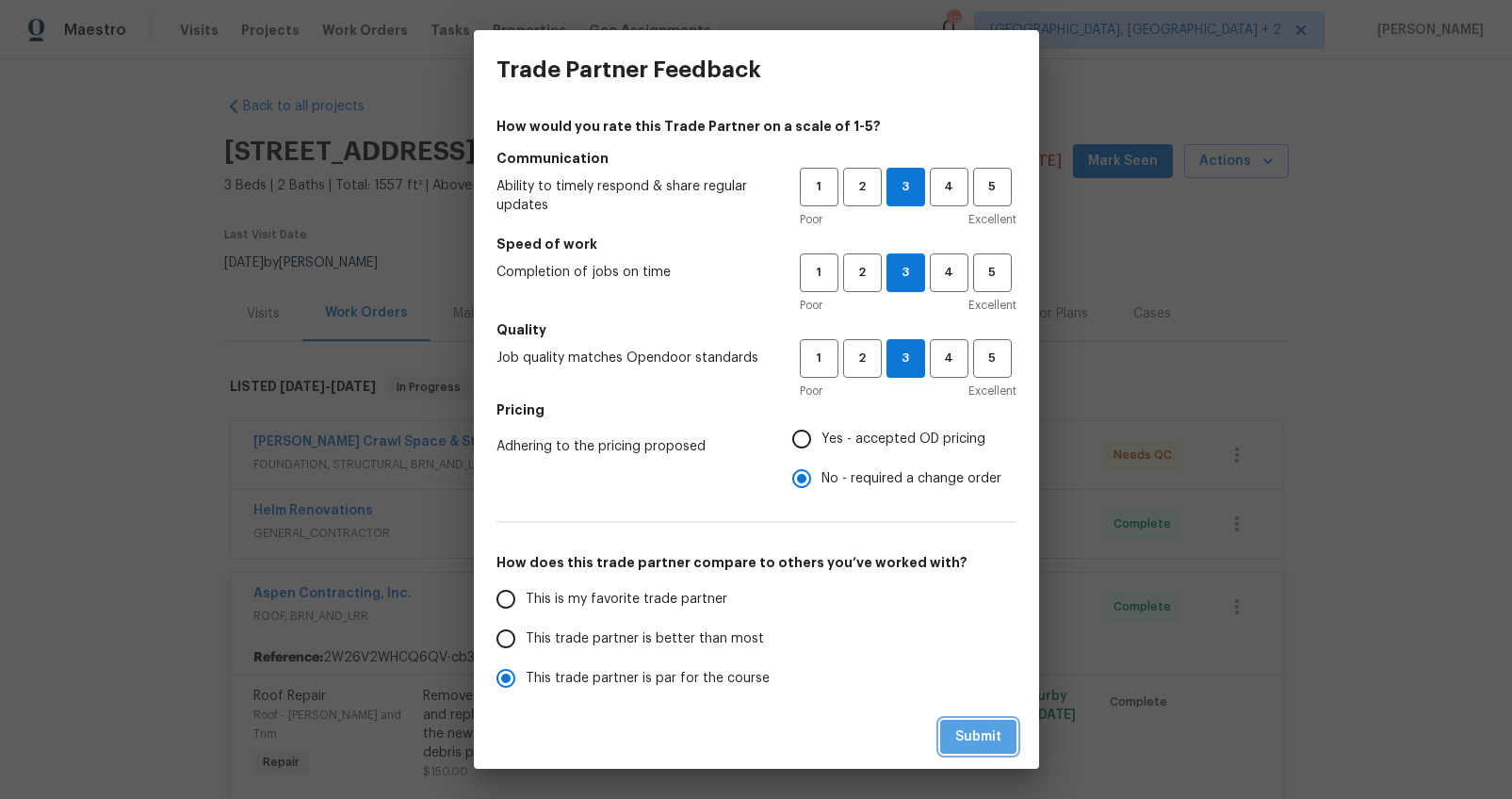
radio input "false"
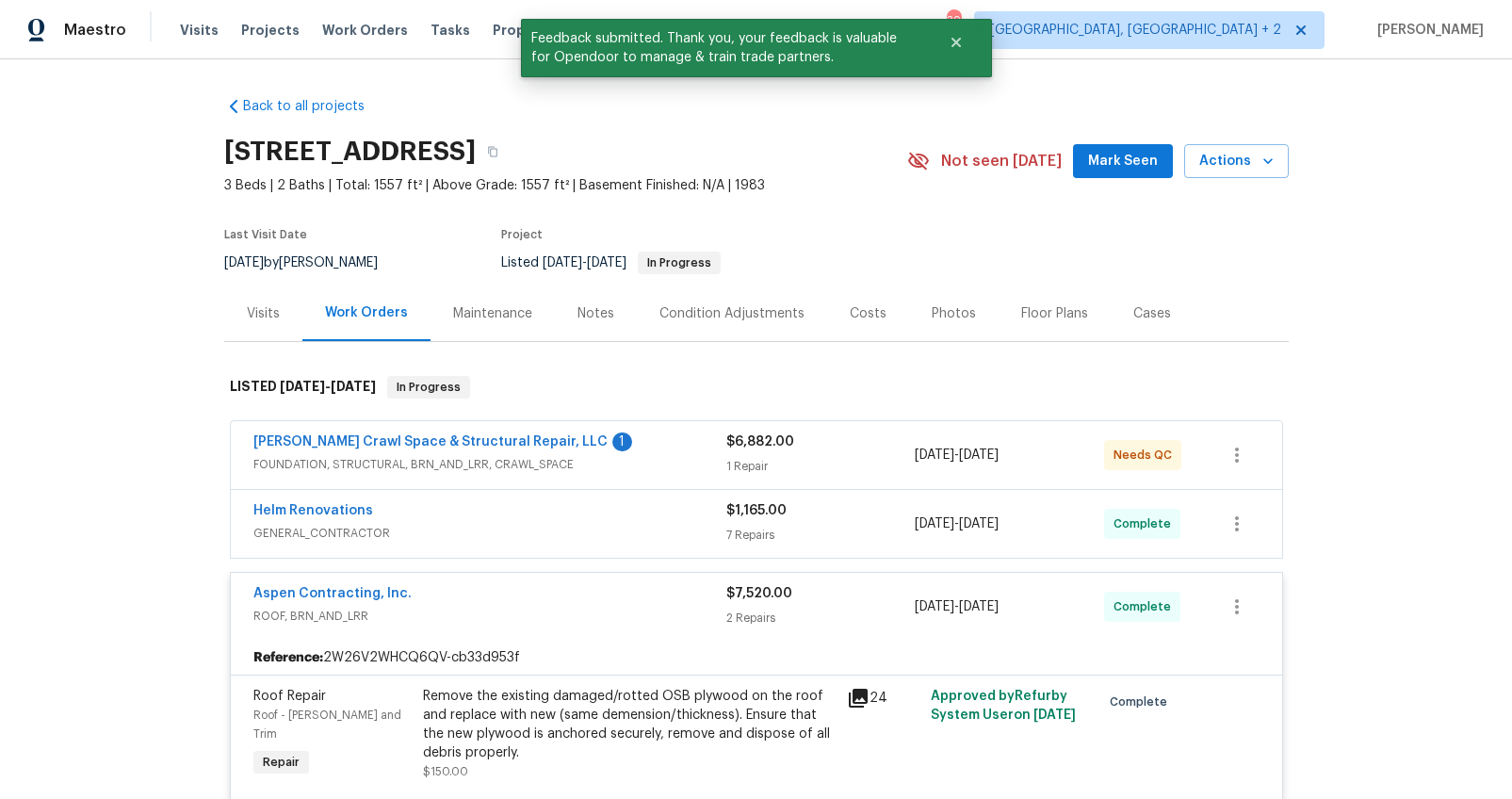
click at [654, 443] on div "[PERSON_NAME] Crawl Space & Structural Repair, LLC 1" at bounding box center [489, 443] width 473 height 22
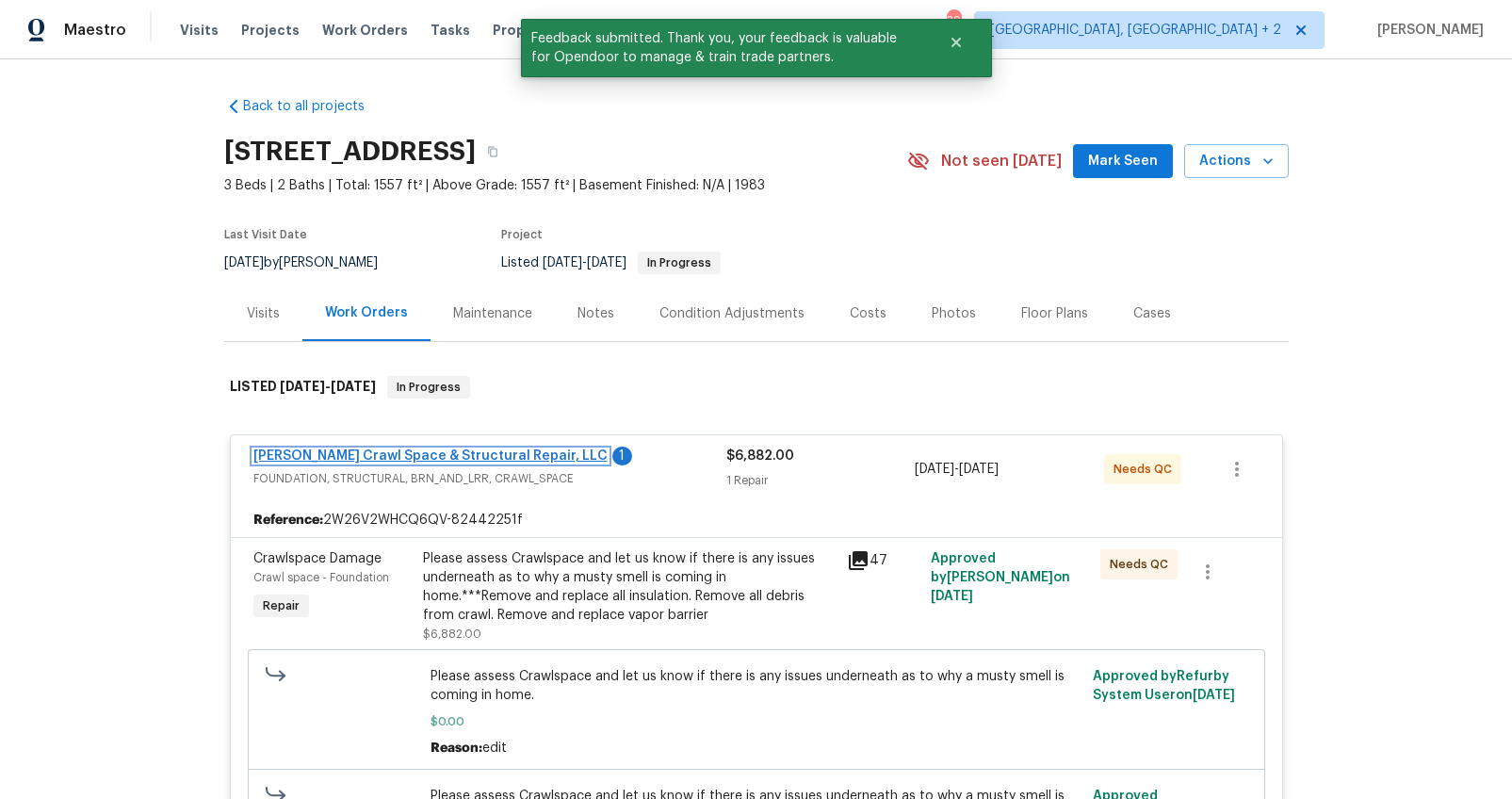
click at [465, 449] on link "[PERSON_NAME] Crawl Space & Structural Repair, LLC" at bounding box center [429, 456] width 354 height 14
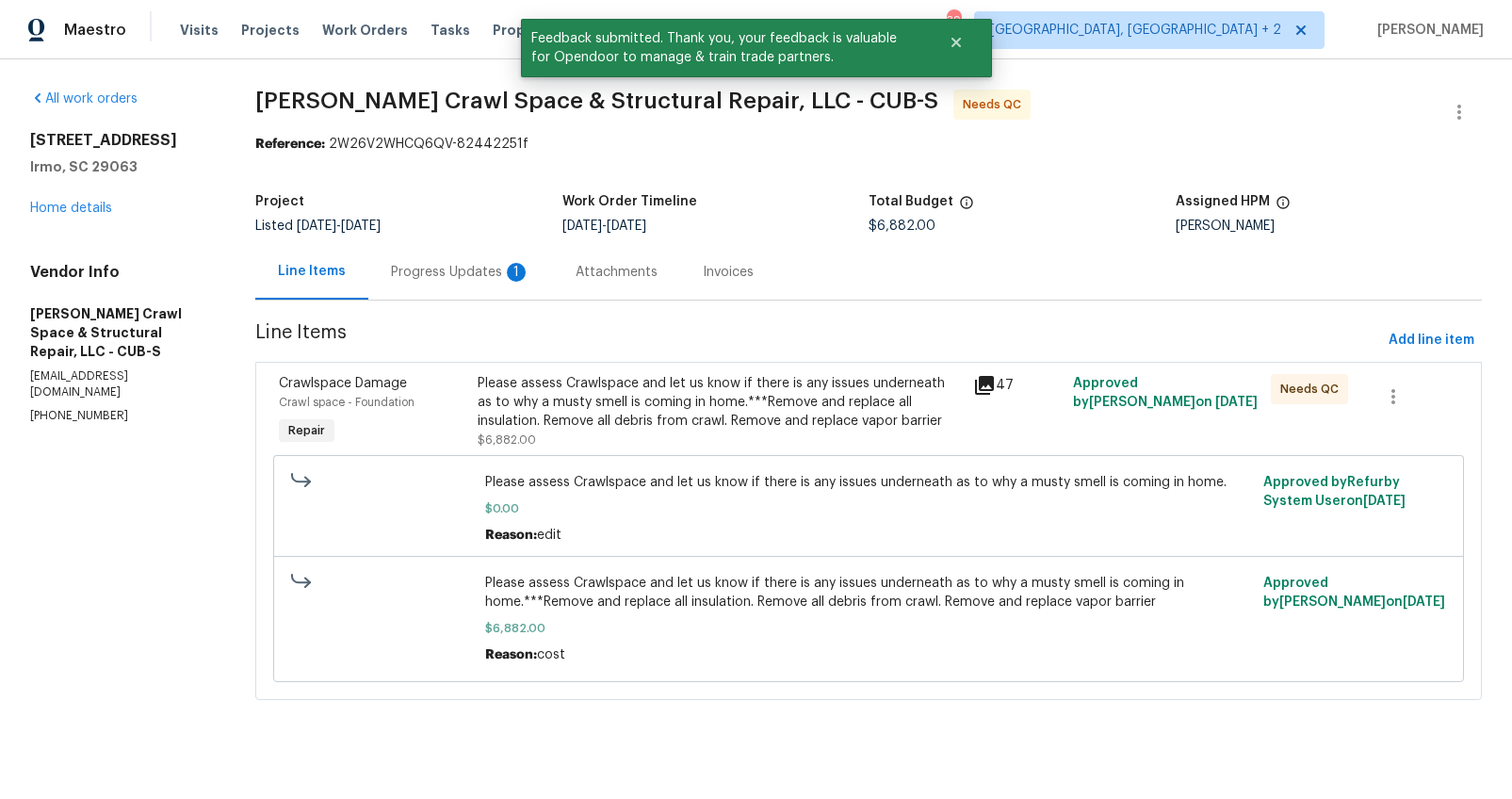
click at [482, 280] on div "Progress Updates 1" at bounding box center [460, 272] width 140 height 18
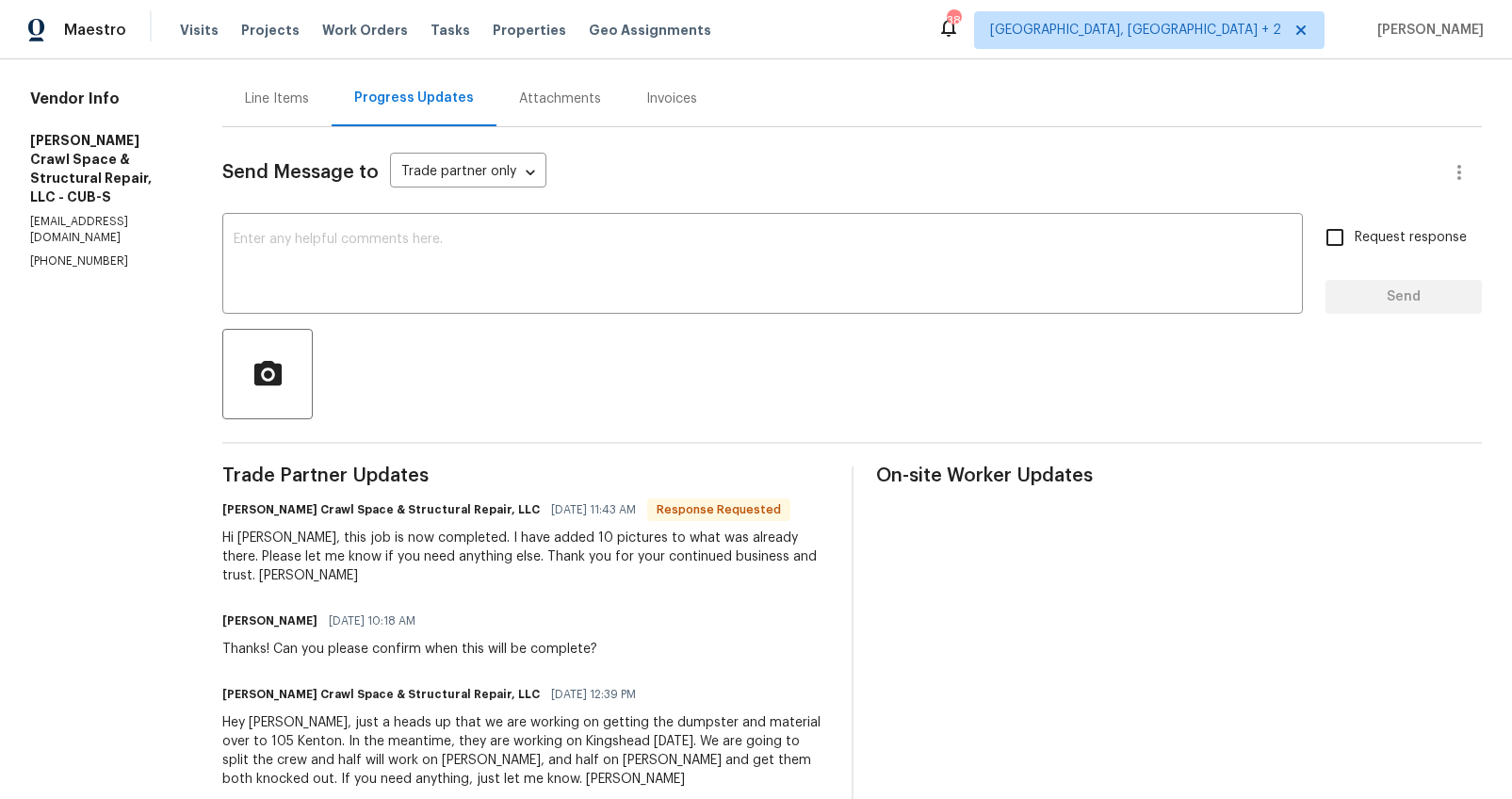
scroll to position [115, 0]
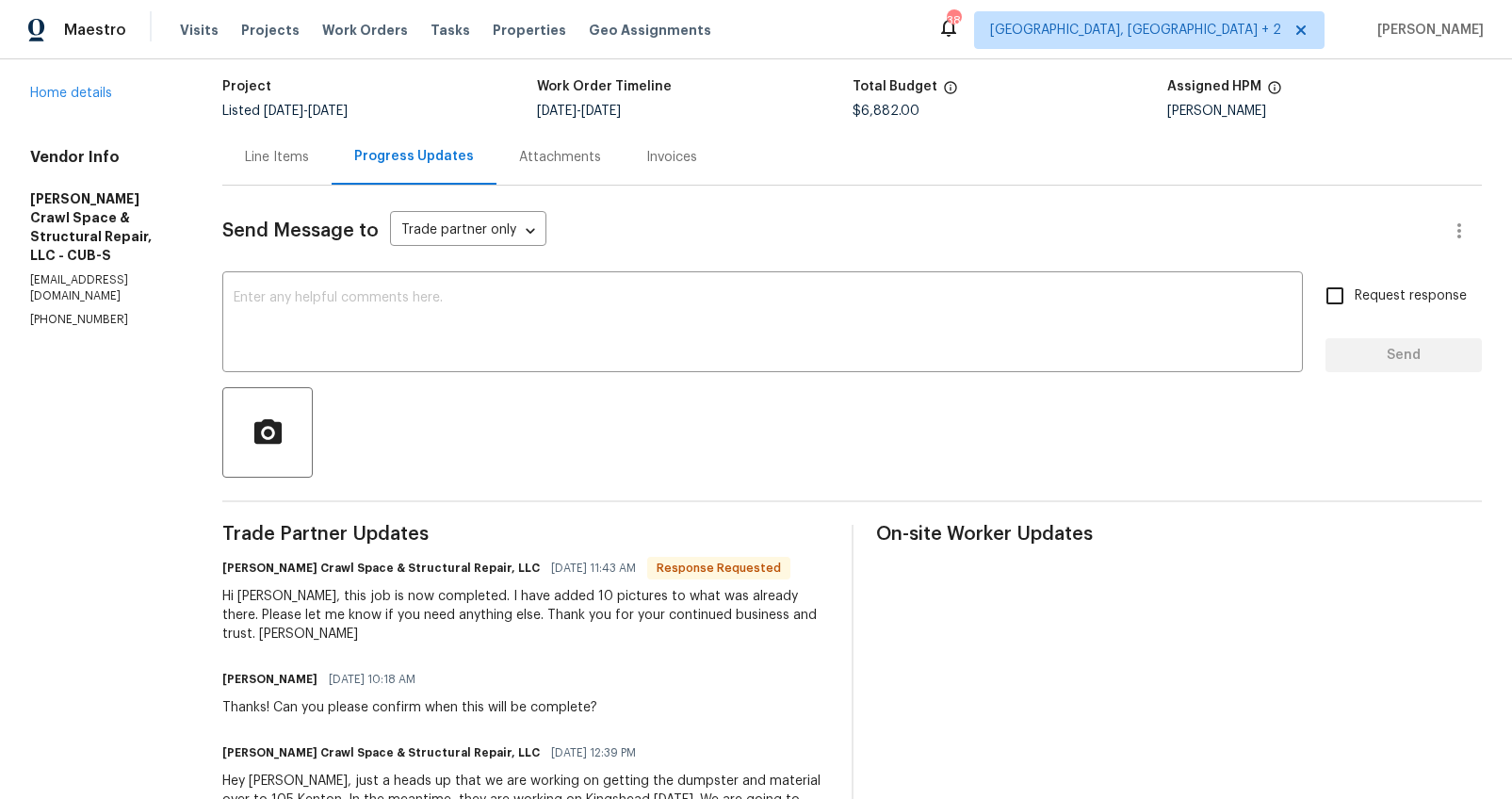
click at [279, 166] on div "Line Items" at bounding box center [277, 157] width 64 height 18
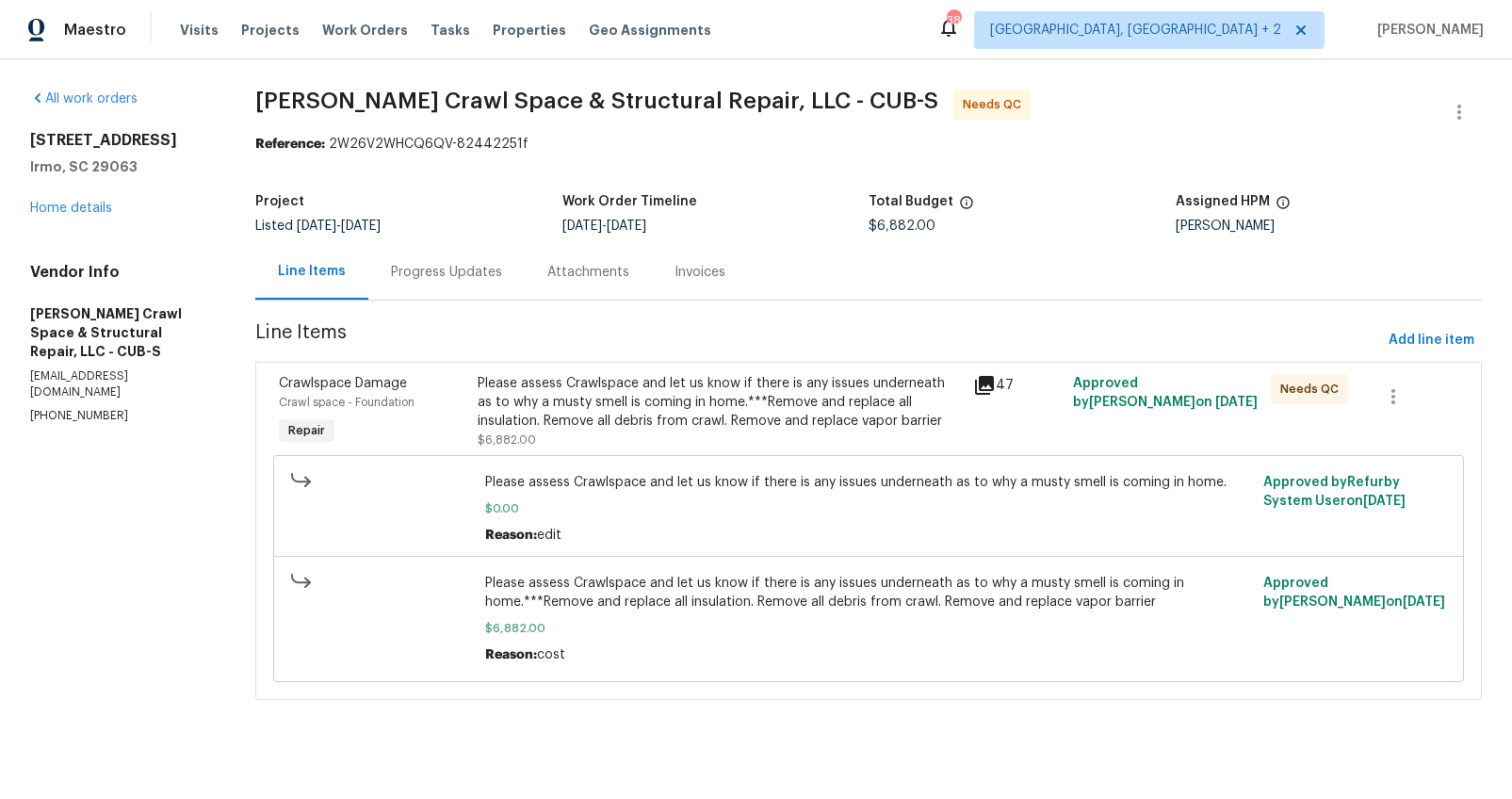
click at [586, 384] on div "Please assess Crawlspace and let us know if there is any issues underneath as t…" at bounding box center [720, 402] width 485 height 56
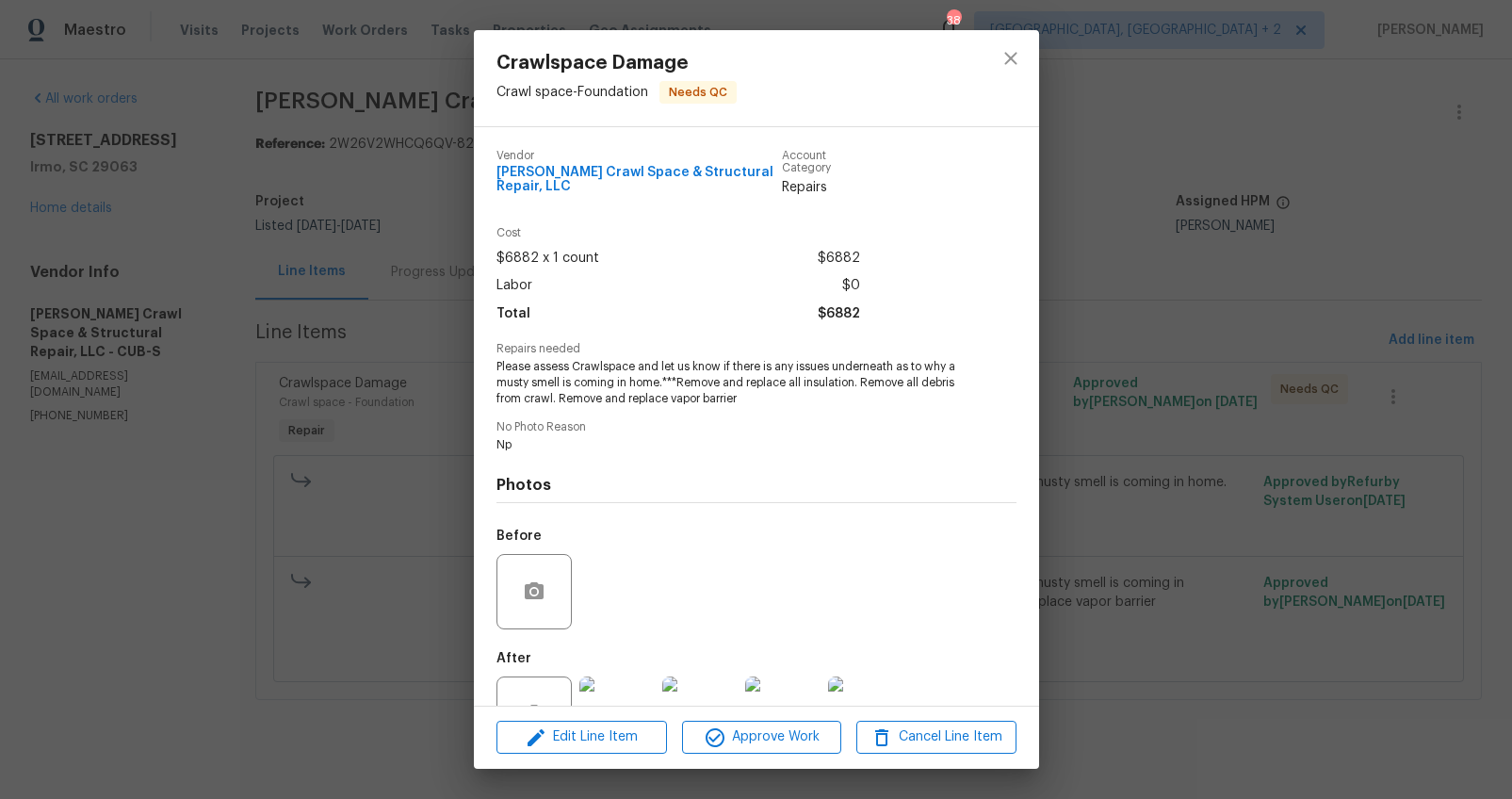
scroll to position [65, 0]
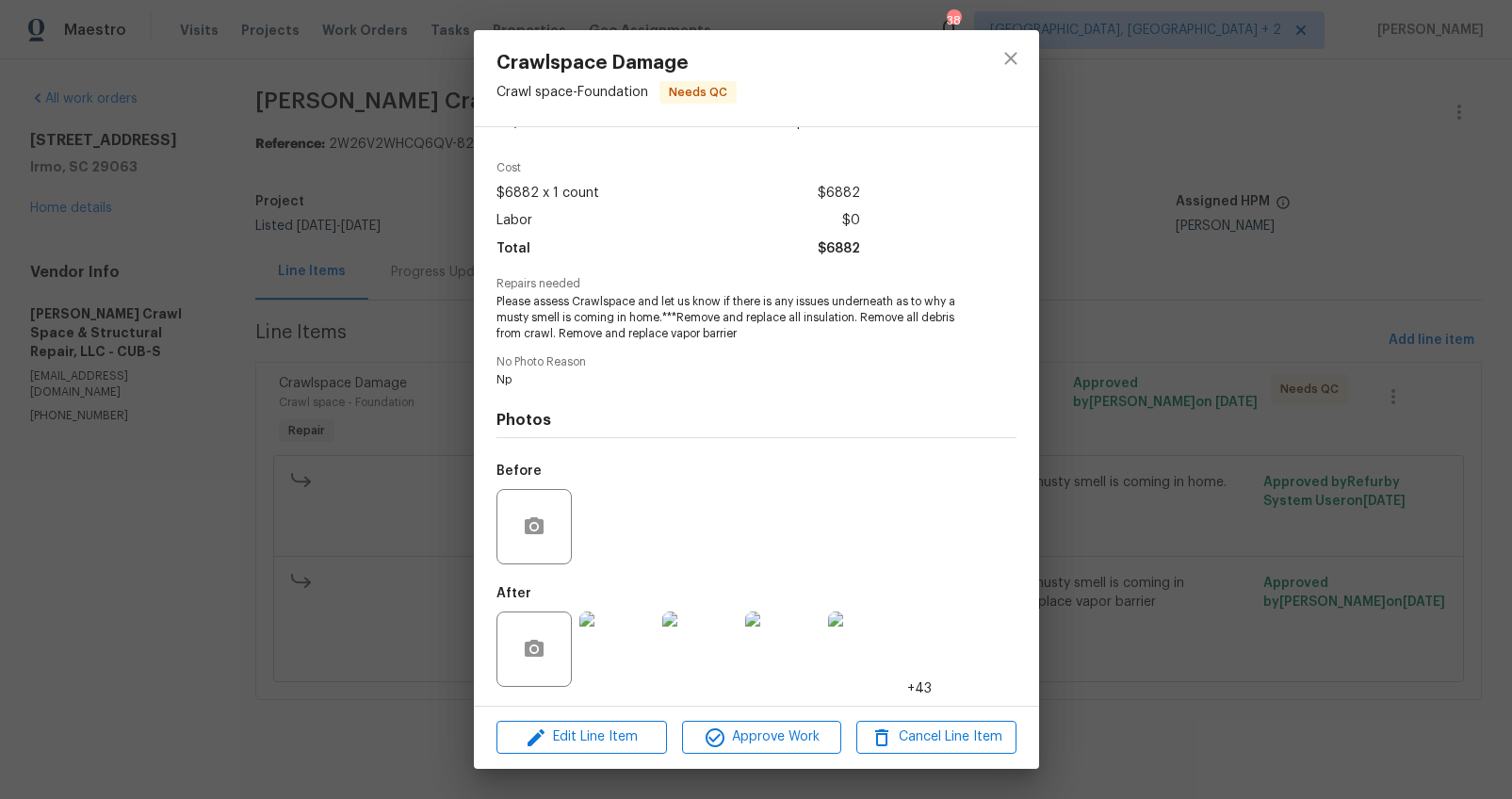
click at [635, 650] on img at bounding box center [617, 650] width 76 height 76
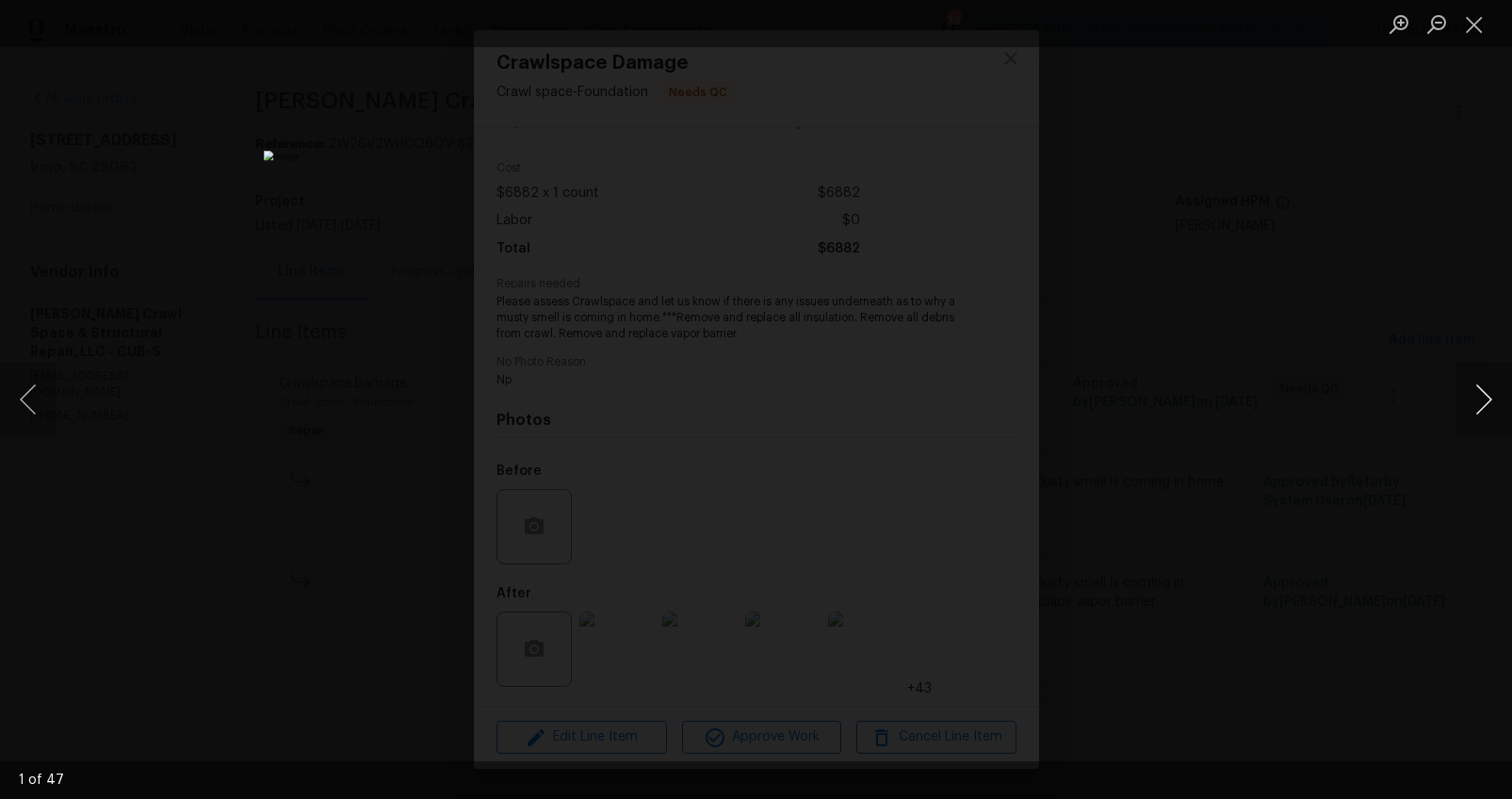
click at [1465, 393] on button "Next image" at bounding box center [1483, 400] width 56 height 76
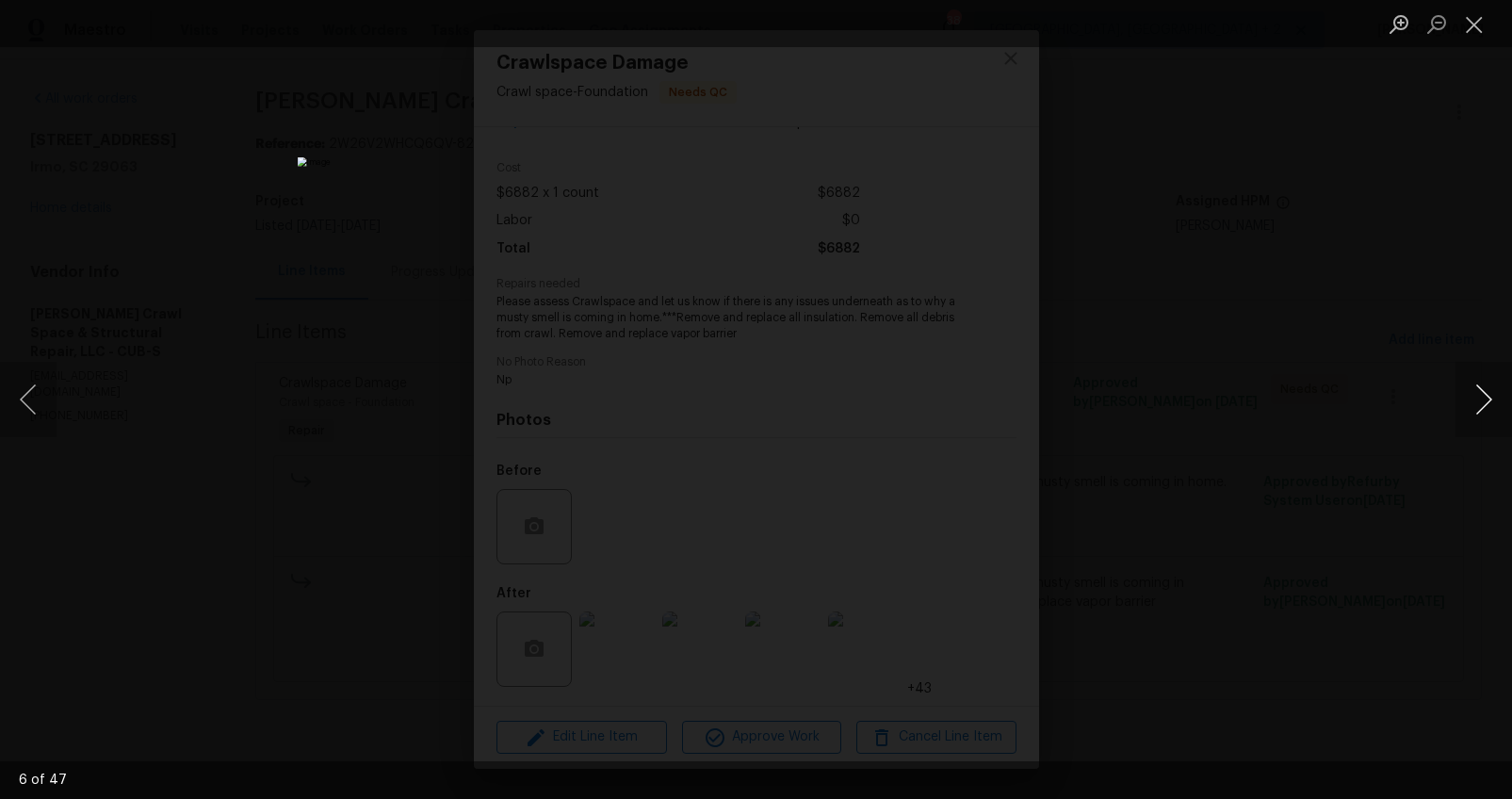
click at [1465, 393] on button "Next image" at bounding box center [1483, 400] width 56 height 76
click at [17, 402] on button "Previous image" at bounding box center [28, 400] width 56 height 76
click at [1478, 401] on button "Next image" at bounding box center [1483, 400] width 56 height 76
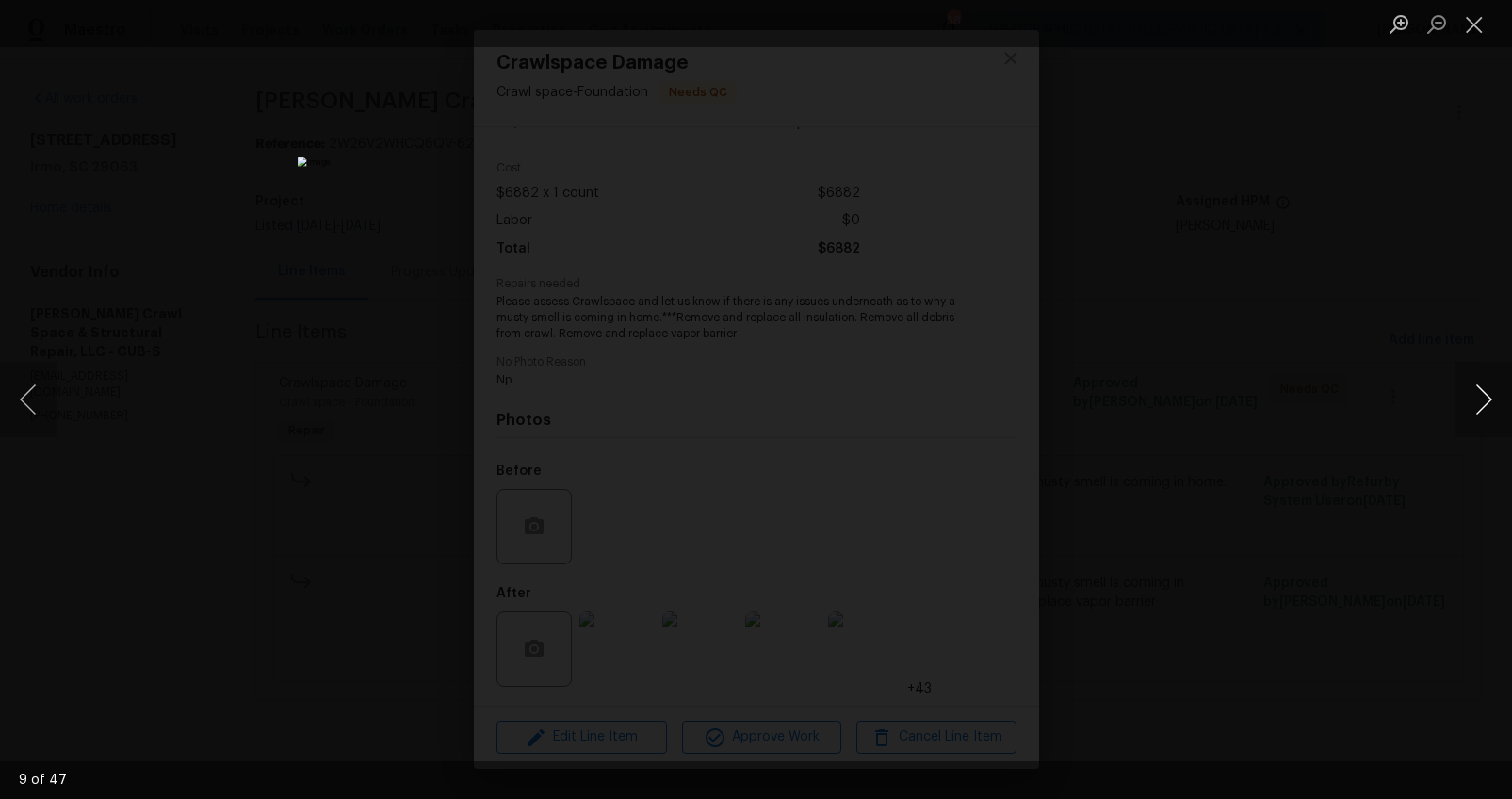
click at [1478, 401] on button "Next image" at bounding box center [1483, 400] width 56 height 76
click at [1348, 593] on div "Lightbox" at bounding box center [756, 400] width 1512 height 799
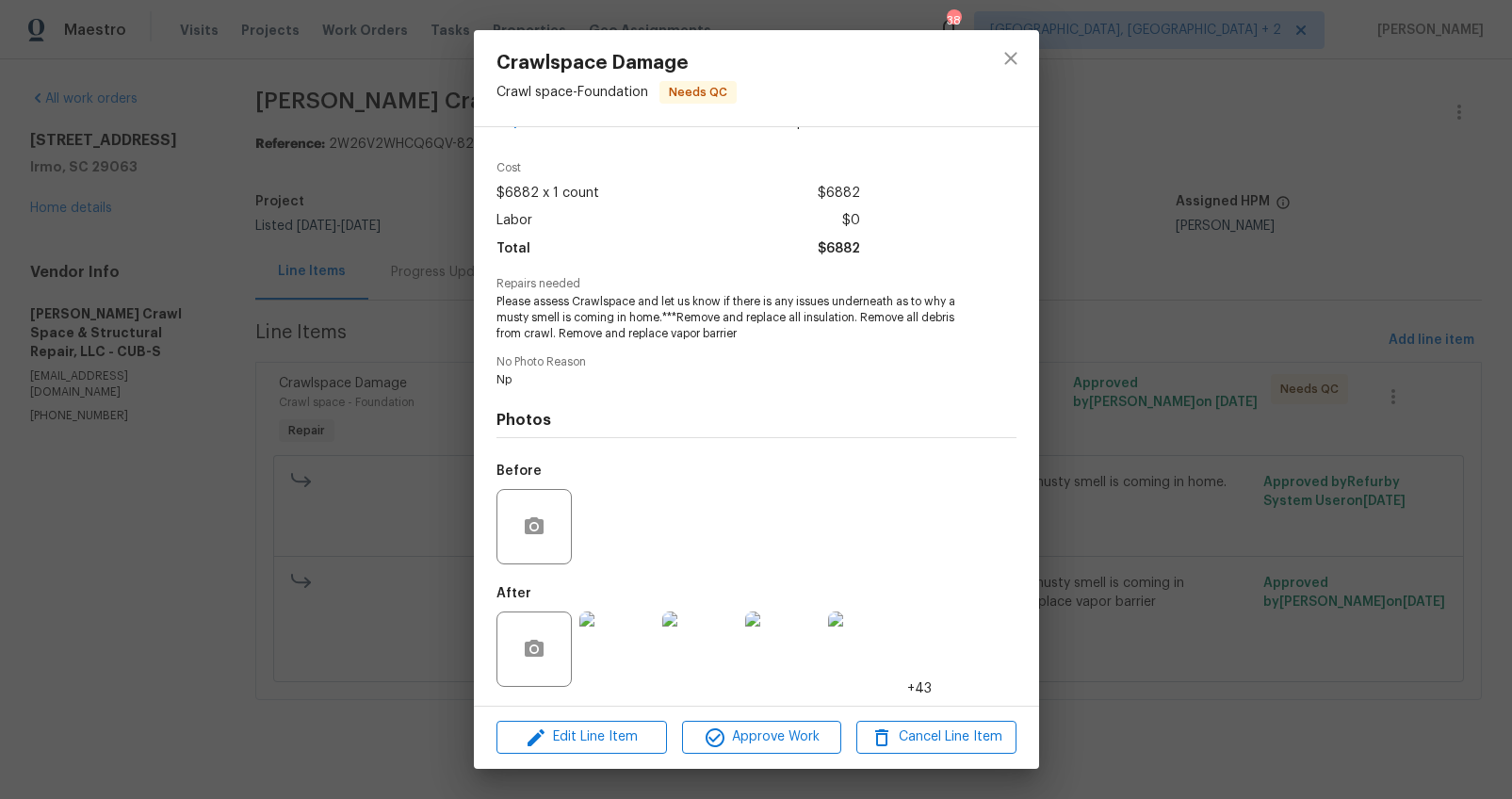
drag, startPoint x: 1257, startPoint y: 583, endPoint x: 1239, endPoint y: 582, distance: 18.0
click at [1257, 583] on div "Crawlspace Damage Crawl space - Foundation Needs QC Vendor [PERSON_NAME] Crawl …" at bounding box center [756, 400] width 1512 height 799
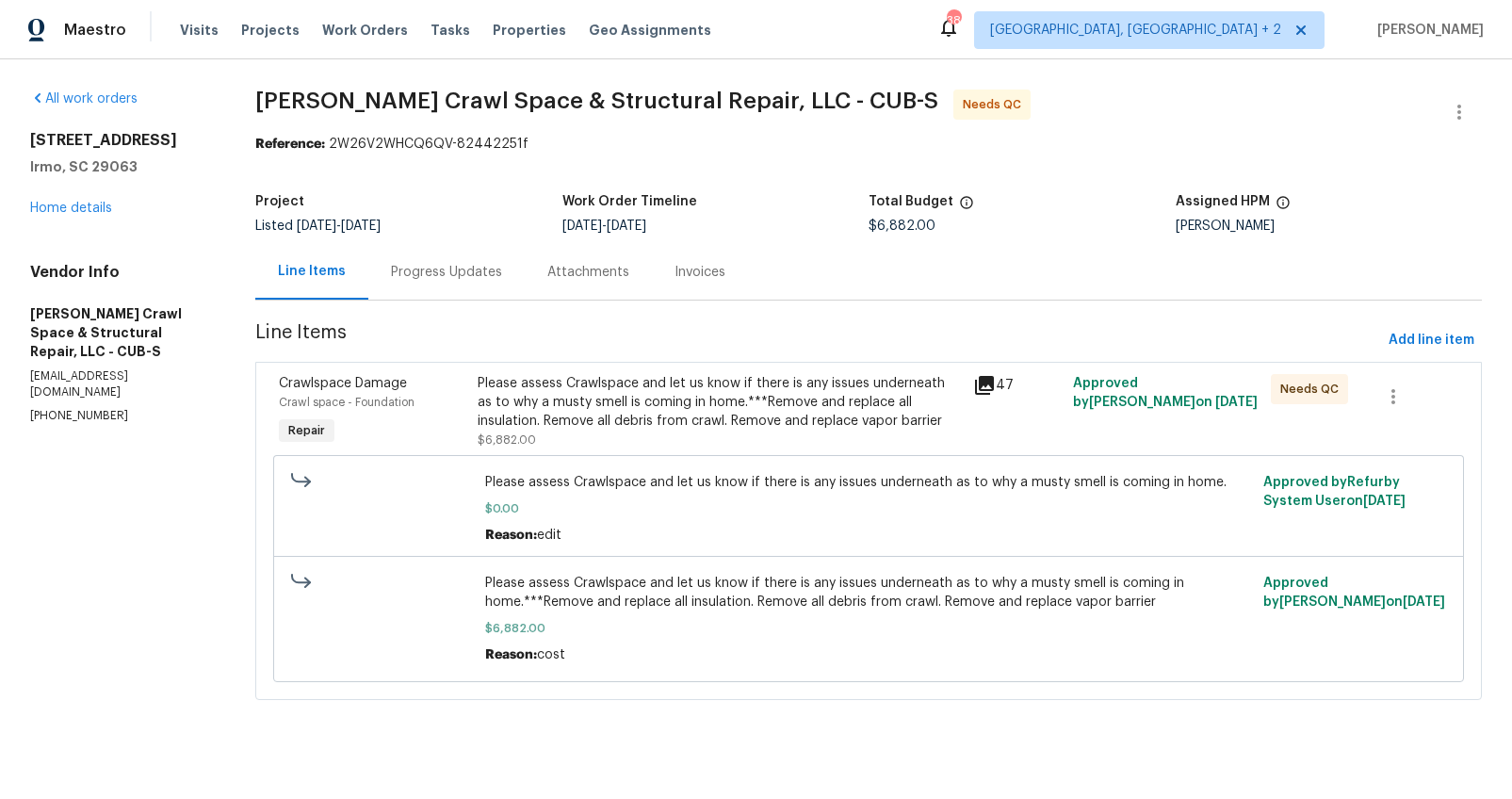
click at [676, 409] on div "Please assess Crawlspace and let us know if there is any issues underneath as t…" at bounding box center [720, 402] width 485 height 56
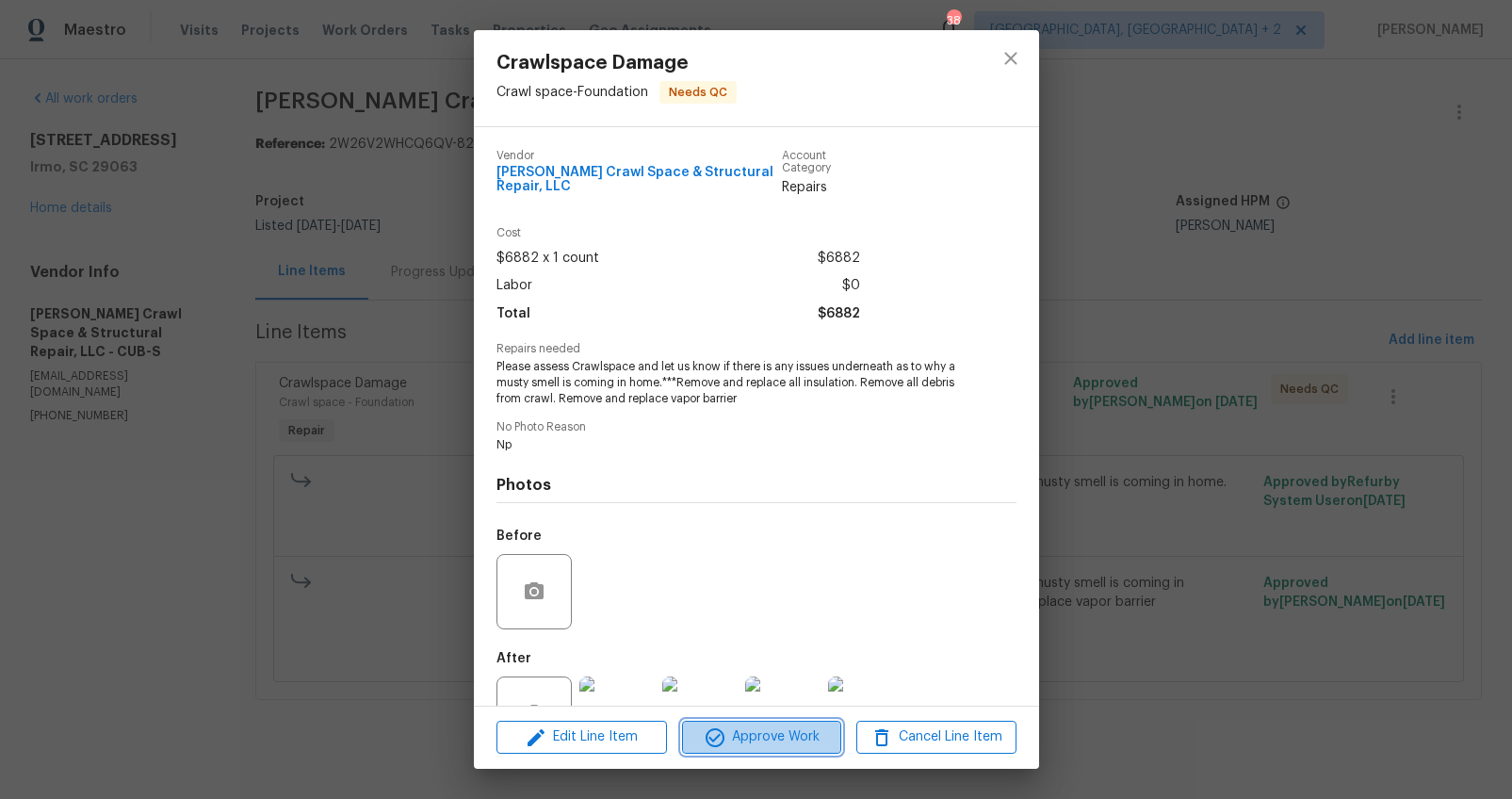
click at [773, 720] on button "Approve Work" at bounding box center [761, 737] width 159 height 33
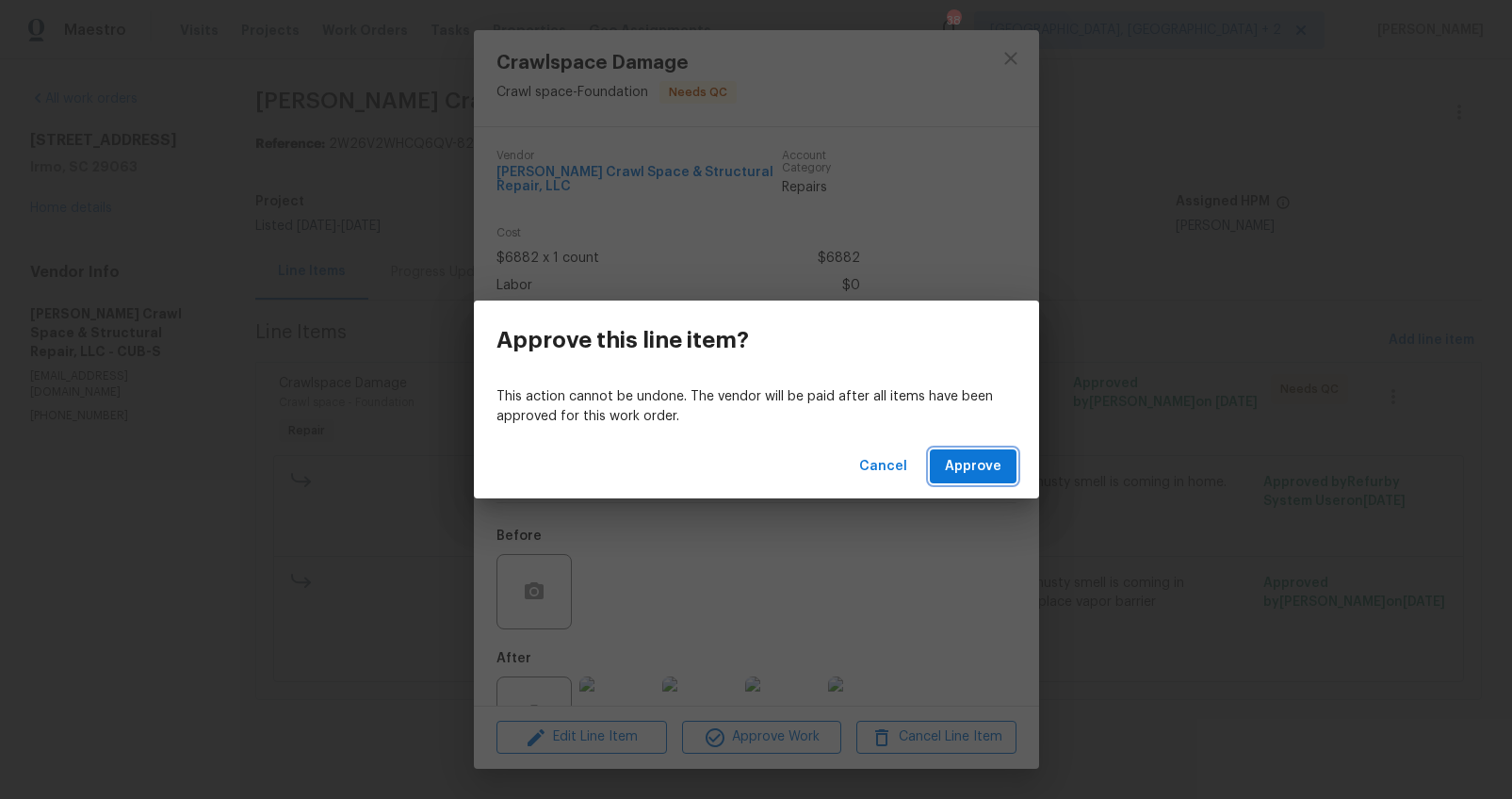
click at [962, 455] on span "Approve" at bounding box center [973, 466] width 56 height 23
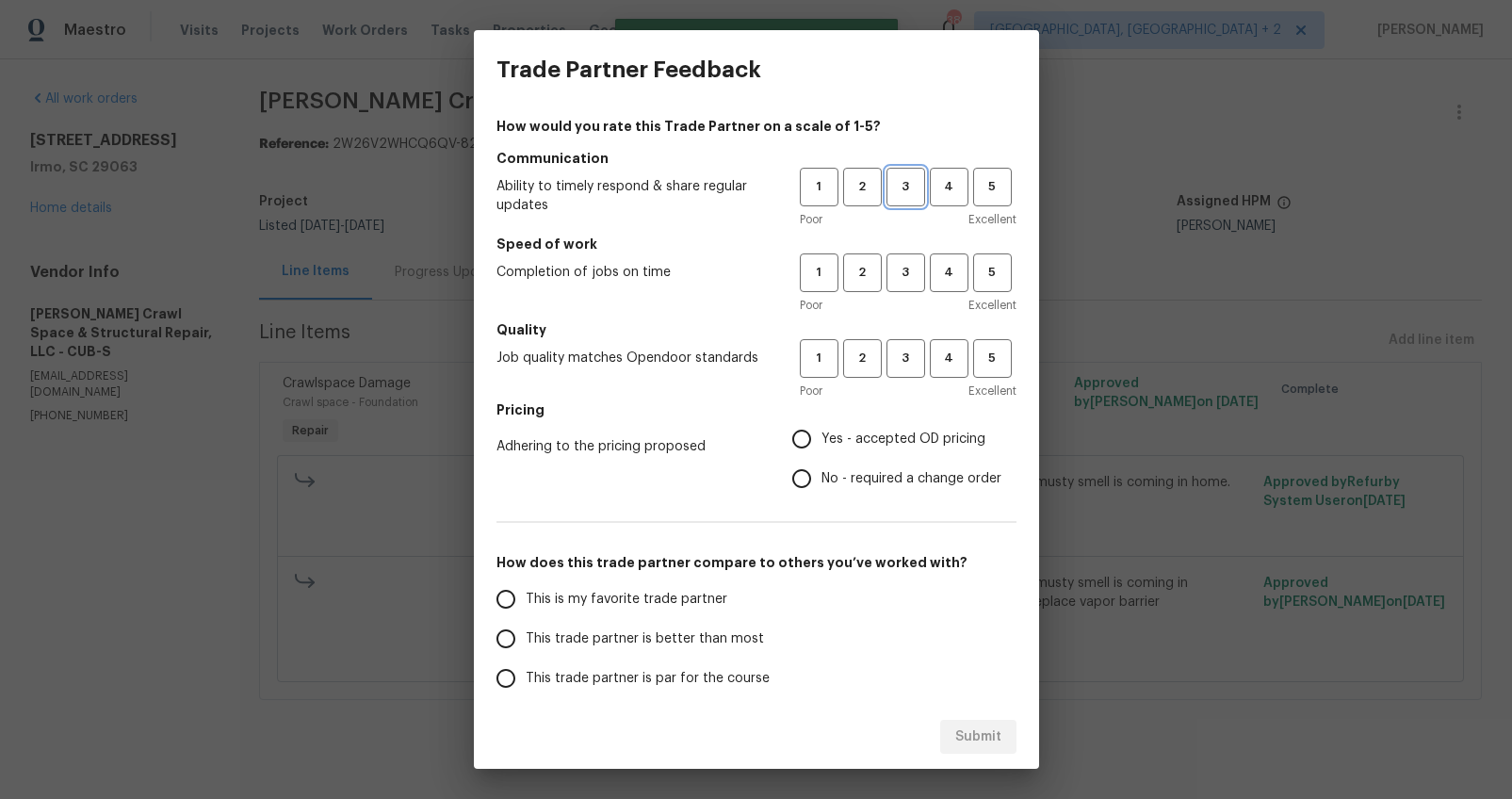
click at [888, 193] on span "3" at bounding box center [905, 187] width 35 height 21
click at [888, 276] on span "3" at bounding box center [905, 272] width 35 height 21
click at [886, 370] on button "3" at bounding box center [905, 359] width 39 height 39
click at [872, 480] on span "No - required a change order" at bounding box center [911, 479] width 180 height 19
click at [821, 480] on input "No - required a change order" at bounding box center [801, 478] width 40 height 40
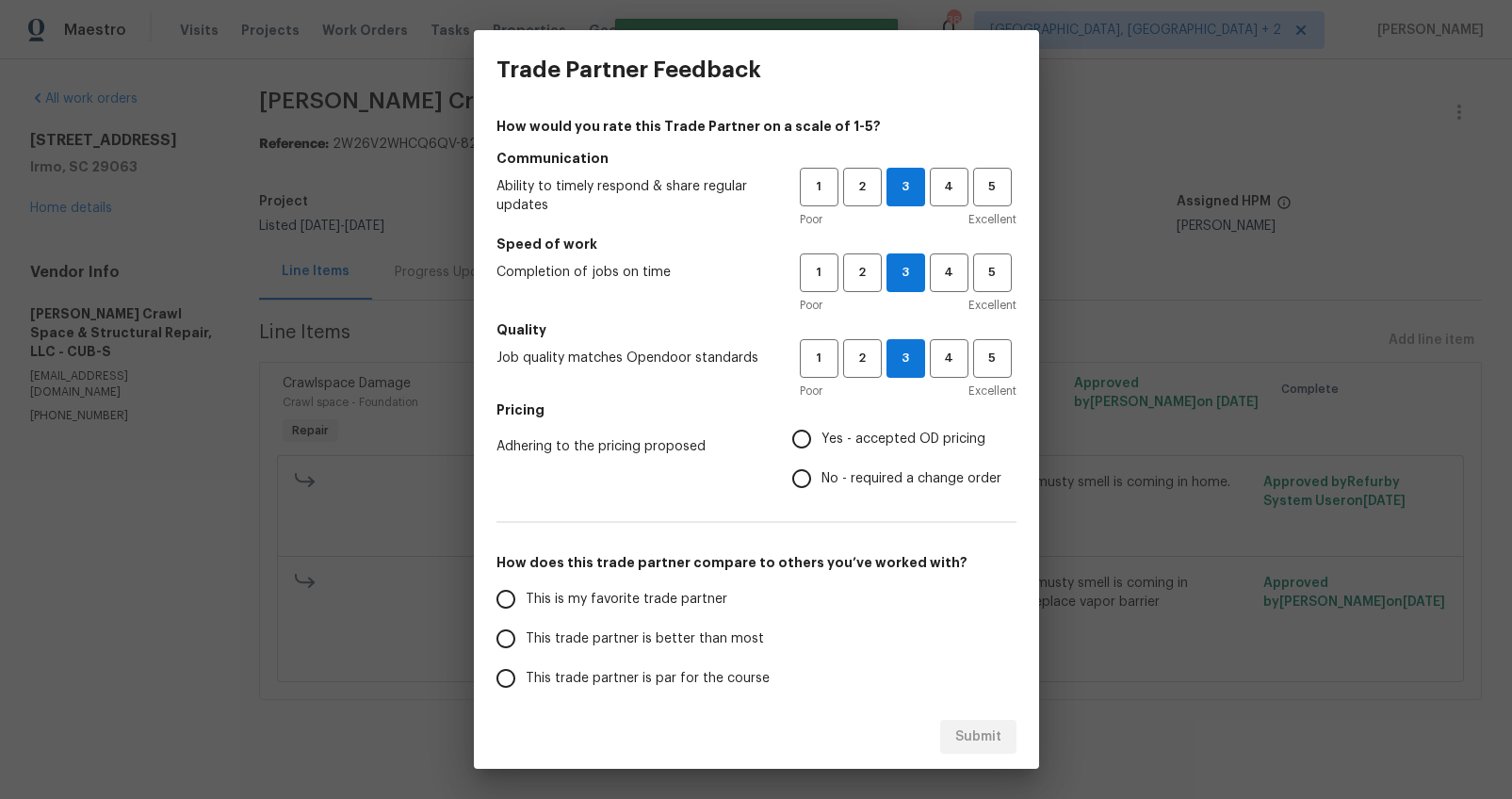
radio input "true"
click at [651, 637] on span "This trade partner is better than most" at bounding box center [645, 639] width 238 height 19
click at [525, 637] on input "This trade partner is better than most" at bounding box center [505, 638] width 40 height 40
click at [979, 737] on span "Submit" at bounding box center [978, 737] width 47 height 23
radio input "true"
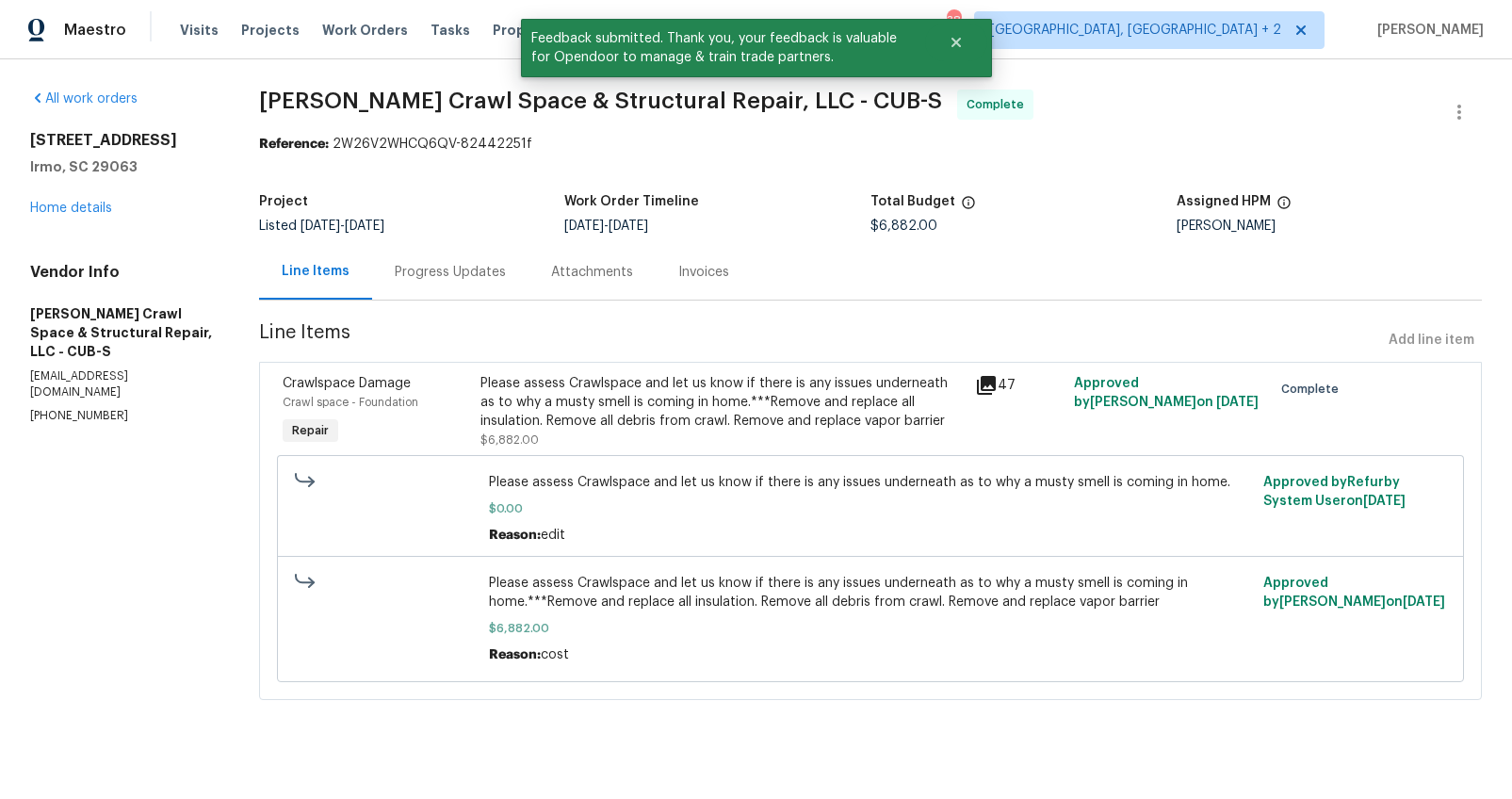
click at [425, 273] on div "Progress Updates" at bounding box center [450, 272] width 111 height 18
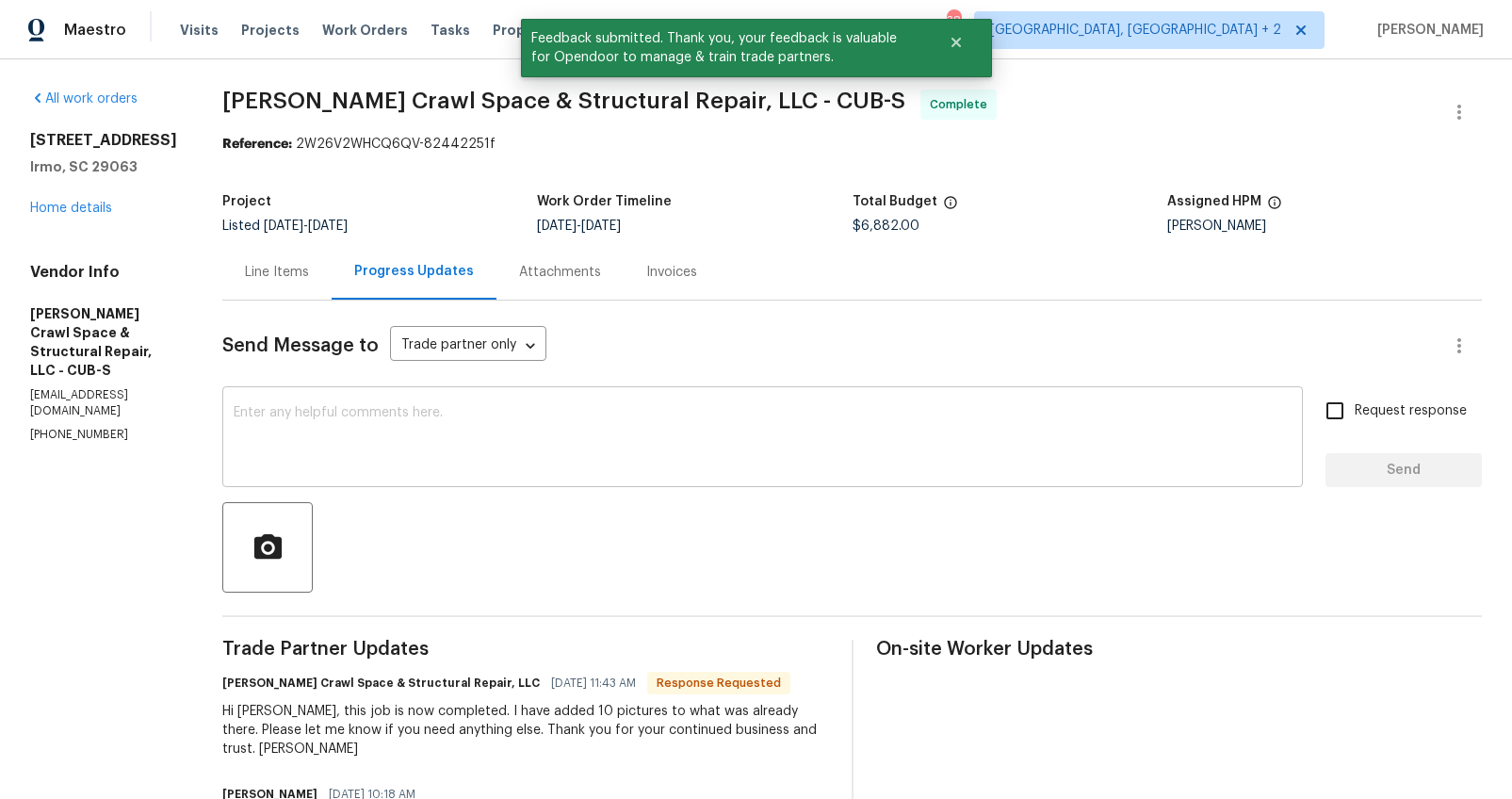
click at [555, 449] on textarea at bounding box center [762, 439] width 1057 height 66
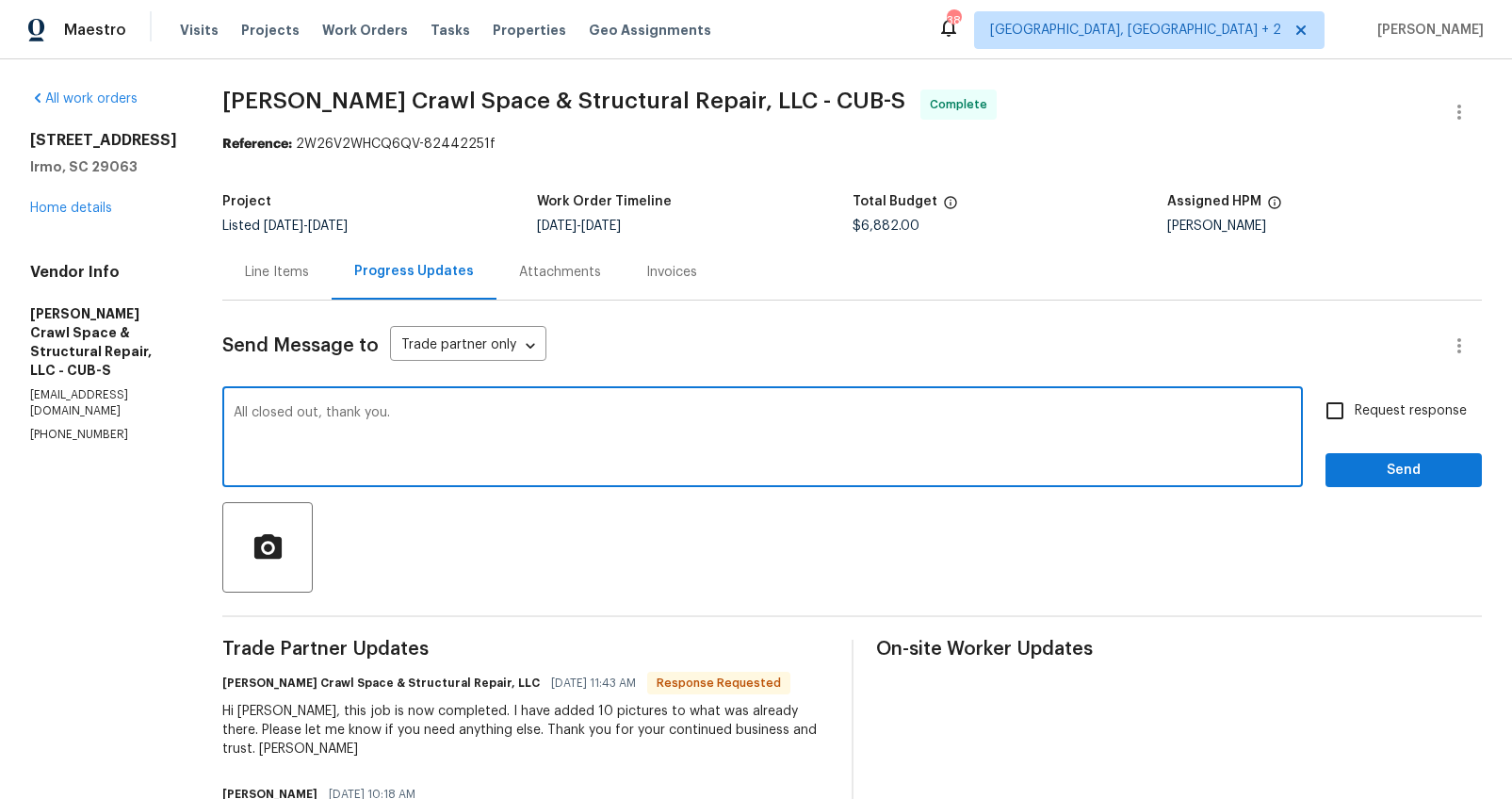
type textarea "All closed out, thank you."
click at [1377, 403] on span "Request response" at bounding box center [1410, 411] width 112 height 19
click at [1354, 403] on input "Request response" at bounding box center [1334, 410] width 40 height 40
checkbox input "true"
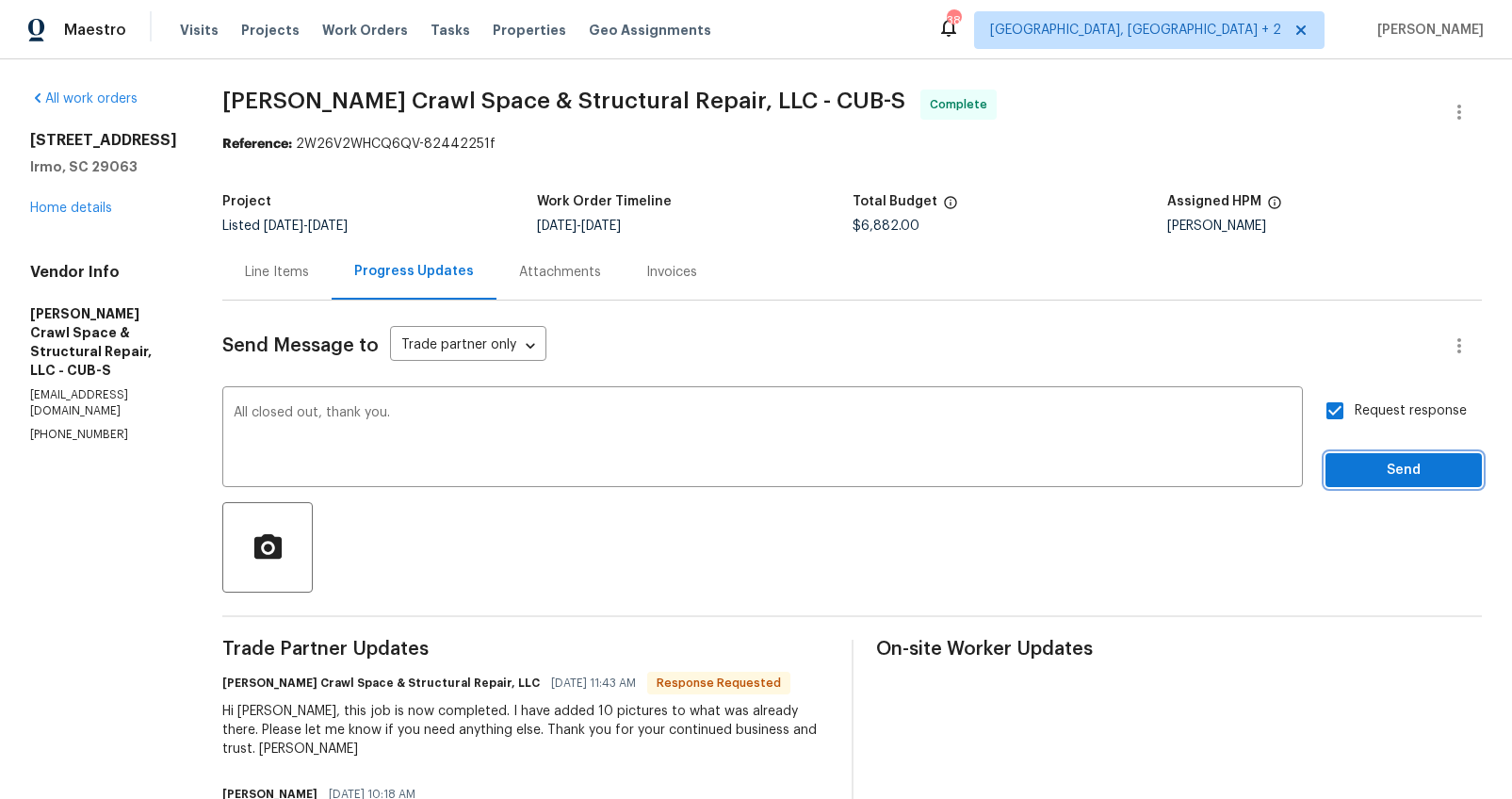
click at [1377, 461] on span "Send" at bounding box center [1403, 470] width 126 height 23
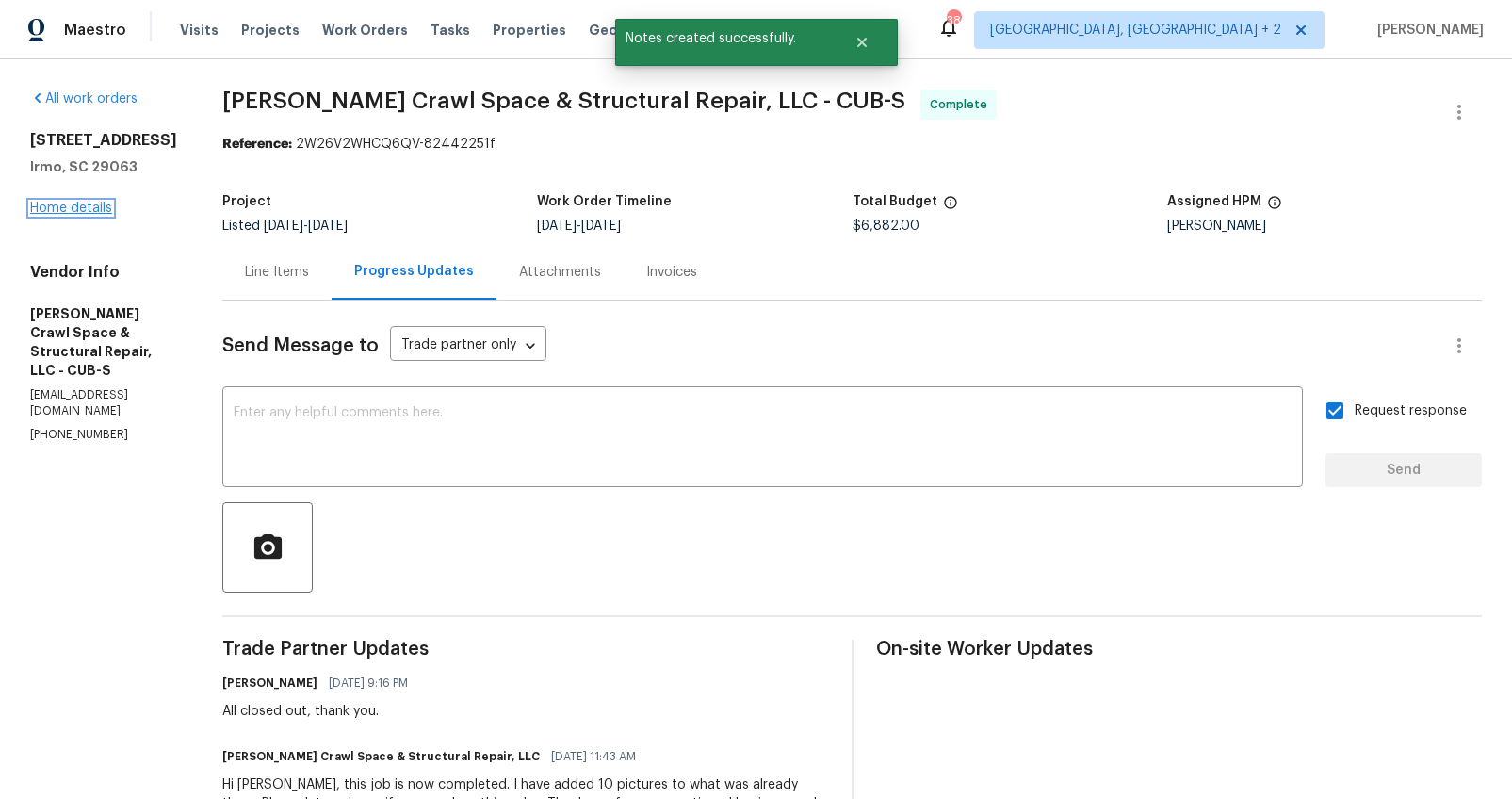
click at [96, 209] on link "Home details" at bounding box center [71, 208] width 82 height 14
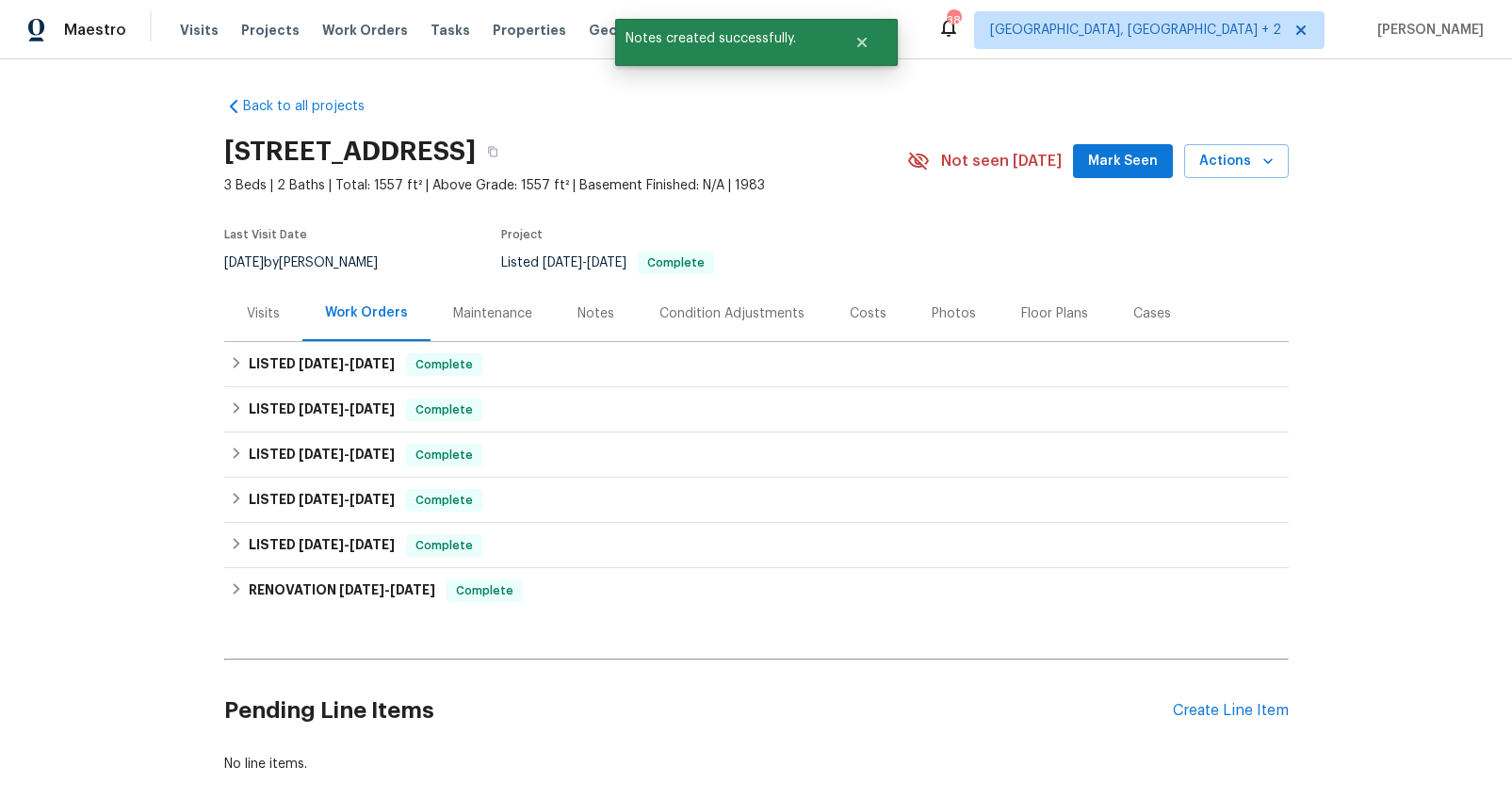
click at [277, 317] on div "Visits" at bounding box center [263, 312] width 79 height 55
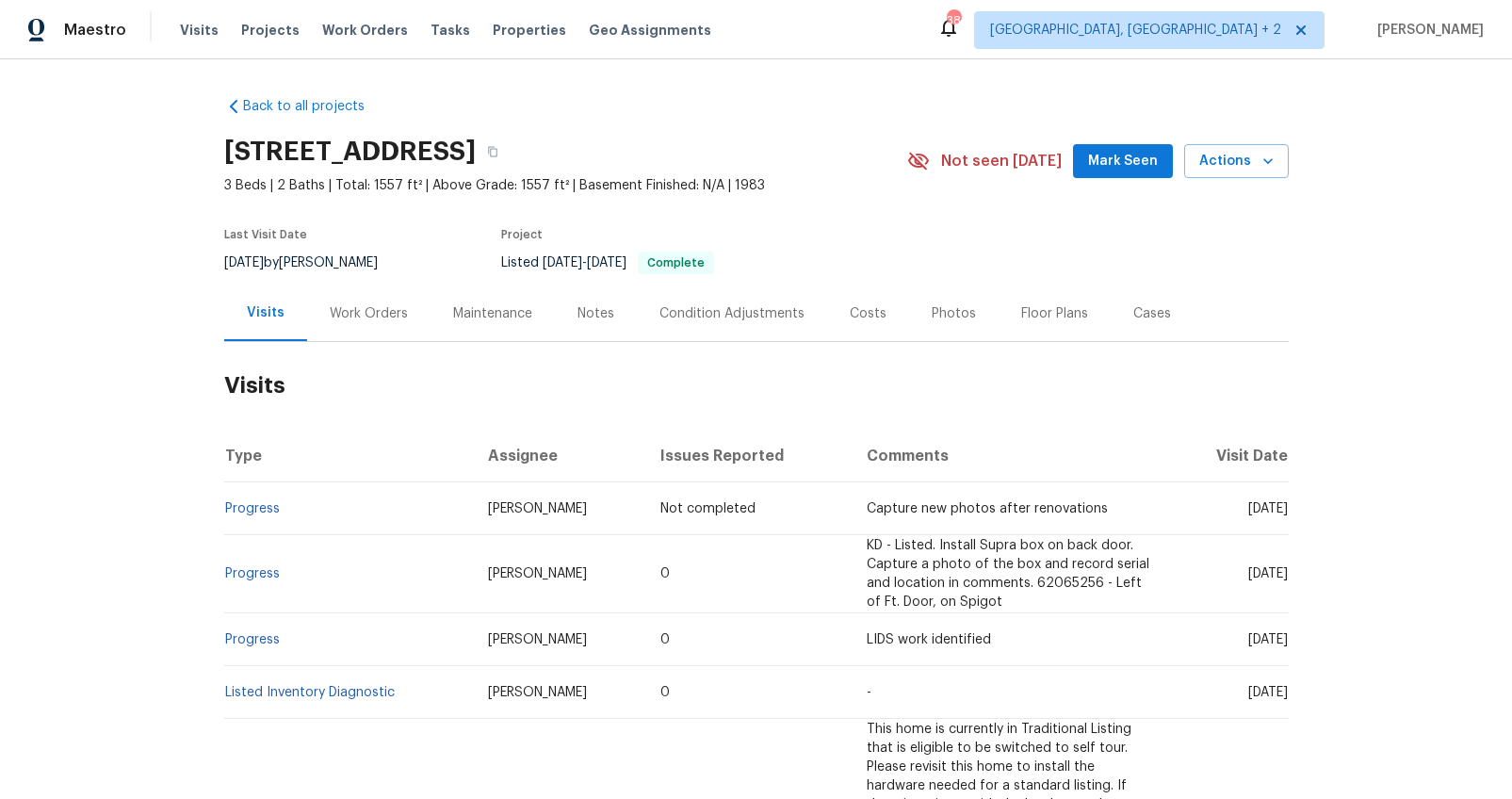
click at [334, 312] on div "Work Orders" at bounding box center [368, 313] width 79 height 18
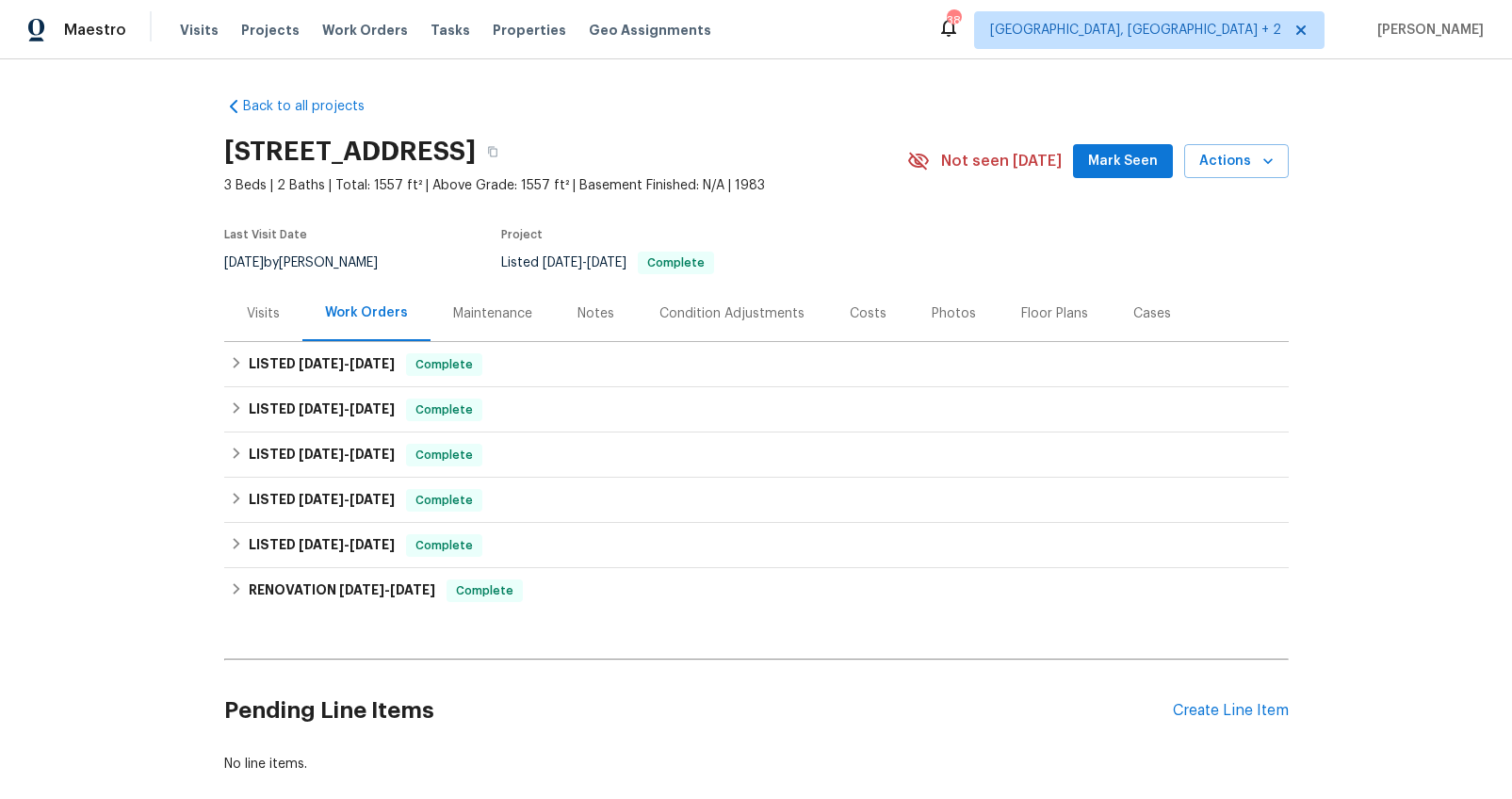
click at [849, 308] on div "Costs" at bounding box center [867, 313] width 37 height 18
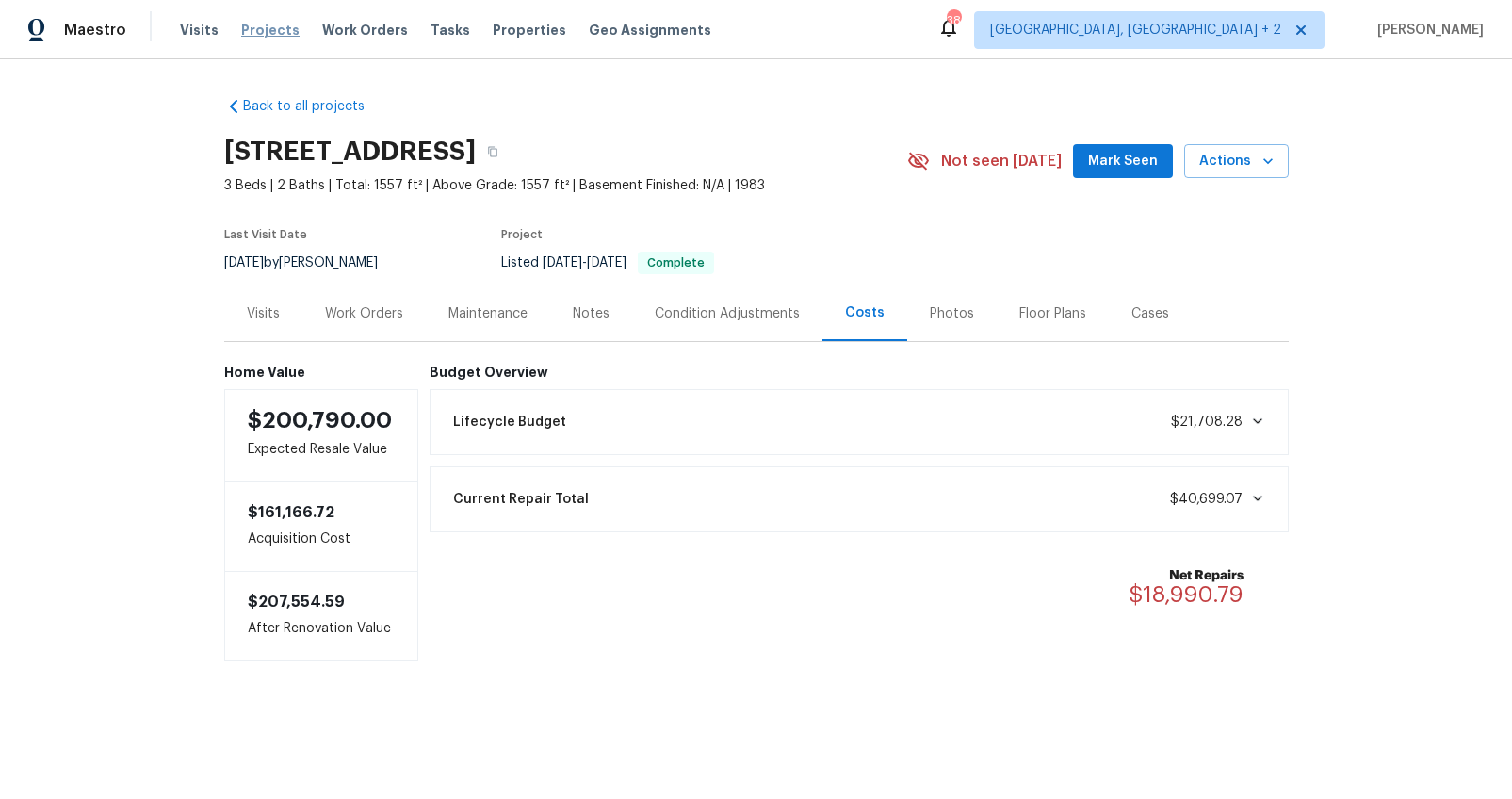
click at [280, 37] on span "Projects" at bounding box center [270, 29] width 58 height 18
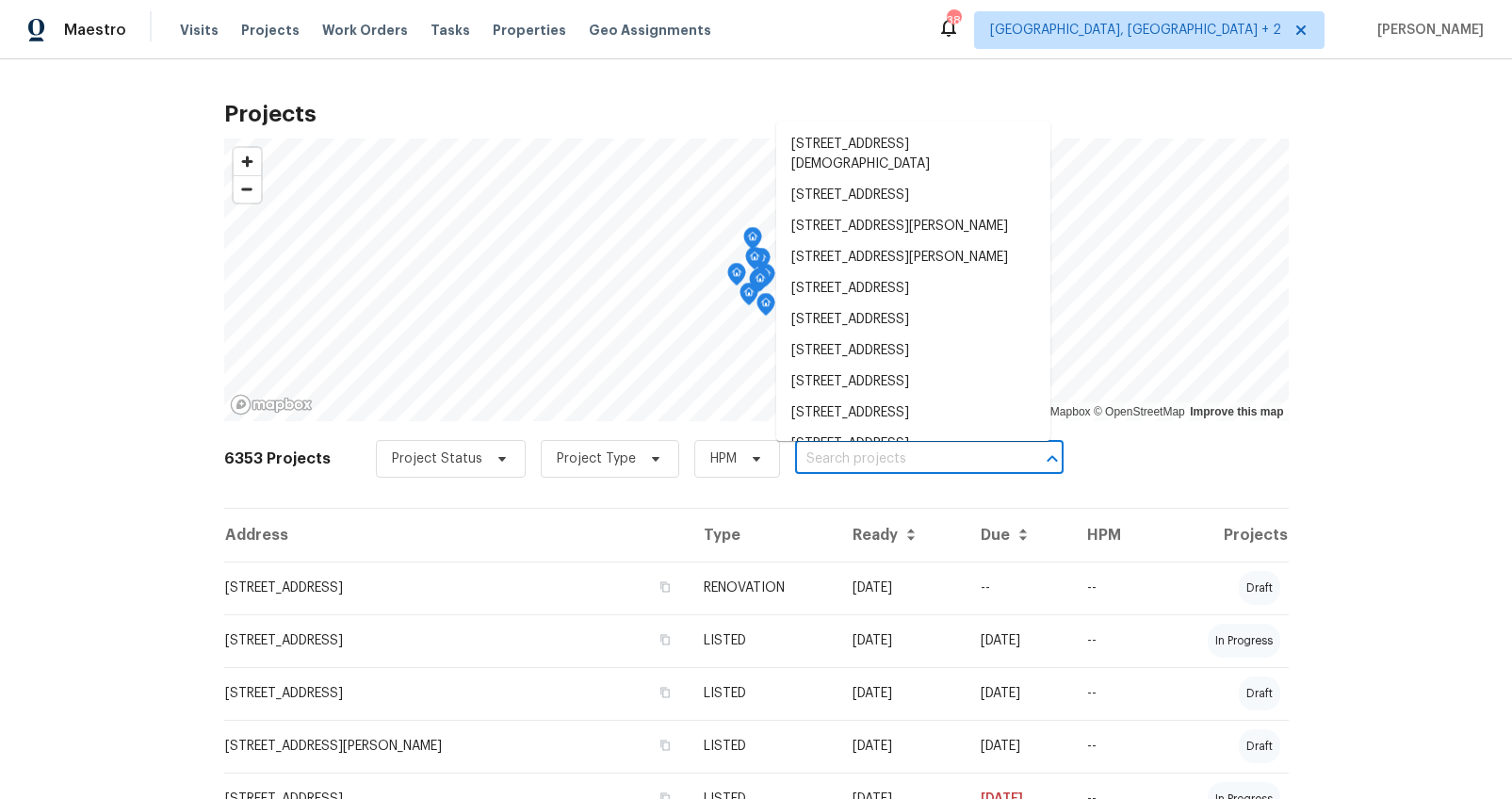
click at [843, 456] on input "text" at bounding box center [902, 460] width 216 height 29
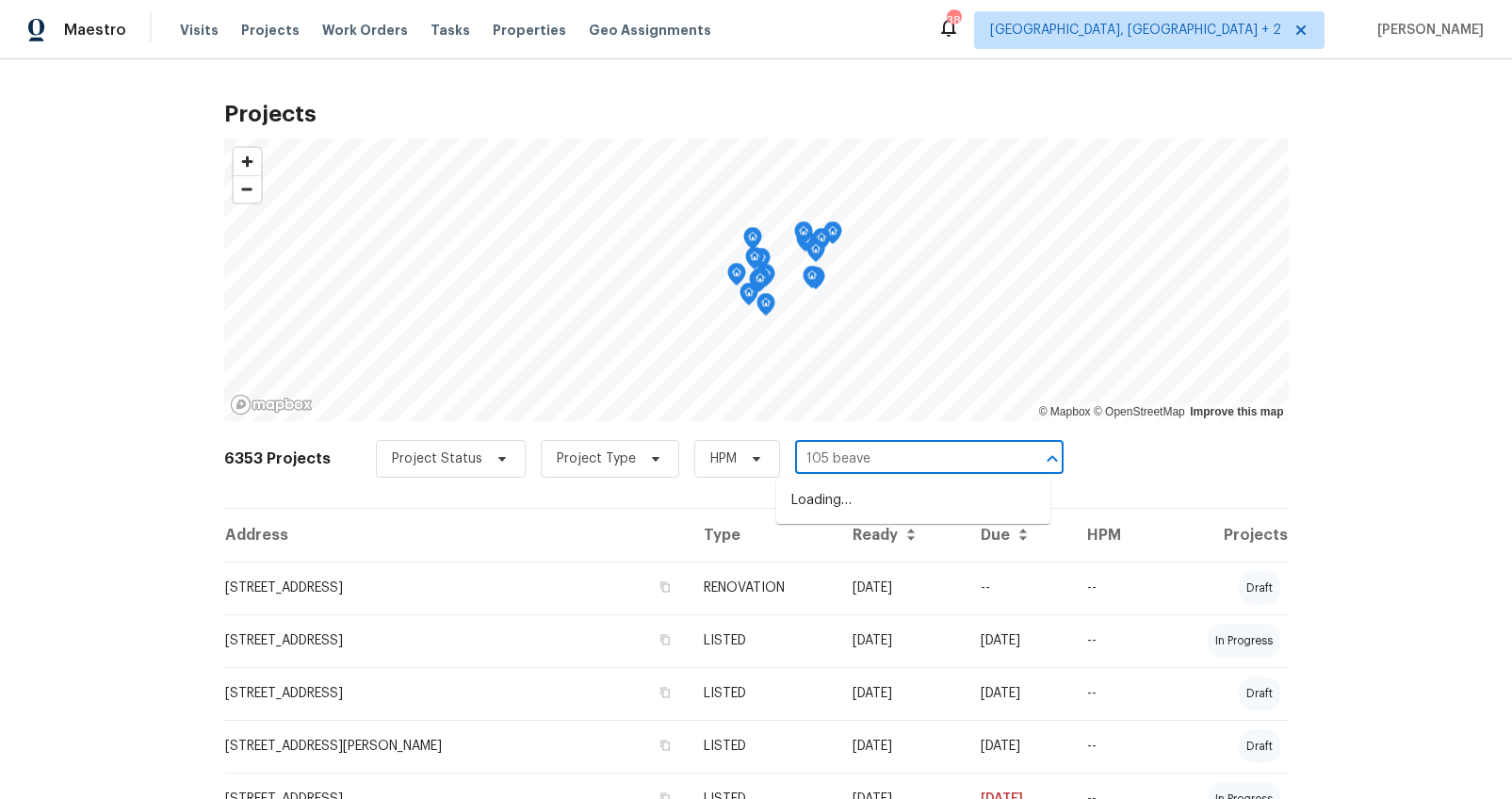
type input "105 beaver"
click at [854, 490] on li "[STREET_ADDRESS]" at bounding box center [913, 500] width 274 height 31
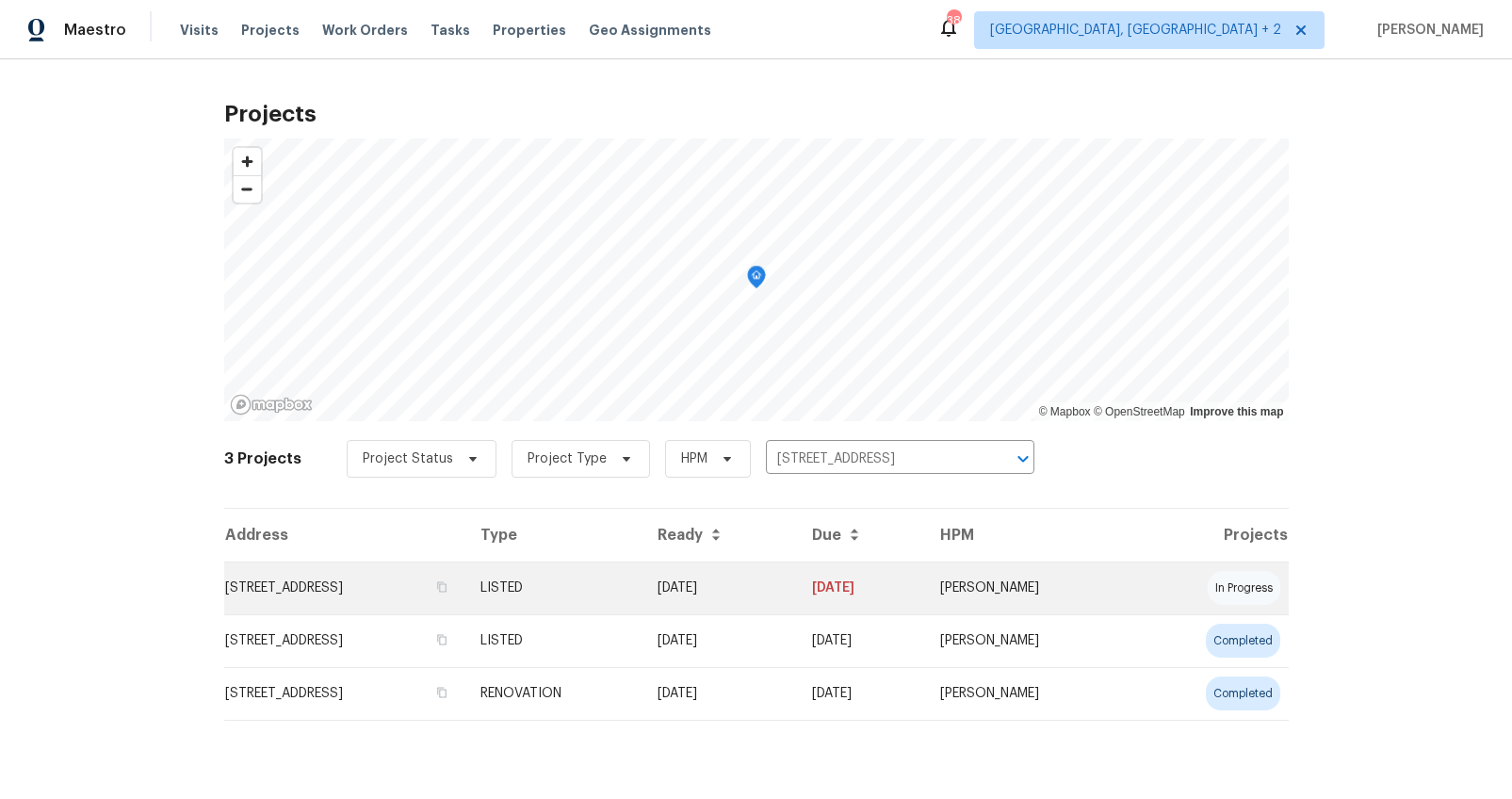
click at [387, 589] on td "[STREET_ADDRESS]" at bounding box center [344, 588] width 241 height 52
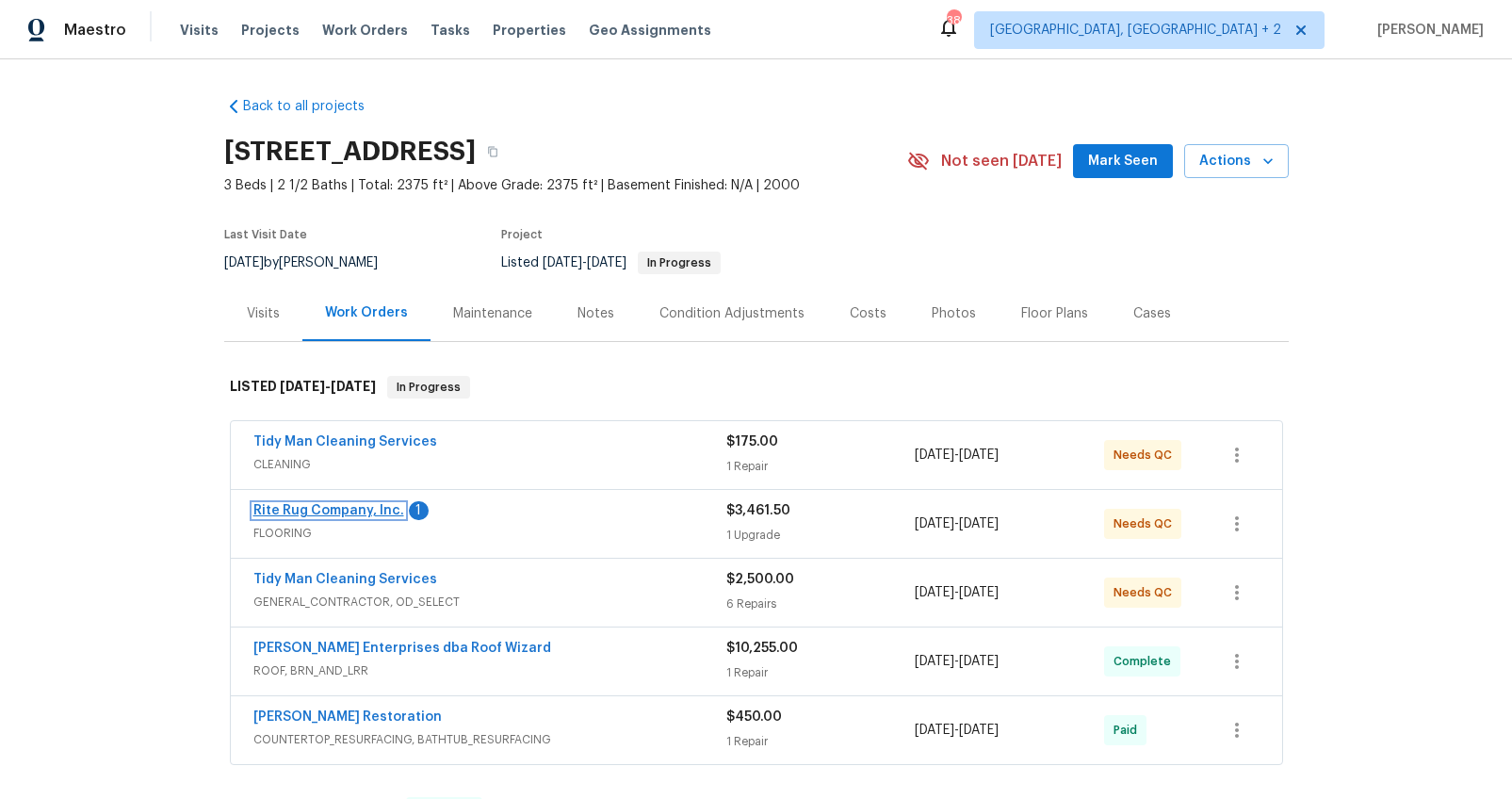
click at [370, 512] on link "Rite Rug Company, Inc." at bounding box center [328, 511] width 150 height 14
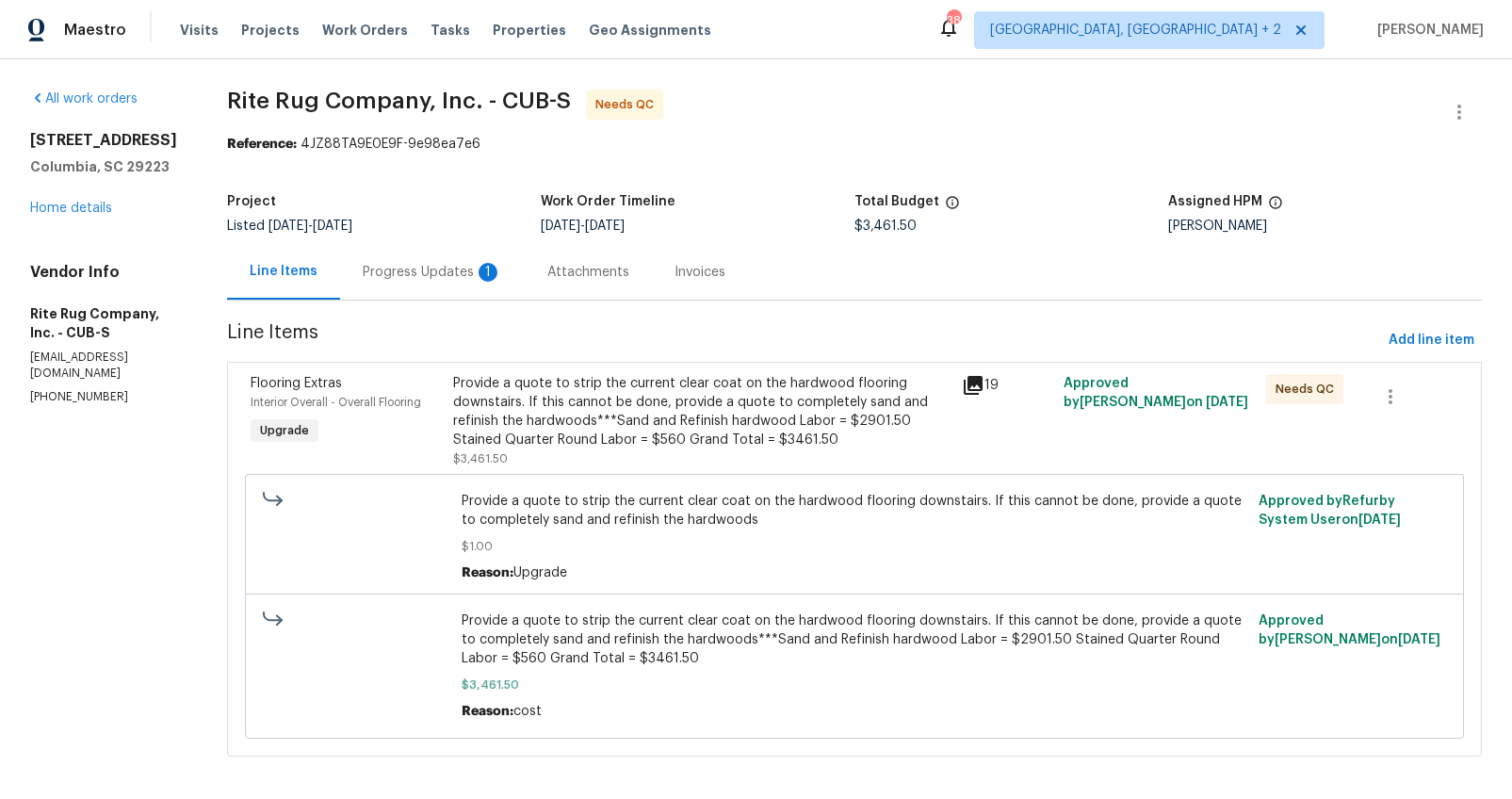
click at [437, 274] on div "Progress Updates 1" at bounding box center [432, 272] width 140 height 18
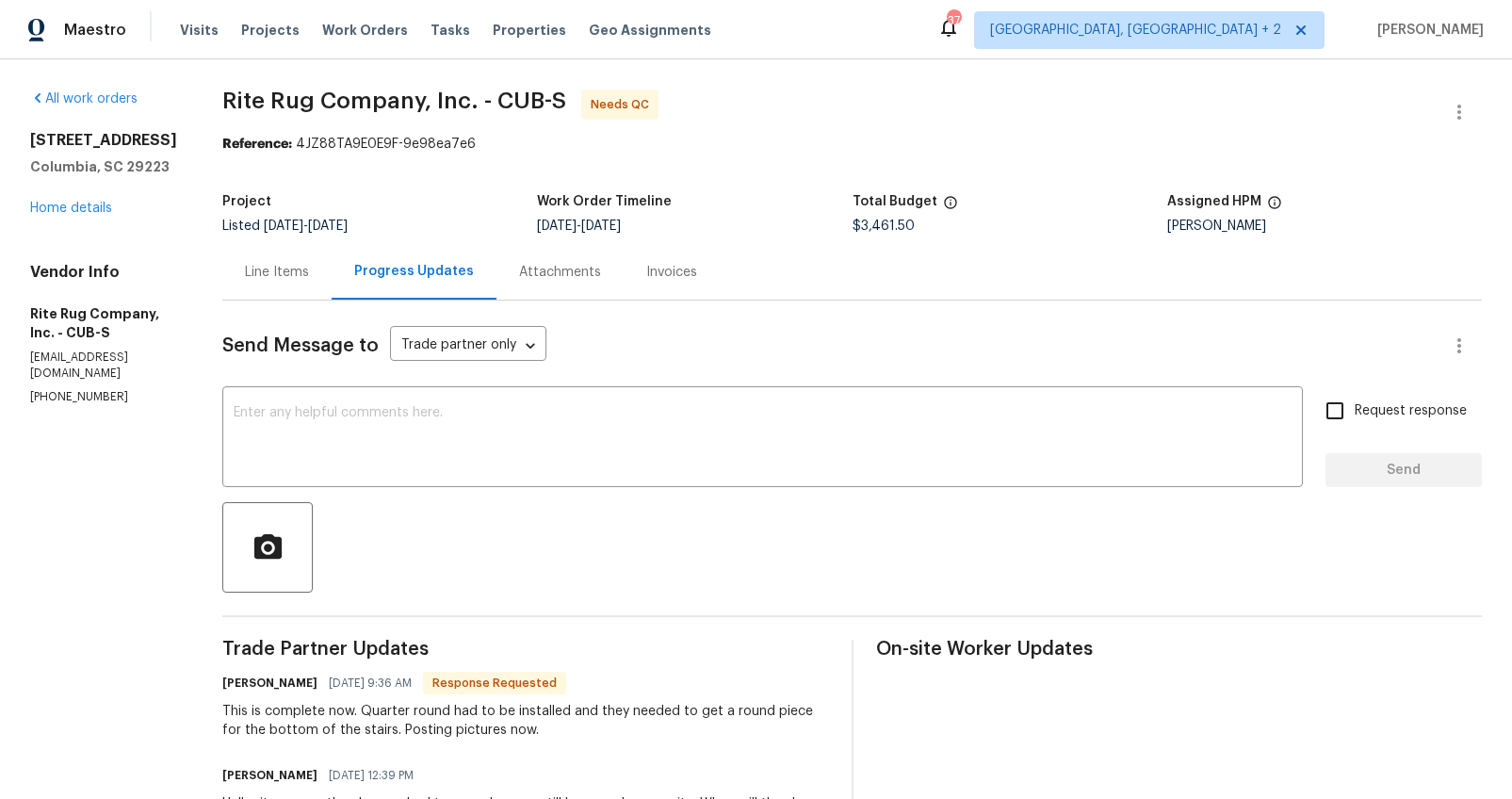
scroll to position [167, 0]
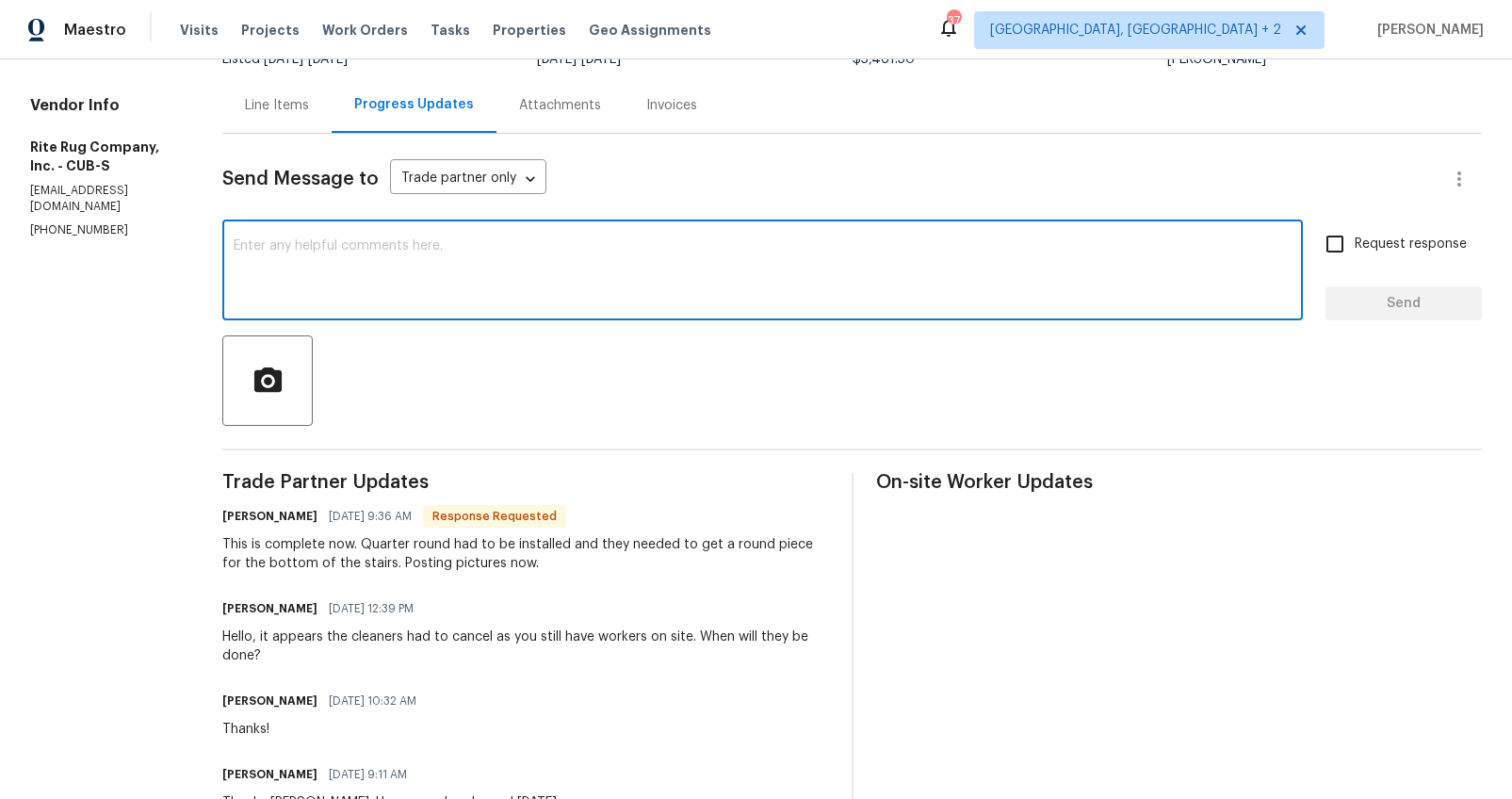
click at [487, 295] on textarea at bounding box center [762, 272] width 1057 height 66
type textarea "Thanks!"
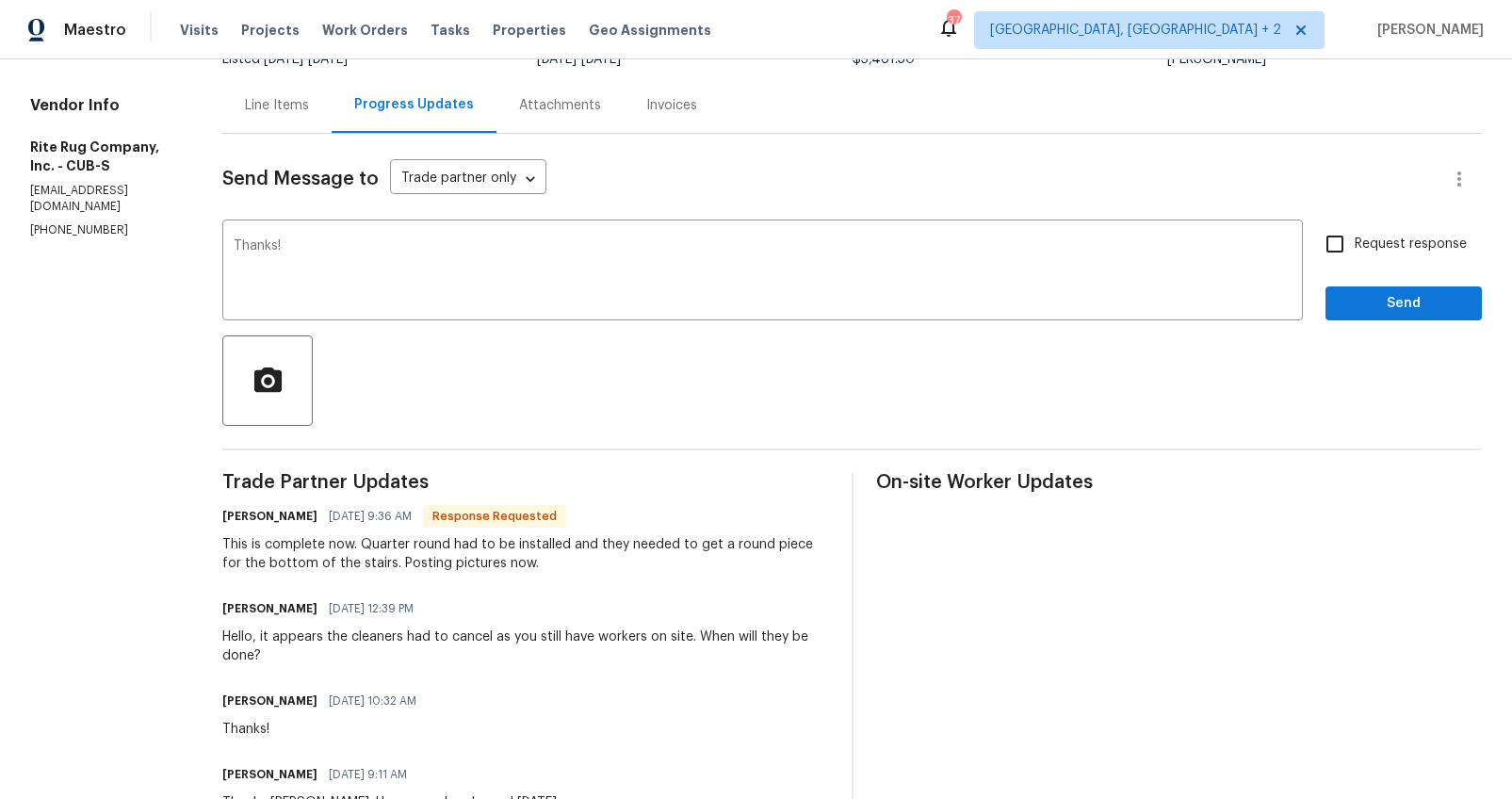
click at [1388, 245] on span "Request response" at bounding box center [1410, 244] width 112 height 19
click at [1354, 245] on input "Request response" at bounding box center [1334, 243] width 40 height 40
checkbox input "true"
click at [1378, 298] on span "Send" at bounding box center [1403, 304] width 126 height 23
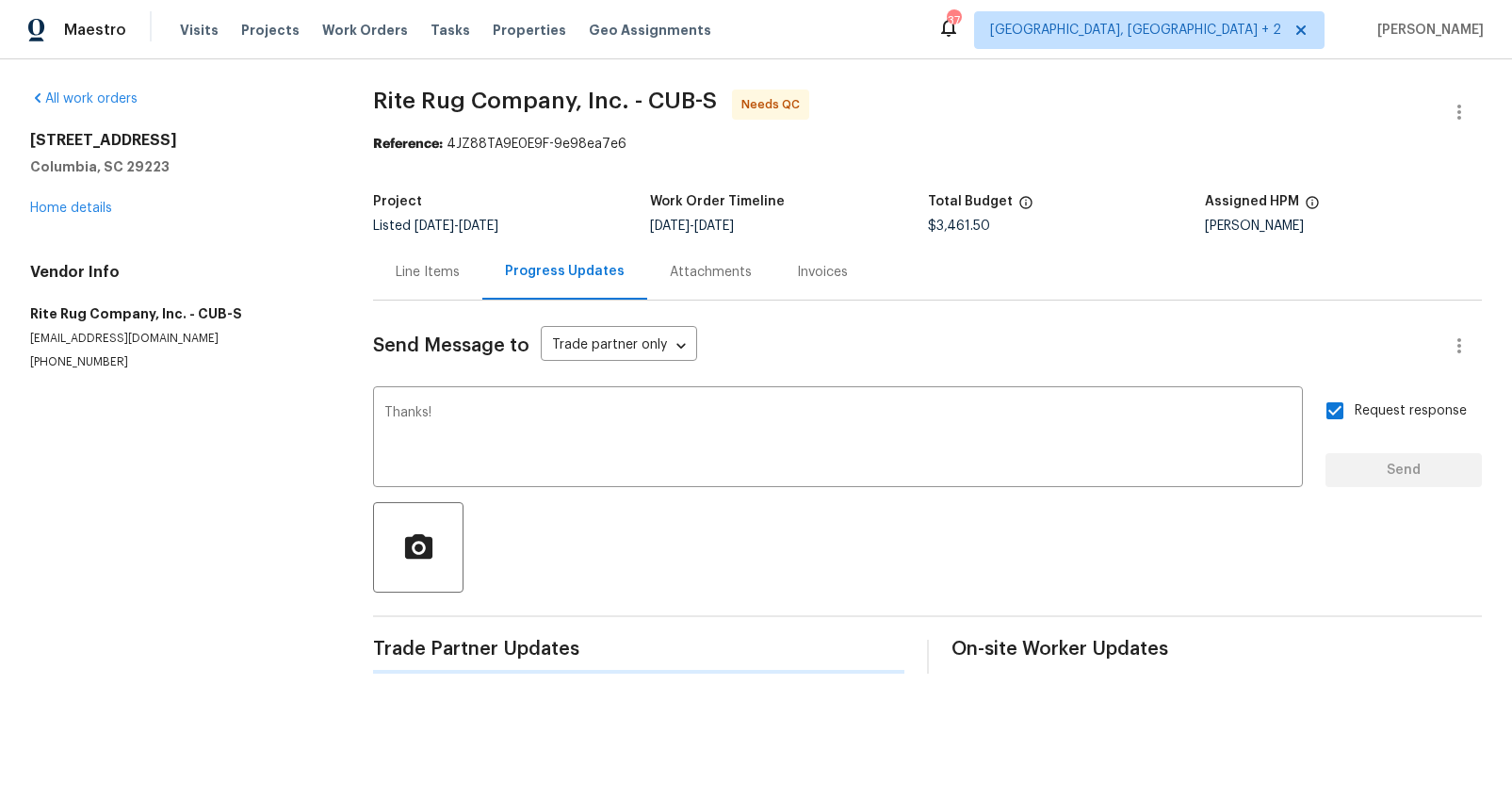
scroll to position [0, 0]
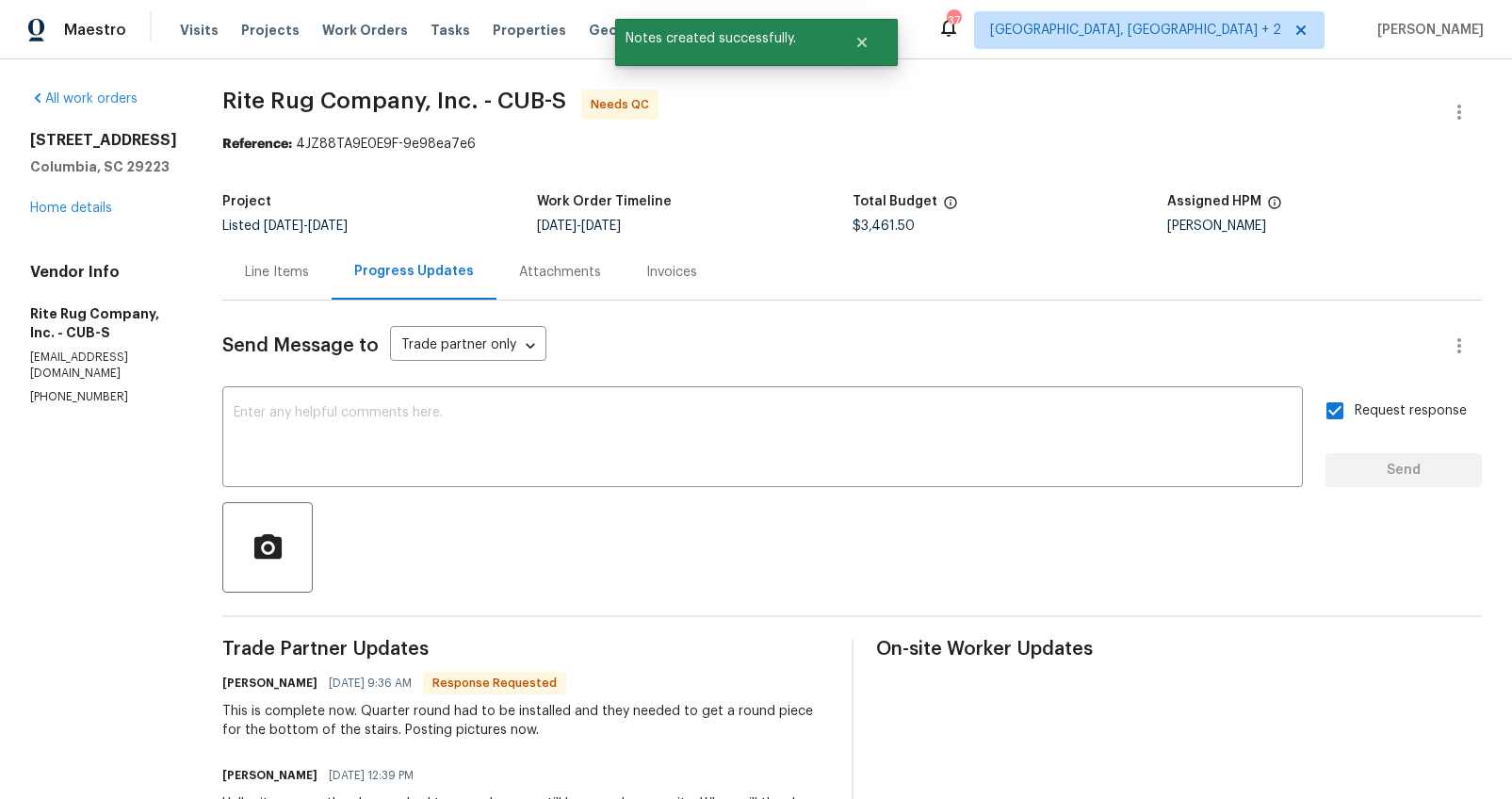
click at [284, 273] on div "Line Items" at bounding box center [277, 272] width 64 height 18
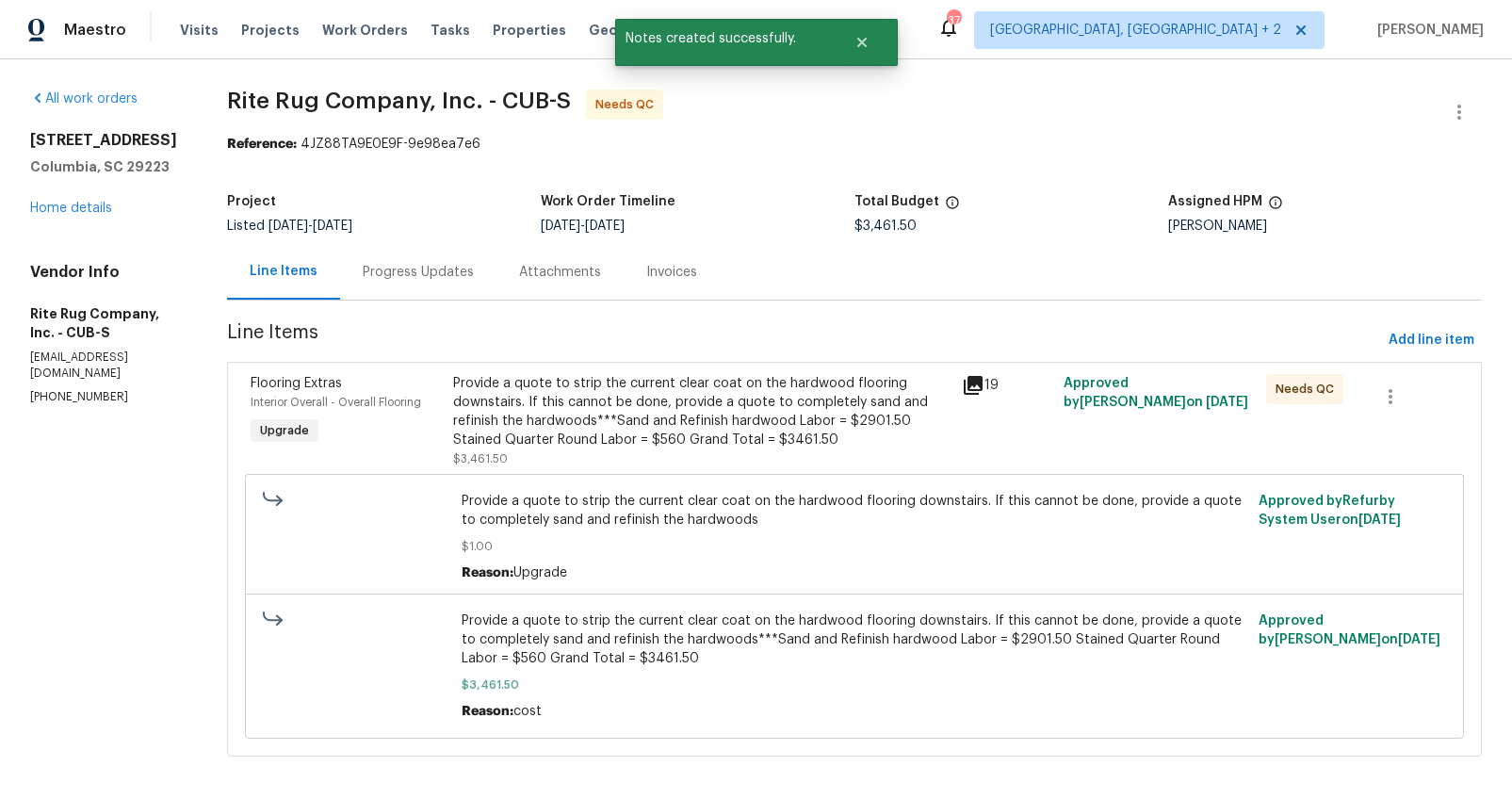
click at [531, 467] on div "Provide a quote to strip the current clear coat on the hardwood flooring downst…" at bounding box center [701, 421] width 496 height 94
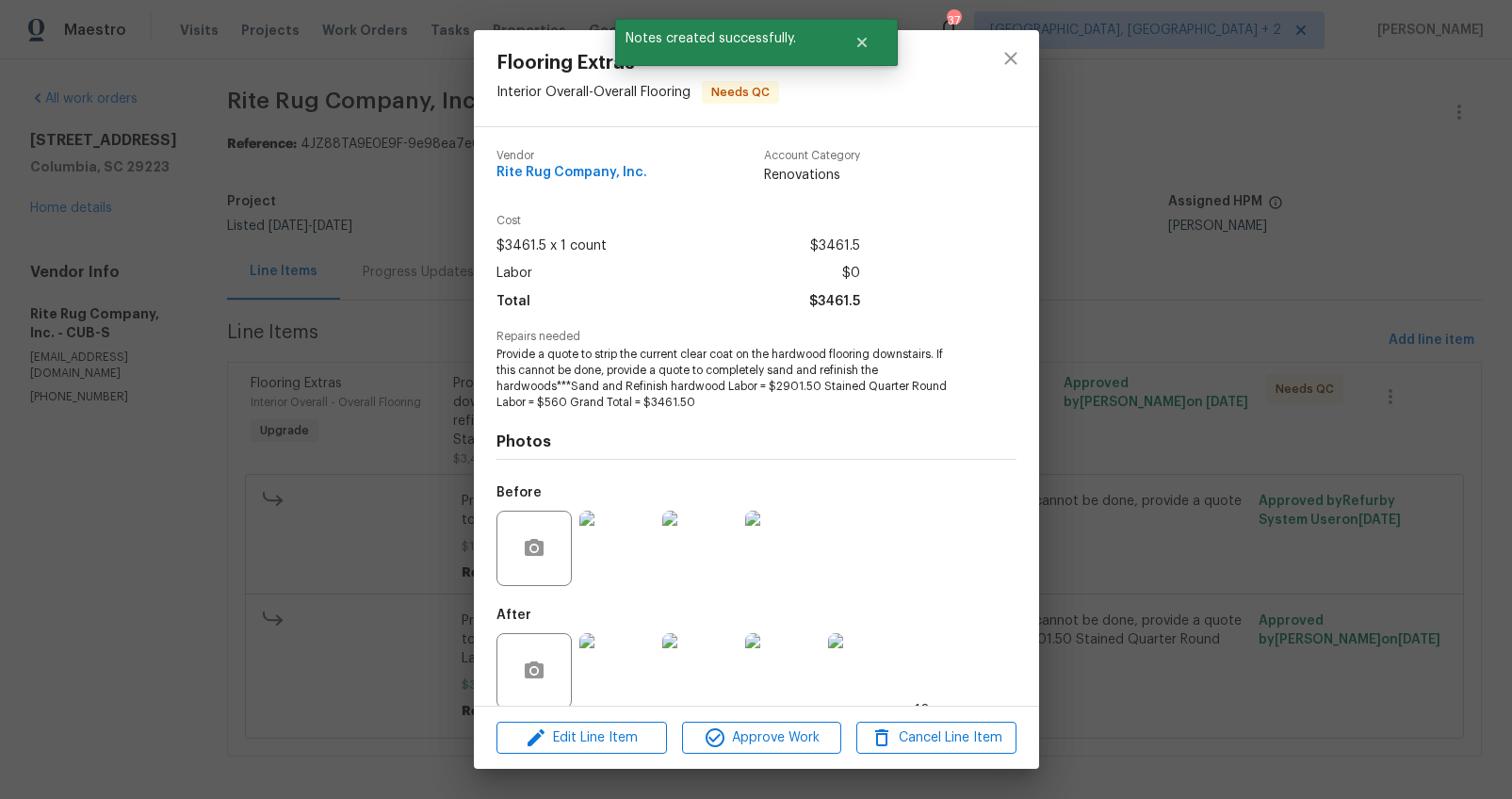
scroll to position [21, 0]
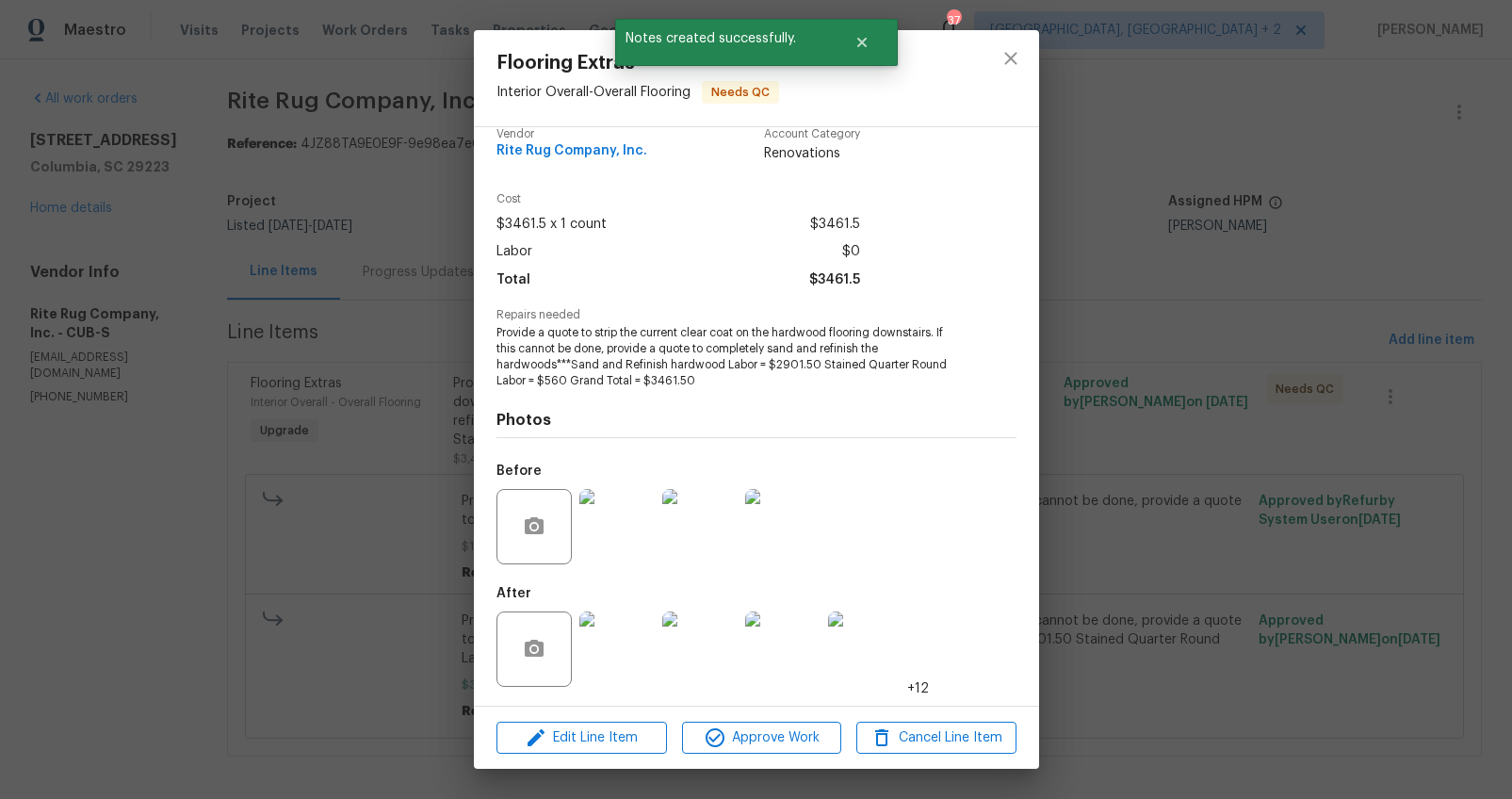
click at [645, 628] on img at bounding box center [617, 650] width 76 height 76
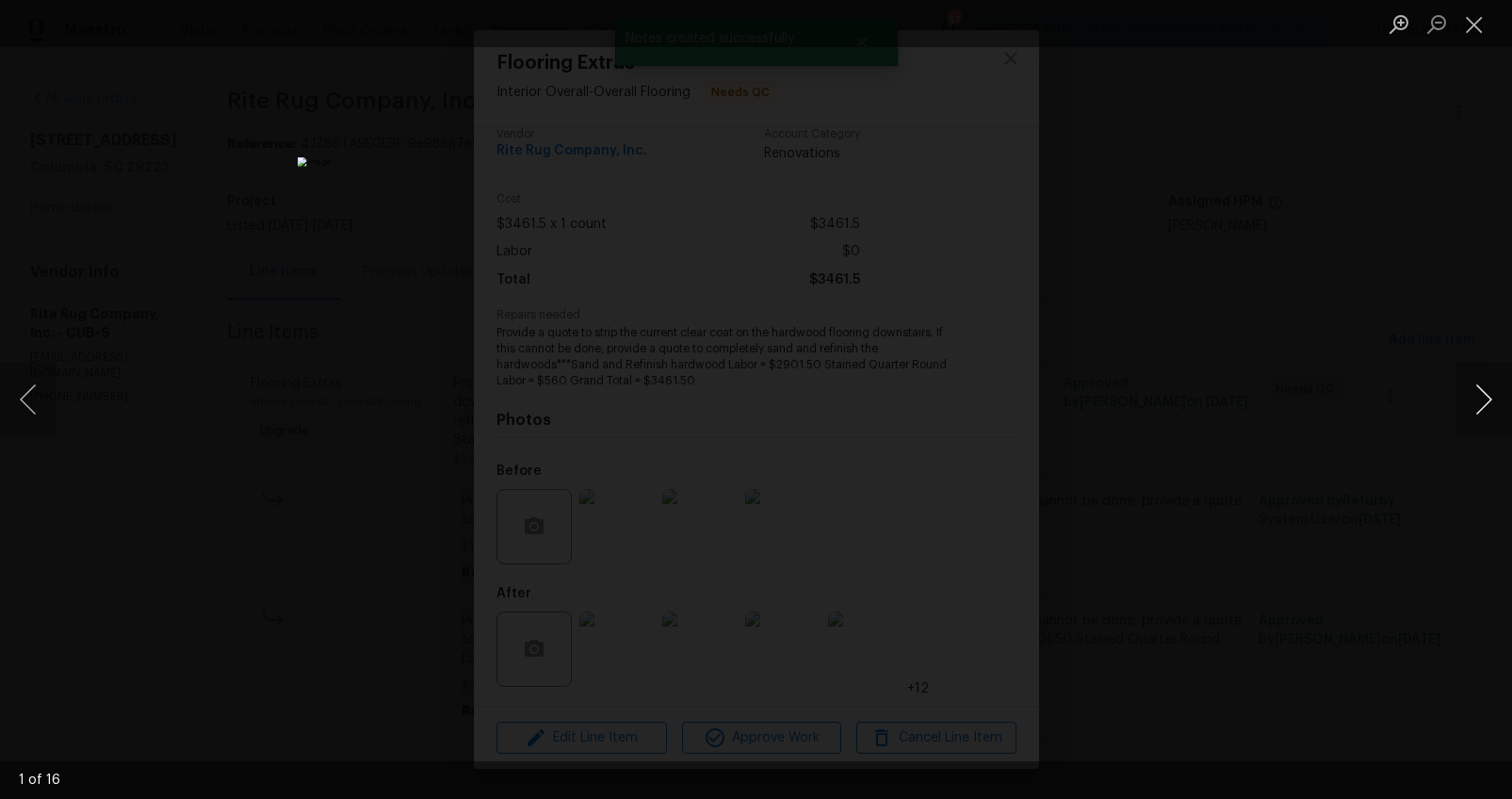
click at [1486, 400] on button "Next image" at bounding box center [1483, 400] width 56 height 76
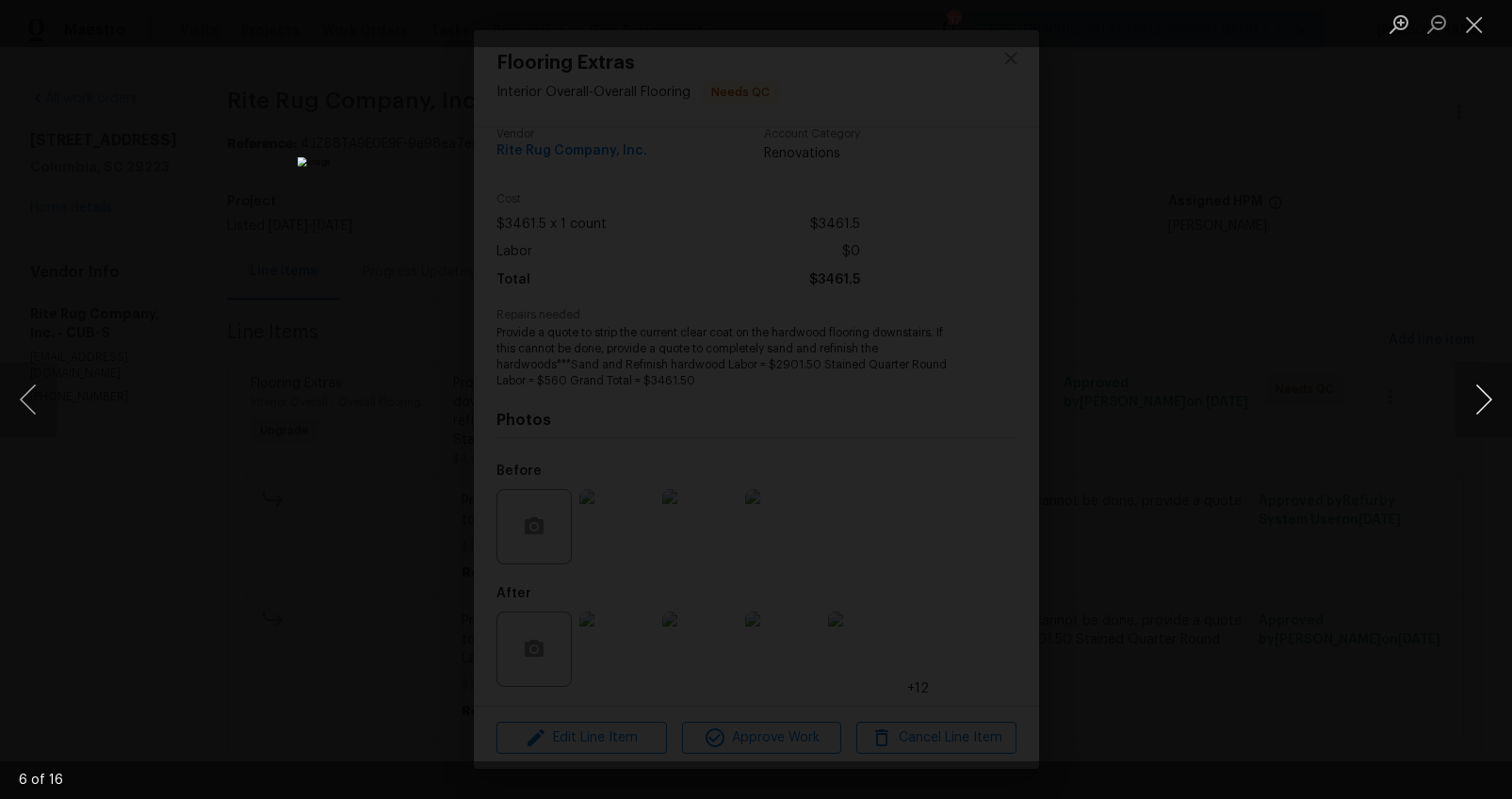
click at [1486, 400] on button "Next image" at bounding box center [1483, 400] width 56 height 76
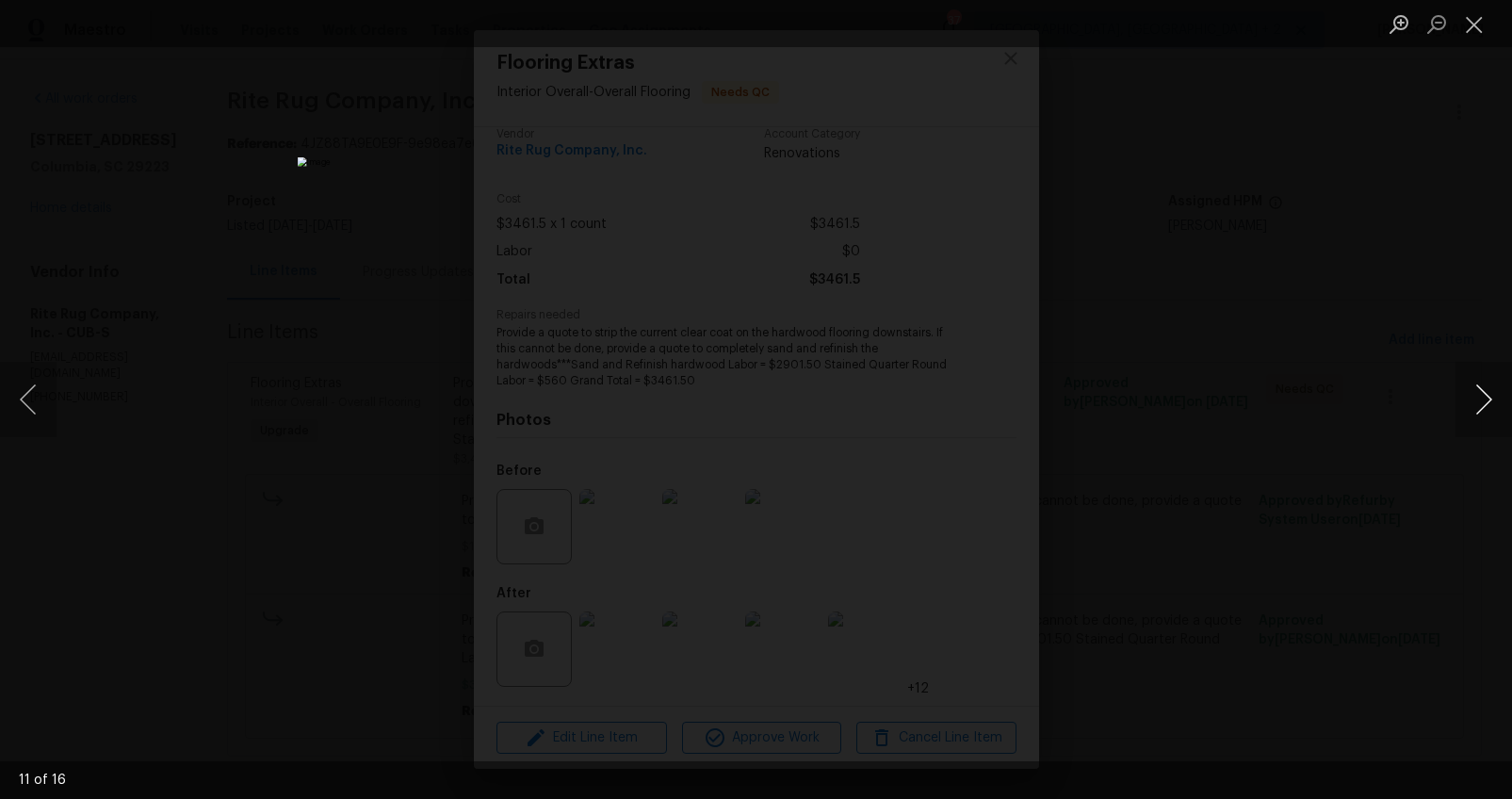
click at [1486, 400] on button "Next image" at bounding box center [1483, 400] width 56 height 76
click at [28, 378] on button "Previous image" at bounding box center [28, 400] width 56 height 76
click at [1480, 408] on button "Next image" at bounding box center [1483, 400] width 56 height 76
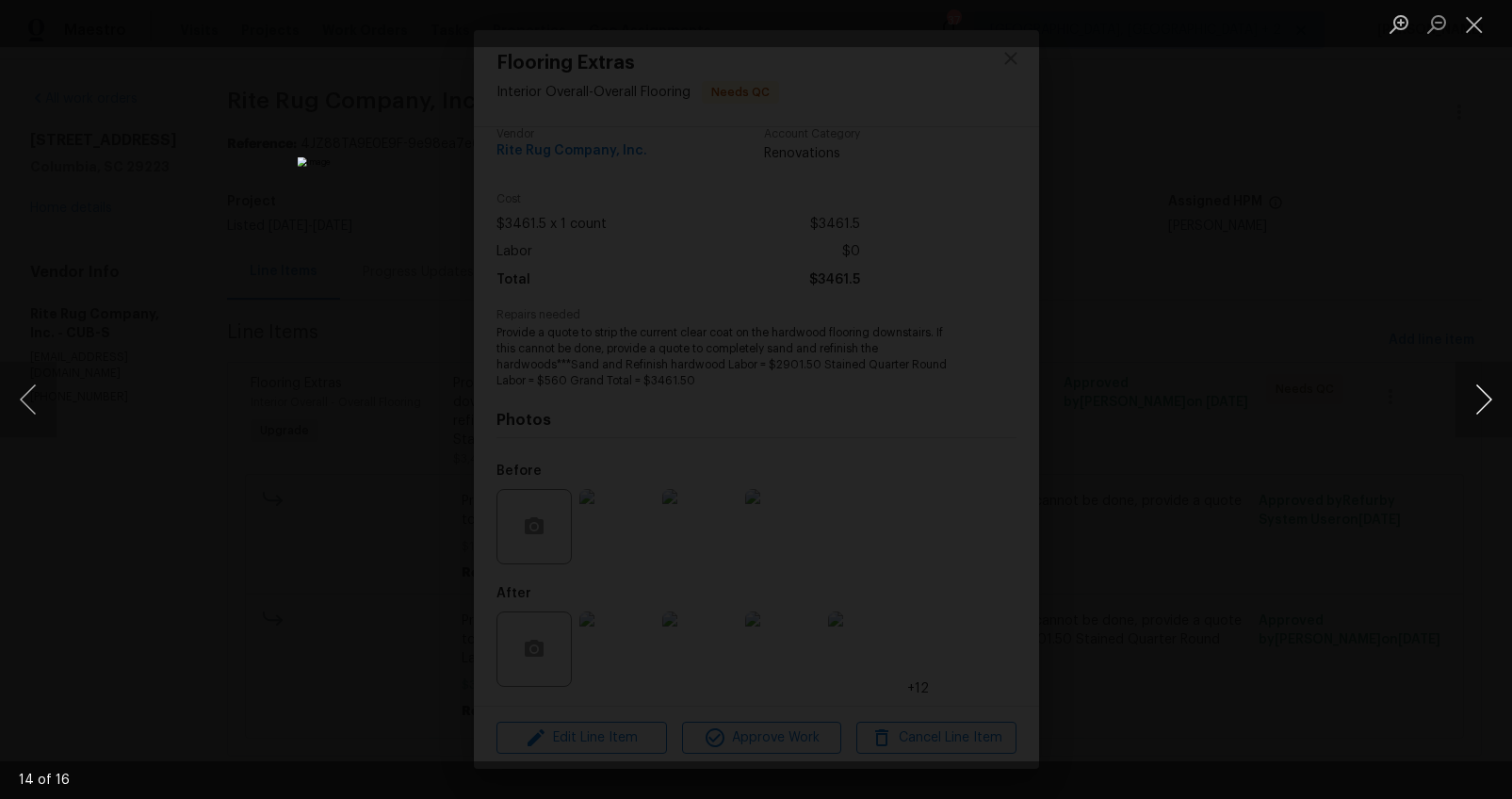
click at [1482, 406] on button "Next image" at bounding box center [1483, 400] width 56 height 76
click at [1331, 414] on div "Lightbox" at bounding box center [756, 400] width 1512 height 799
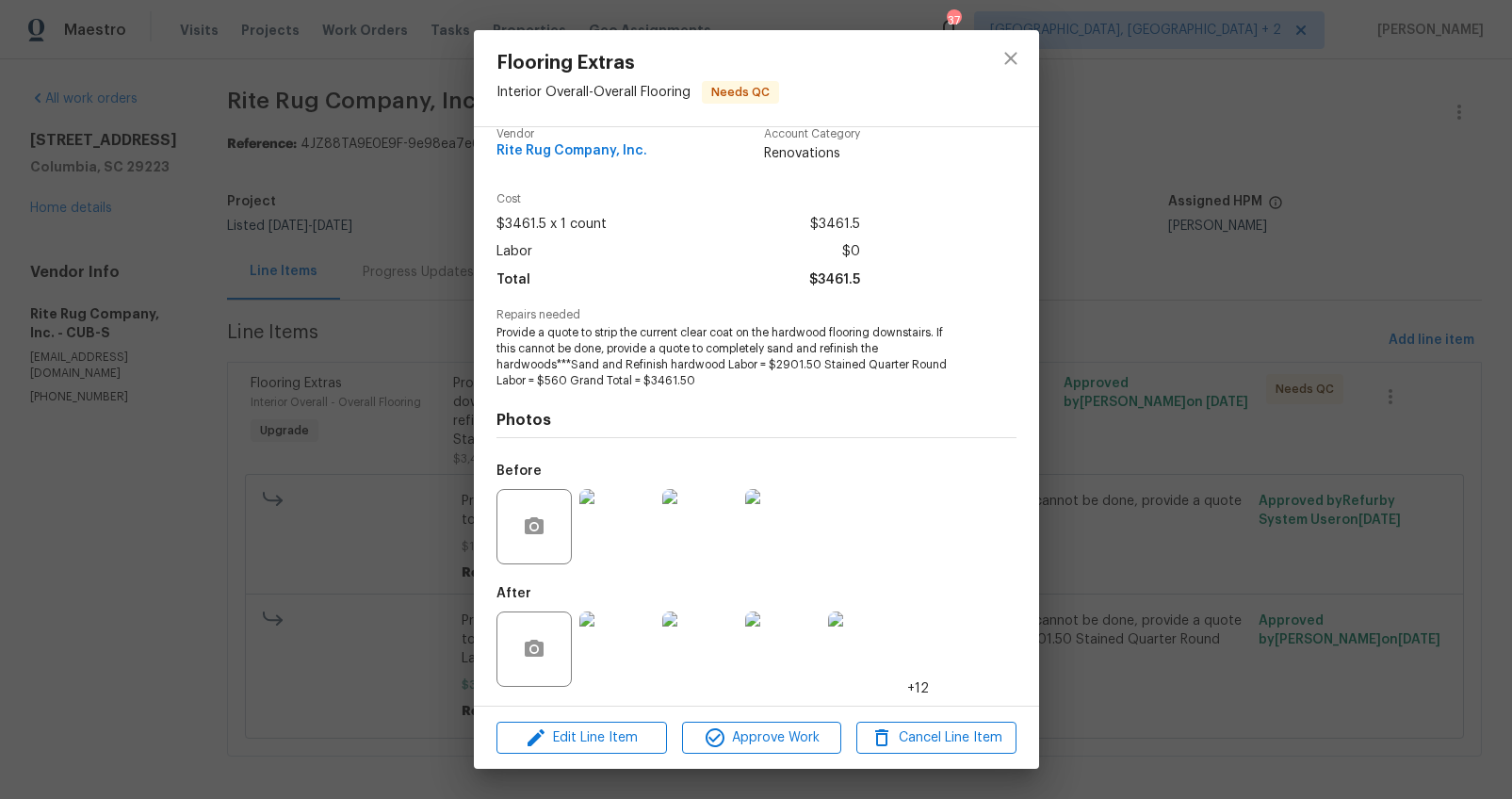
click at [1228, 425] on div "Flooring Extras Interior Overall - Overall Flooring Needs QC Vendor Rite Rug Co…" at bounding box center [756, 400] width 1512 height 799
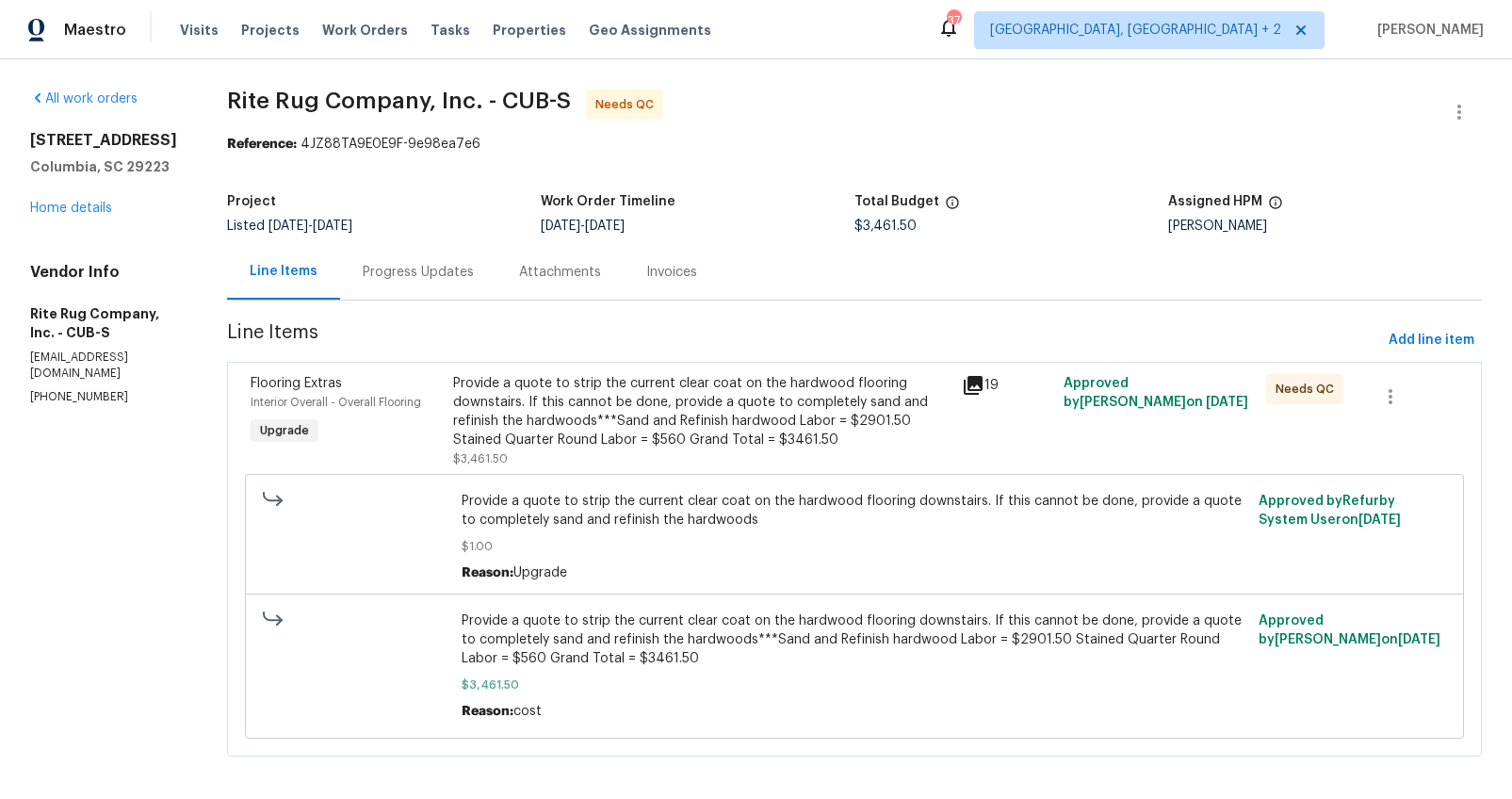
click at [677, 408] on div "Provide a quote to strip the current clear coat on the hardwood flooring downst…" at bounding box center [701, 412] width 496 height 76
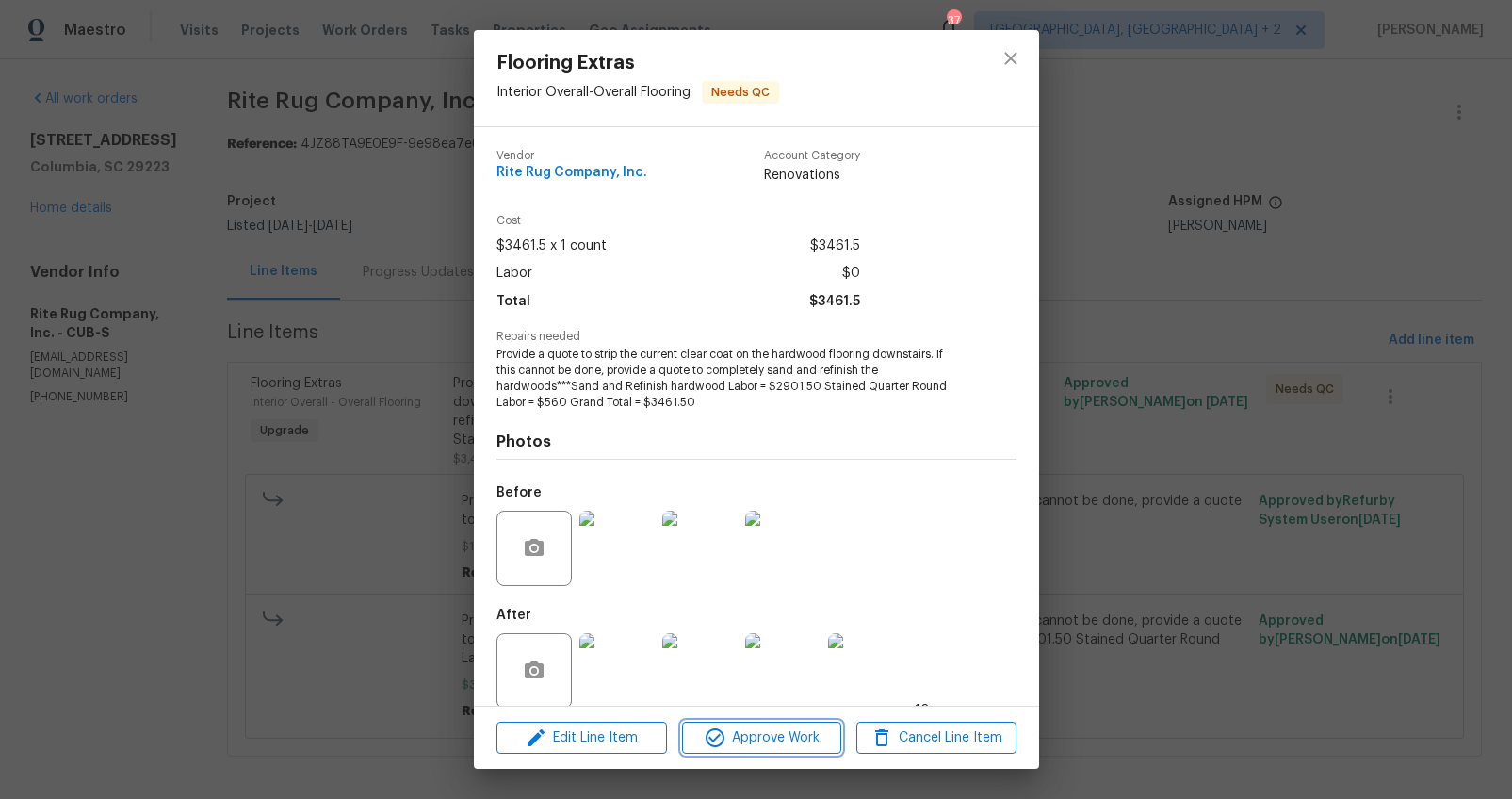
click at [789, 732] on span "Approve Work" at bounding box center [761, 738] width 148 height 23
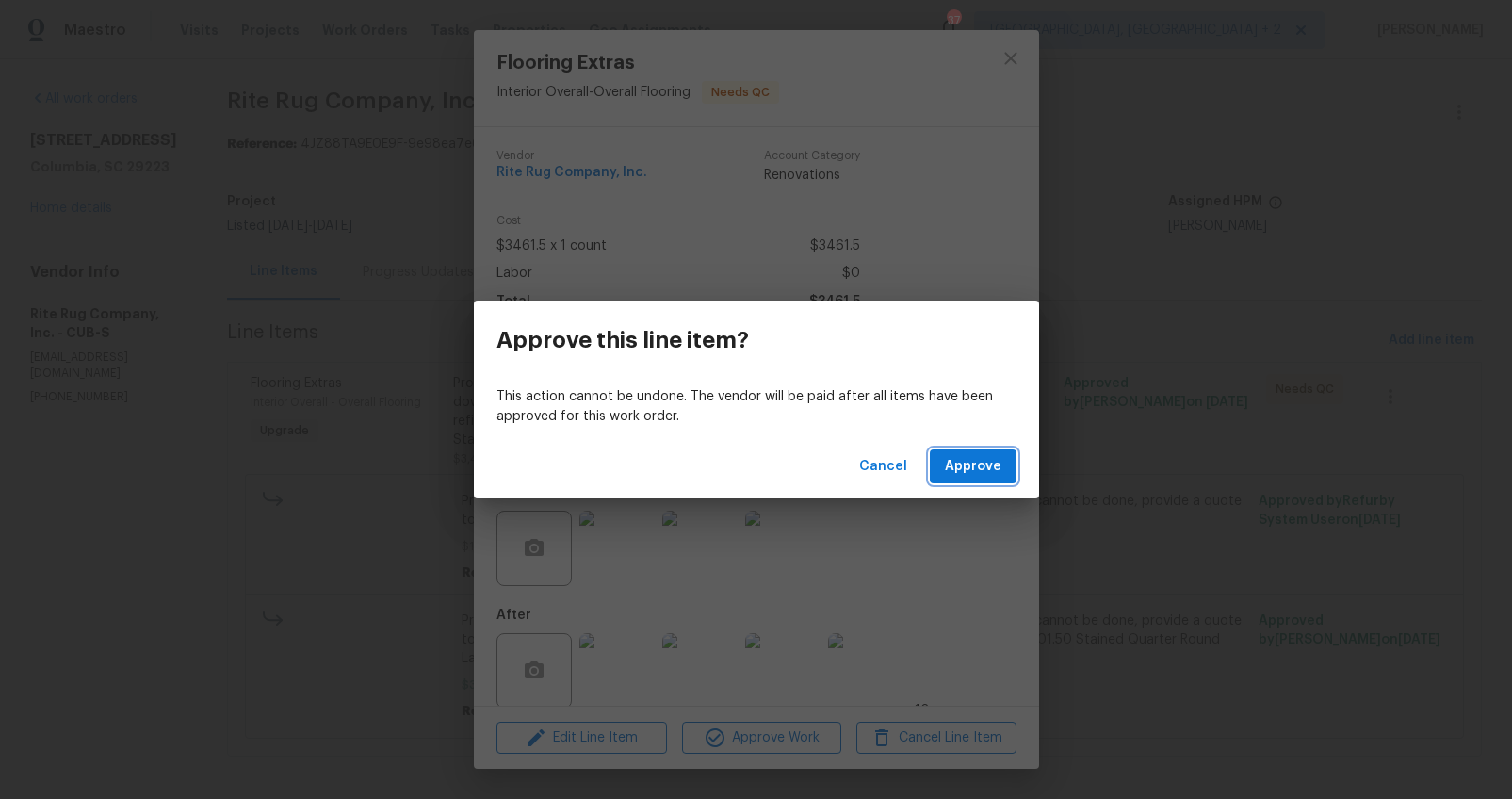
click at [979, 457] on span "Approve" at bounding box center [973, 466] width 56 height 23
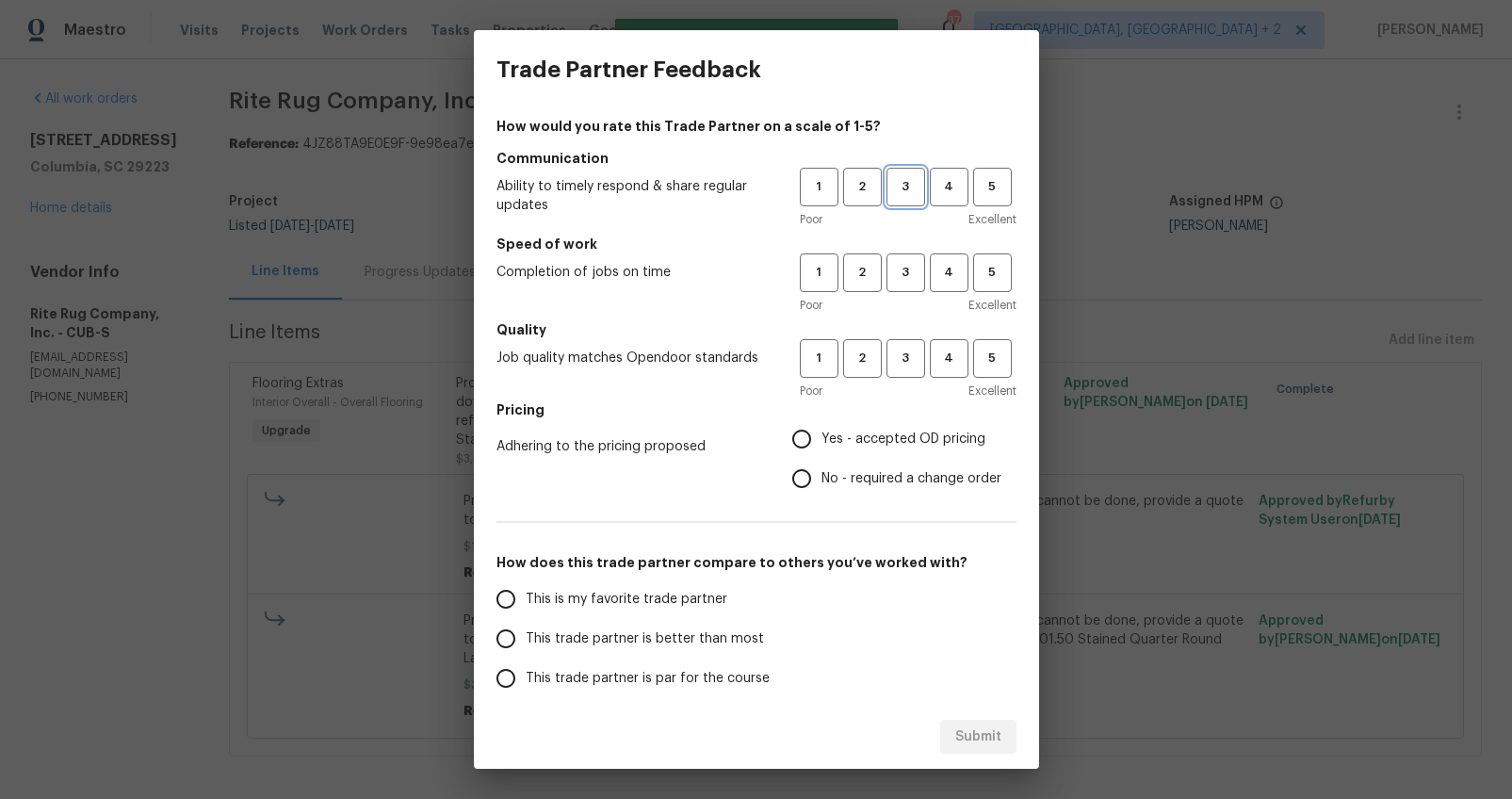
click at [888, 180] on span "3" at bounding box center [905, 187] width 35 height 21
click at [889, 262] on span "3" at bounding box center [905, 272] width 35 height 21
click at [886, 341] on button "3" at bounding box center [905, 359] width 39 height 39
click at [861, 441] on span "Yes - accepted OD pricing" at bounding box center [902, 439] width 164 height 19
click at [821, 441] on input "Yes - accepted OD pricing" at bounding box center [801, 438] width 40 height 40
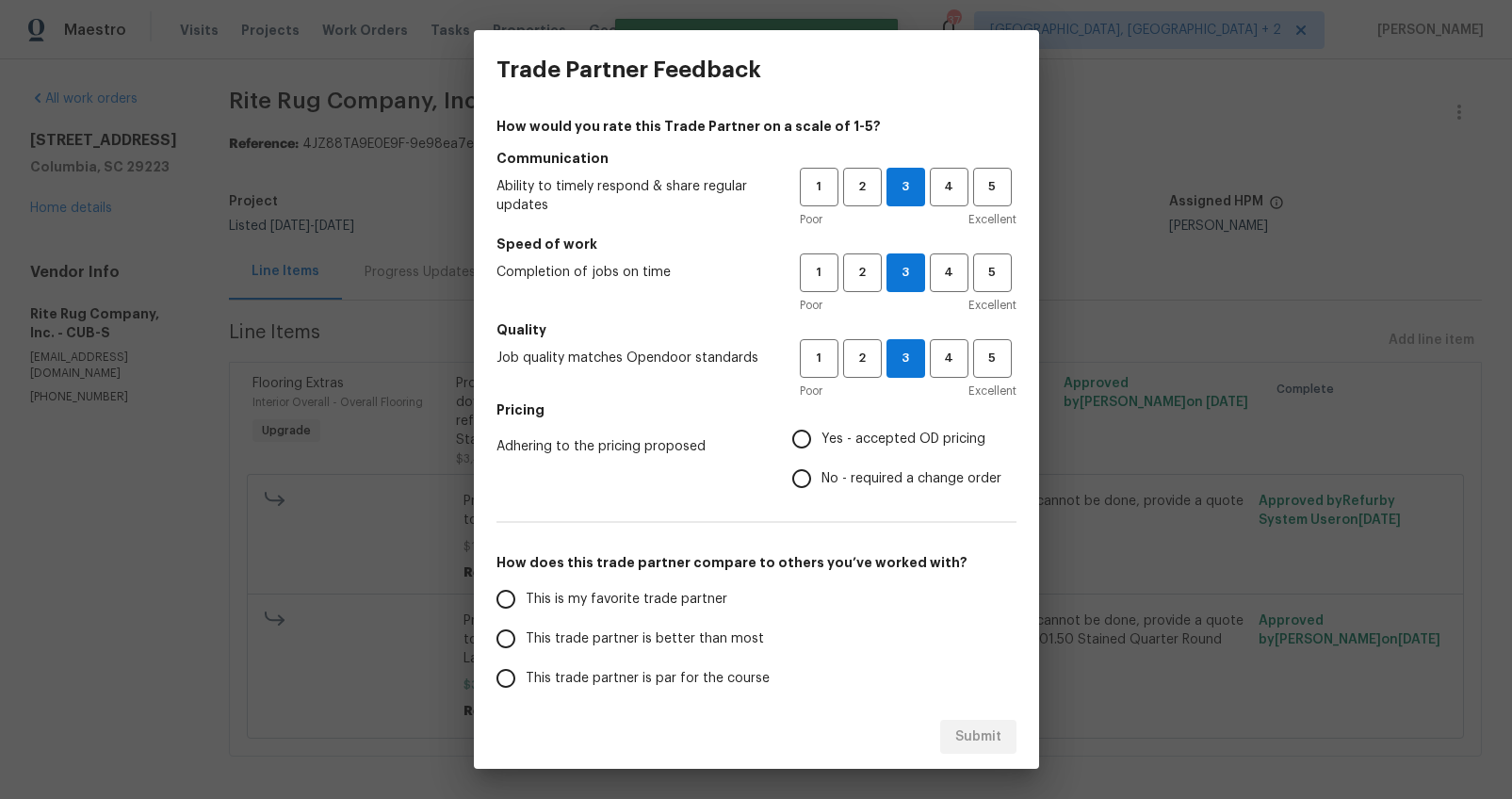
radio input "true"
click at [814, 494] on label "No - required a change order" at bounding box center [891, 478] width 219 height 40
click at [814, 494] on input "No - required a change order" at bounding box center [801, 478] width 40 height 40
radio input "true"
click at [603, 637] on span "This trade partner is better than most" at bounding box center [645, 639] width 238 height 19
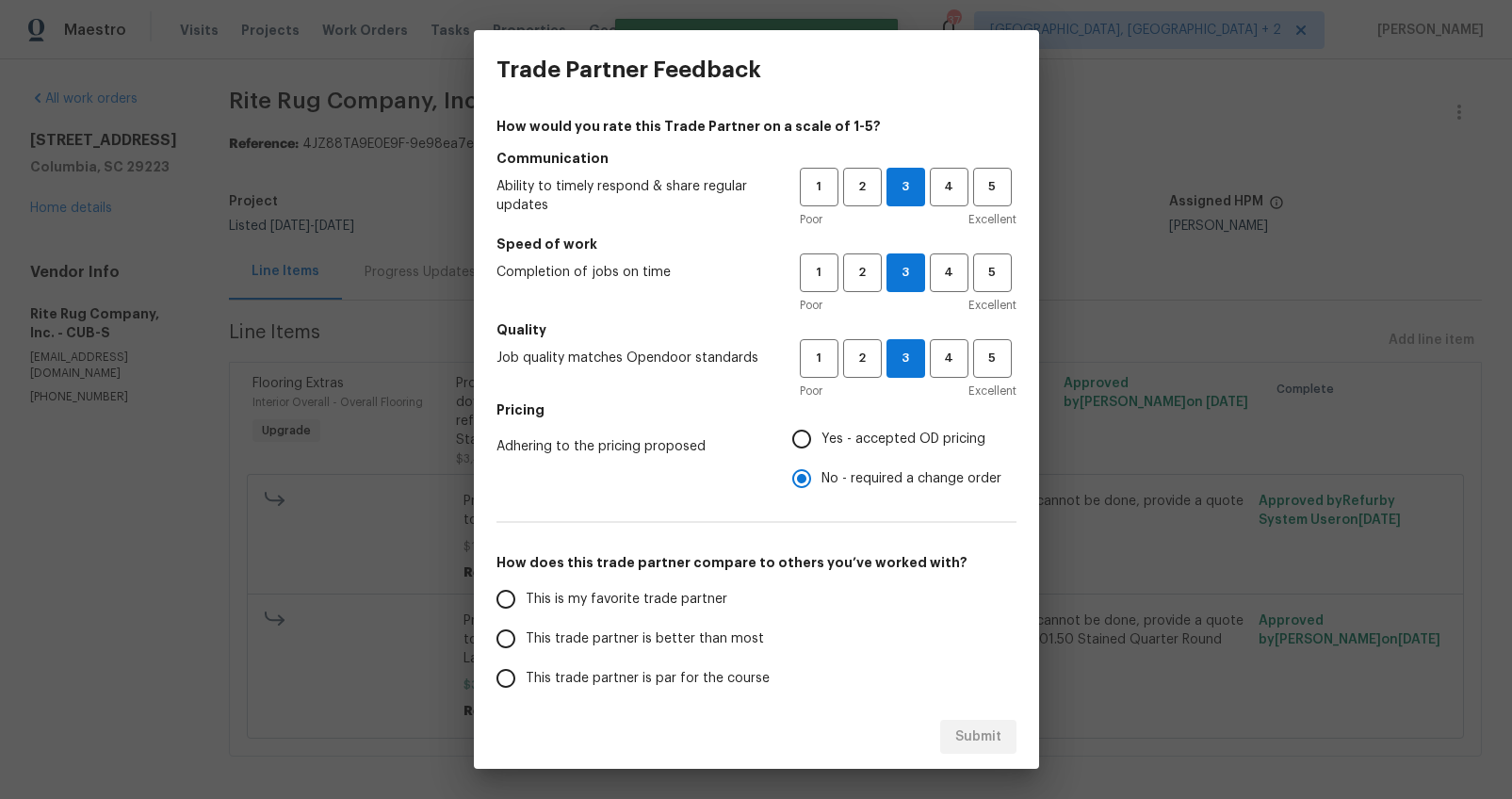
click at [525, 637] on input "This trade partner is better than most" at bounding box center [505, 638] width 40 height 40
click at [970, 732] on span "Submit" at bounding box center [978, 737] width 47 height 23
radio input "true"
radio input "false"
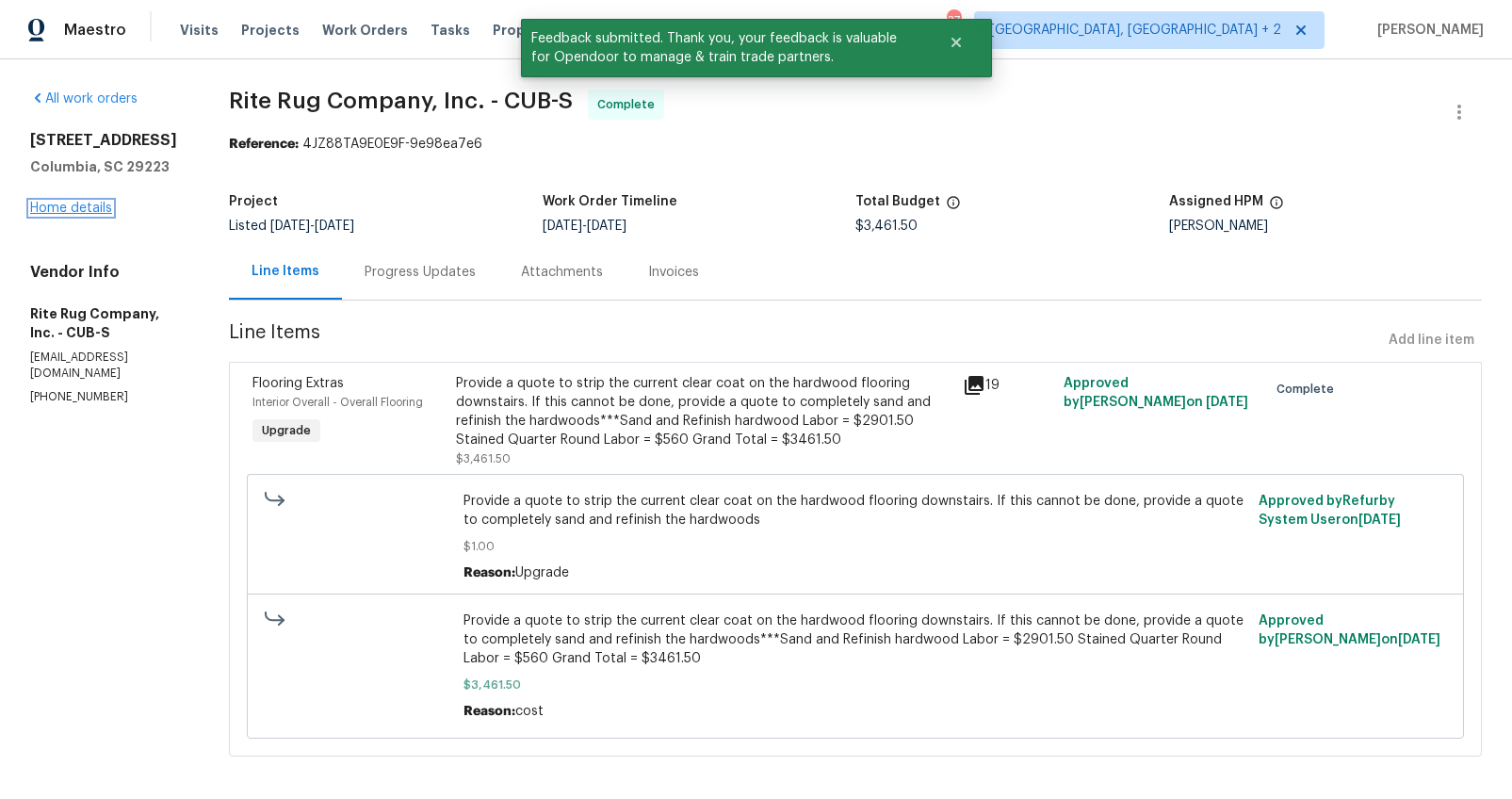
click at [78, 205] on link "Home details" at bounding box center [71, 208] width 82 height 14
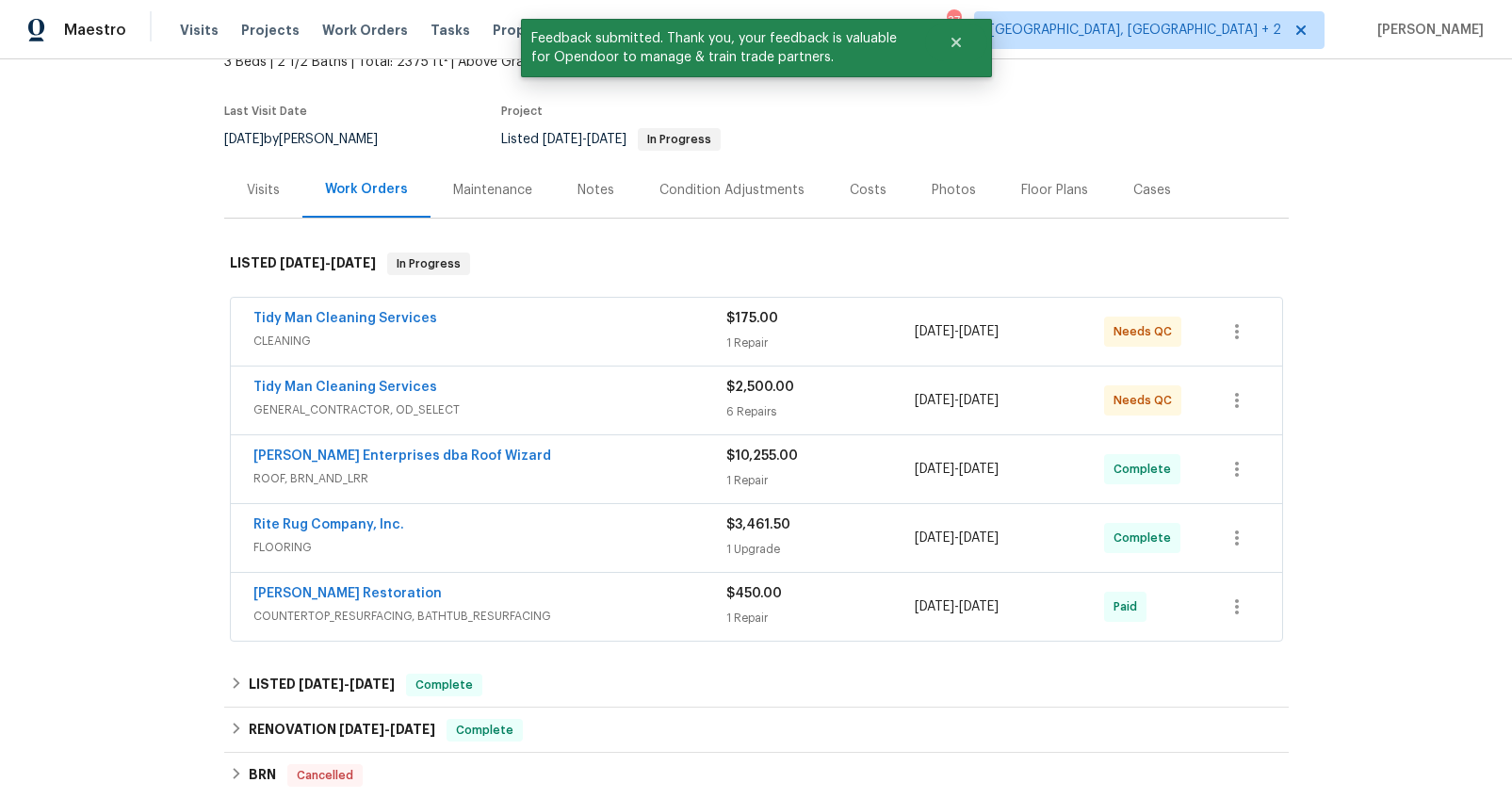
scroll to position [172, 0]
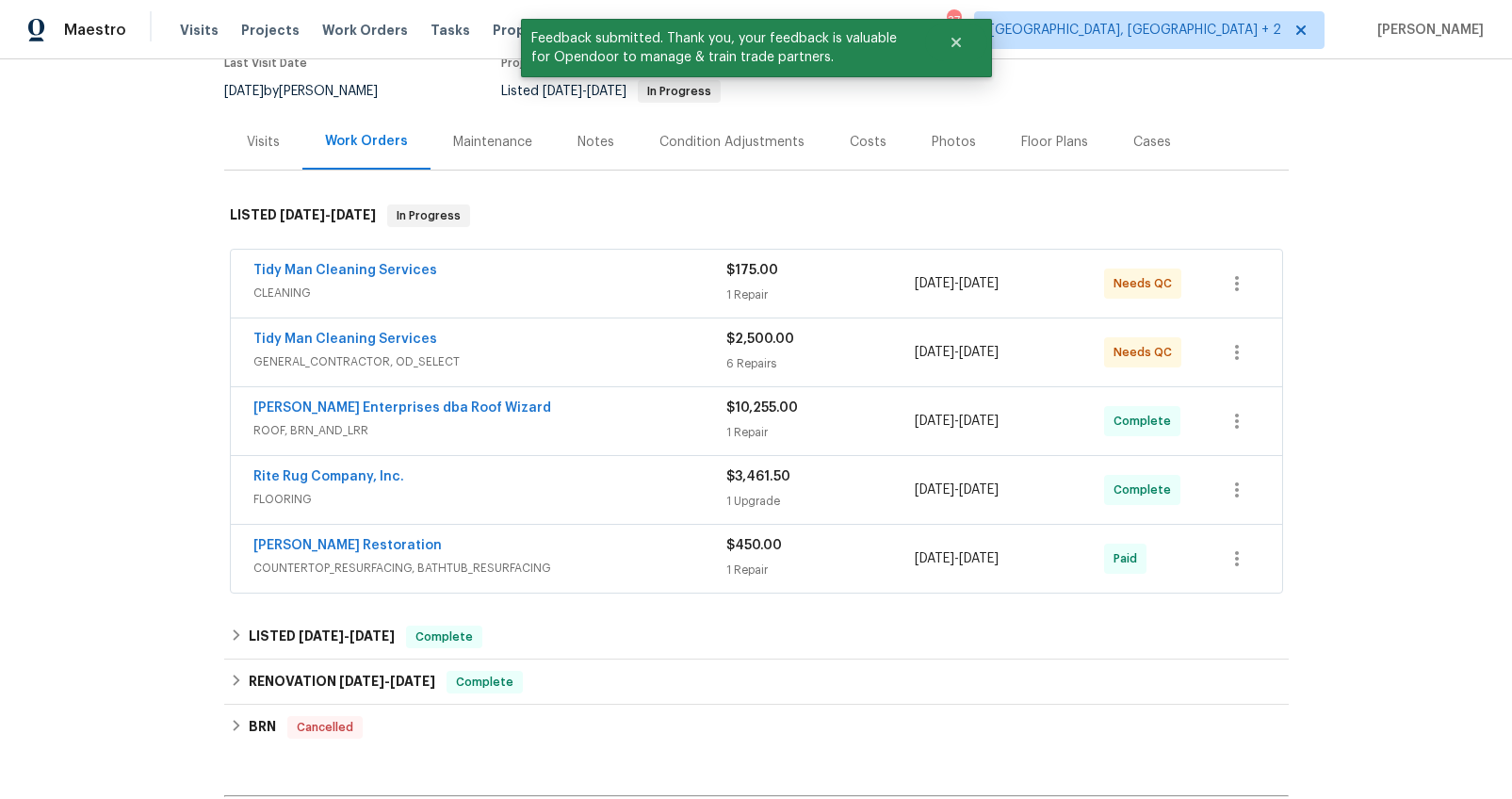
click at [602, 288] on span "CLEANING" at bounding box center [489, 292] width 473 height 18
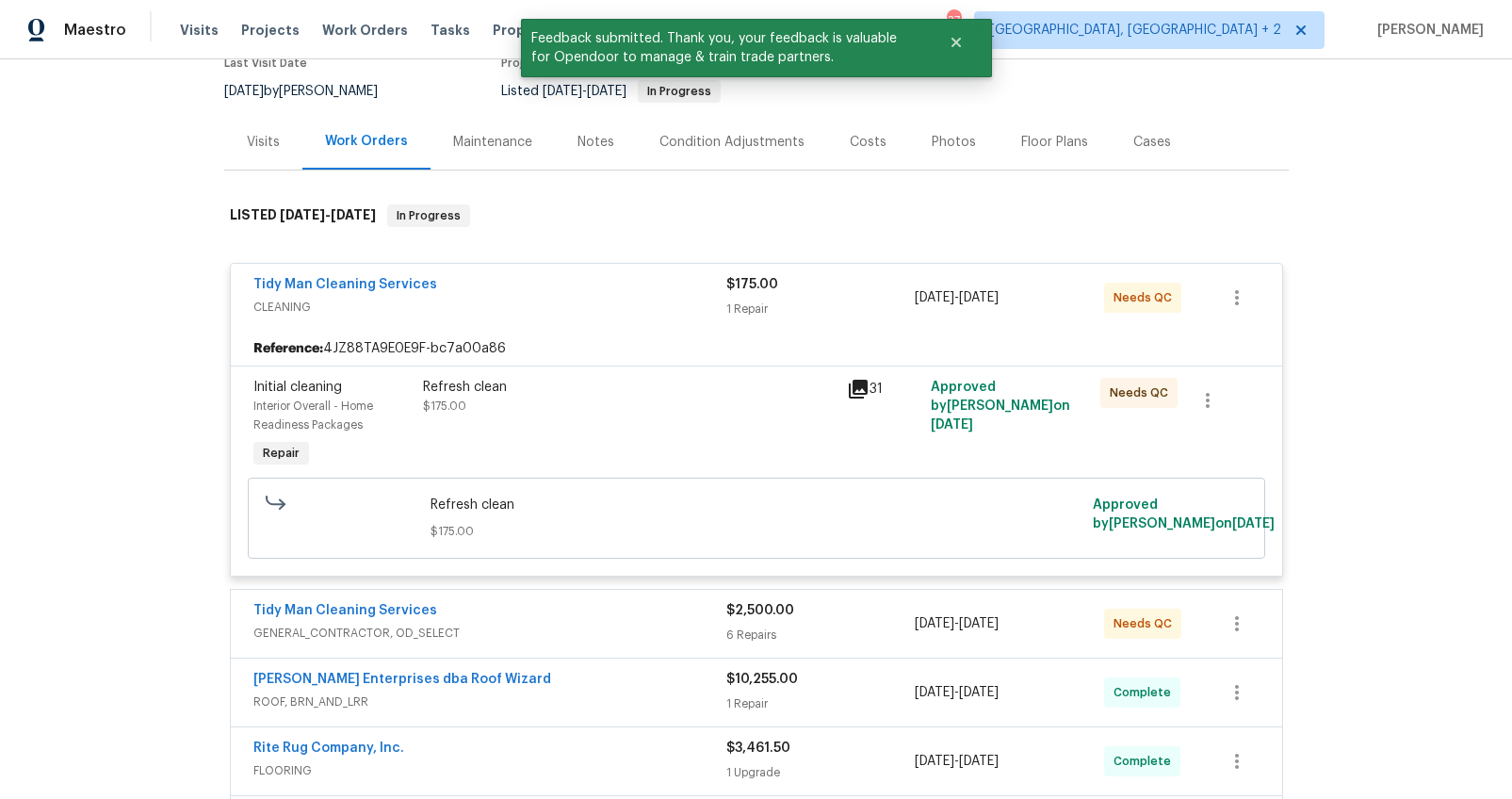
scroll to position [175, 0]
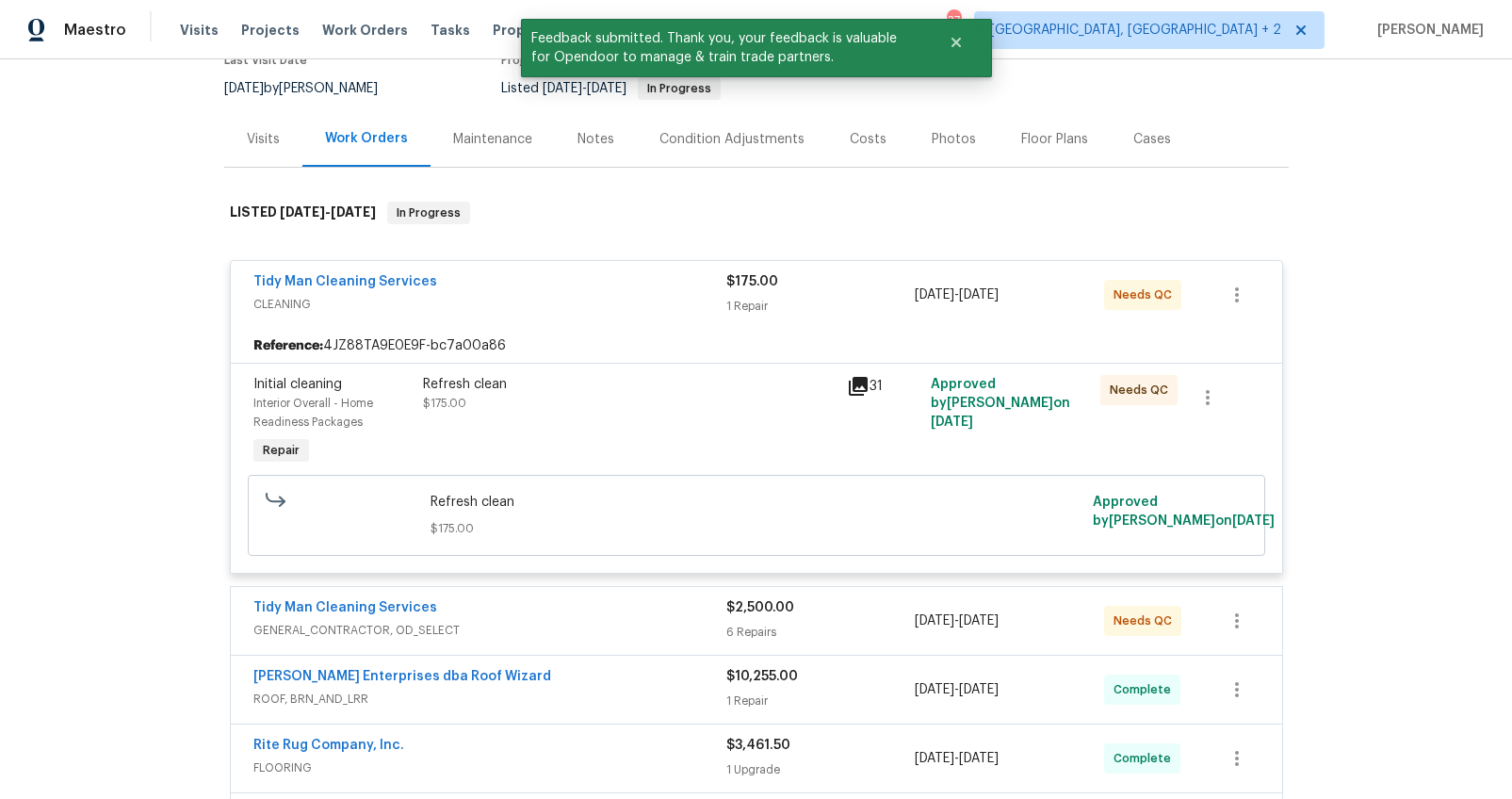
click at [511, 377] on div "Refresh clean" at bounding box center [629, 384] width 413 height 18
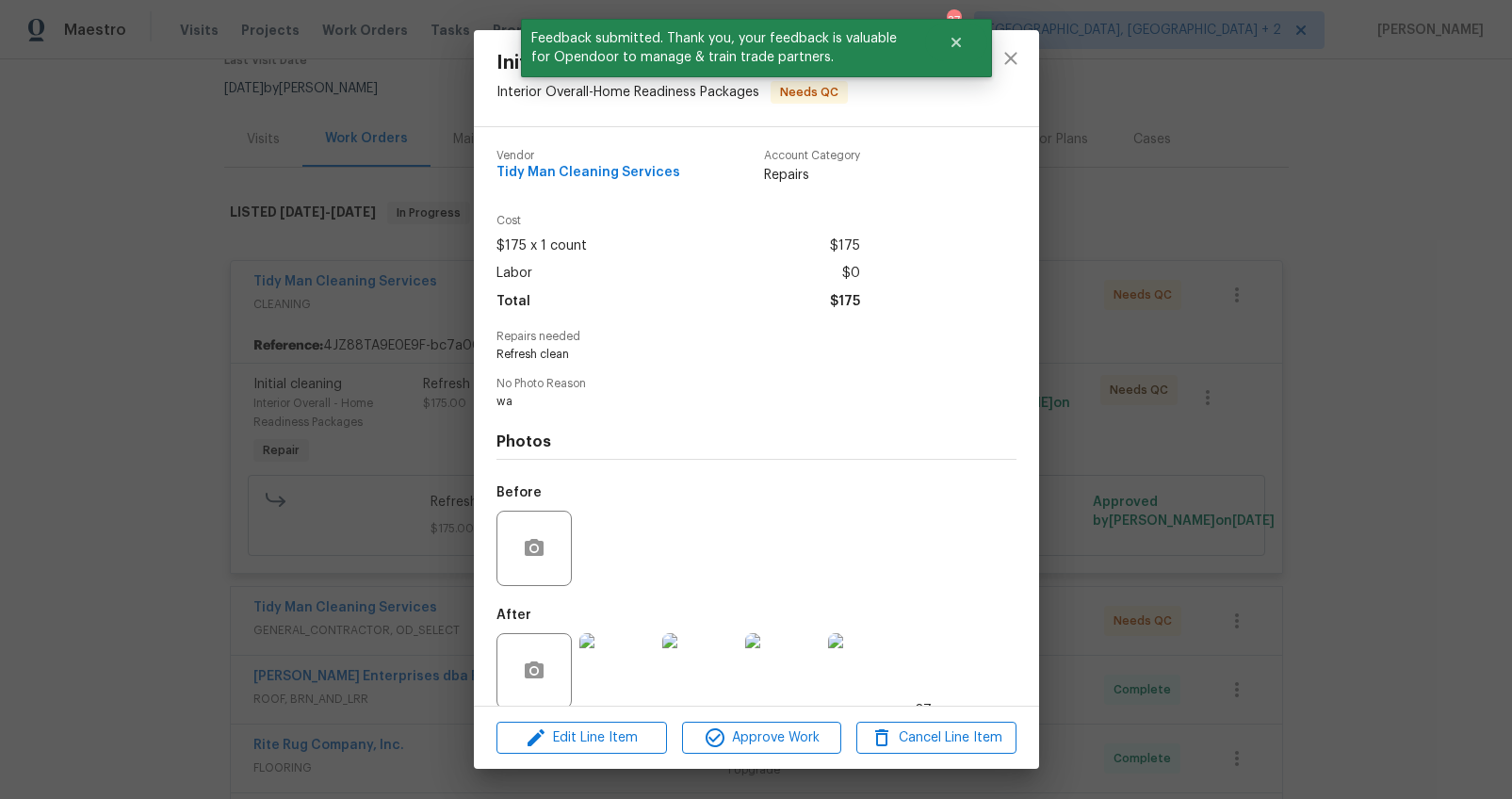
scroll to position [21, 0]
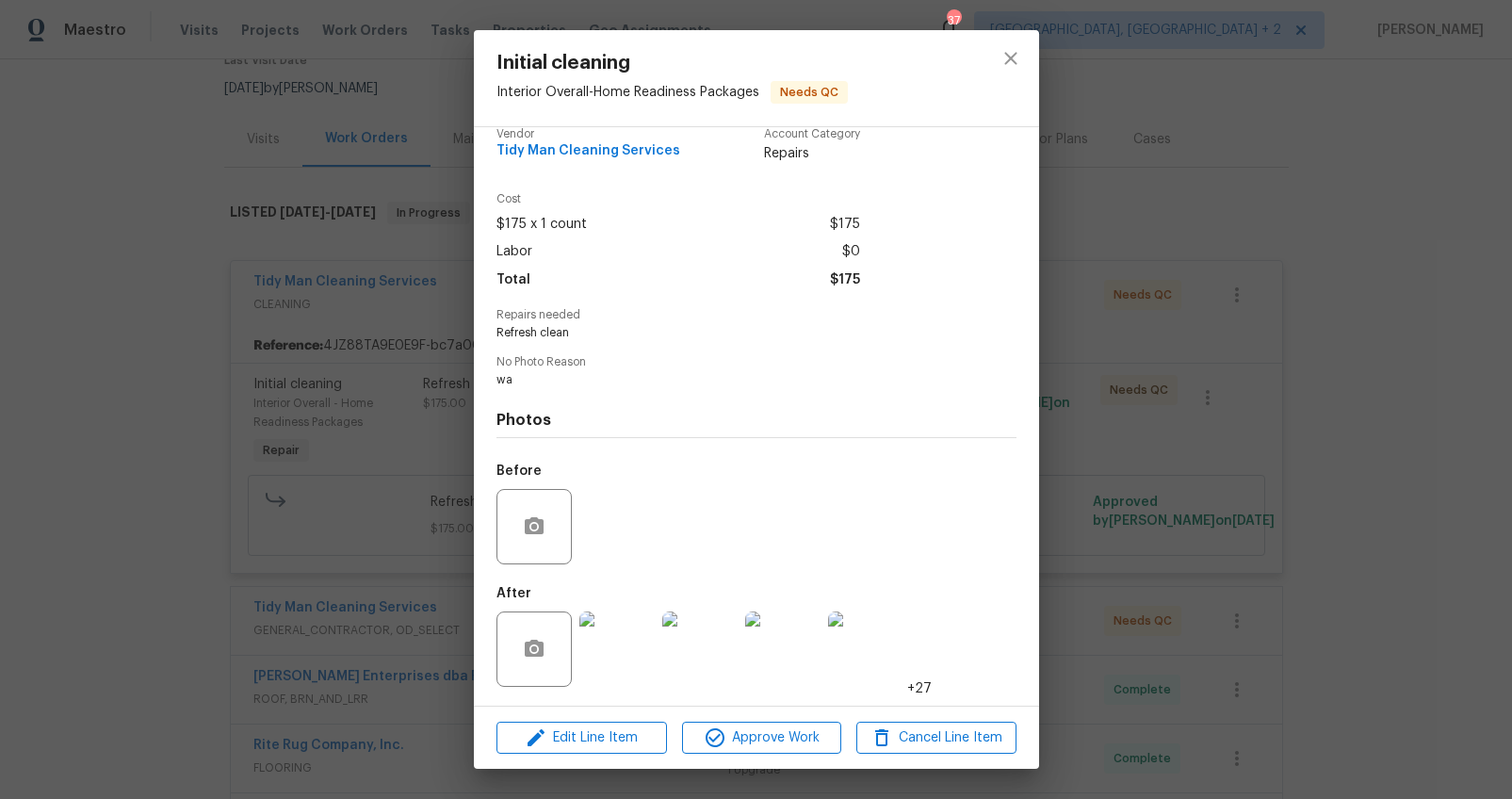
click at [614, 643] on img at bounding box center [617, 650] width 76 height 76
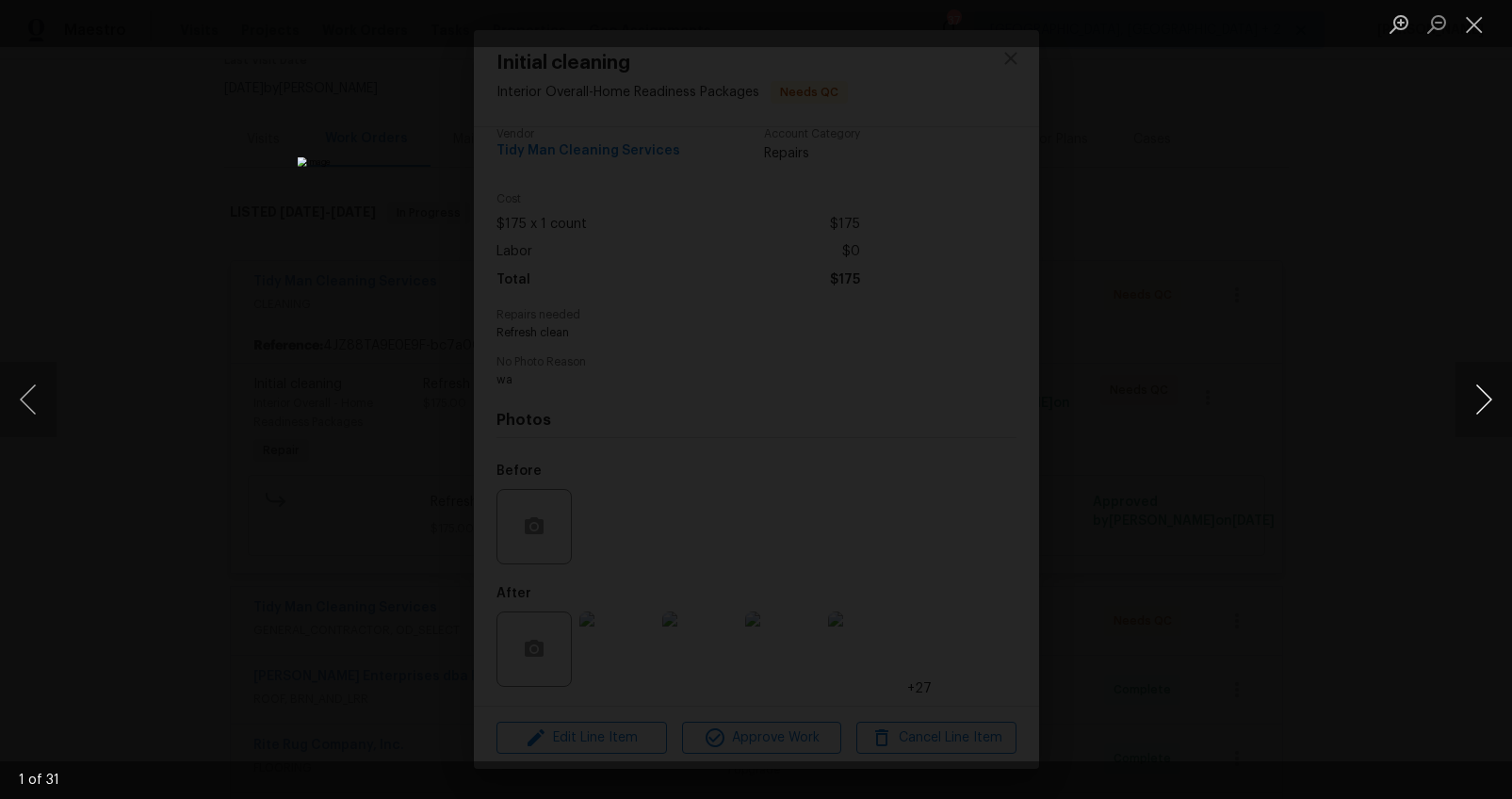
click at [1476, 402] on button "Next image" at bounding box center [1483, 400] width 56 height 76
click at [1480, 398] on button "Next image" at bounding box center [1483, 400] width 56 height 76
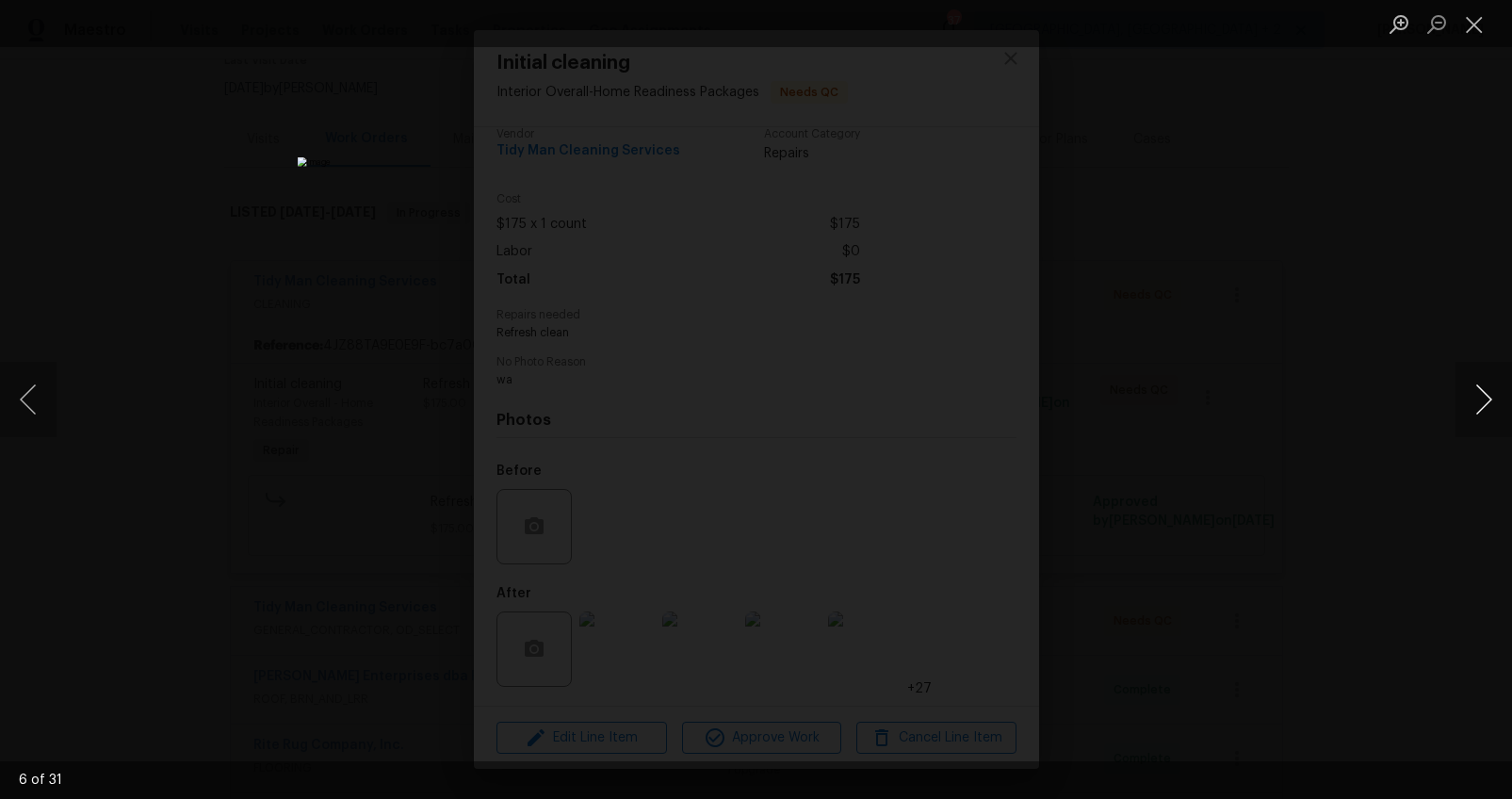
click at [1480, 398] on button "Next image" at bounding box center [1483, 400] width 56 height 76
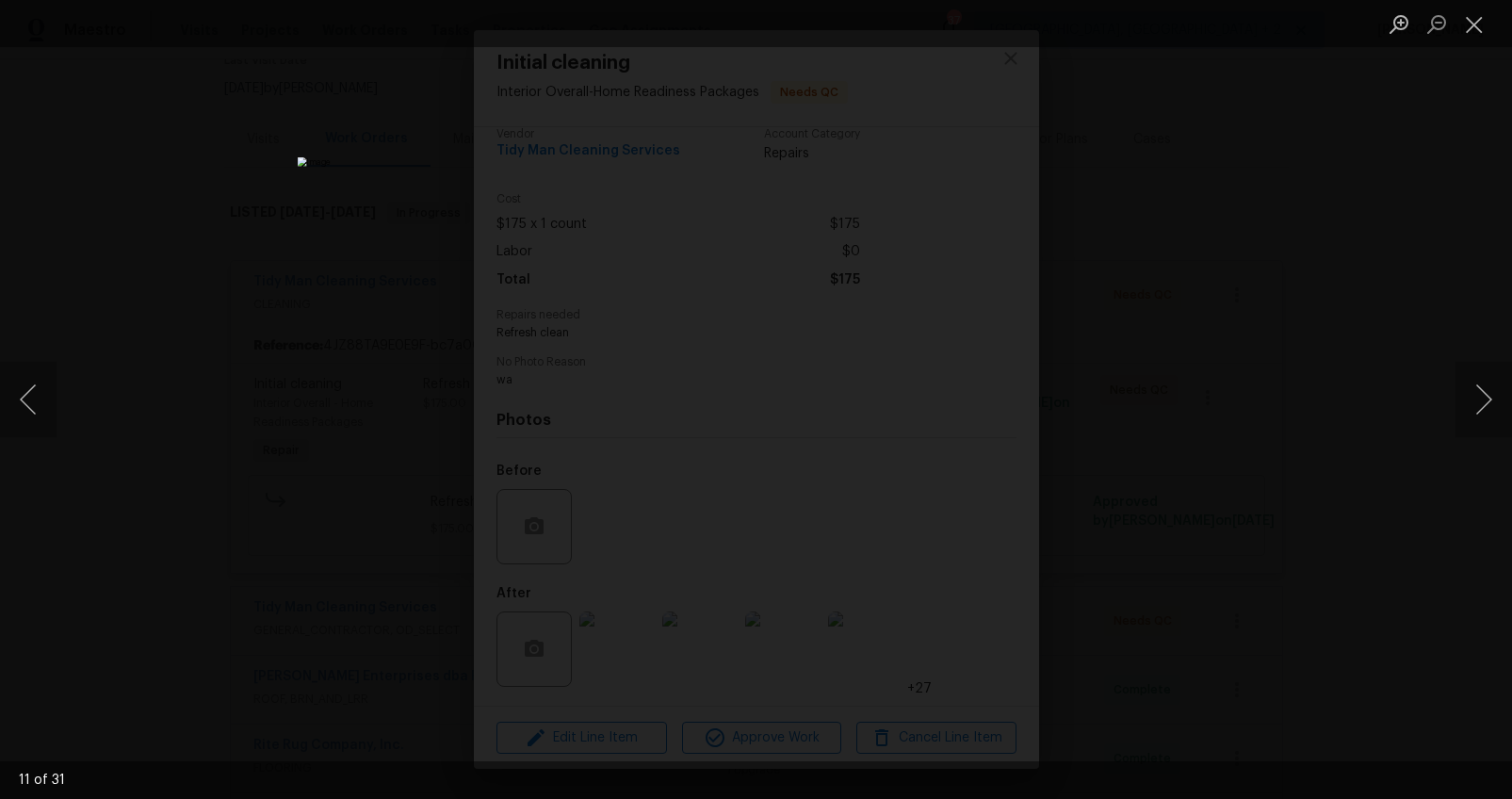
click at [1214, 324] on div "Lightbox" at bounding box center [756, 400] width 1512 height 799
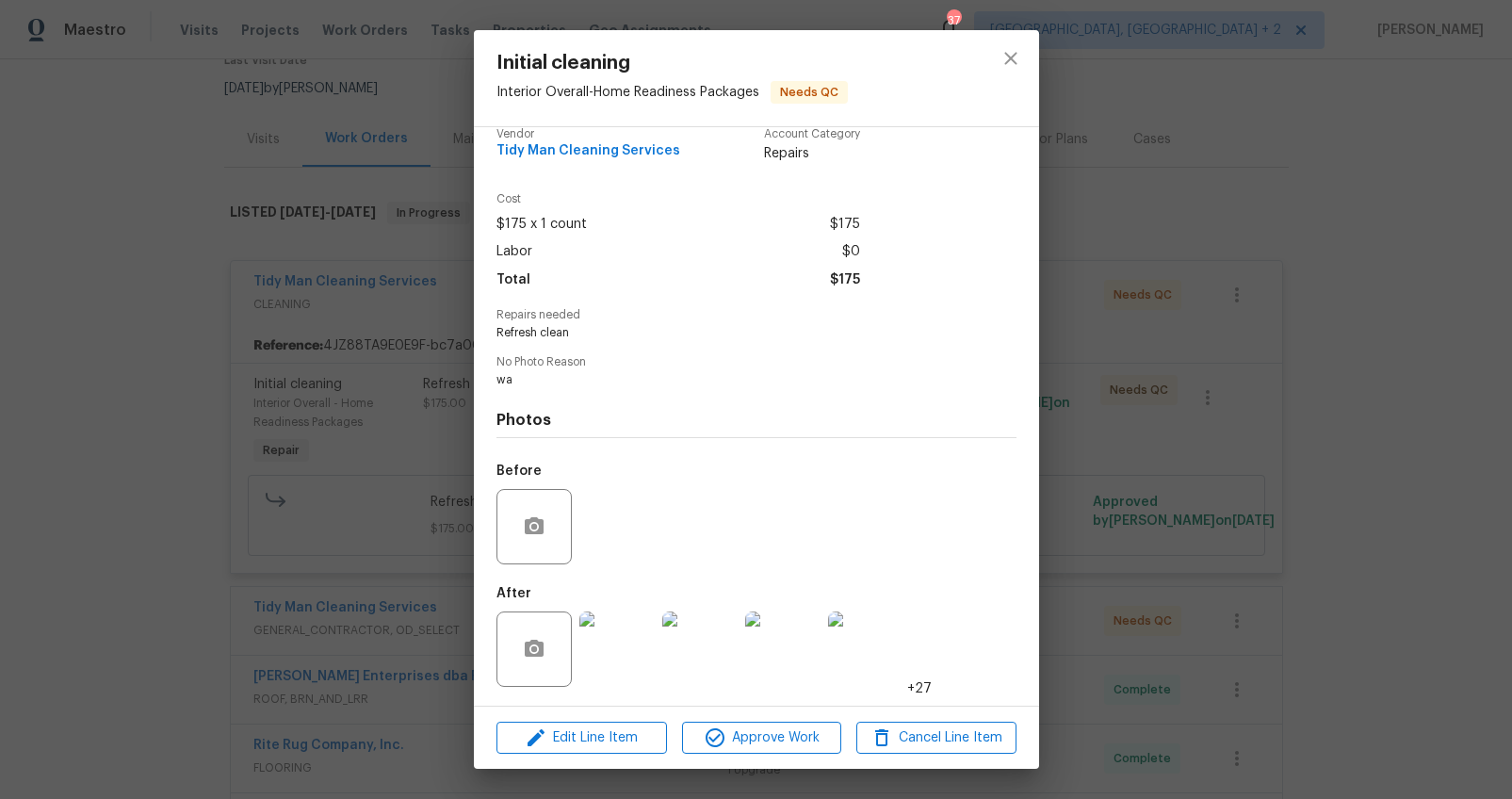
click at [320, 278] on div "Initial cleaning Interior Overall - Home Readiness Packages Needs QC Vendor Tid…" at bounding box center [756, 400] width 1512 height 799
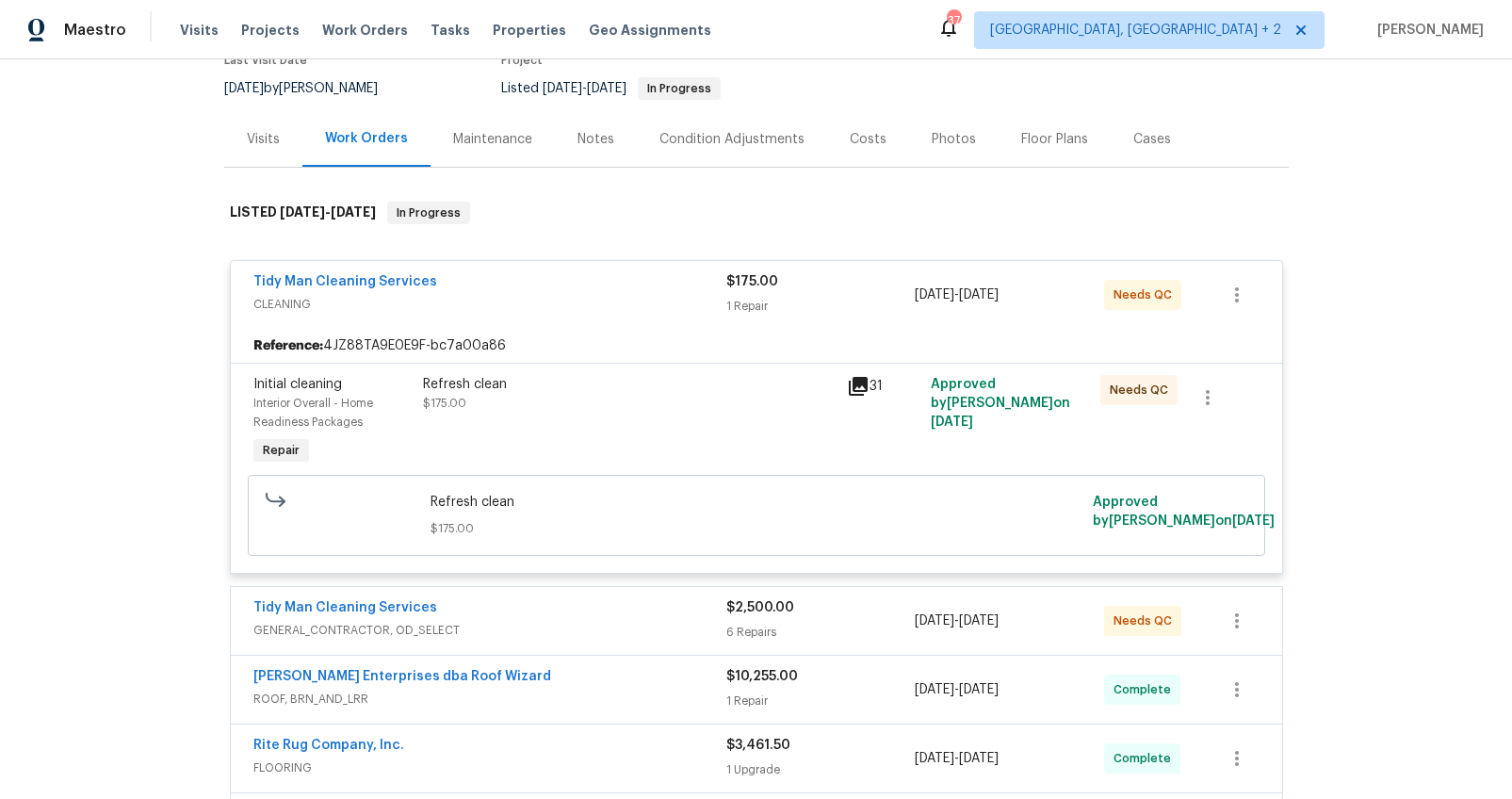
click at [865, 138] on div "Costs" at bounding box center [867, 139] width 37 height 18
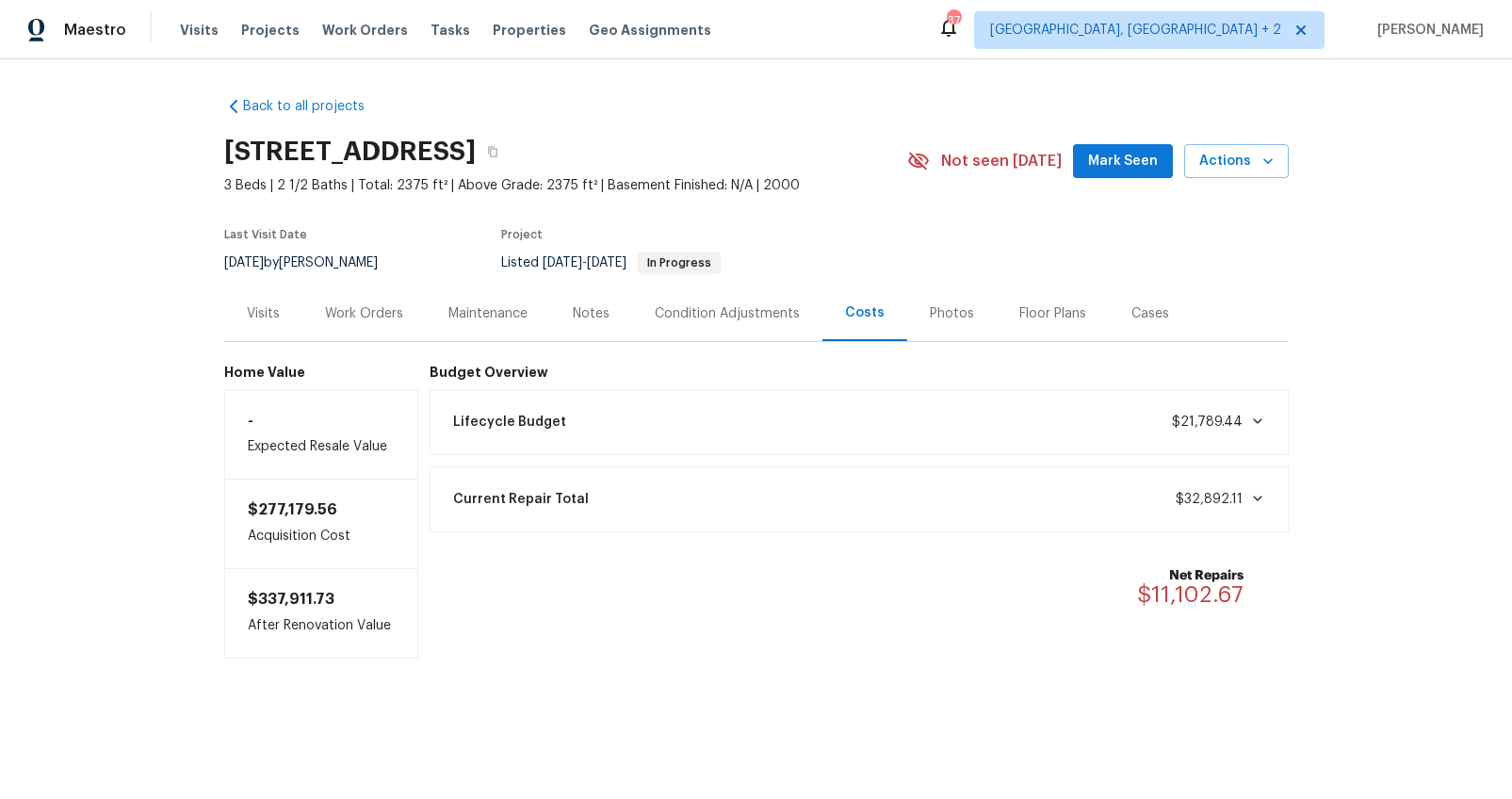
click at [365, 315] on div "Work Orders" at bounding box center [363, 313] width 79 height 18
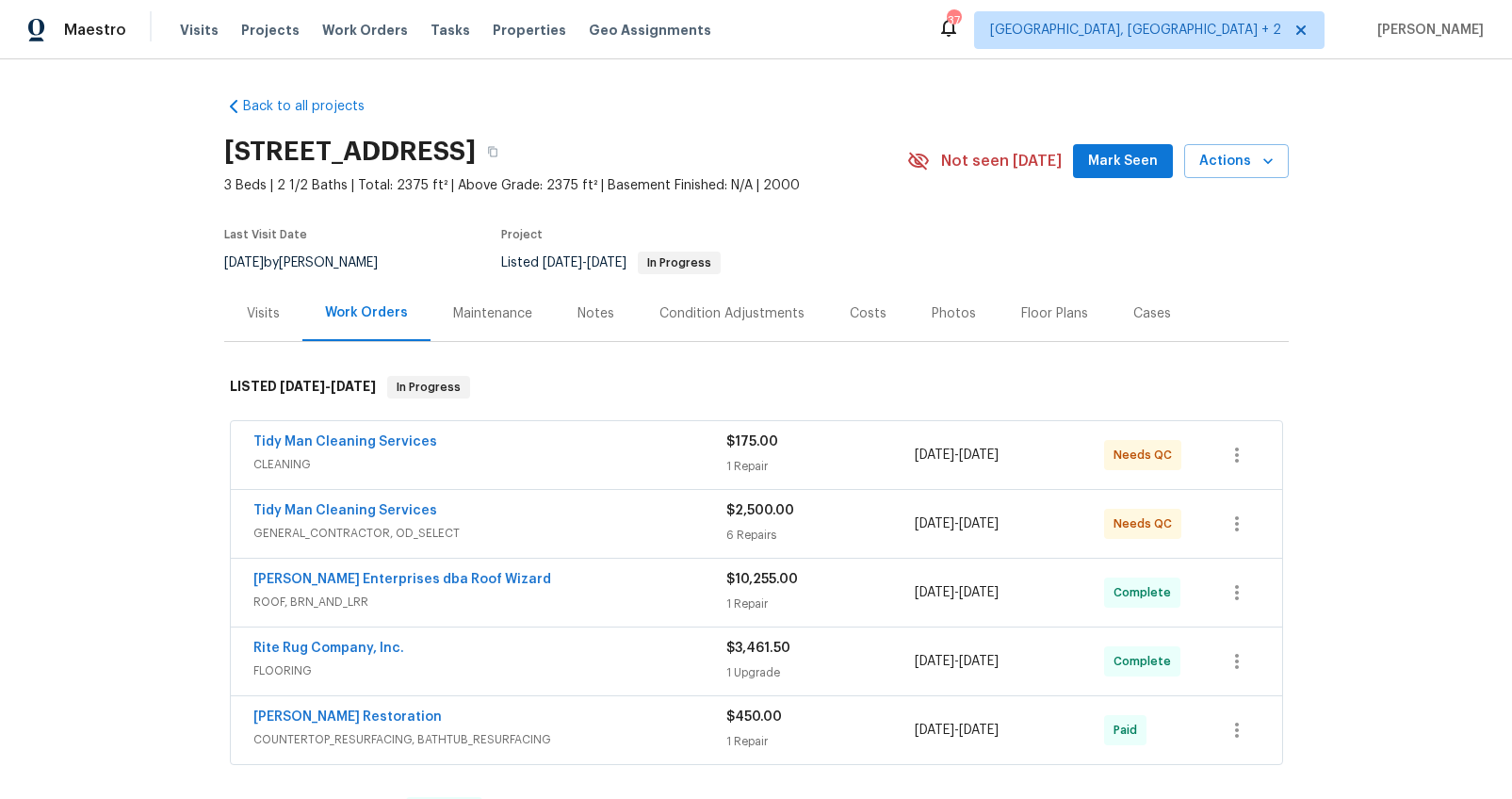
click at [247, 313] on div "Visits" at bounding box center [264, 313] width 33 height 18
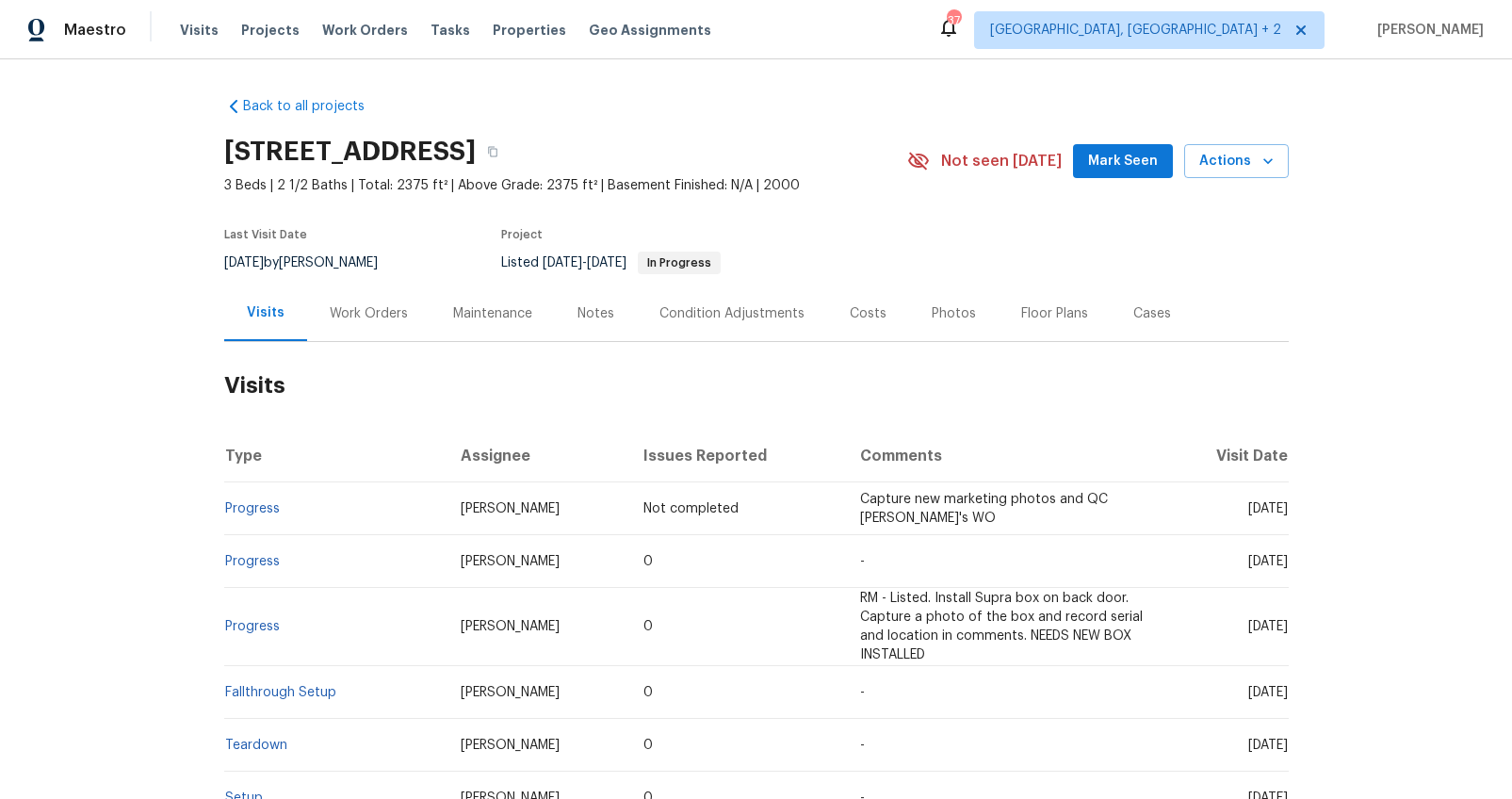
click at [362, 314] on div "Work Orders" at bounding box center [368, 313] width 79 height 18
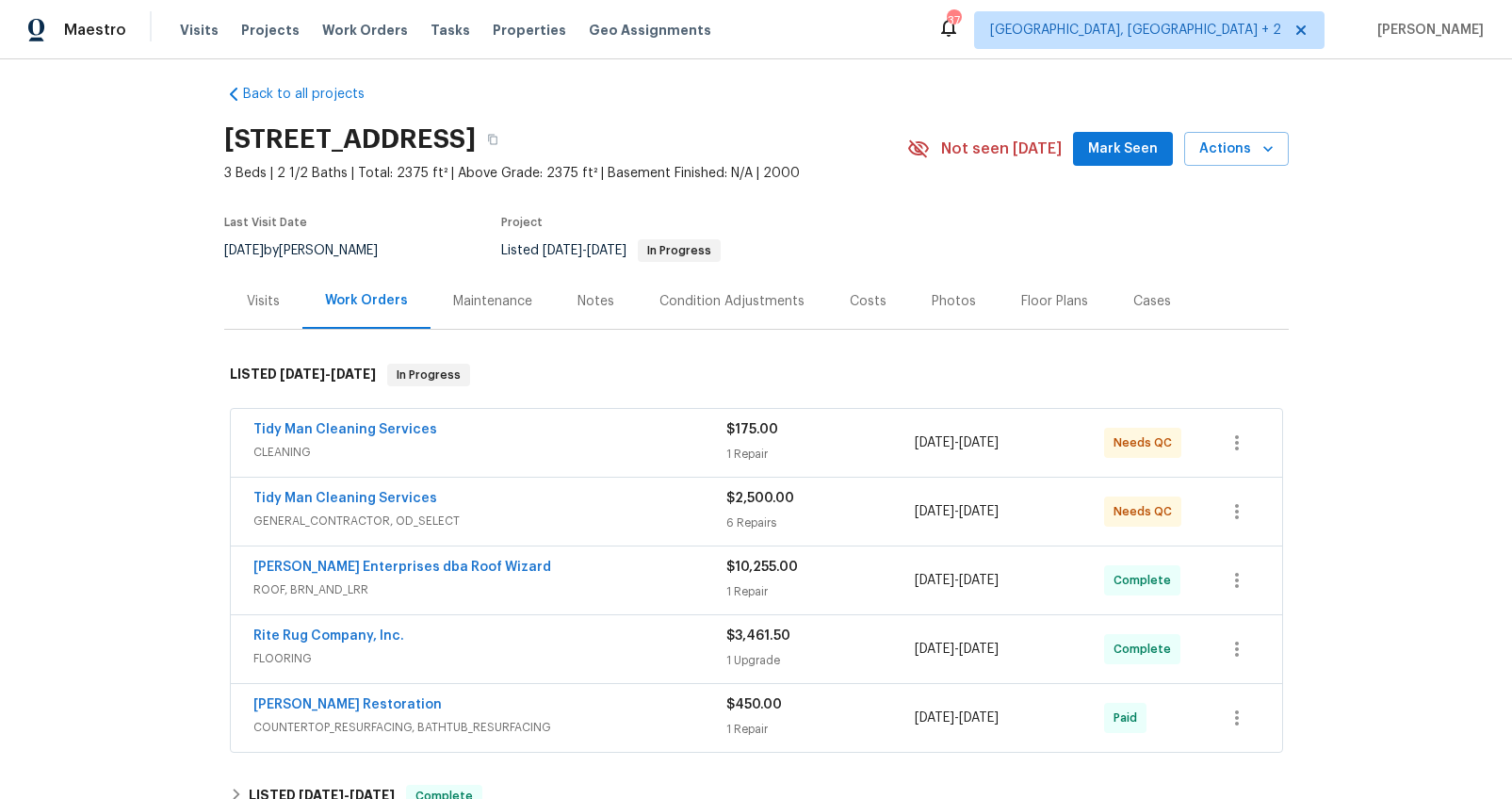
scroll to position [80, 0]
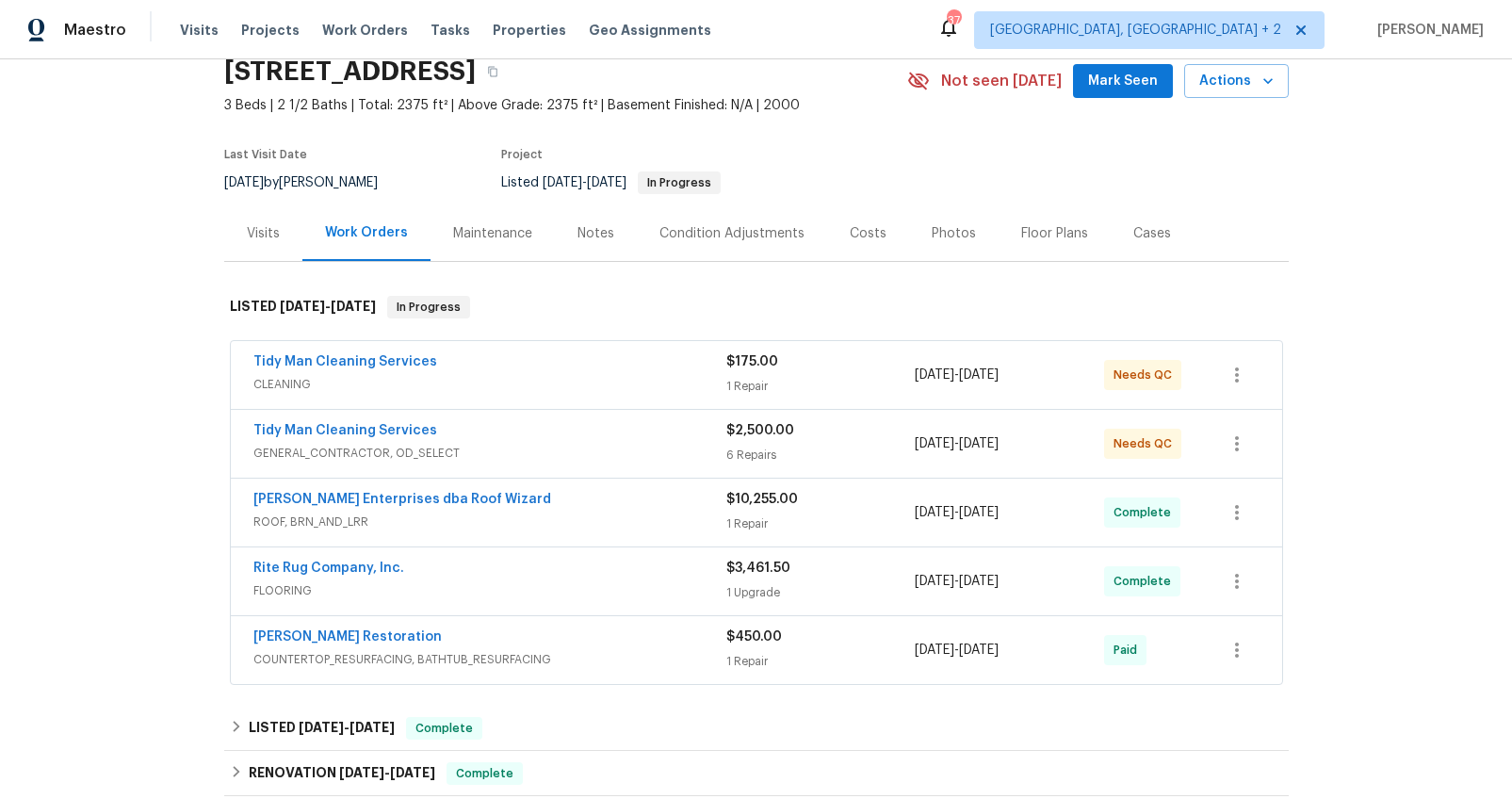
click at [564, 429] on div "Tidy Man Cleaning Services" at bounding box center [489, 431] width 473 height 22
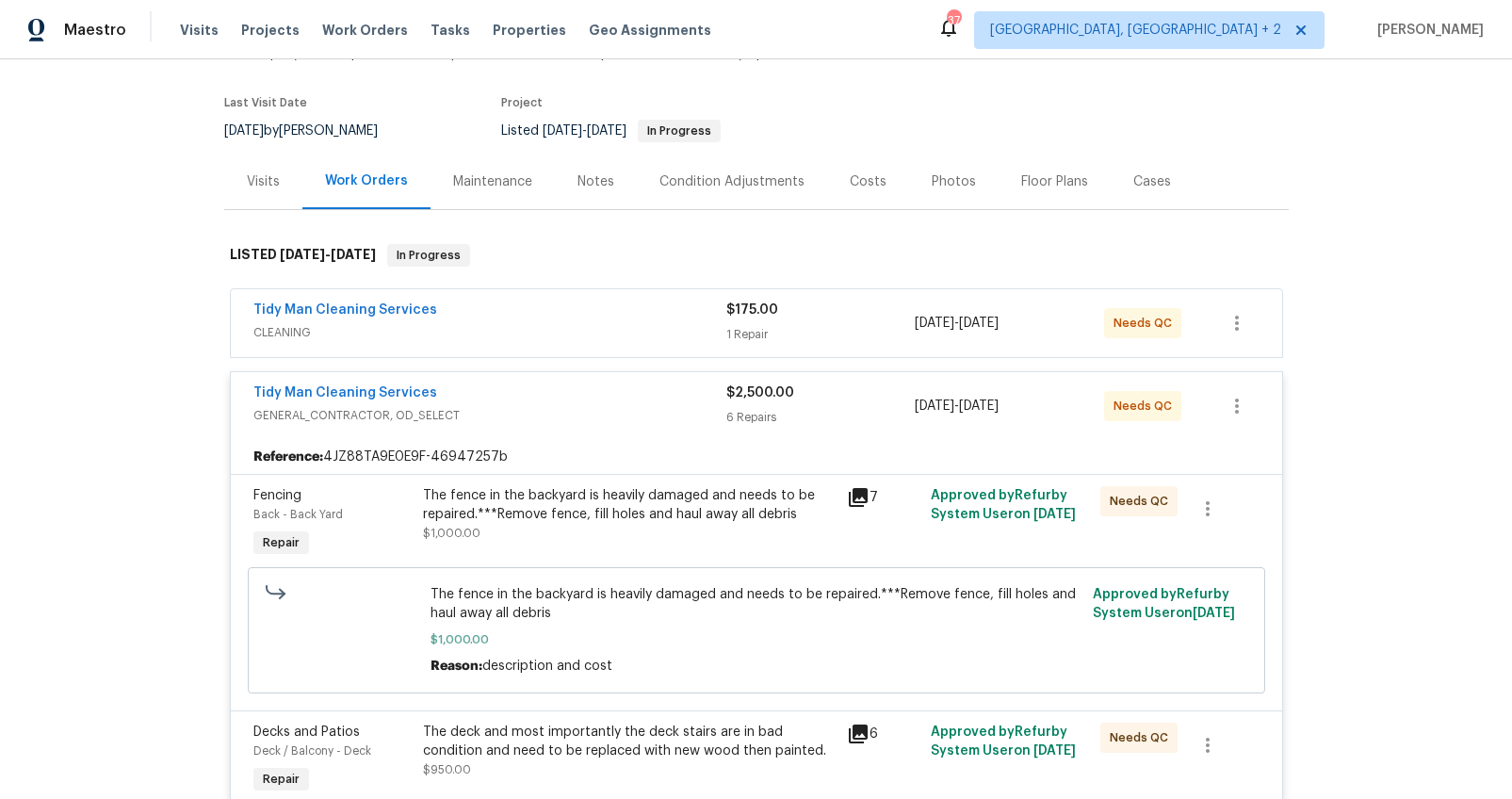
scroll to position [83, 0]
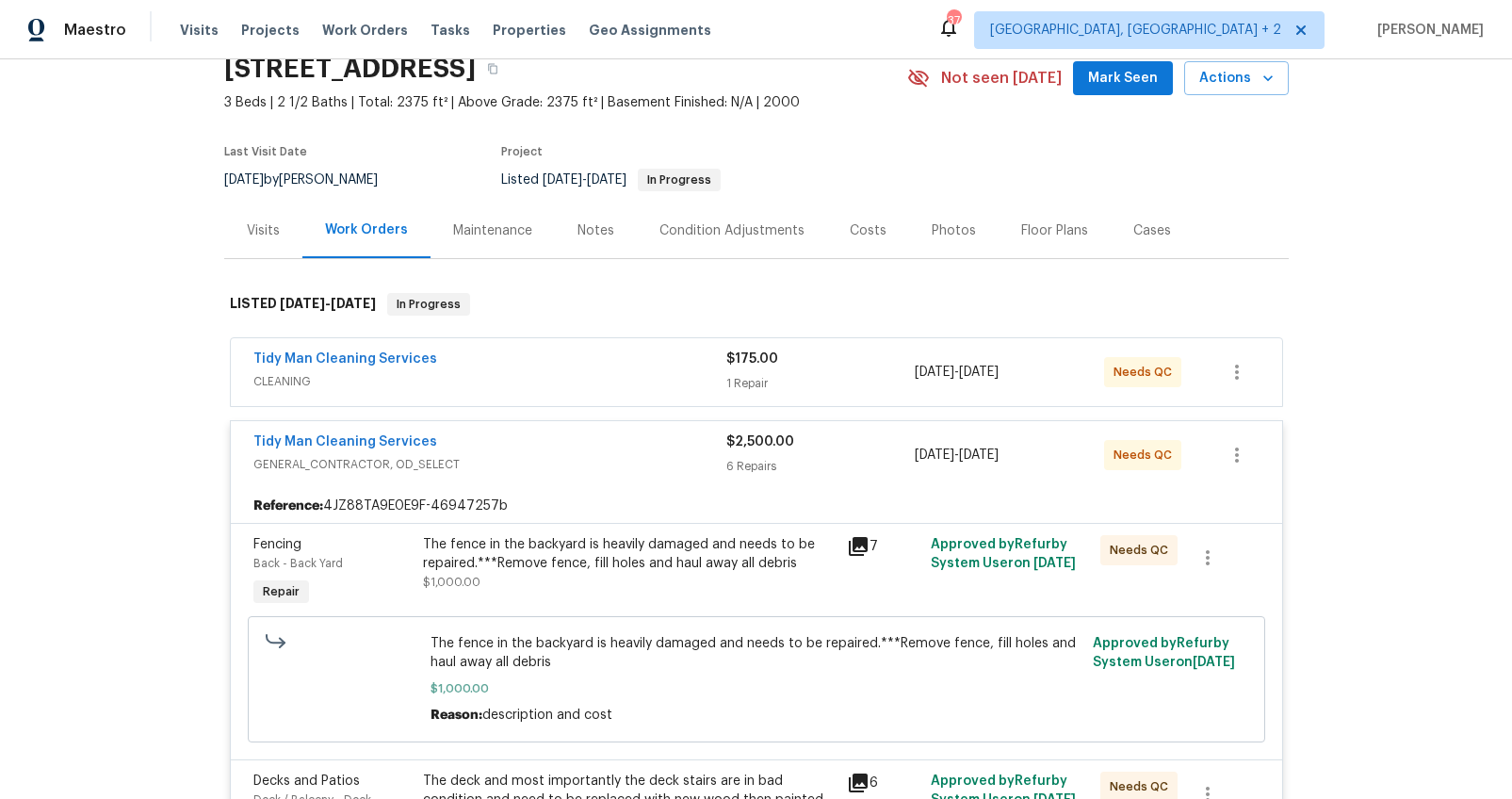
click at [495, 432] on div "Tidy Man Cleaning Services" at bounding box center [489, 443] width 473 height 22
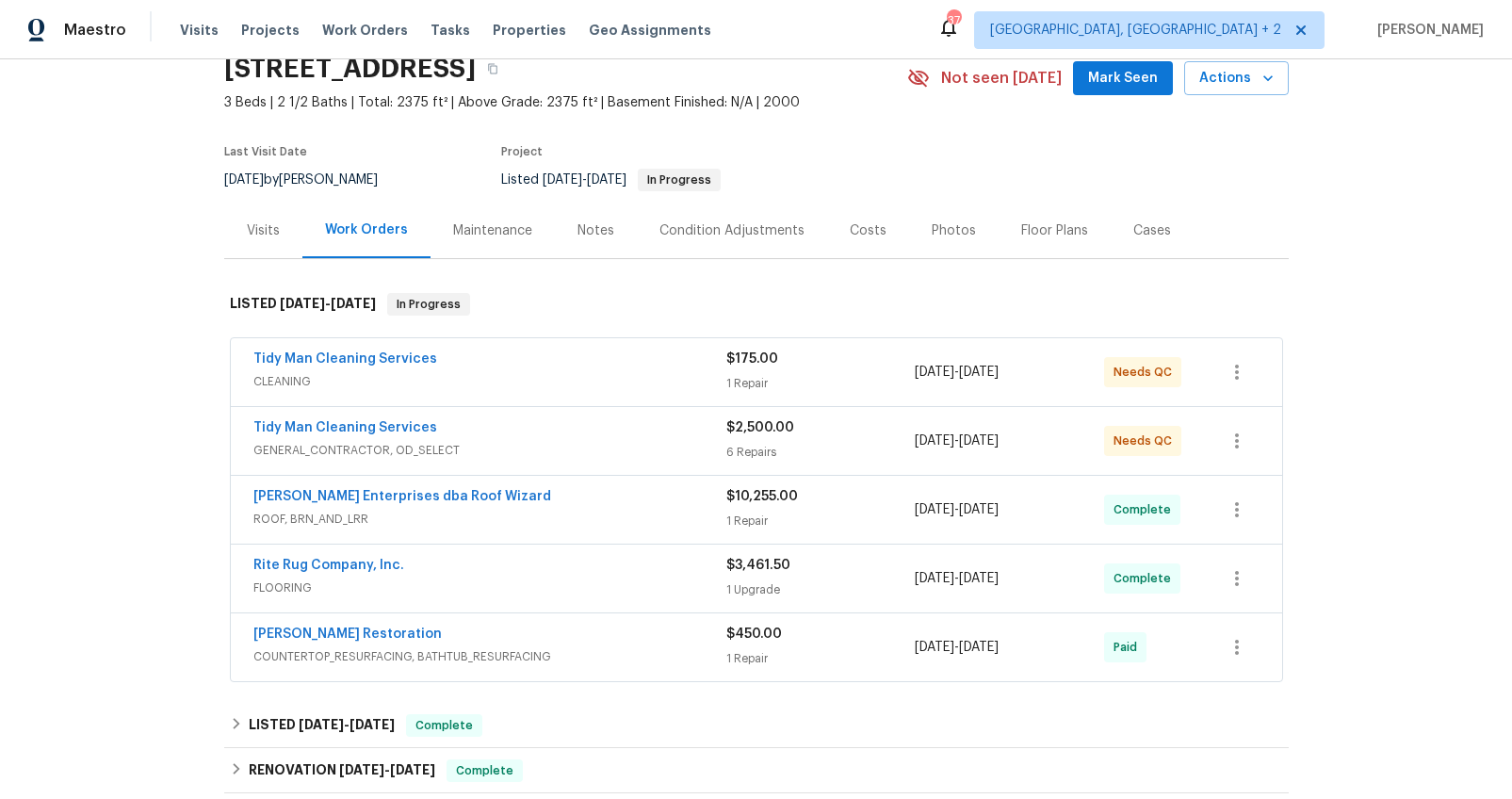
click at [261, 245] on div "Visits" at bounding box center [263, 230] width 79 height 55
